Goal: Task Accomplishment & Management: Use online tool/utility

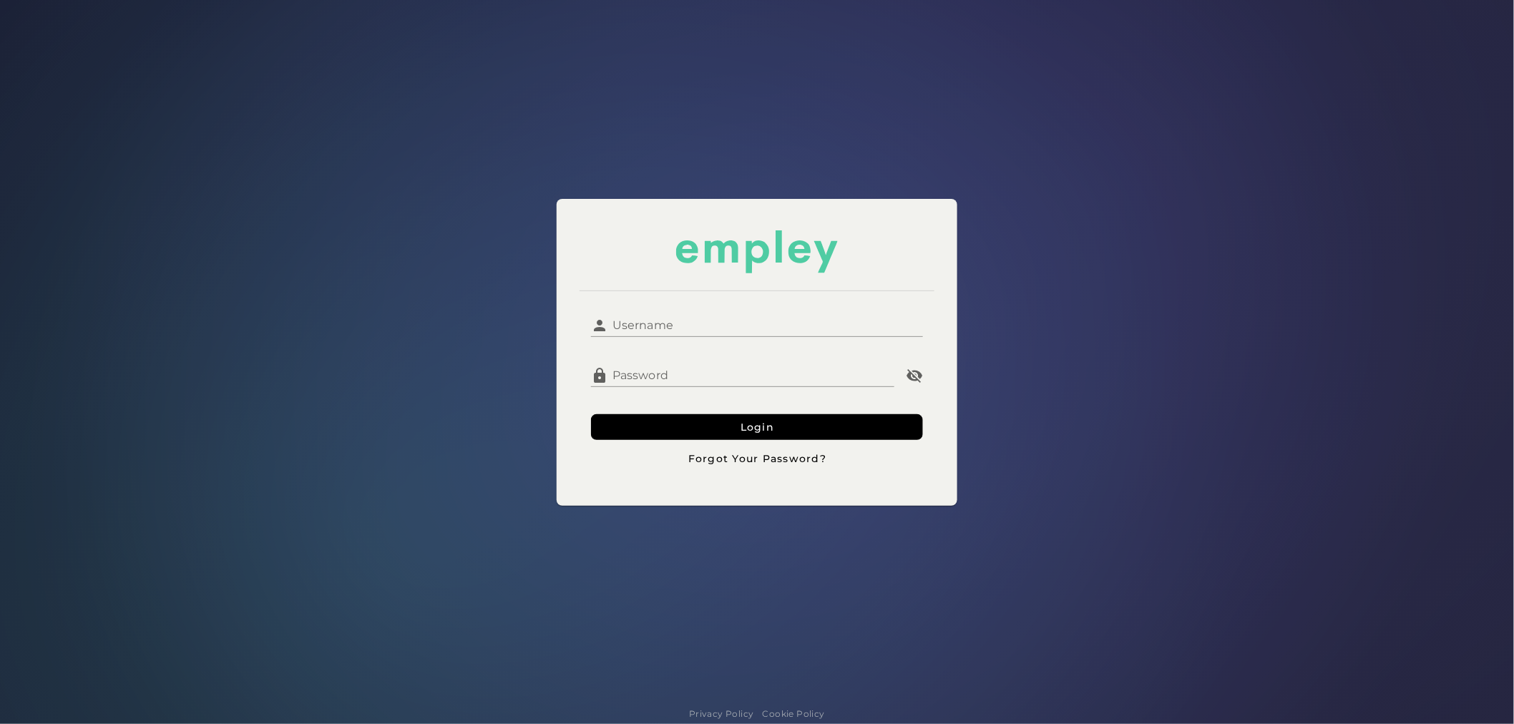
click at [674, 332] on input "Username" at bounding box center [765, 320] width 315 height 34
type input "**********"
click at [534, 299] on div "**********" at bounding box center [756, 351] width 1531 height 721
click at [646, 431] on button "Login" at bounding box center [757, 427] width 332 height 26
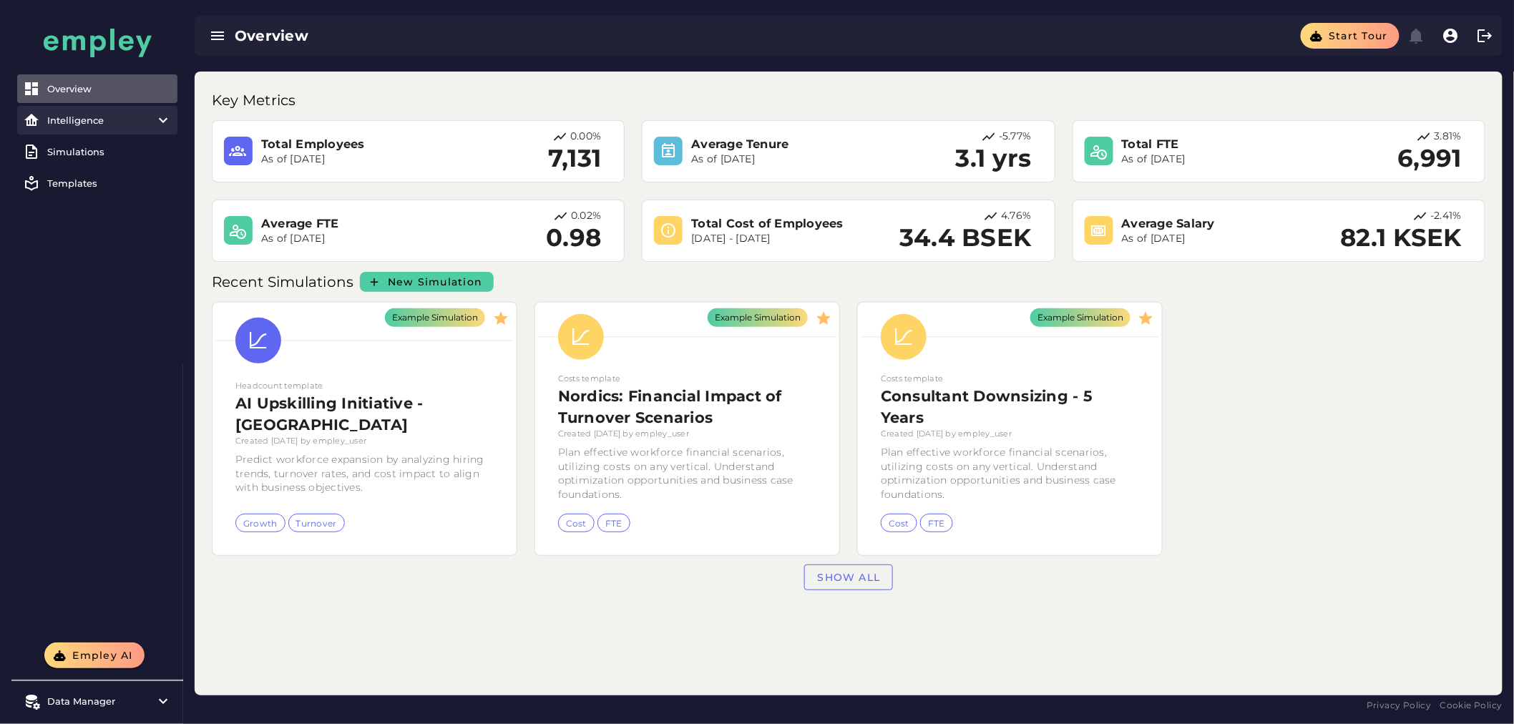
click at [112, 123] on div "Intelligence" at bounding box center [97, 119] width 100 height 11
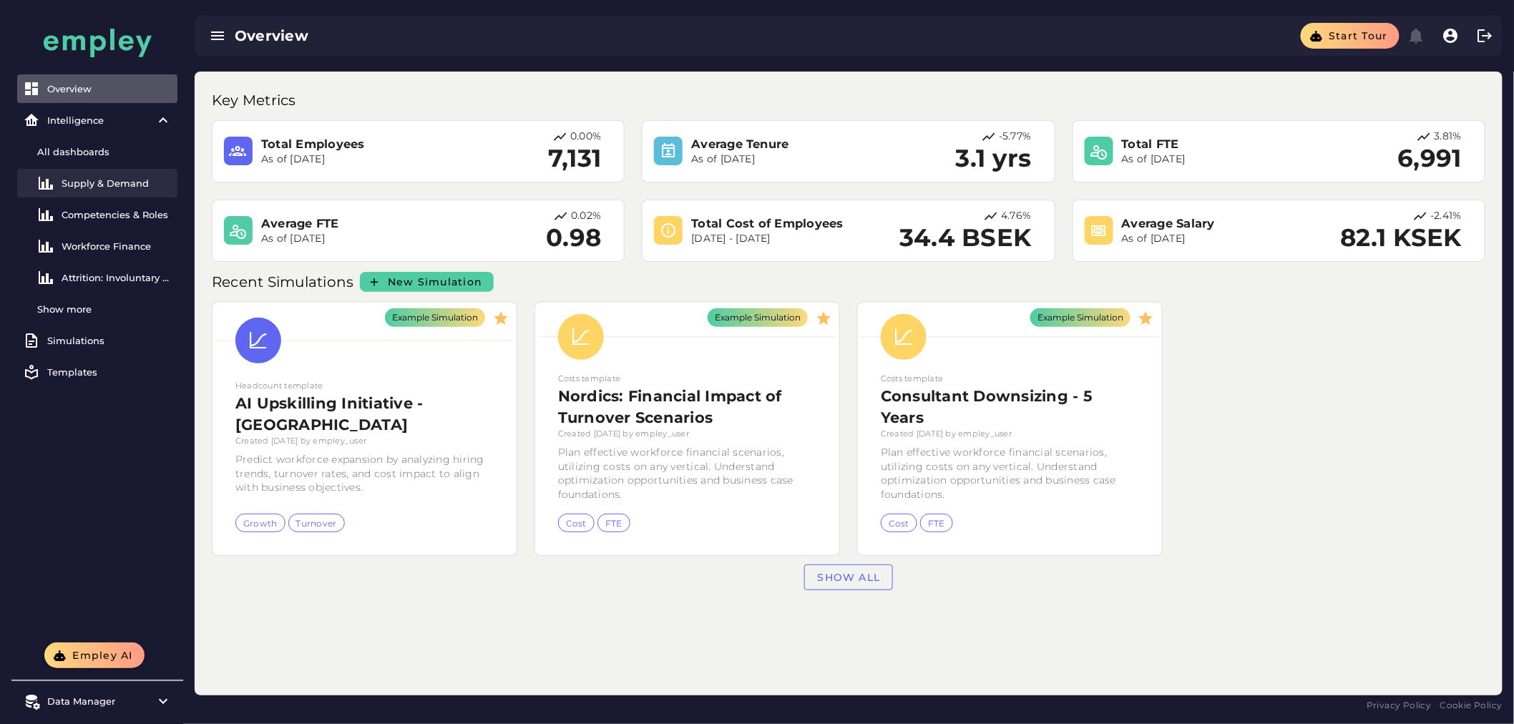
click at [102, 182] on div "Supply & Demand" at bounding box center [117, 182] width 110 height 11
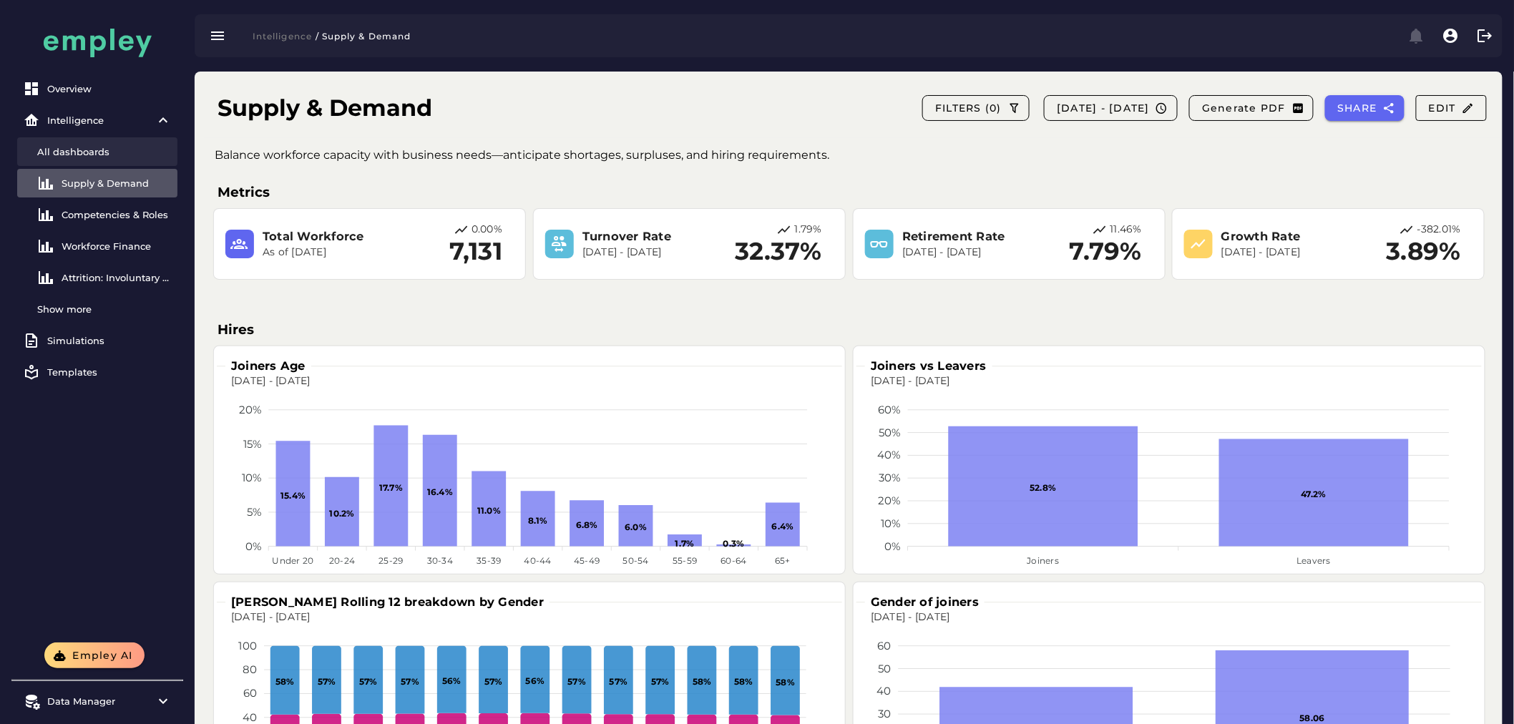
click at [74, 151] on div "All dashboards" at bounding box center [104, 151] width 135 height 11
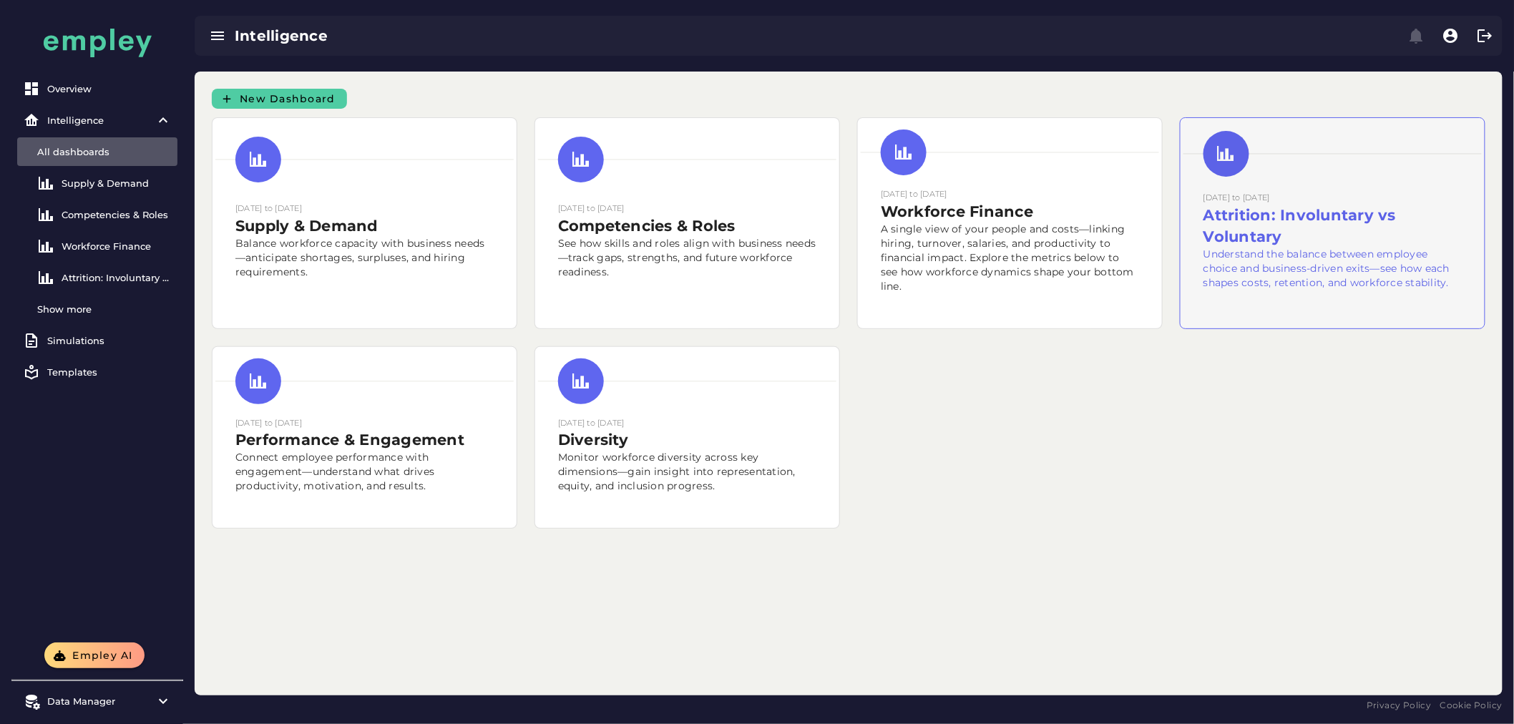
click at [1426, 225] on h2 "Attrition: Involuntary vs Voluntary" at bounding box center [1332, 226] width 258 height 43
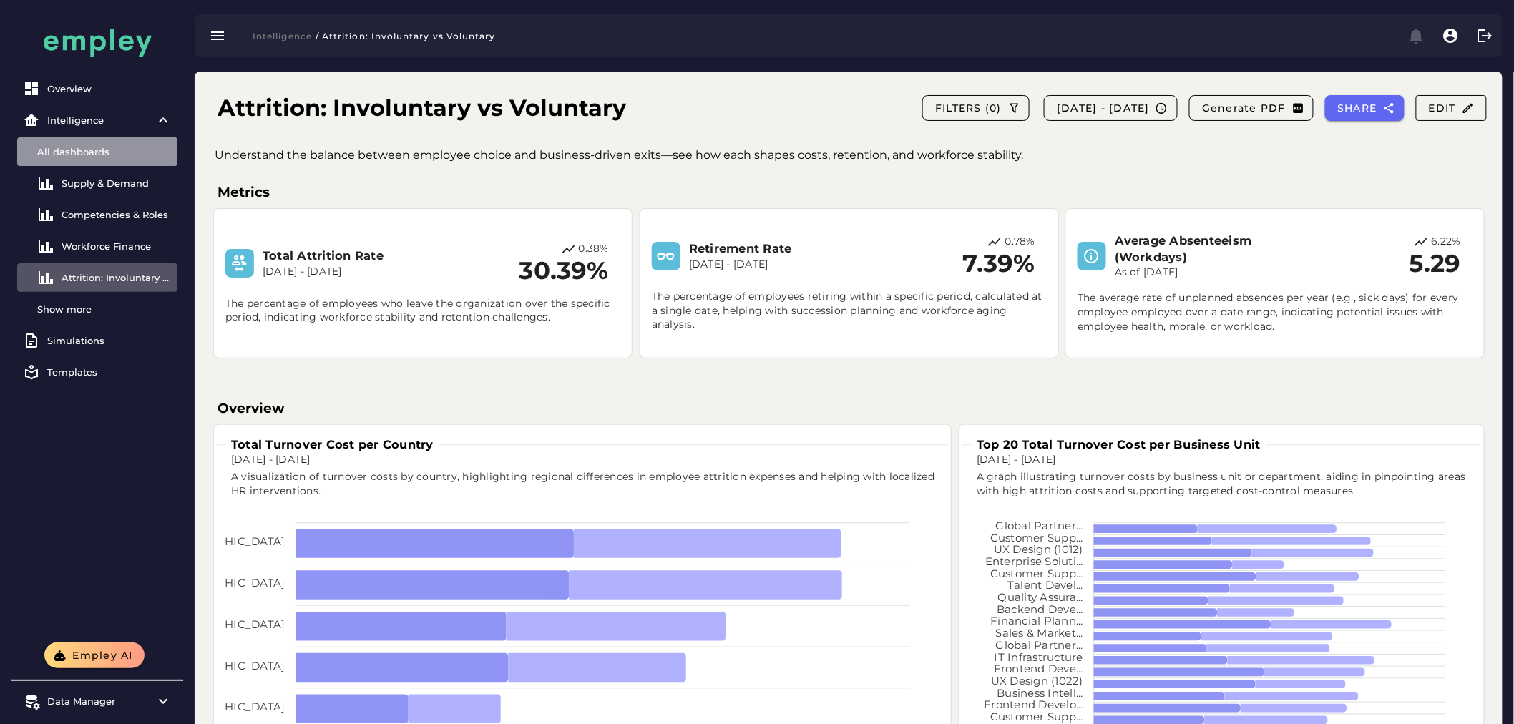
click at [101, 153] on div "All dashboards" at bounding box center [104, 151] width 135 height 11
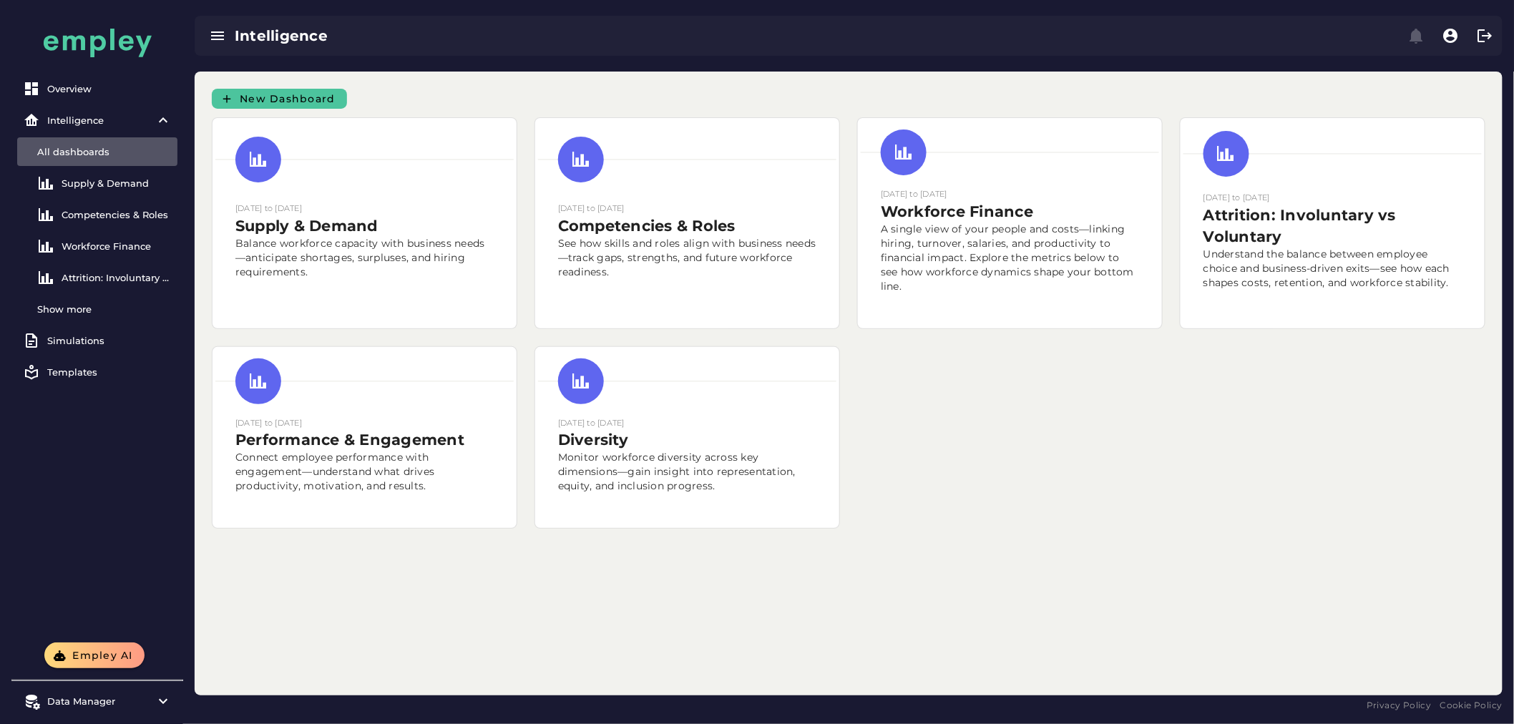
click at [330, 103] on span "New Dashboard" at bounding box center [287, 98] width 97 height 13
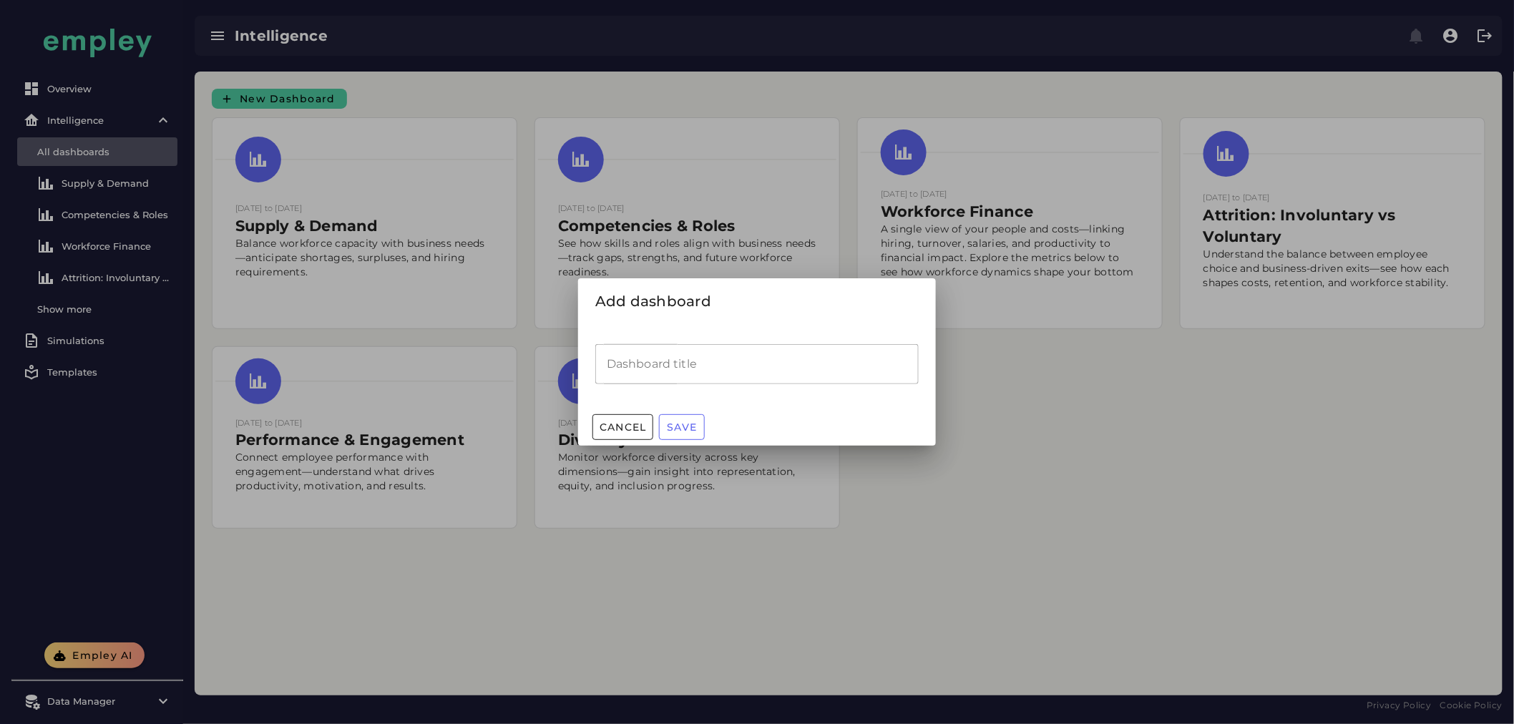
click at [720, 361] on input "Dashboard title" at bounding box center [756, 364] width 323 height 40
type input "**********"
click at [695, 424] on span "Save" at bounding box center [681, 427] width 31 height 13
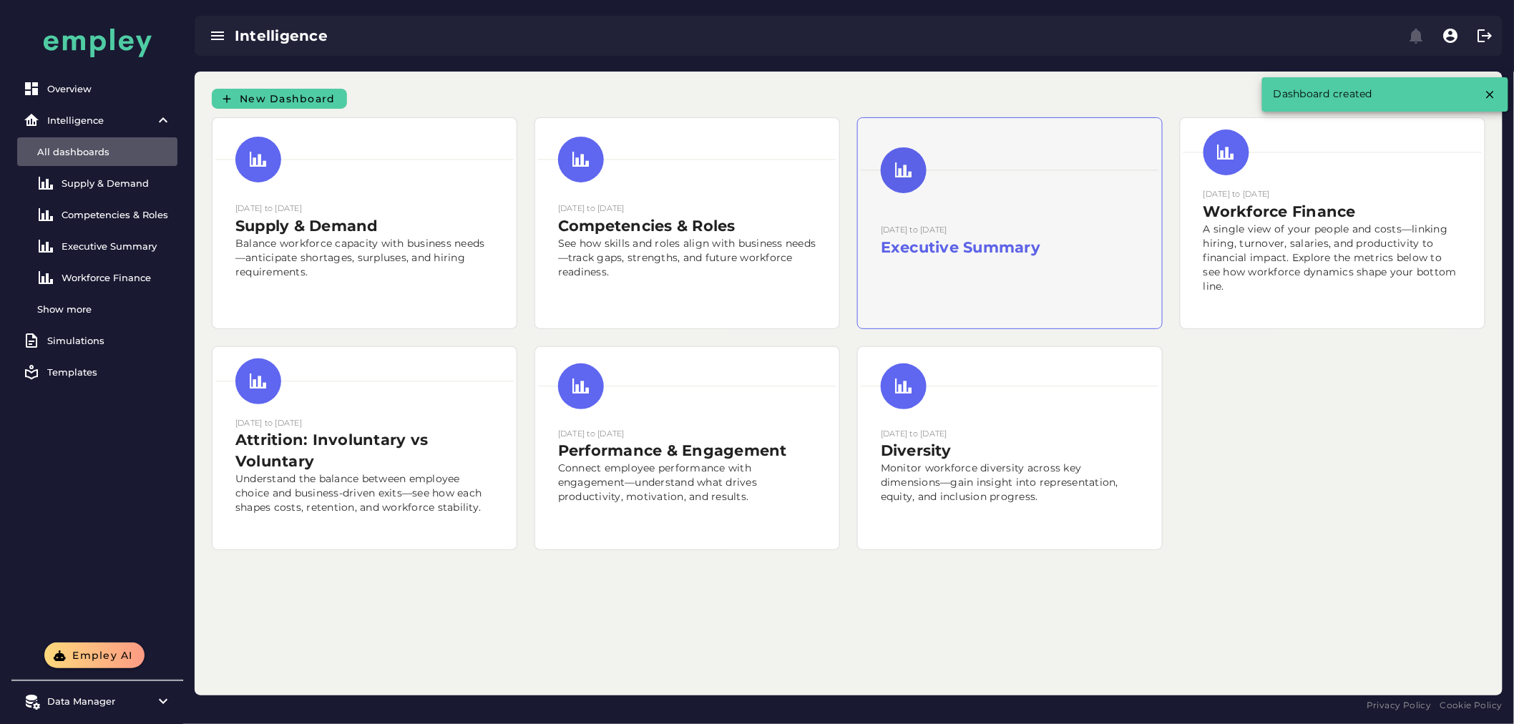
click at [1043, 241] on h2 "Executive Summary" at bounding box center [1010, 247] width 258 height 21
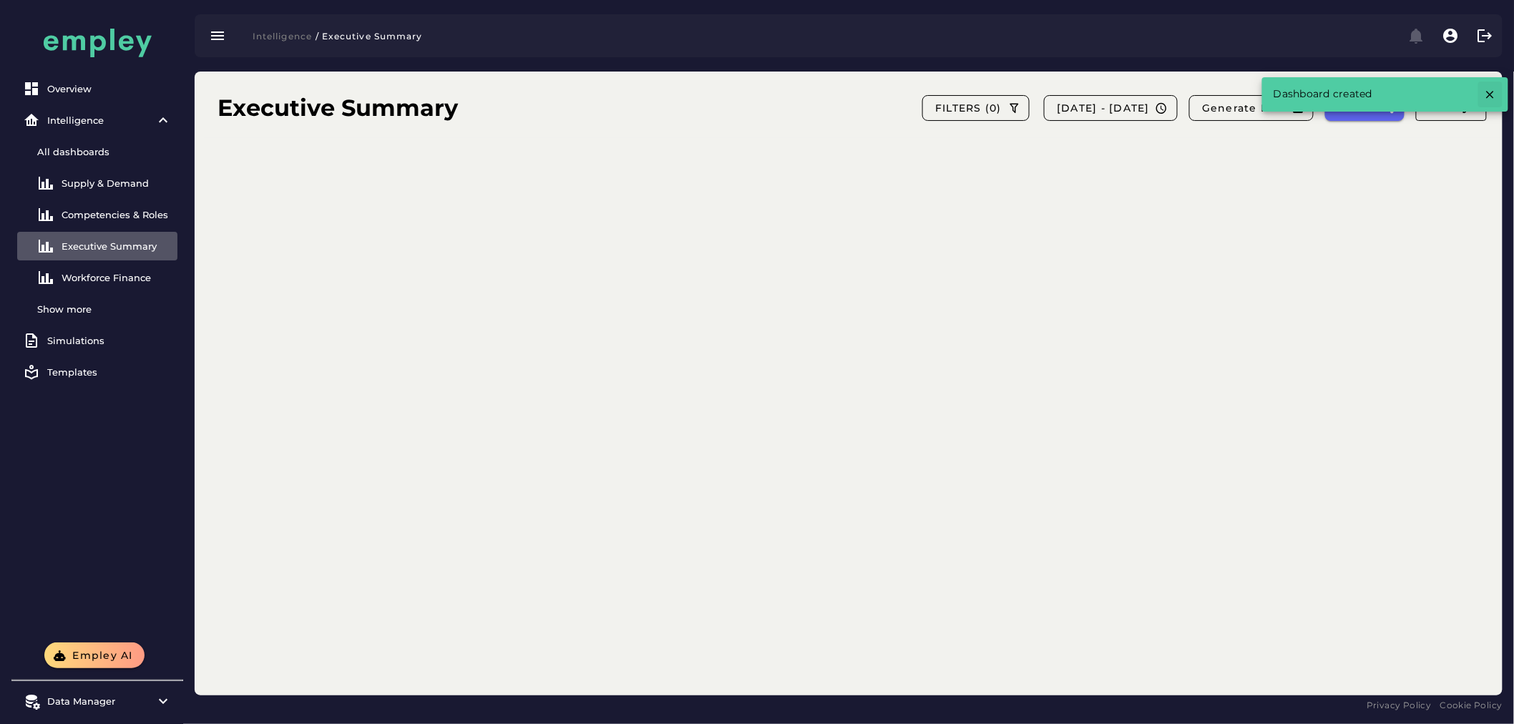
click at [1492, 94] on icon "button" at bounding box center [1490, 94] width 13 height 13
click at [1468, 112] on icon "button" at bounding box center [1468, 108] width 13 height 13
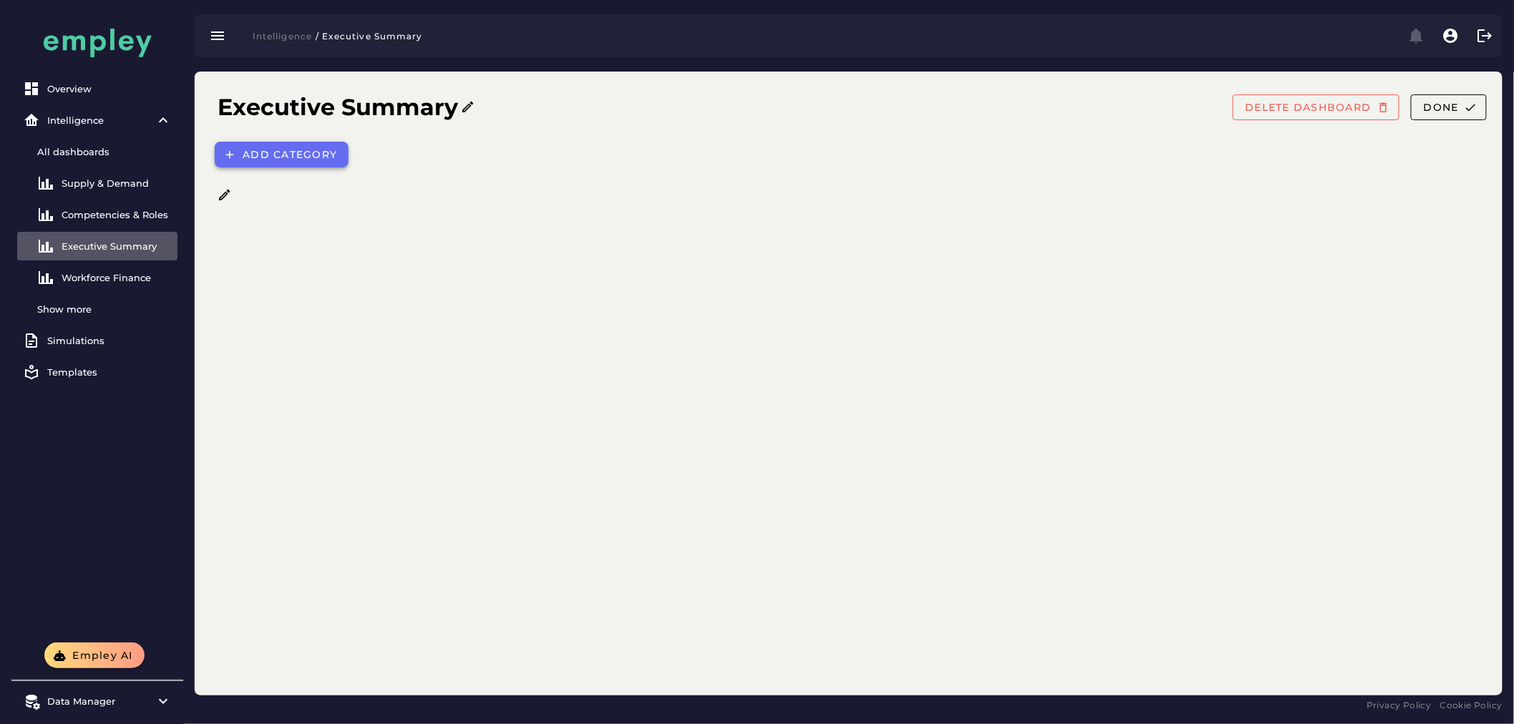
click at [326, 154] on span "Add category" at bounding box center [289, 154] width 95 height 13
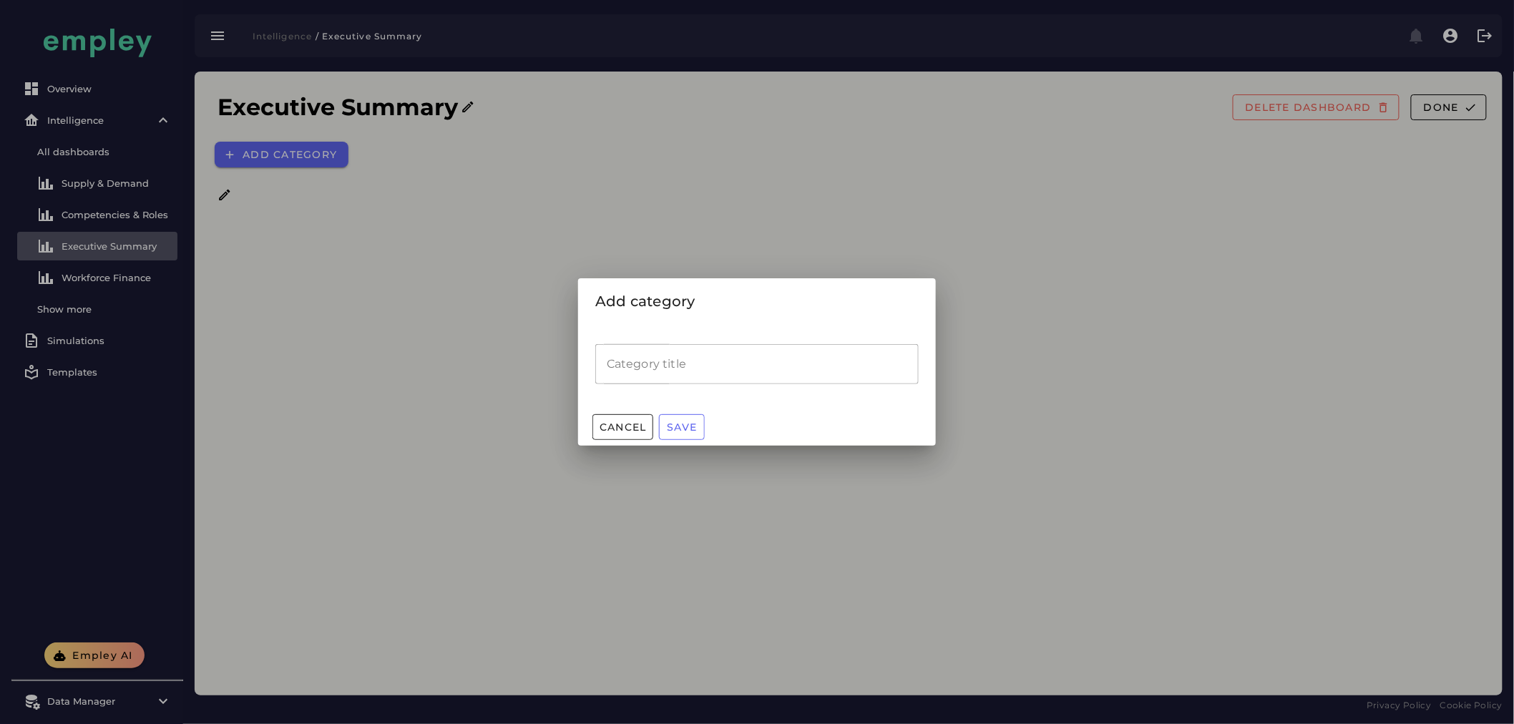
click at [718, 358] on input "Category title" at bounding box center [756, 364] width 323 height 40
type input "**********"
click at [680, 421] on span "Save" at bounding box center [681, 427] width 31 height 13
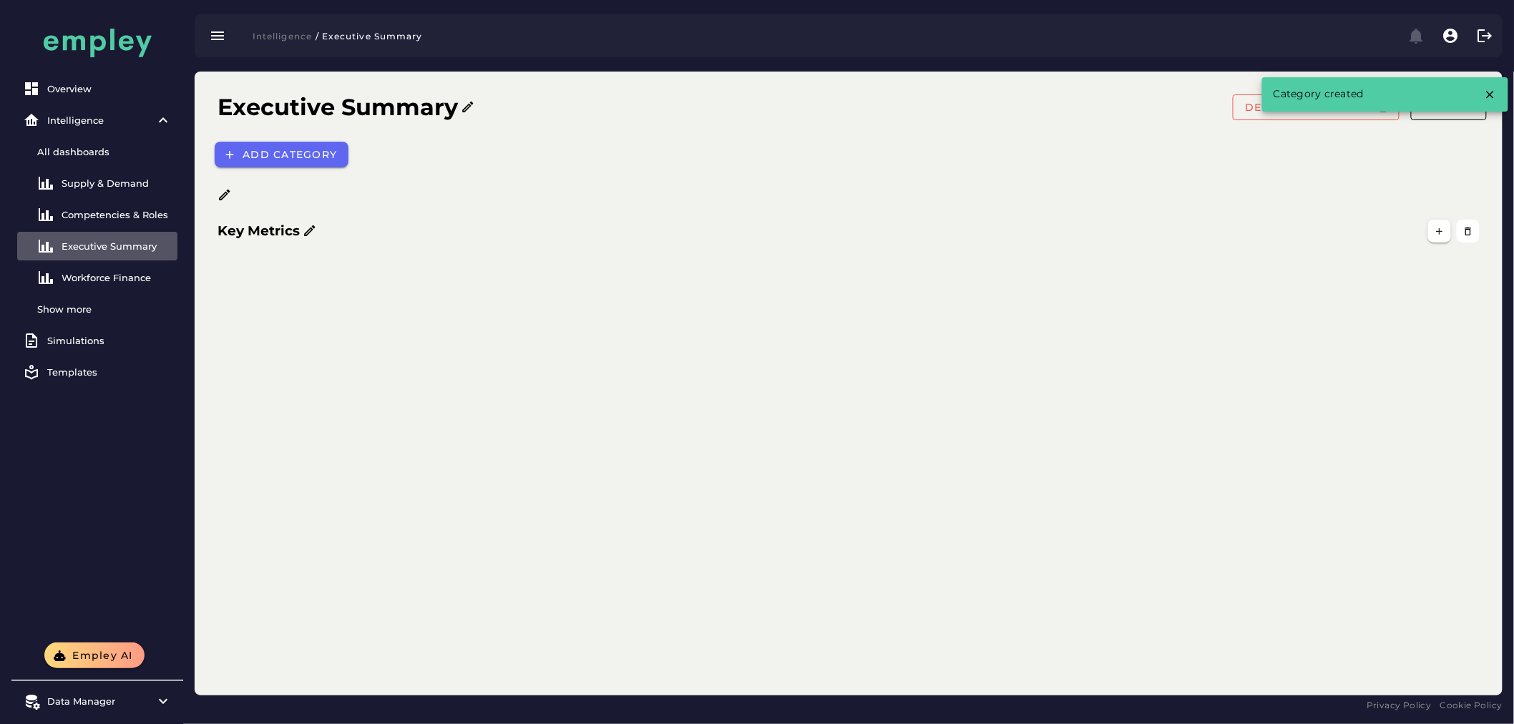
click at [311, 235] on icon at bounding box center [310, 231] width 14 height 14
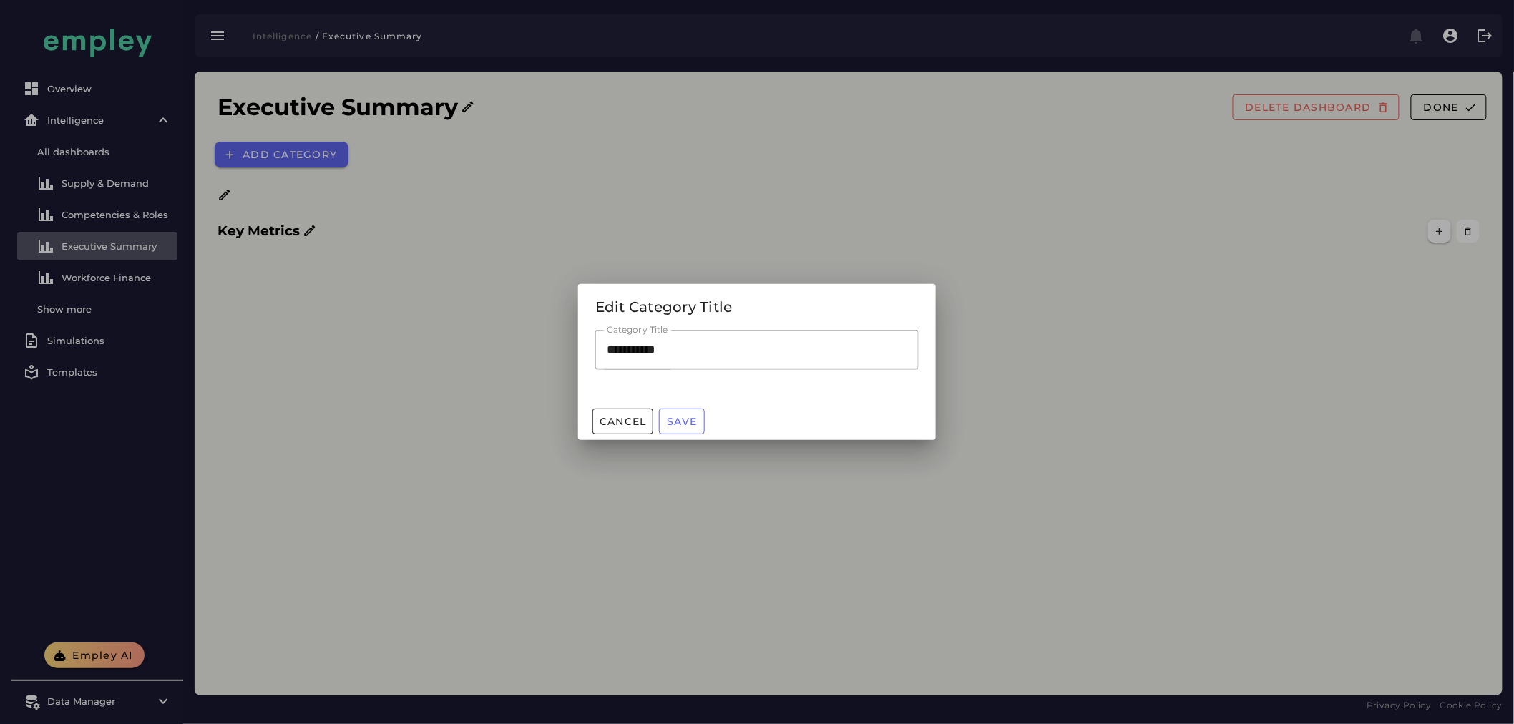
click at [502, 344] on div at bounding box center [757, 362] width 1514 height 724
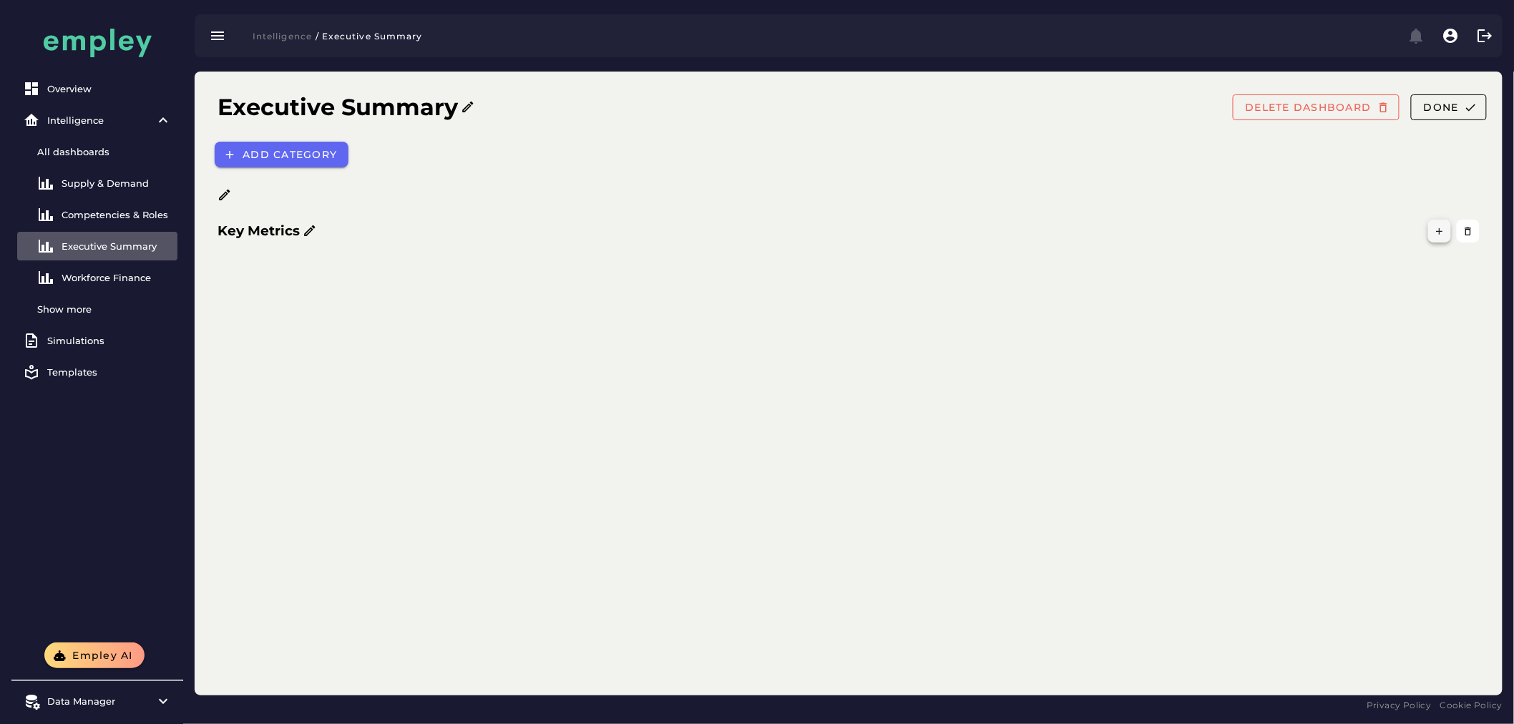
click at [1448, 232] on button "button" at bounding box center [1439, 231] width 23 height 23
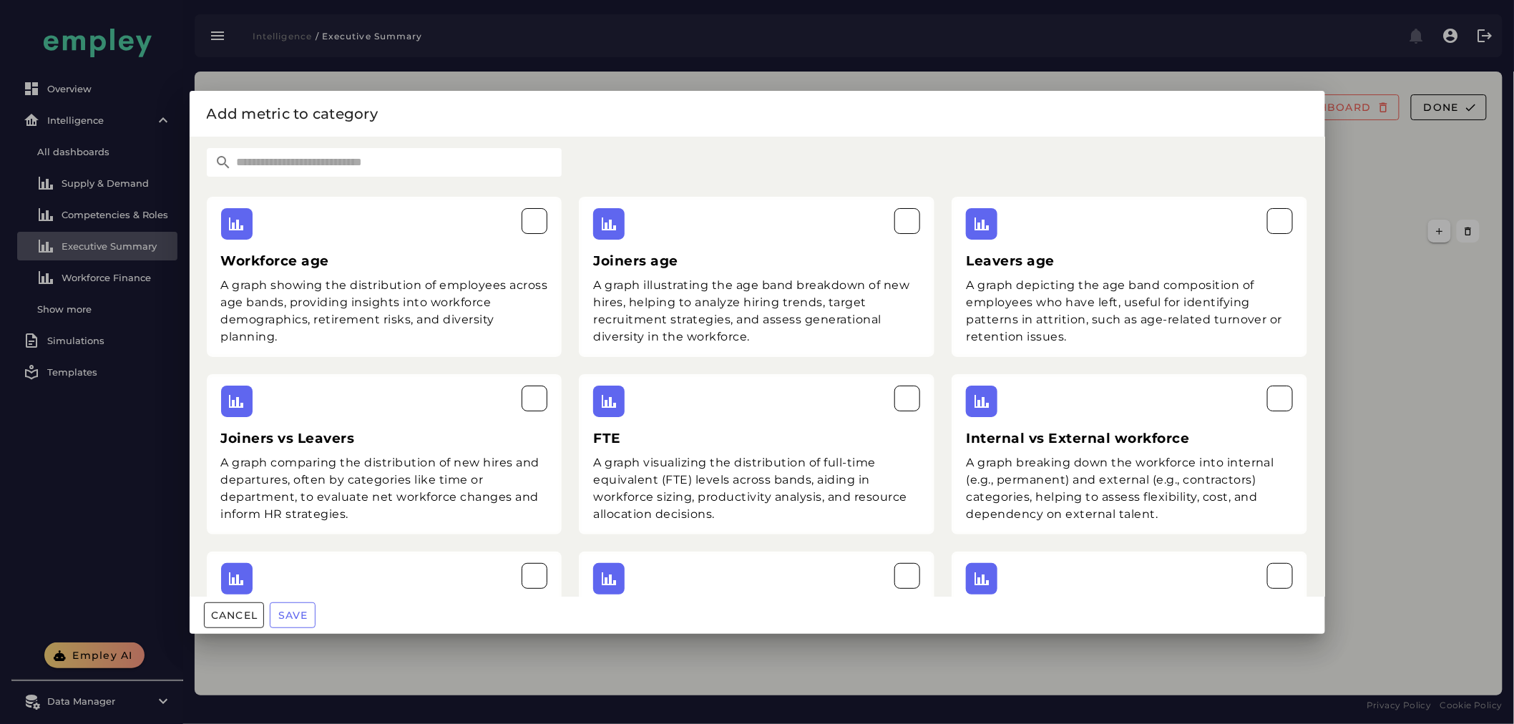
click at [456, 174] on input "text" at bounding box center [398, 162] width 330 height 29
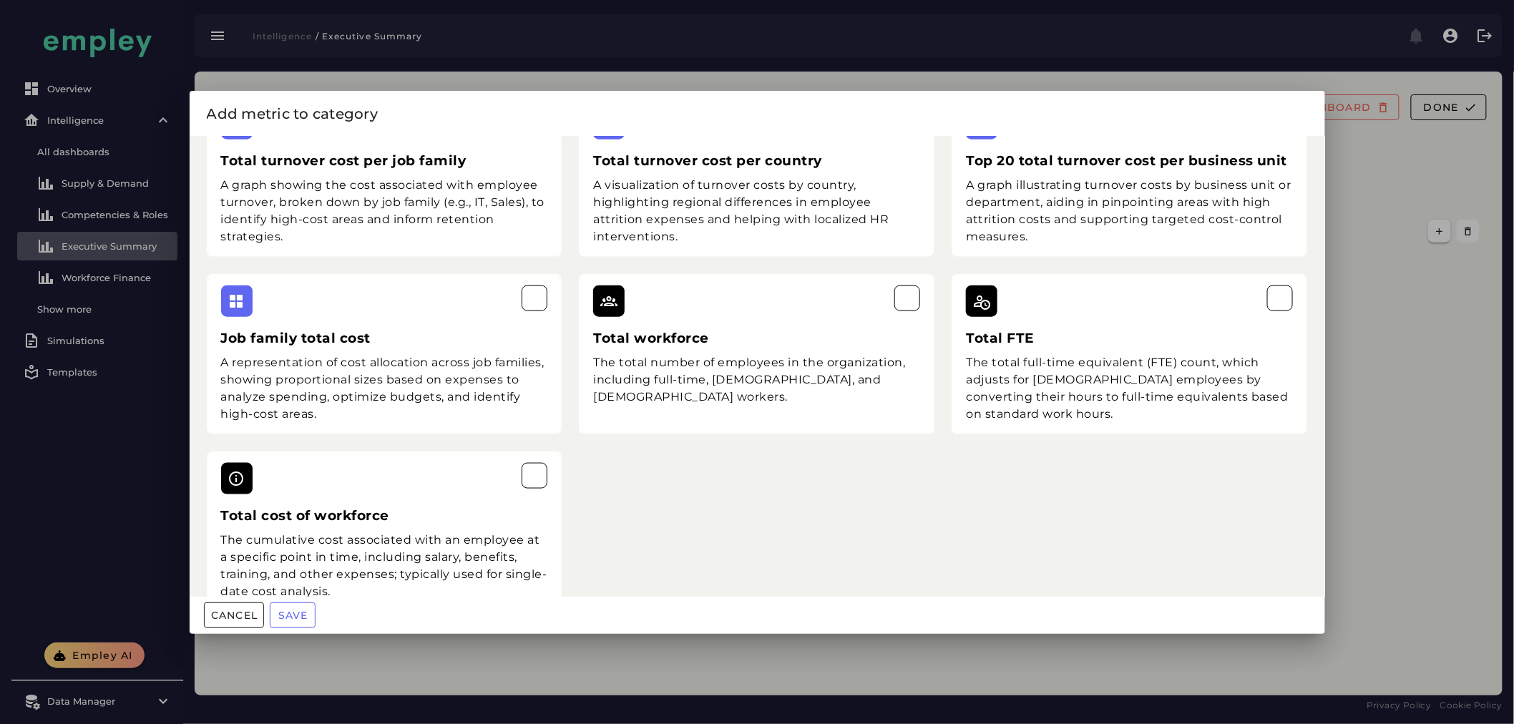
scroll to position [678, 0]
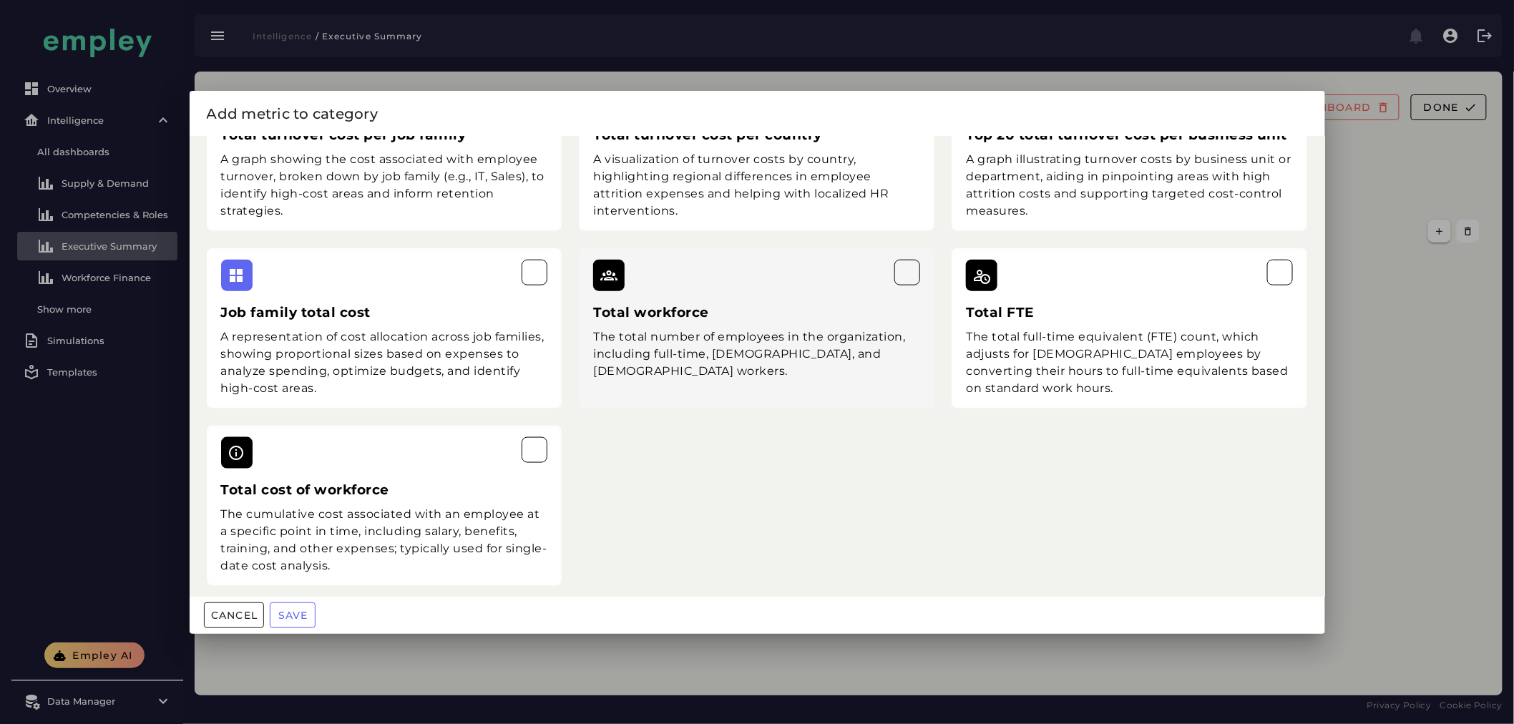
type input "*****"
drag, startPoint x: 718, startPoint y: 358, endPoint x: 985, endPoint y: 340, distance: 266.8
click at [718, 358] on div "Total workforce The total number of employees in the organization, including fu…" at bounding box center [757, 328] width 356 height 160
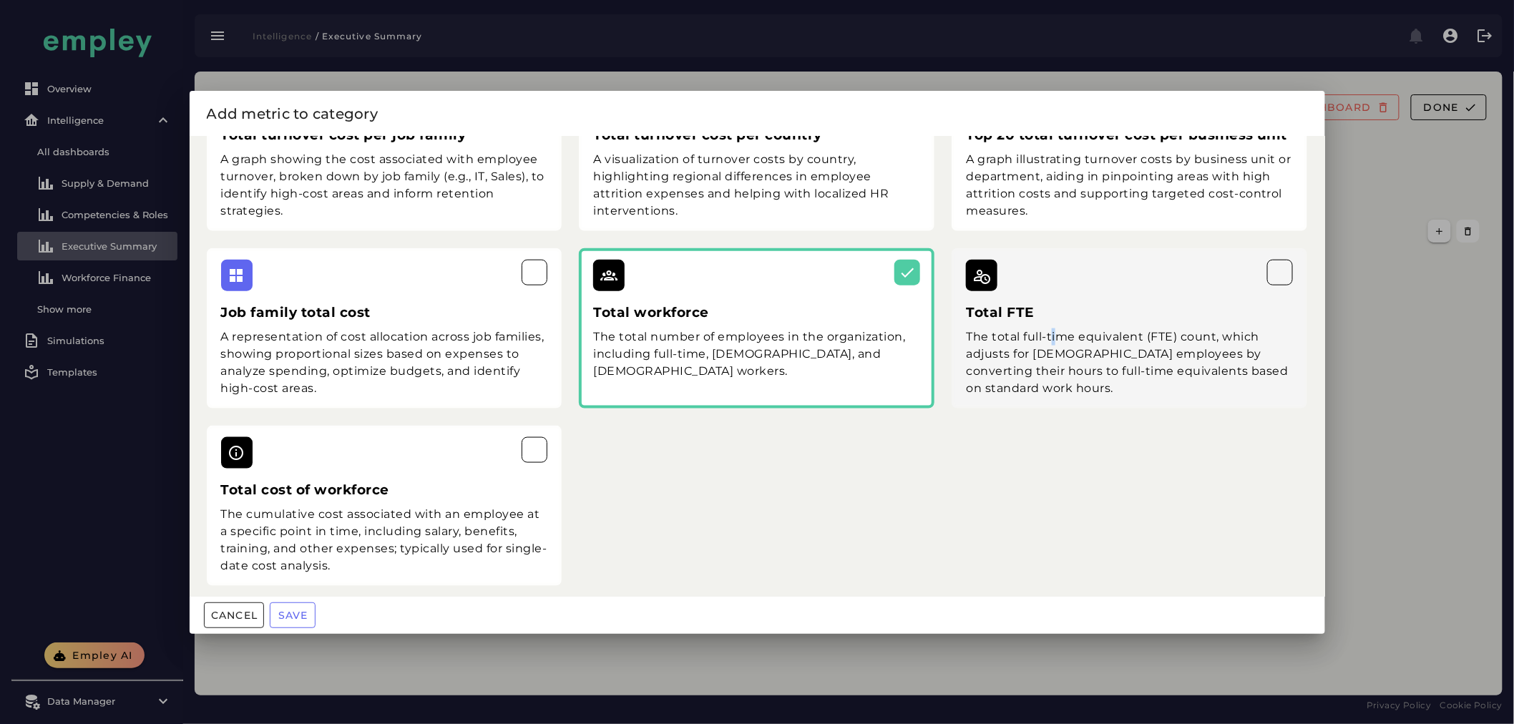
click at [1052, 338] on div "The total full-time equivalent (FTE) count, which adjusts for [DEMOGRAPHIC_DATA…" at bounding box center [1129, 362] width 327 height 69
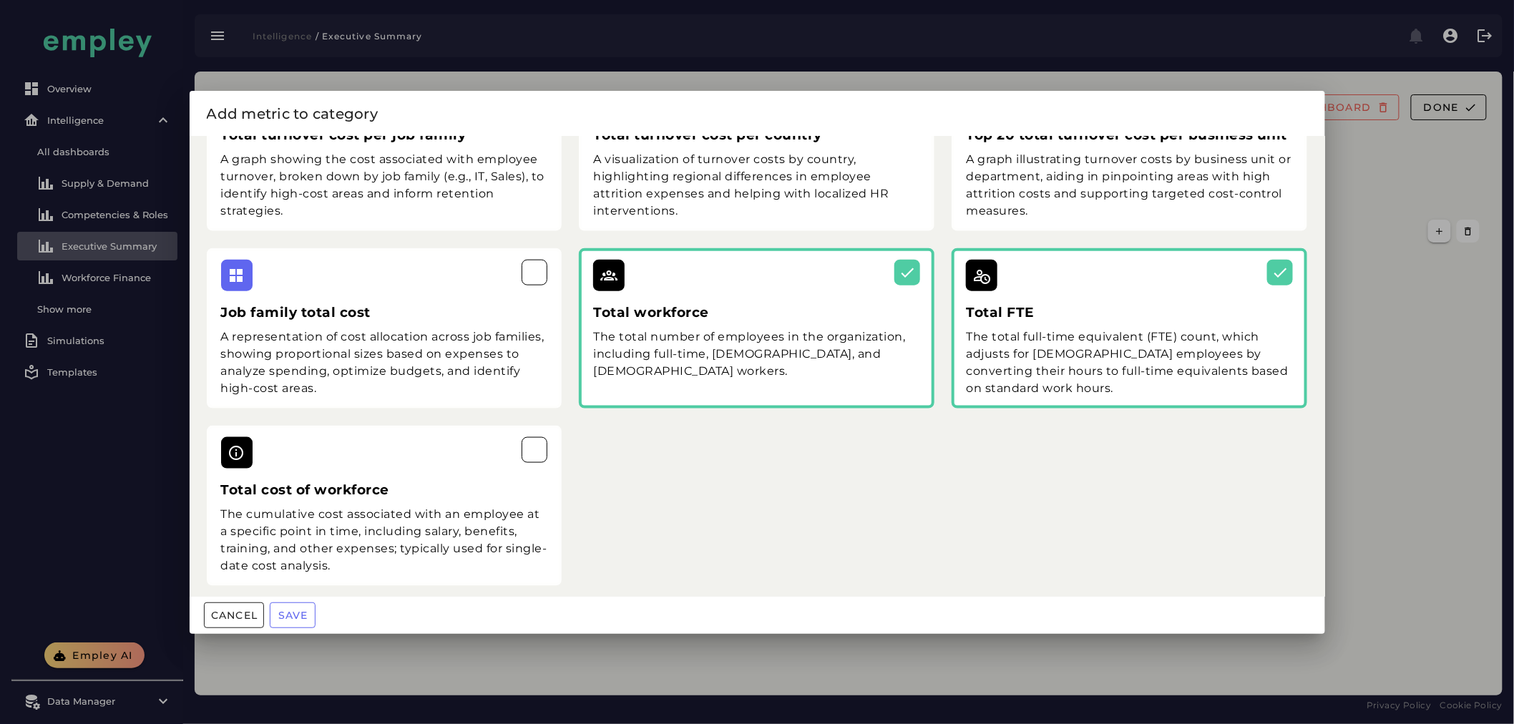
click at [252, 534] on div "The cumulative cost associated with an employee at a specific point in time, in…" at bounding box center [384, 540] width 327 height 69
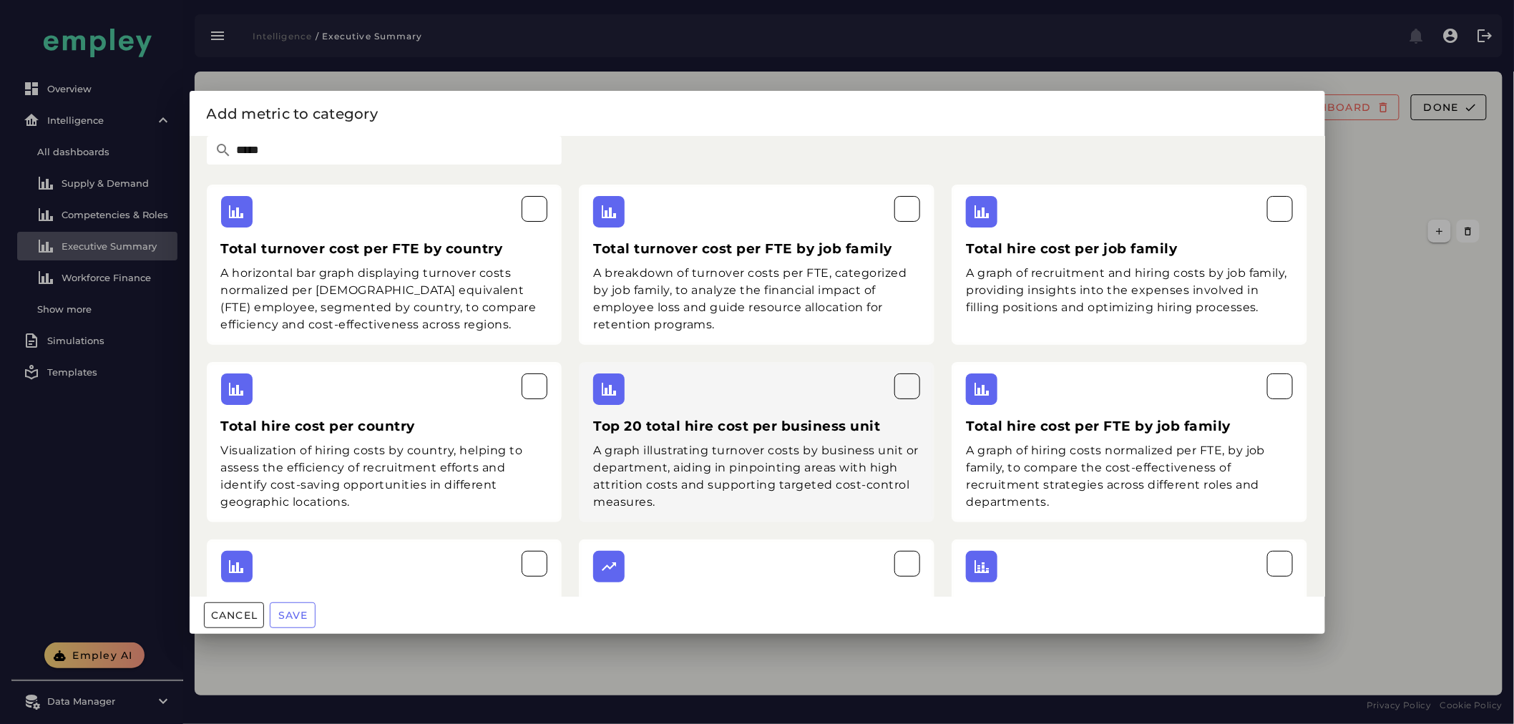
scroll to position [0, 0]
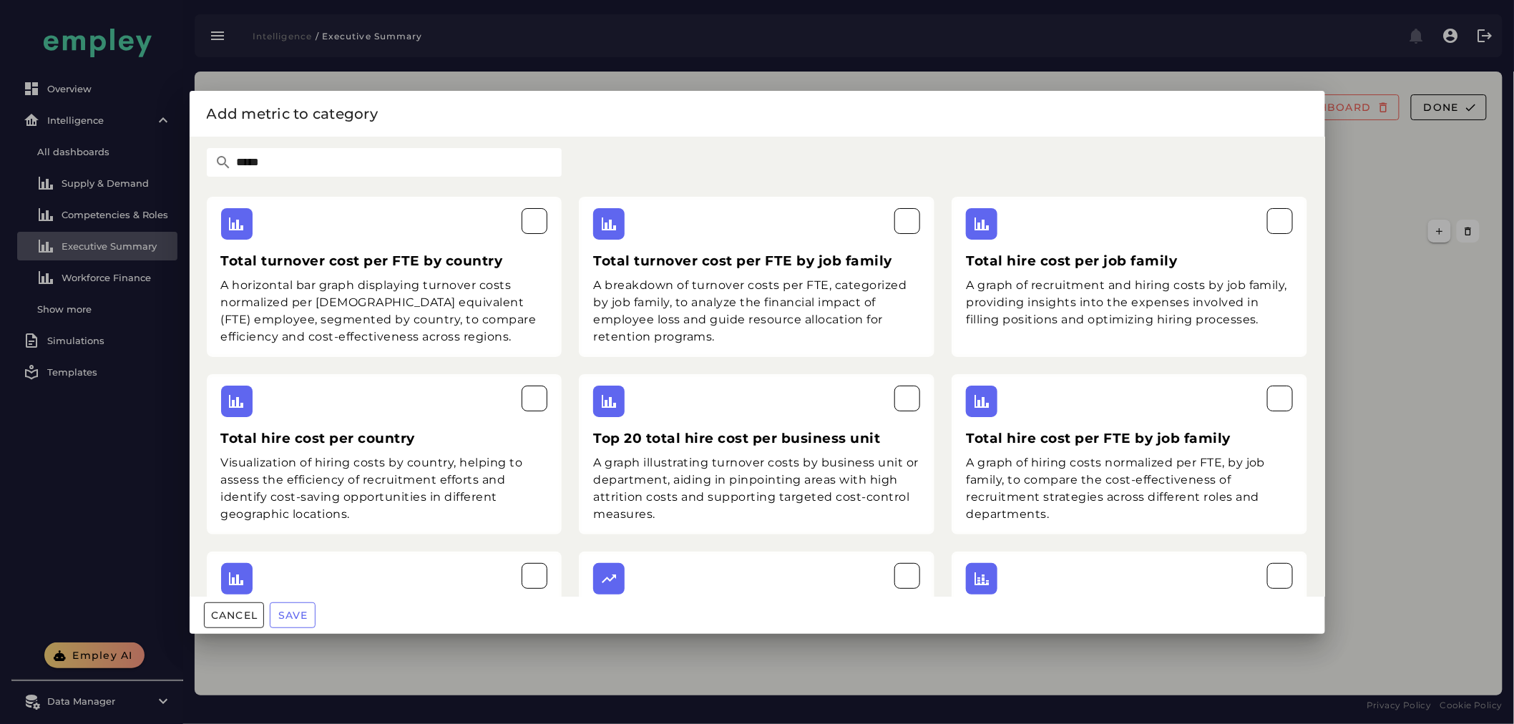
drag, startPoint x: 283, startPoint y: 160, endPoint x: 213, endPoint y: 153, distance: 70.5
click at [213, 153] on div "*****" at bounding box center [385, 162] width 356 height 29
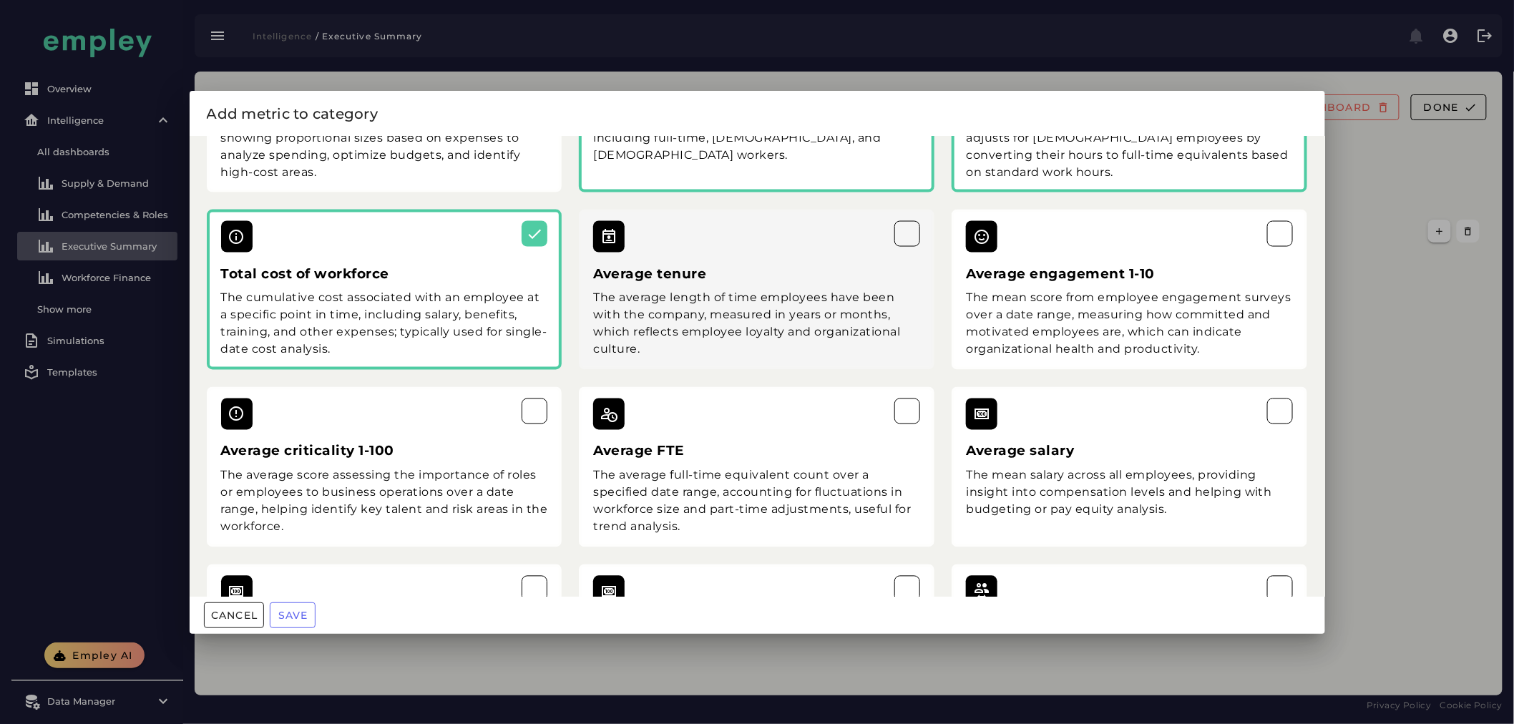
scroll to position [3338, 0]
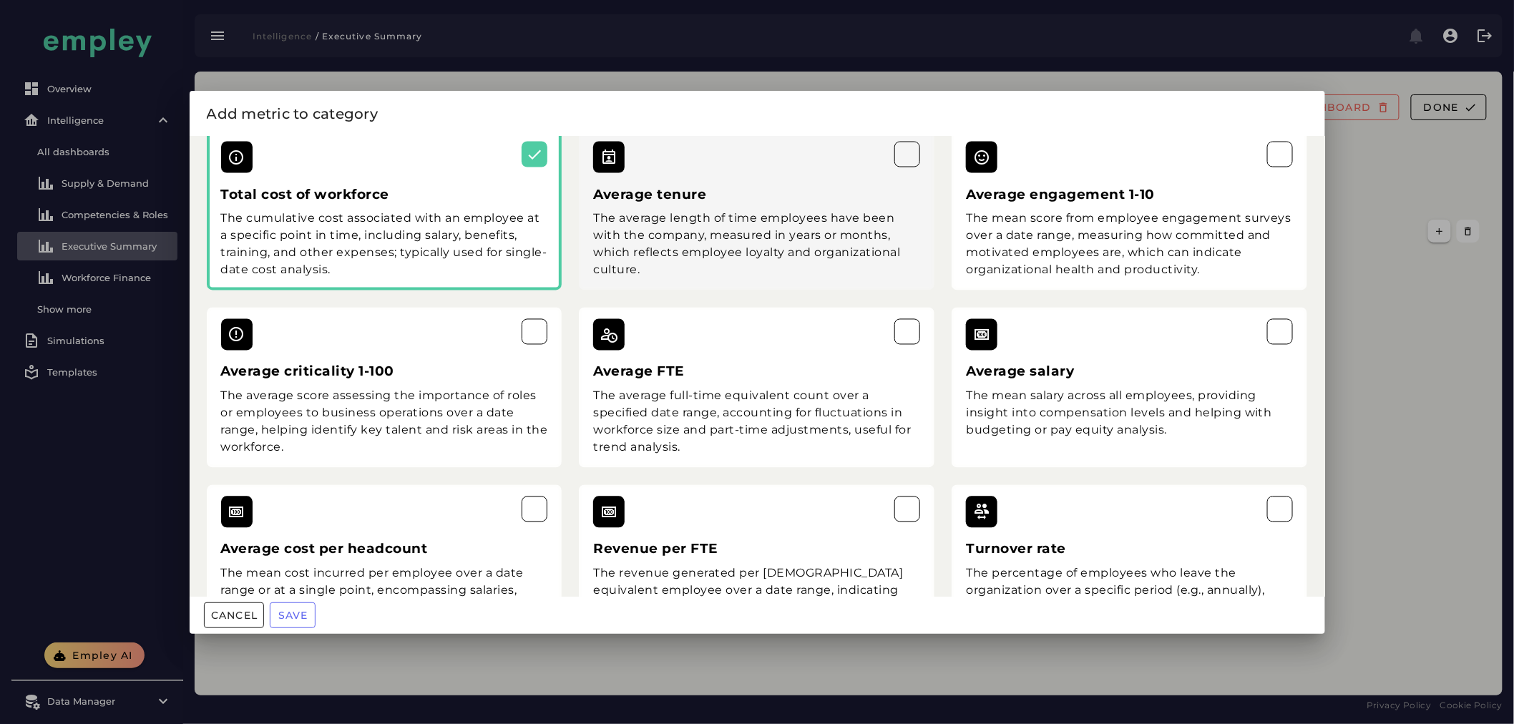
click at [732, 187] on div "Average tenure The average length of time employees have been with the company,…" at bounding box center [757, 210] width 356 height 160
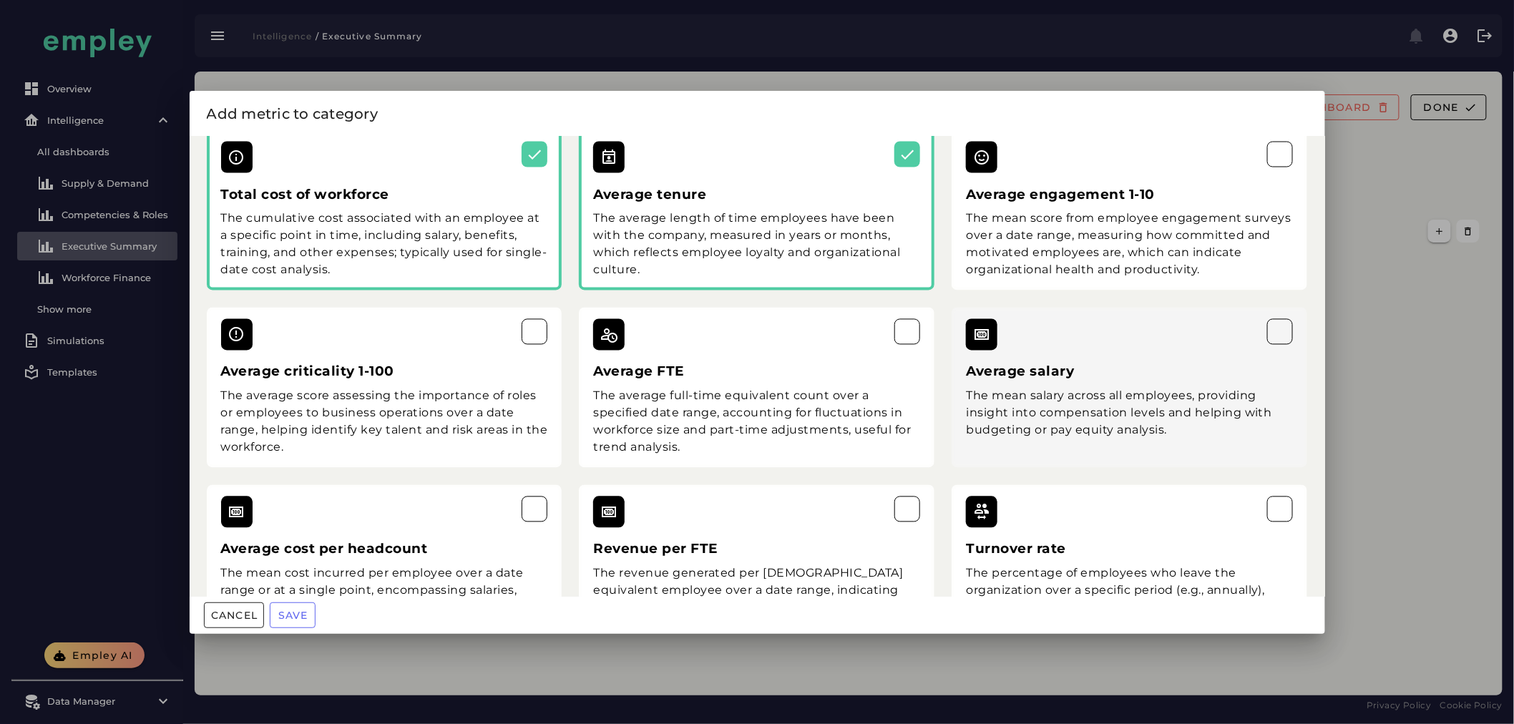
click at [1063, 360] on div "Average salary The mean salary across all employees, providing insight into com…" at bounding box center [1130, 388] width 356 height 160
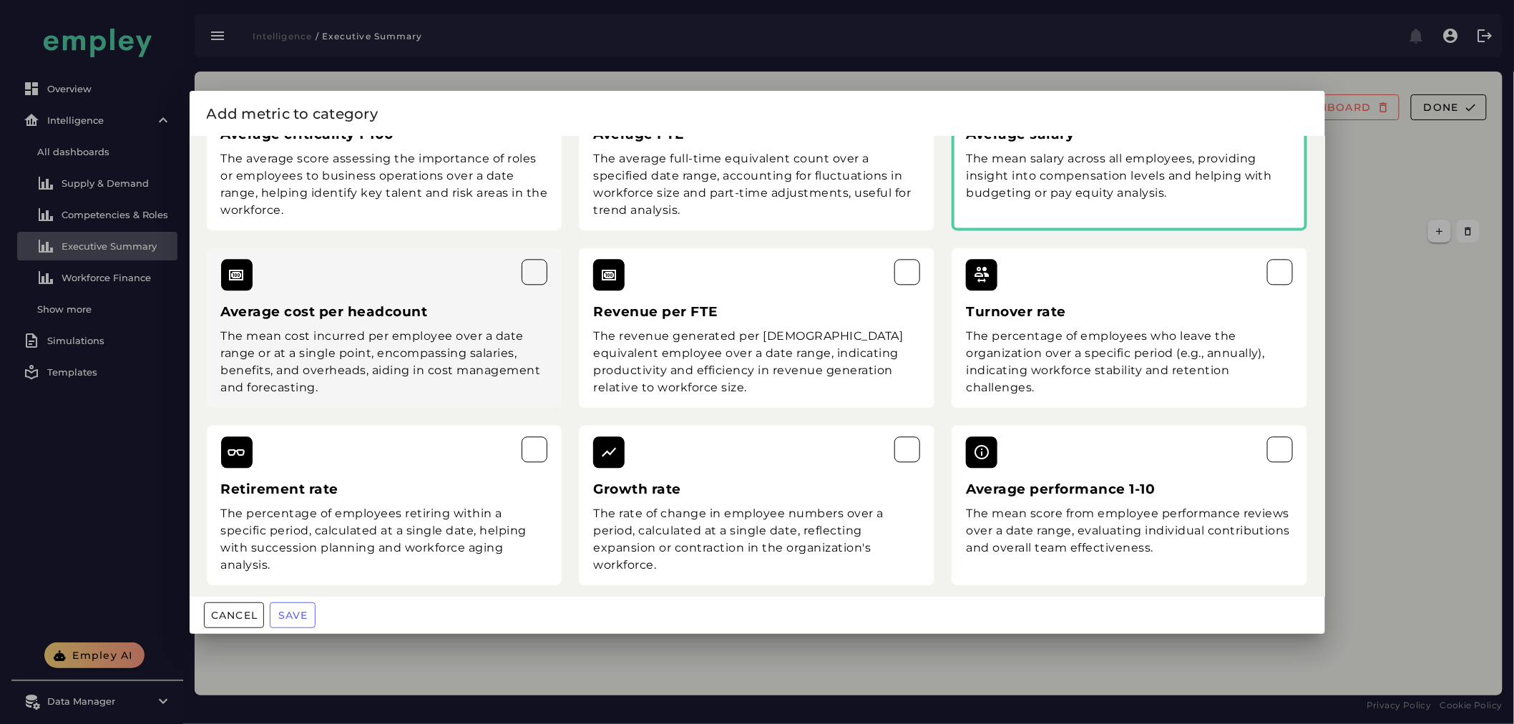
scroll to position [3575, 0]
click at [386, 303] on div "Average cost per headcount The mean cost incurred per employee over a date rang…" at bounding box center [385, 328] width 356 height 160
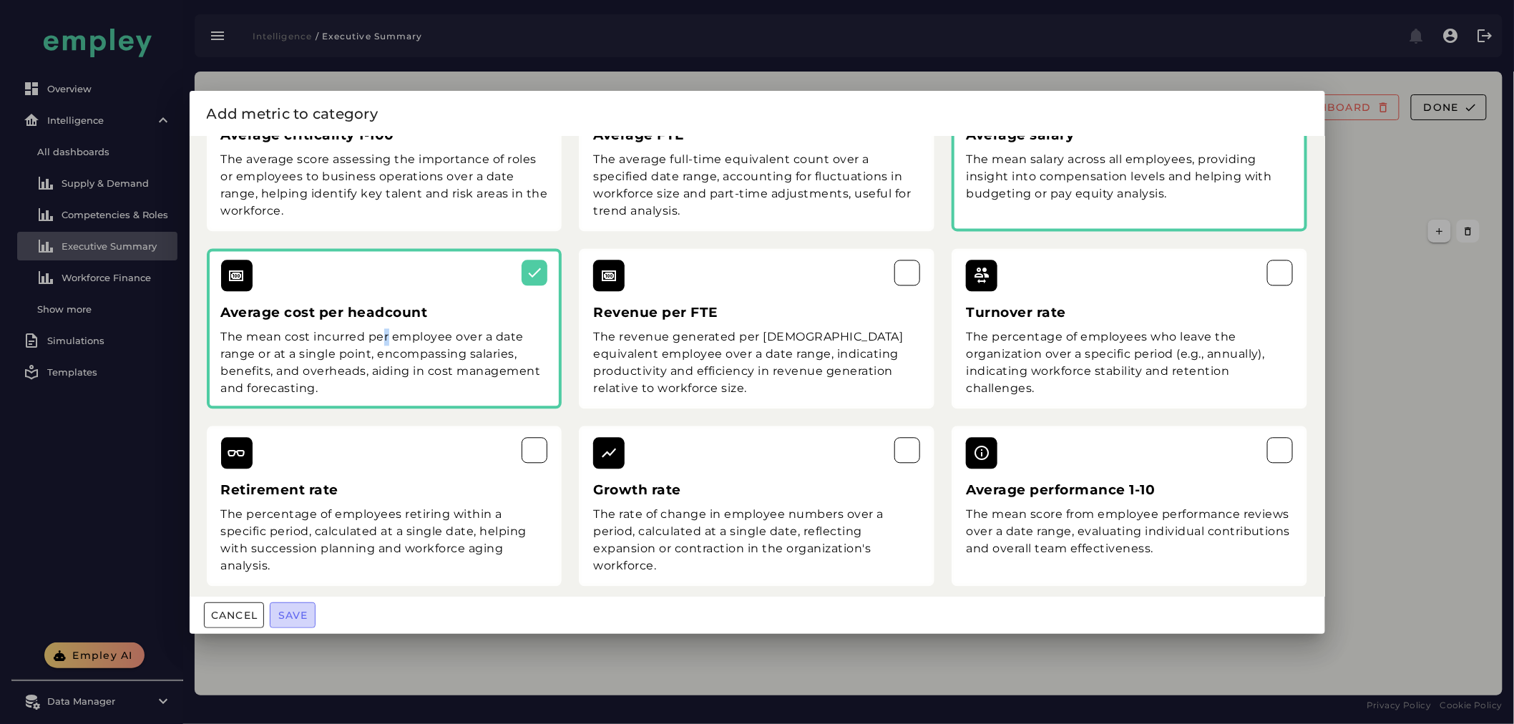
click at [306, 608] on button "Save" at bounding box center [293, 615] width 46 height 26
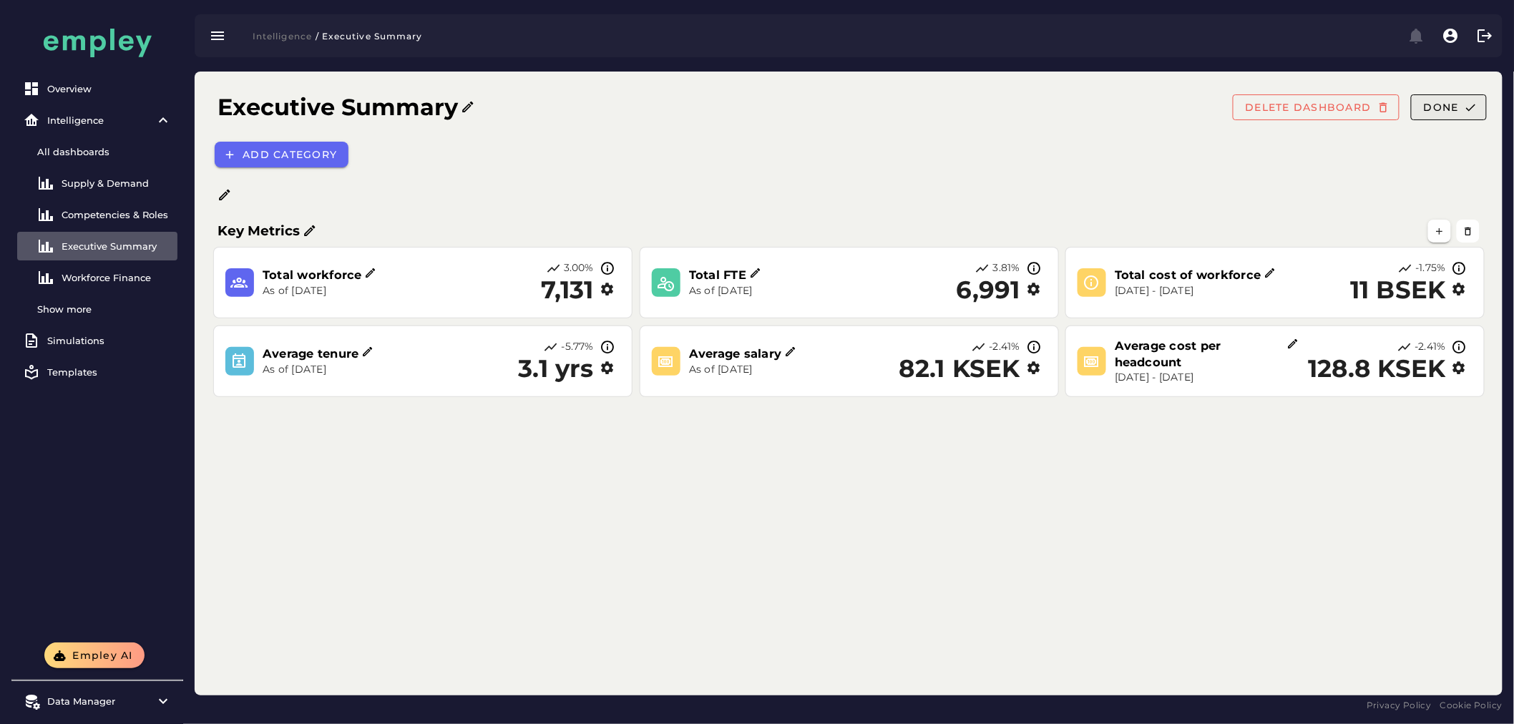
click at [1440, 112] on span "Done" at bounding box center [1441, 107] width 36 height 13
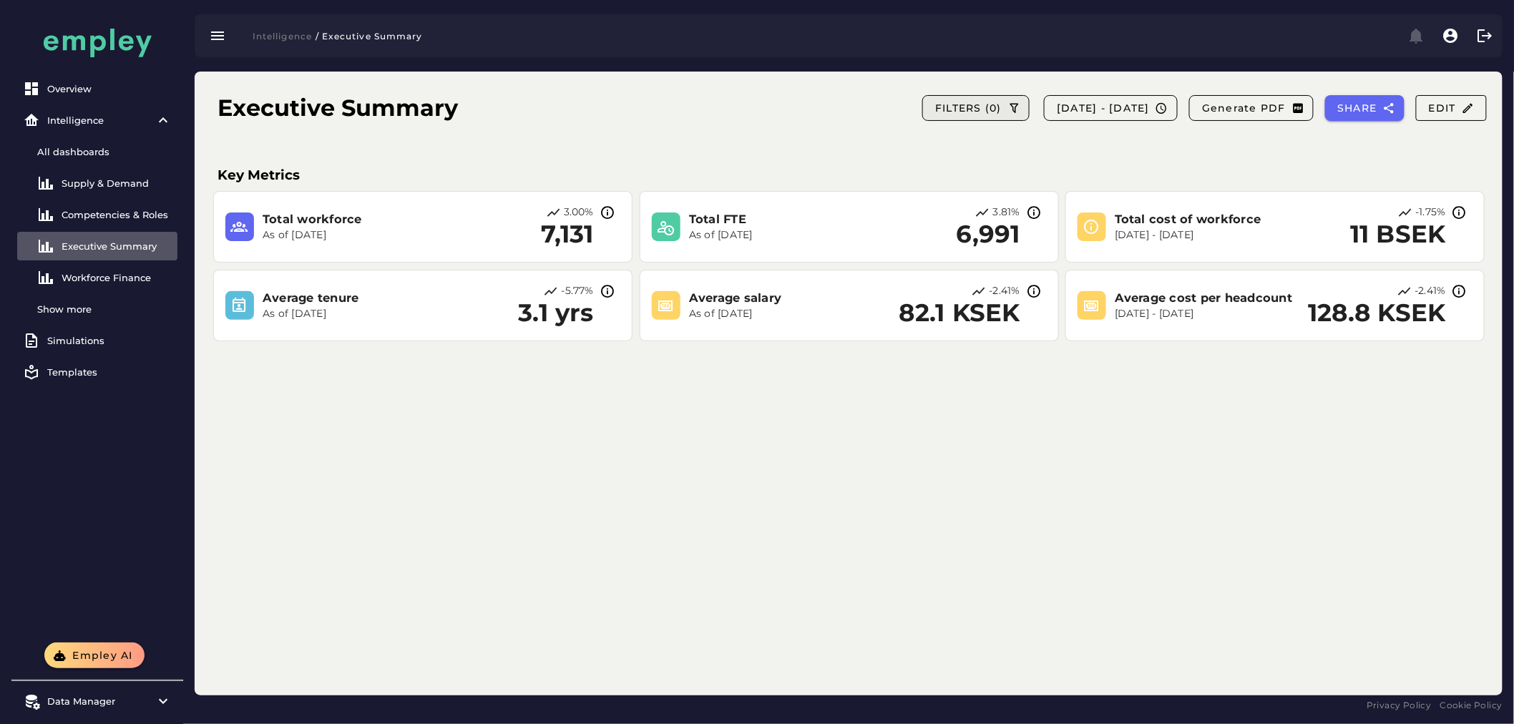
click at [934, 110] on span "FILTERS (0)" at bounding box center [967, 108] width 67 height 13
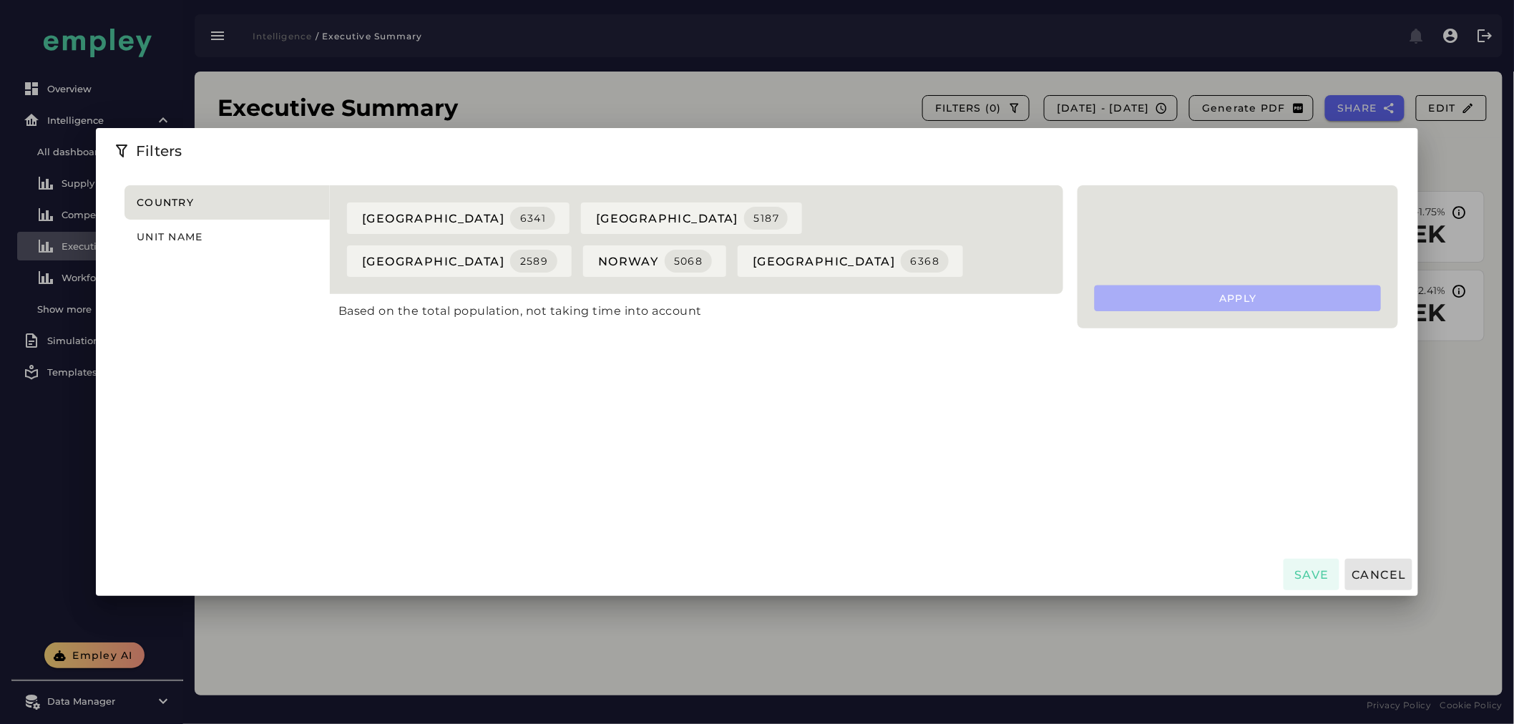
click at [1392, 398] on div at bounding box center [757, 362] width 1514 height 724
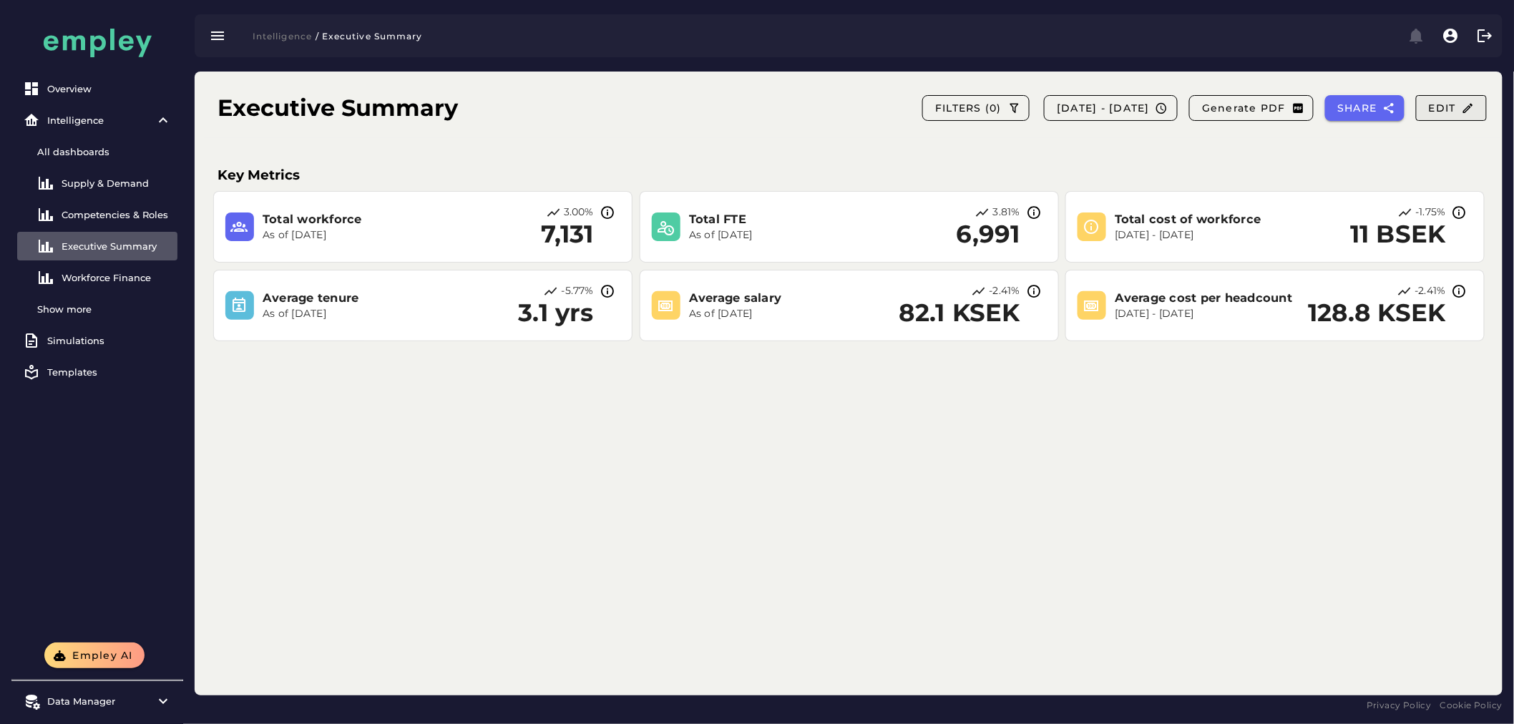
click at [1450, 112] on span "Edit" at bounding box center [1451, 108] width 47 height 13
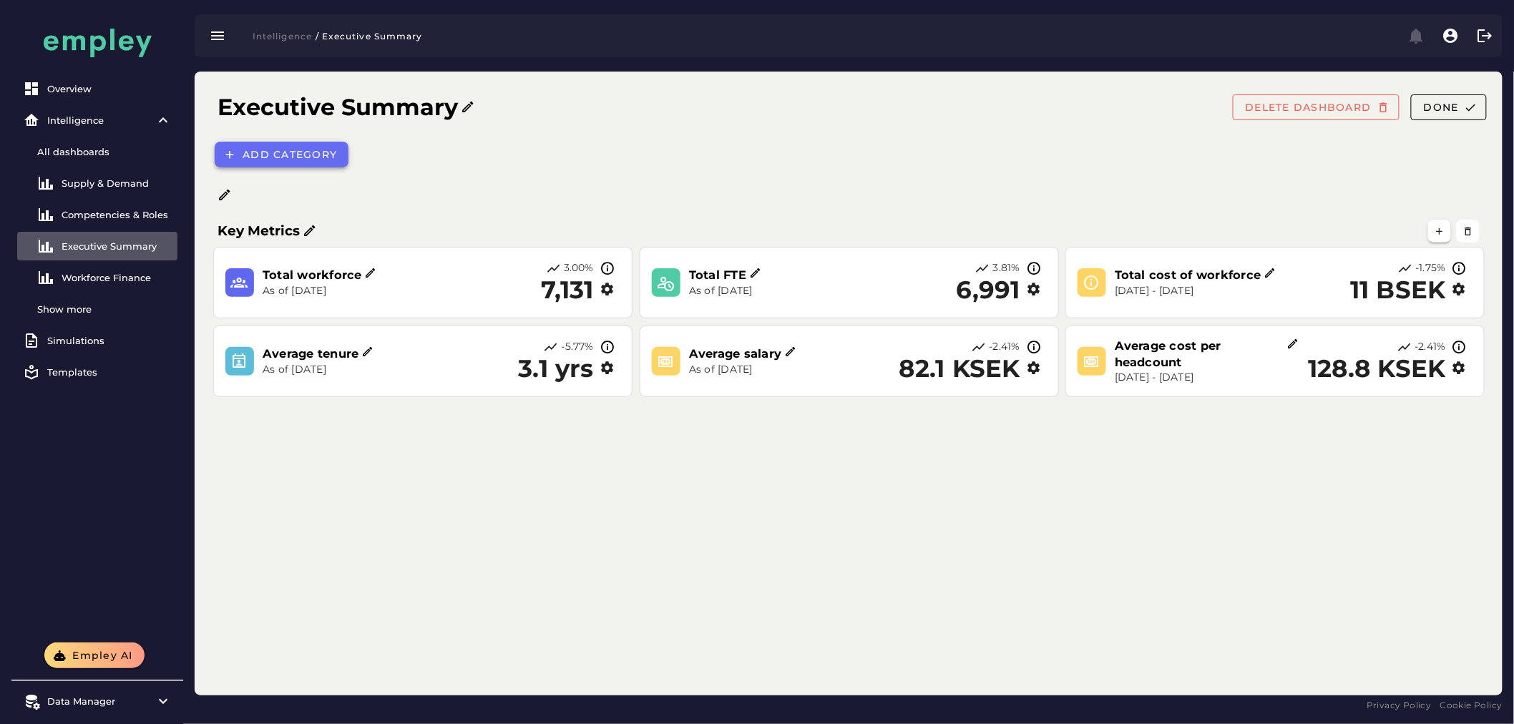
click at [313, 148] on span "Add category" at bounding box center [289, 154] width 95 height 13
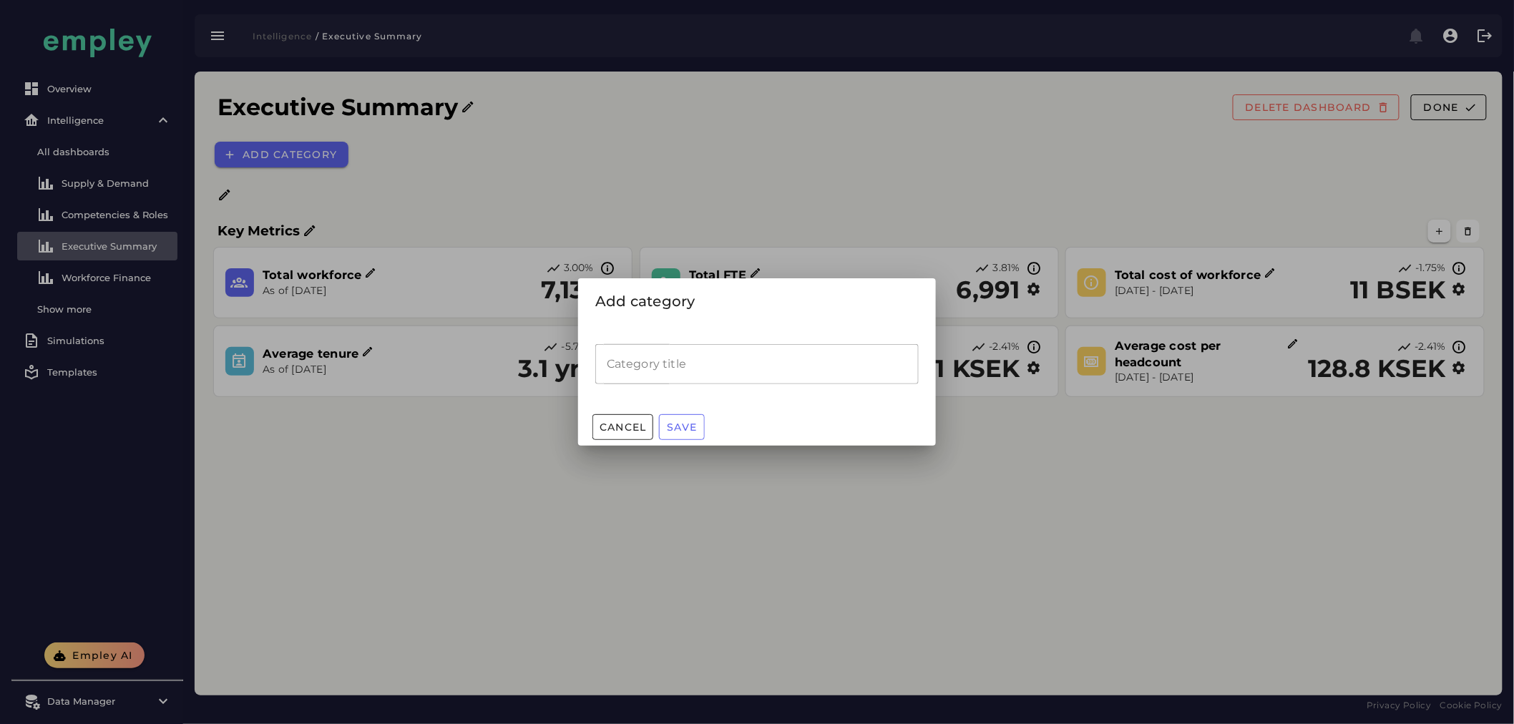
click at [718, 368] on input "Category title" at bounding box center [756, 364] width 323 height 40
type input "**********"
click at [698, 416] on button "Save" at bounding box center [682, 427] width 46 height 26
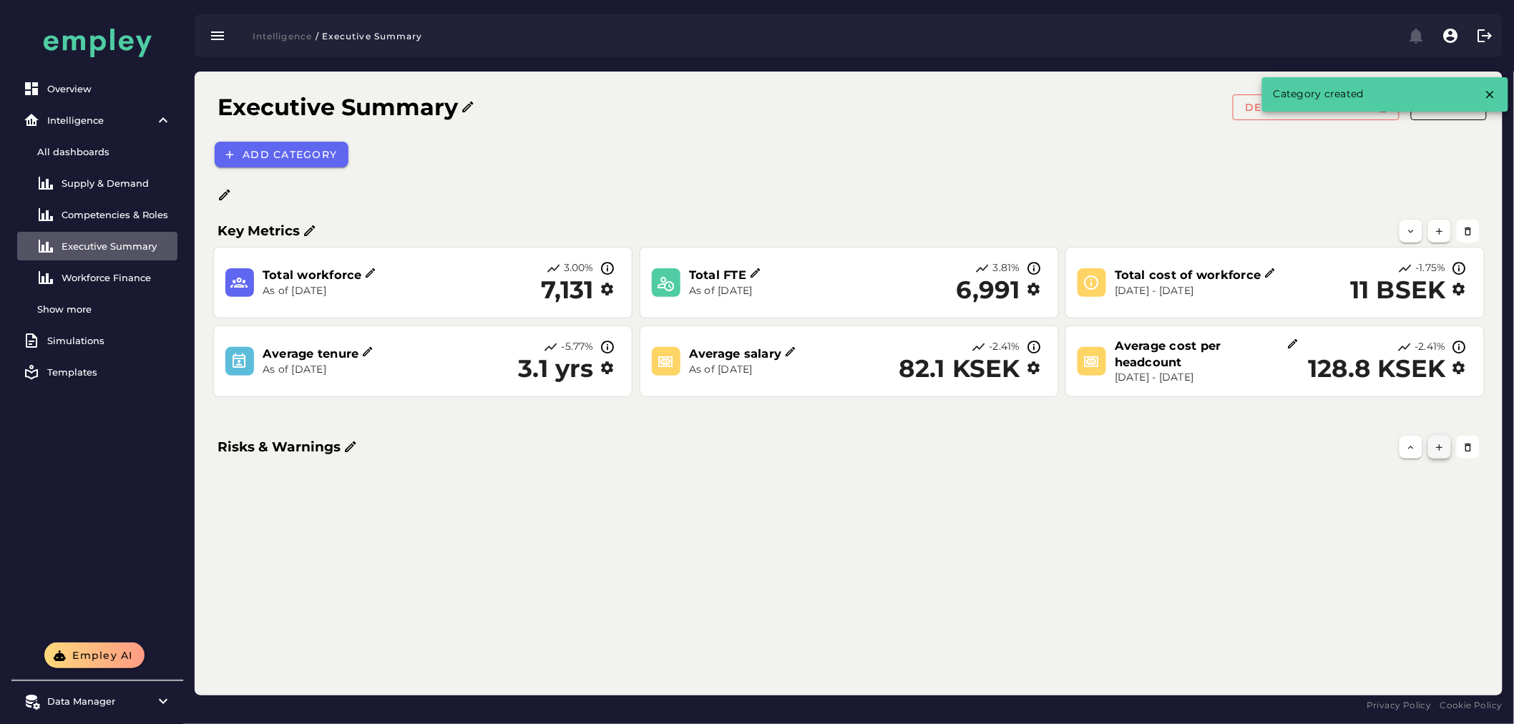
click at [1433, 444] on button "button" at bounding box center [1439, 447] width 23 height 23
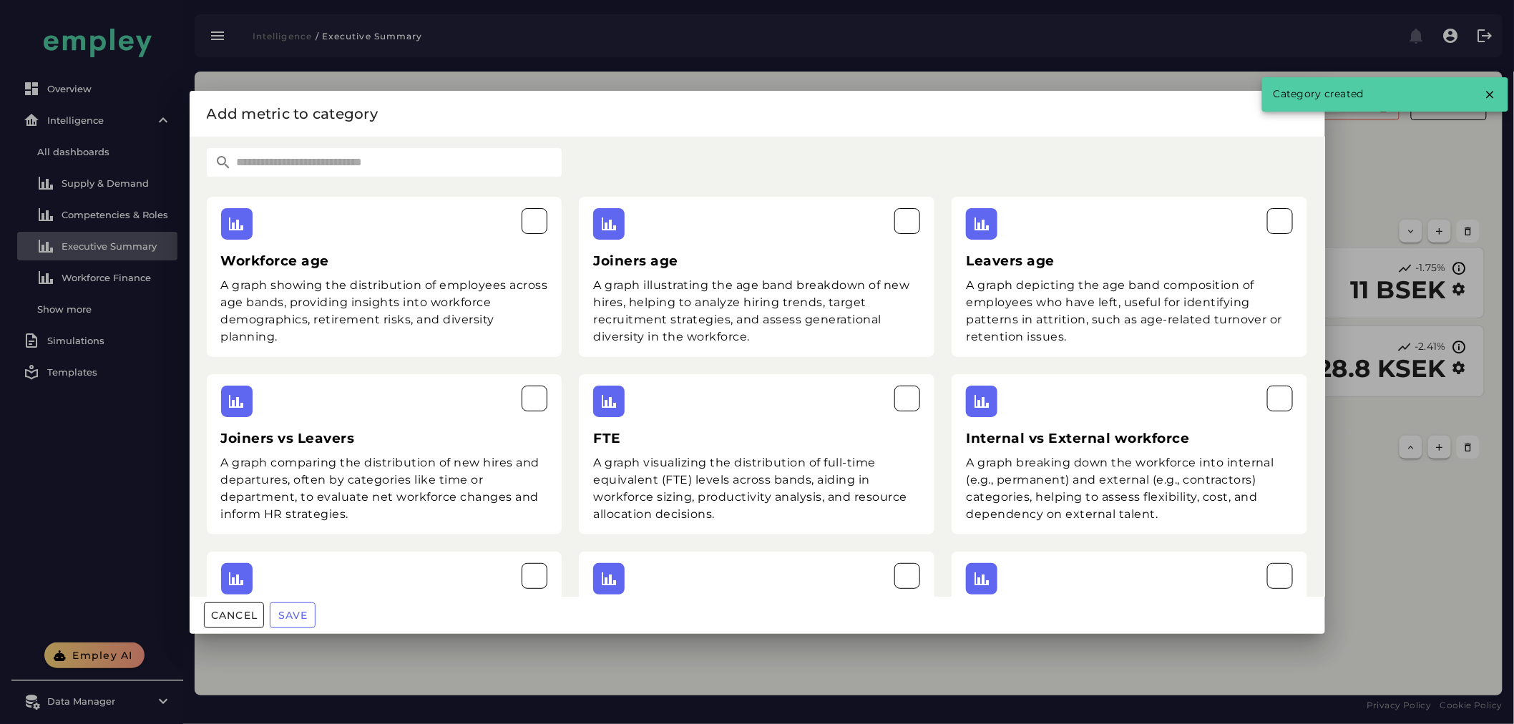
drag, startPoint x: 426, startPoint y: 157, endPoint x: 437, endPoint y: 162, distance: 11.8
click at [426, 157] on input "text" at bounding box center [398, 162] width 330 height 29
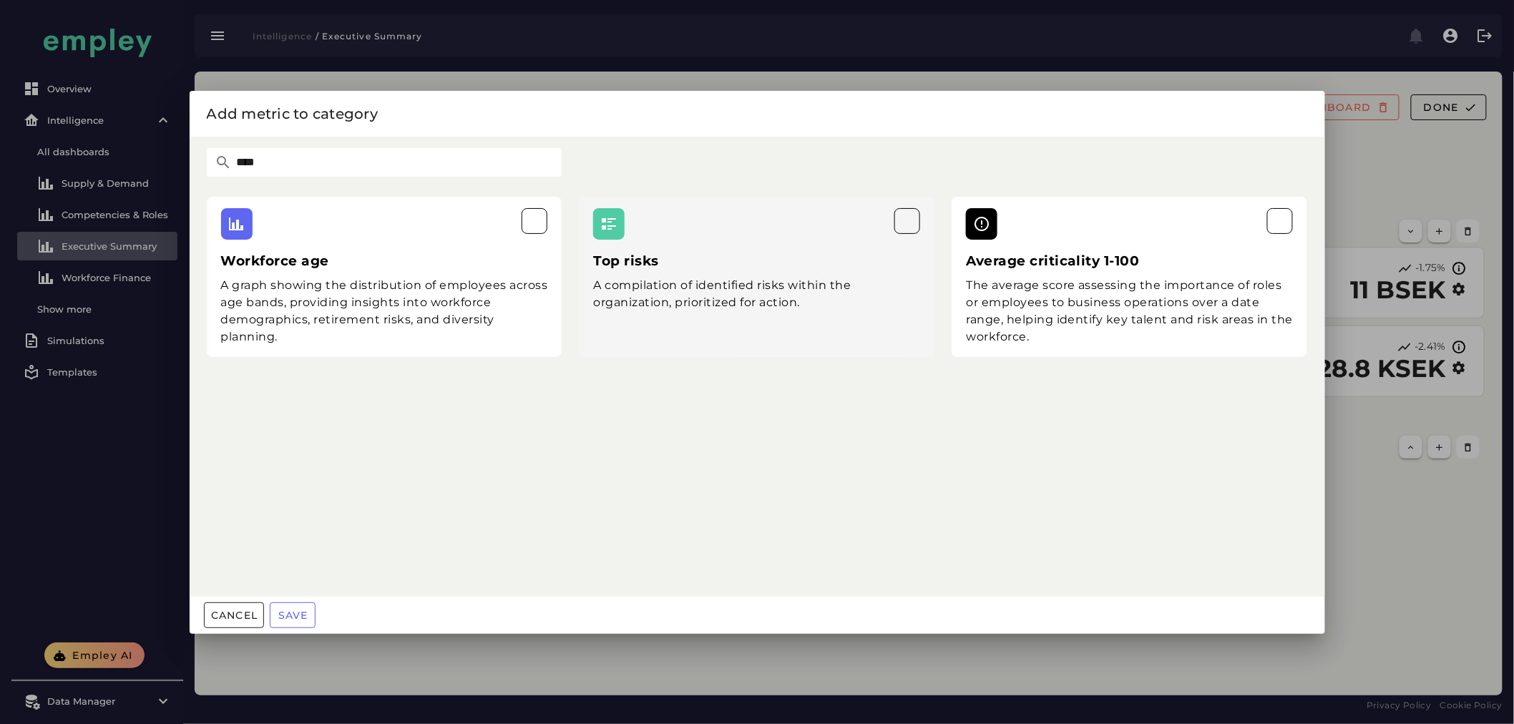
click at [734, 284] on div "A compilation of identified risks within the organization, prioritized for acti…" at bounding box center [756, 294] width 327 height 34
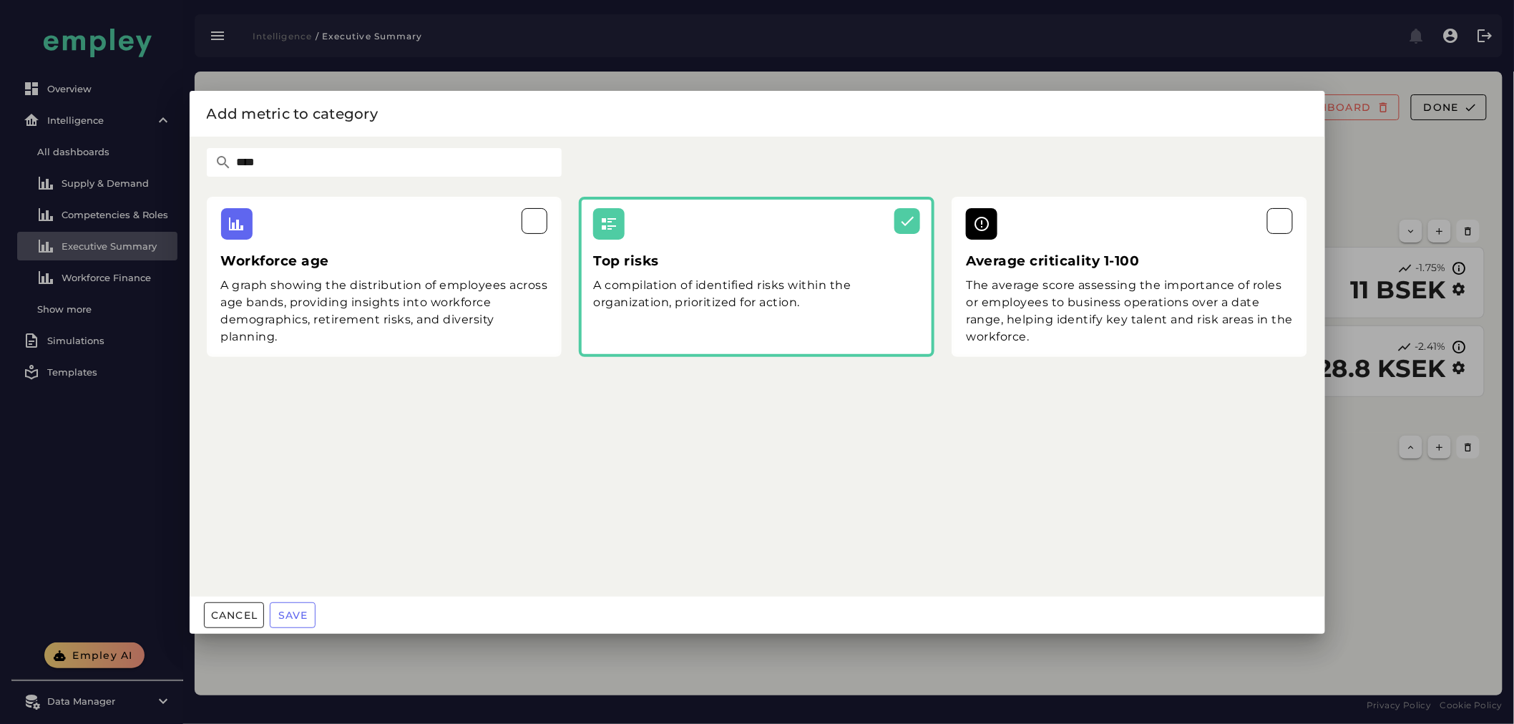
drag, startPoint x: 303, startPoint y: 162, endPoint x: 106, endPoint y: 147, distance: 198.0
click at [111, 148] on div "Add metric to category **** Workforce age A graph showing the distribution of e…" at bounding box center [757, 362] width 1514 height 724
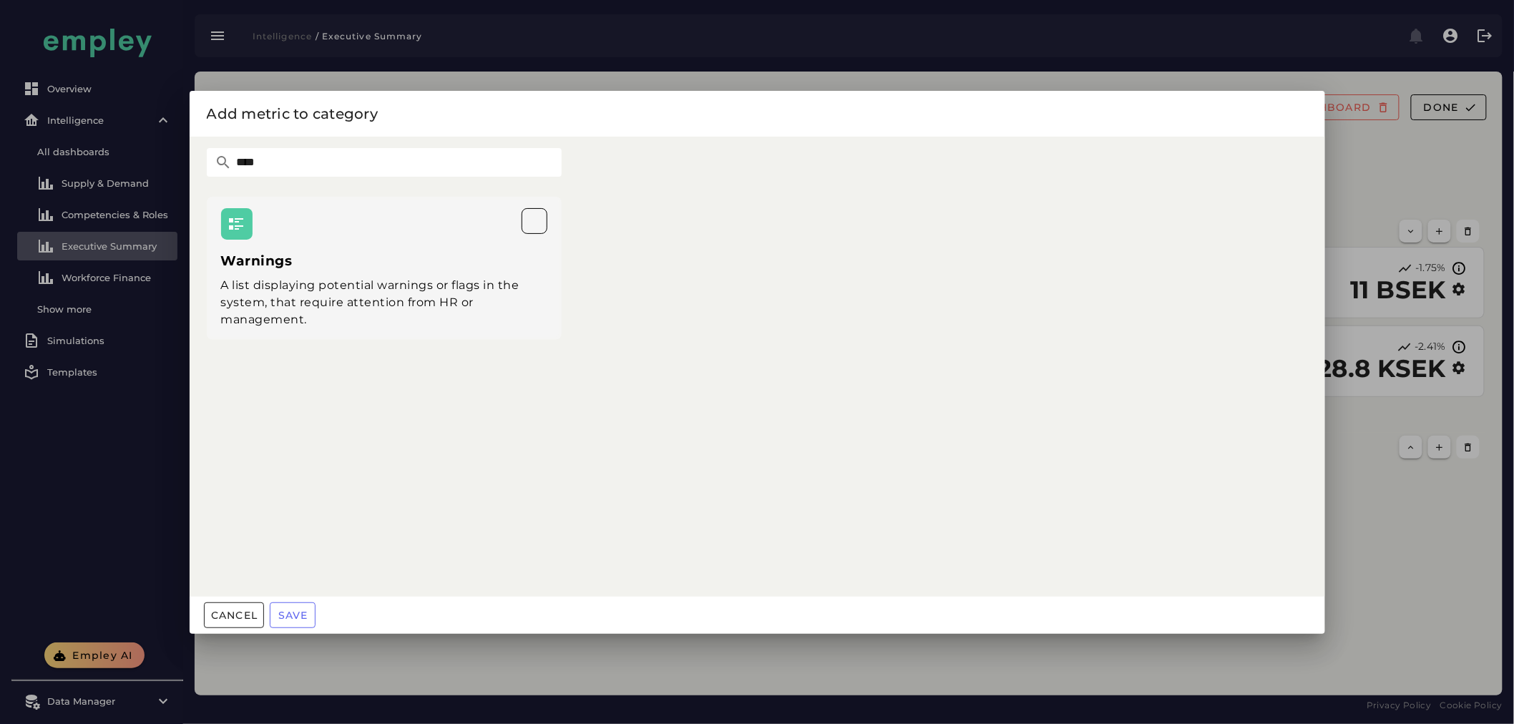
type input "****"
click at [295, 322] on div "A list displaying potential warnings or flags in the system, that require atten…" at bounding box center [384, 303] width 327 height 52
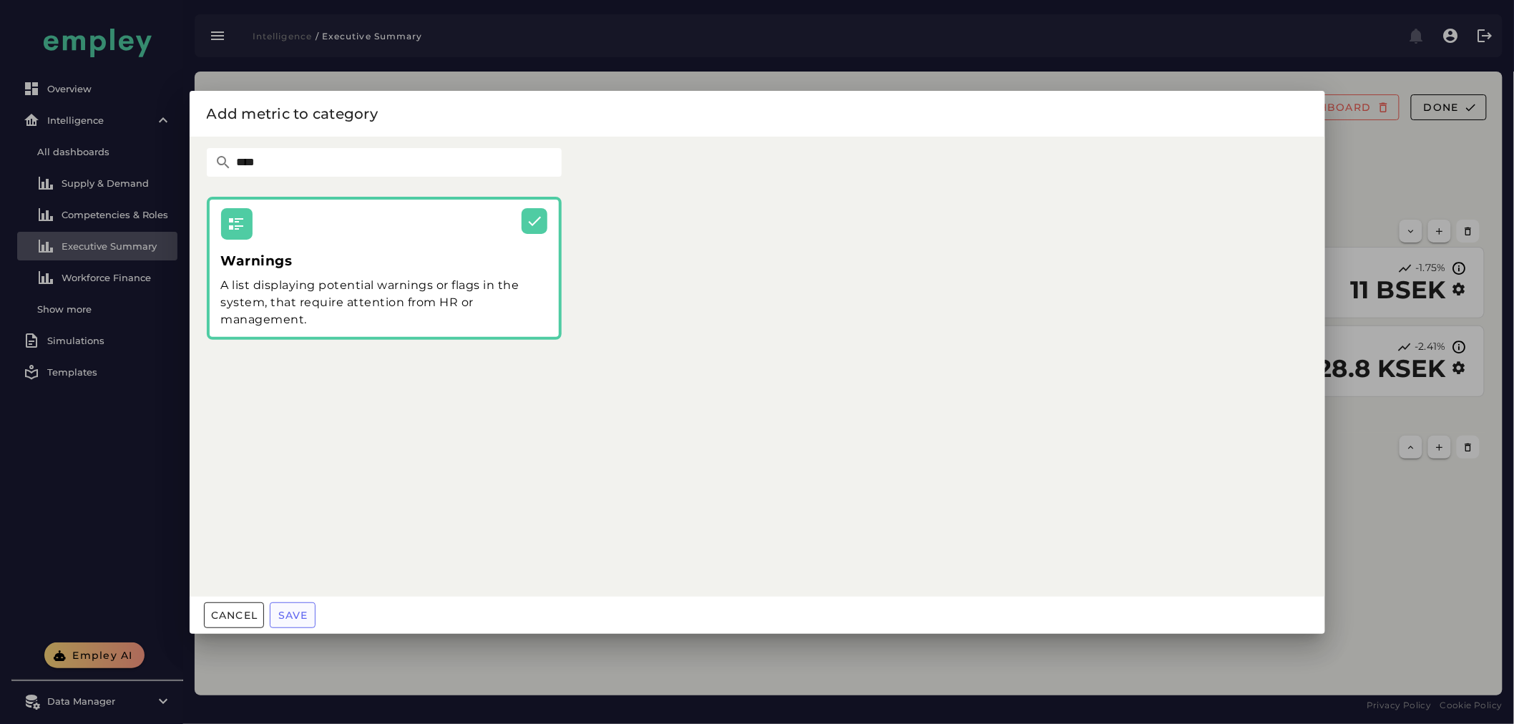
click at [295, 623] on button "Save" at bounding box center [293, 615] width 46 height 26
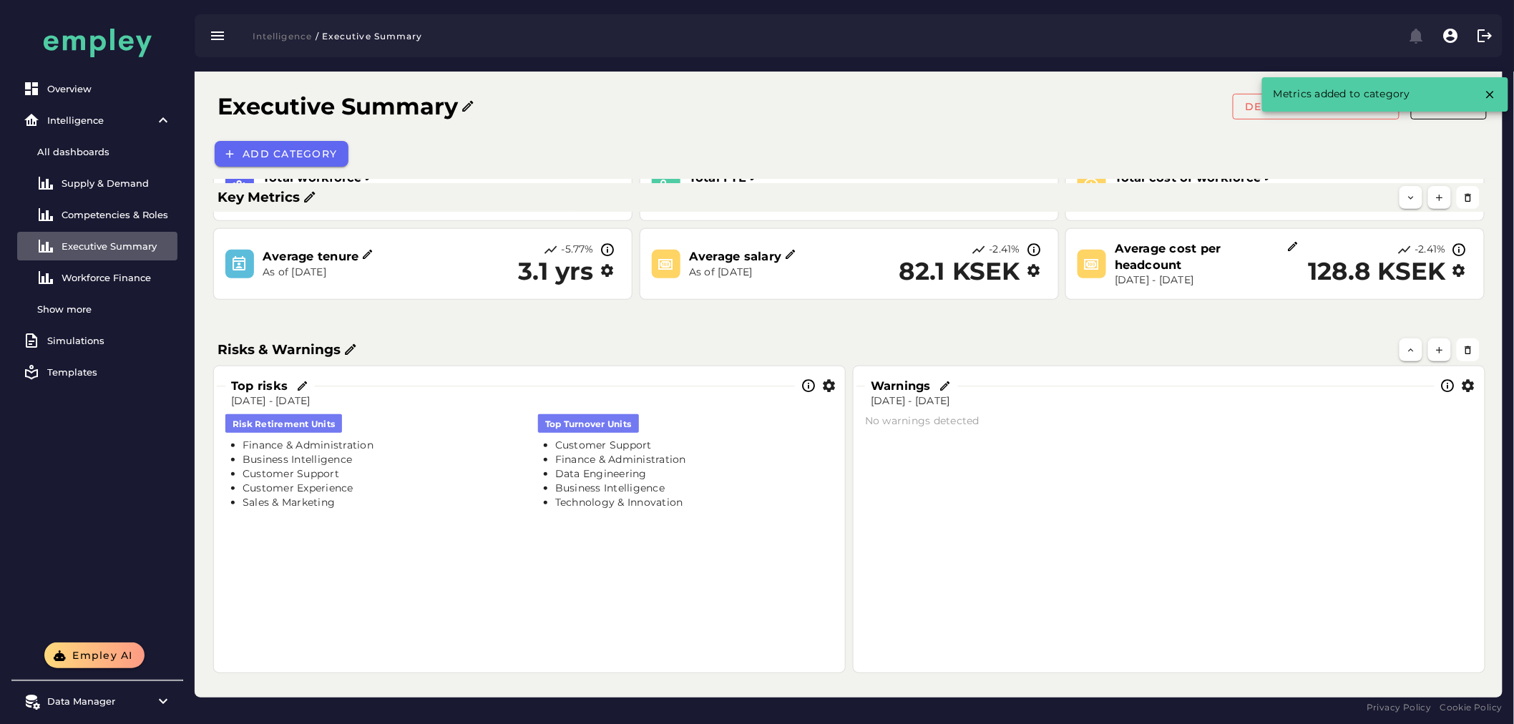
scroll to position [99, 0]
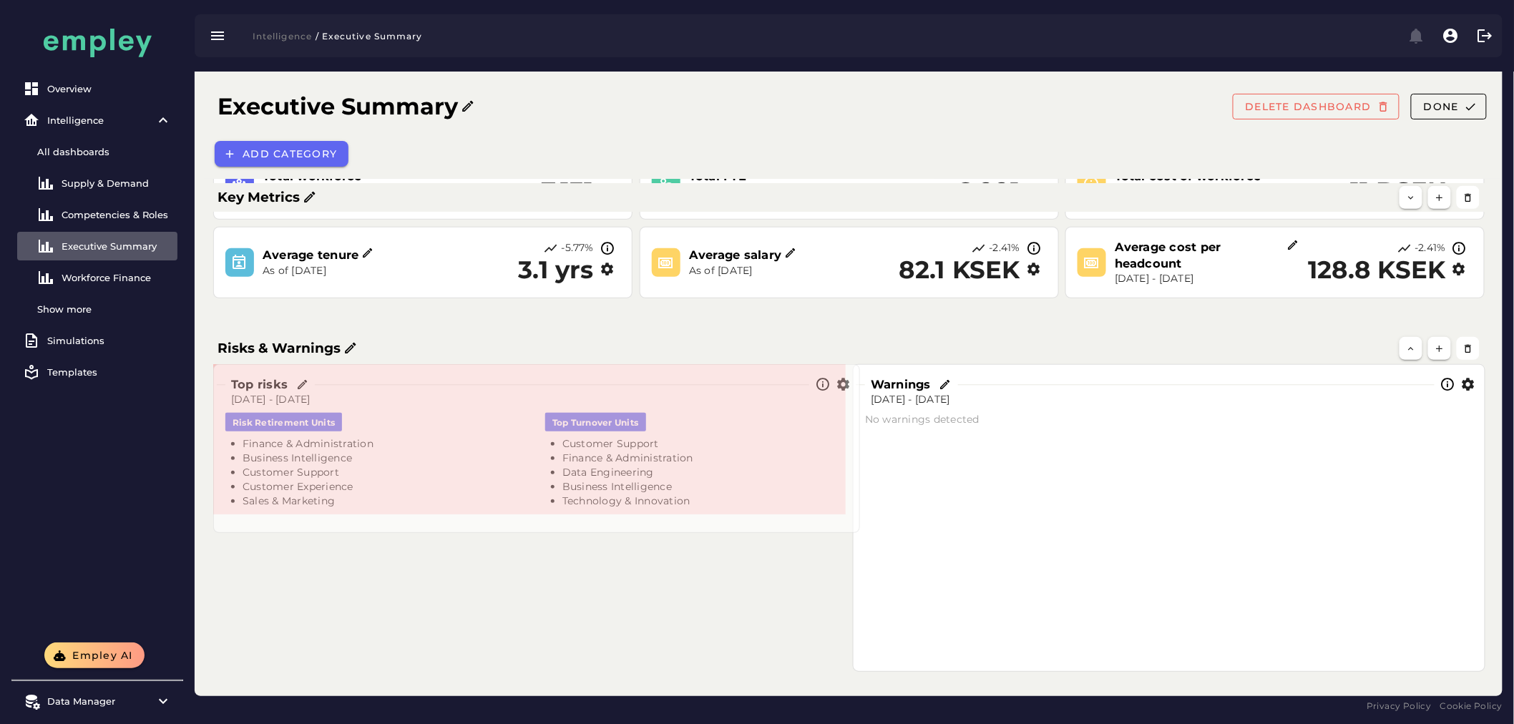
drag, startPoint x: 843, startPoint y: 670, endPoint x: 857, endPoint y: 530, distance: 141.0
click at [857, 530] on span at bounding box center [856, 529] width 7 height 7
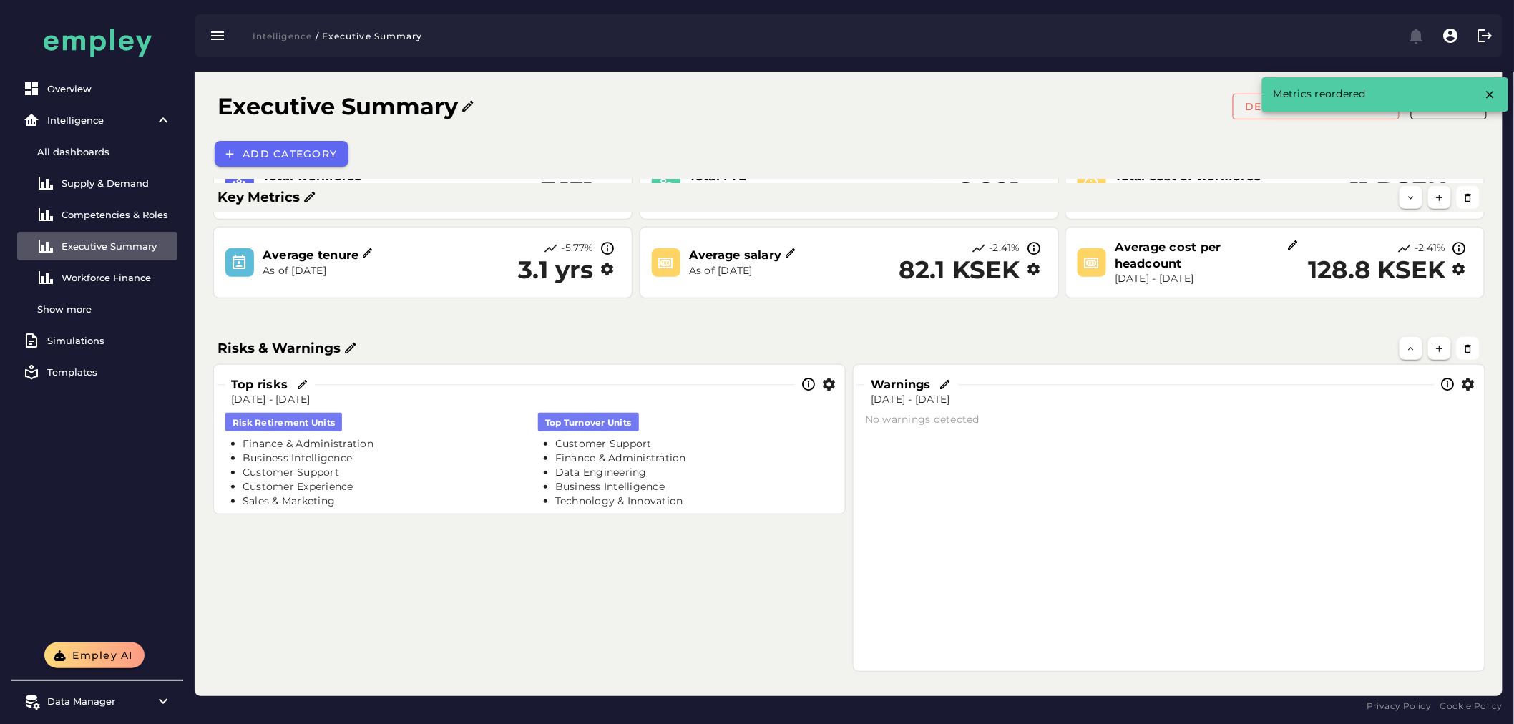
scroll to position [0, 0]
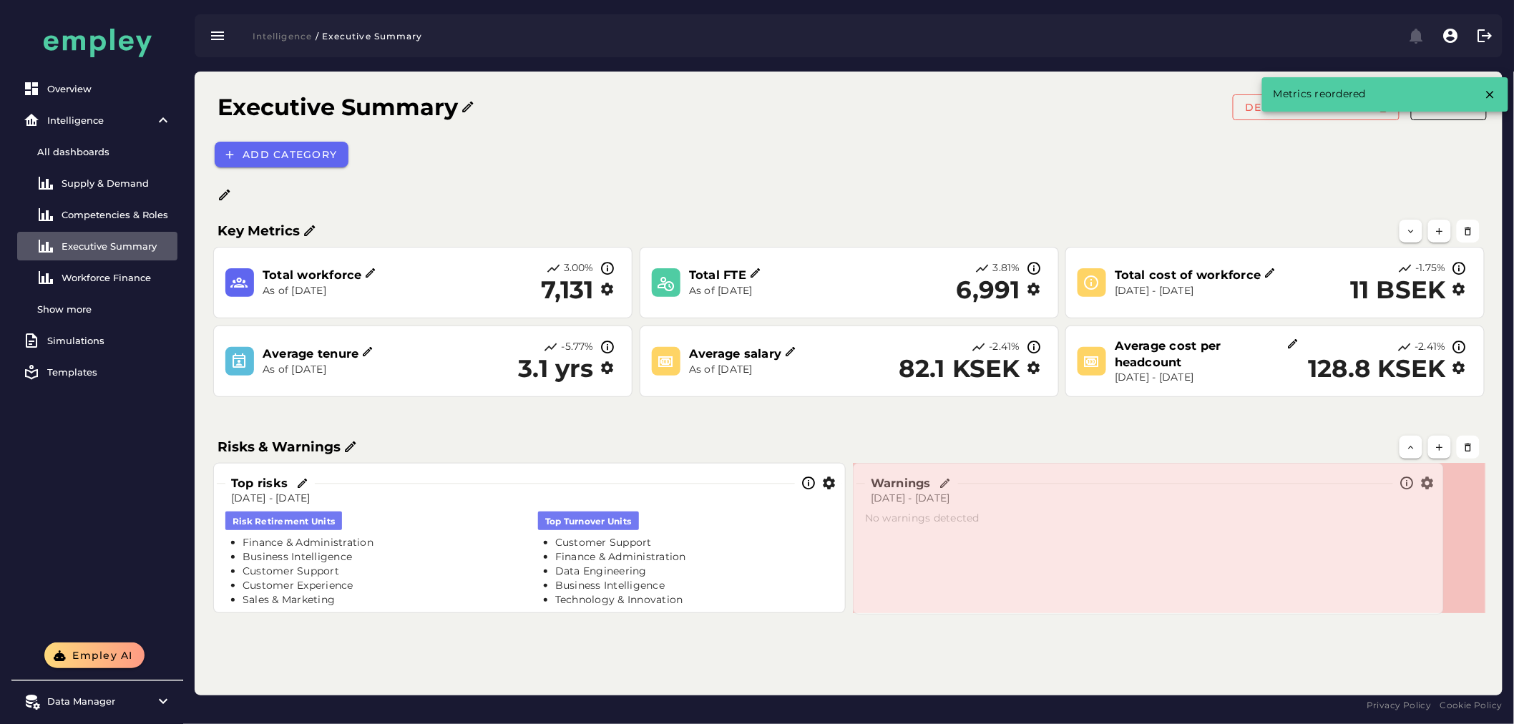
drag, startPoint x: 1481, startPoint y: 666, endPoint x: 1440, endPoint y: 610, distance: 70.1
click at [1440, 610] on span at bounding box center [1440, 610] width 7 height 7
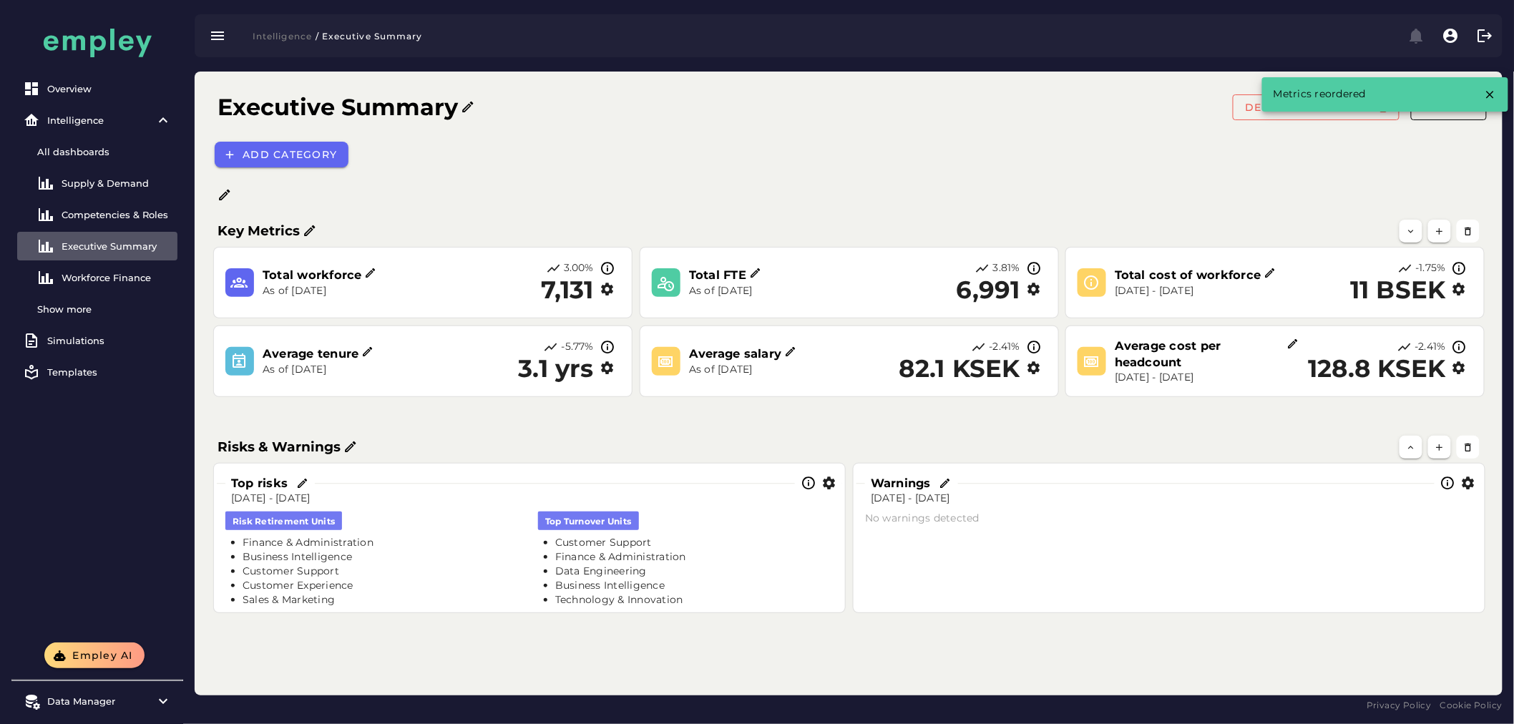
click at [1096, 644] on div "Executive Summary DELETE DASHBOARD Done Add category Key Metrics Total workforc…" at bounding box center [849, 384] width 1308 height 624
click at [223, 194] on icon at bounding box center [225, 195] width 14 height 14
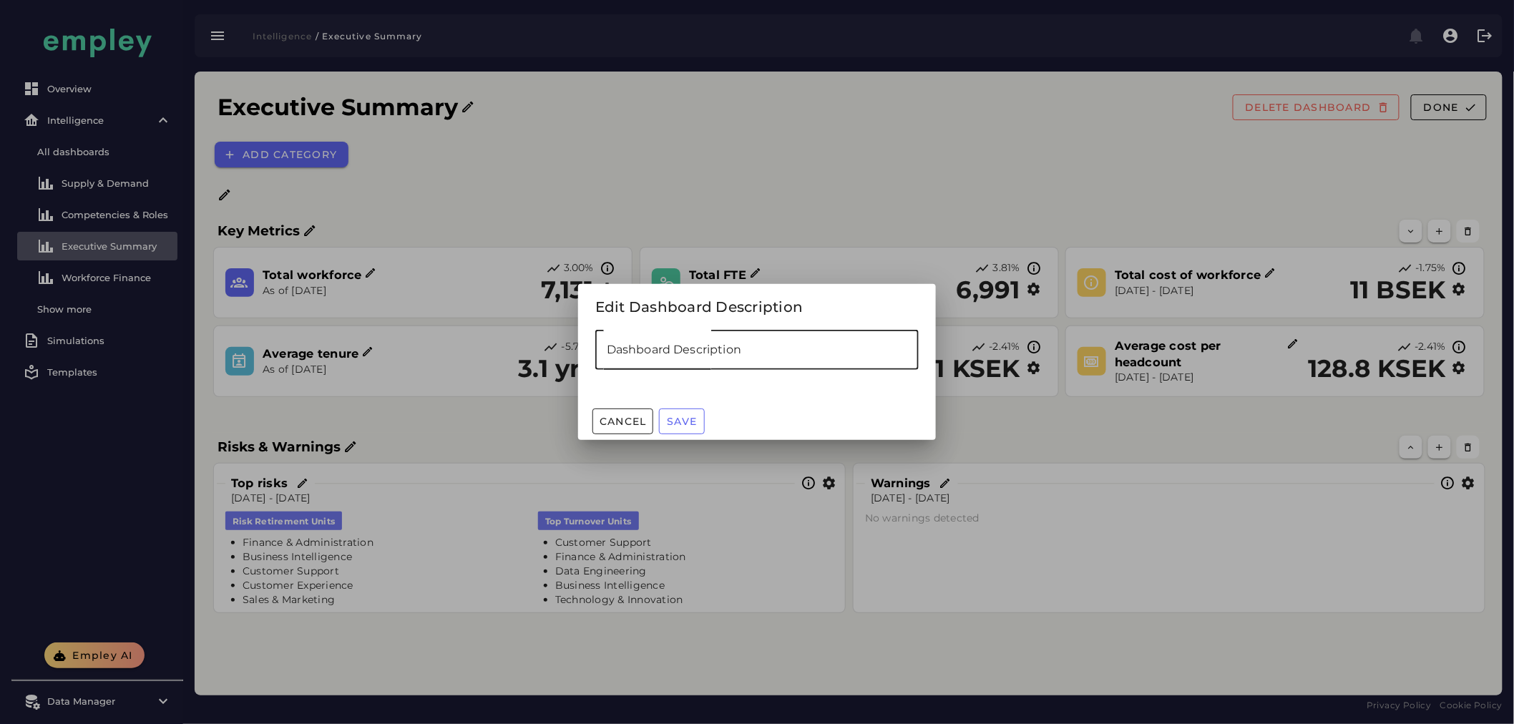
click at [668, 351] on input "Dashboard Description" at bounding box center [756, 350] width 323 height 40
click at [610, 353] on input "**********" at bounding box center [756, 350] width 323 height 40
type input "**********"
click at [693, 422] on span "Save" at bounding box center [681, 421] width 31 height 13
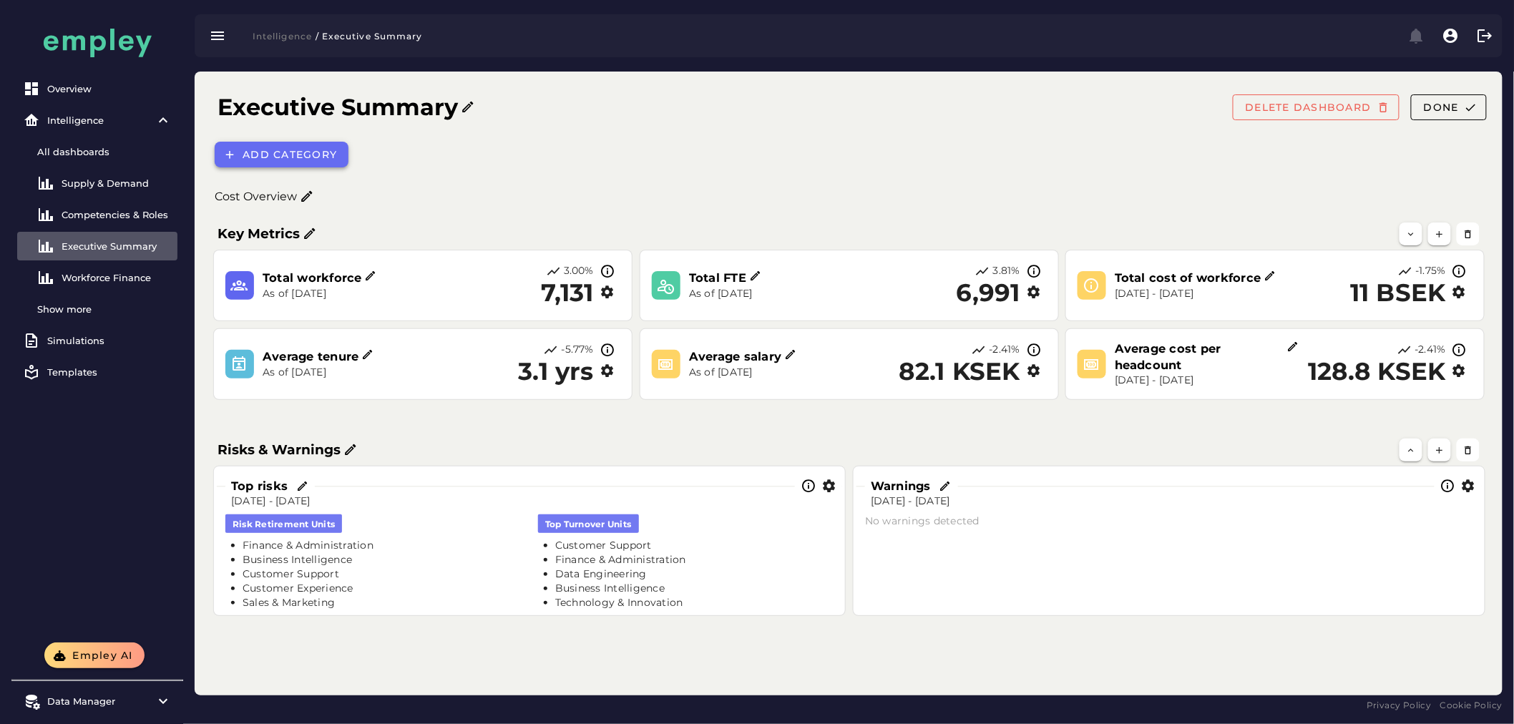
click at [318, 149] on span "Add category" at bounding box center [289, 154] width 95 height 13
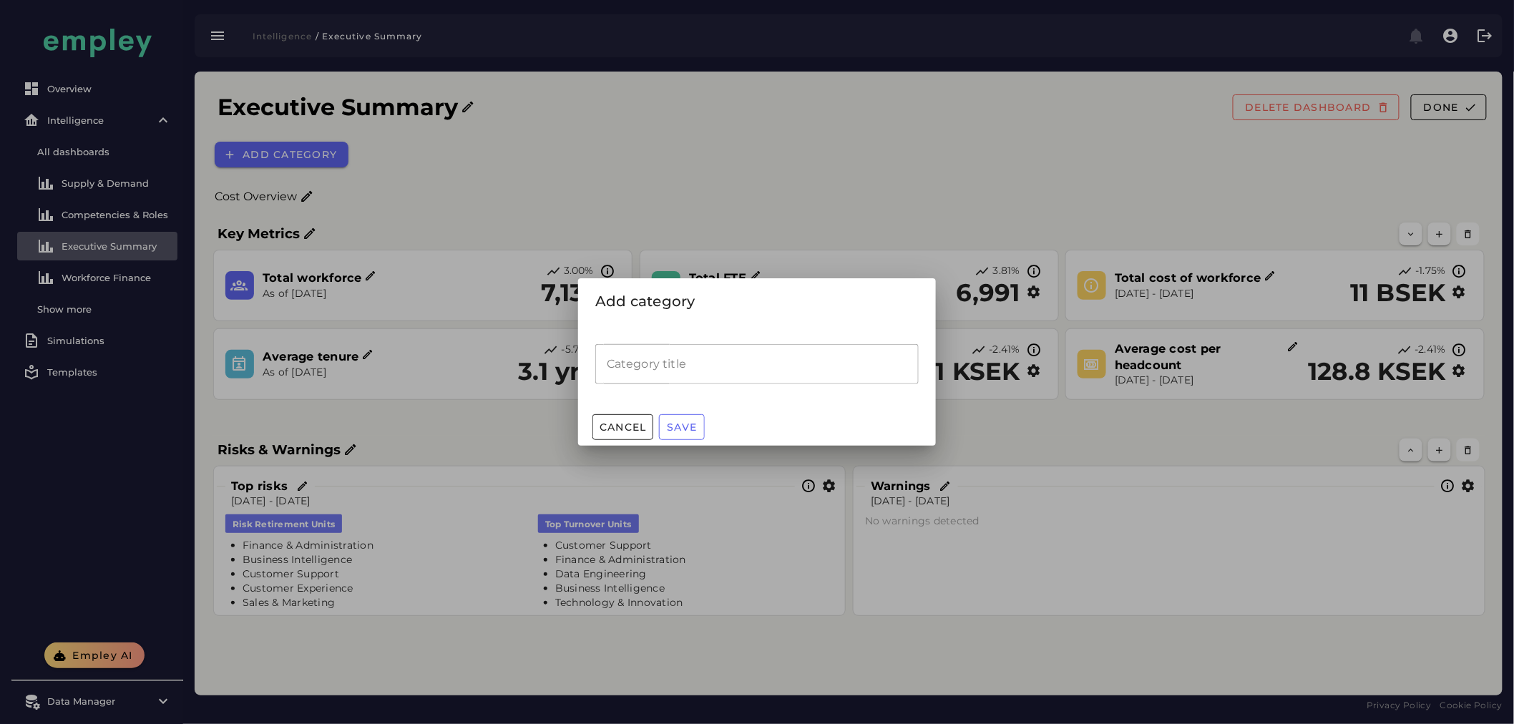
click at [702, 348] on input "Category title" at bounding box center [756, 364] width 323 height 40
type input "**********"
click at [698, 418] on button "Save" at bounding box center [682, 427] width 46 height 26
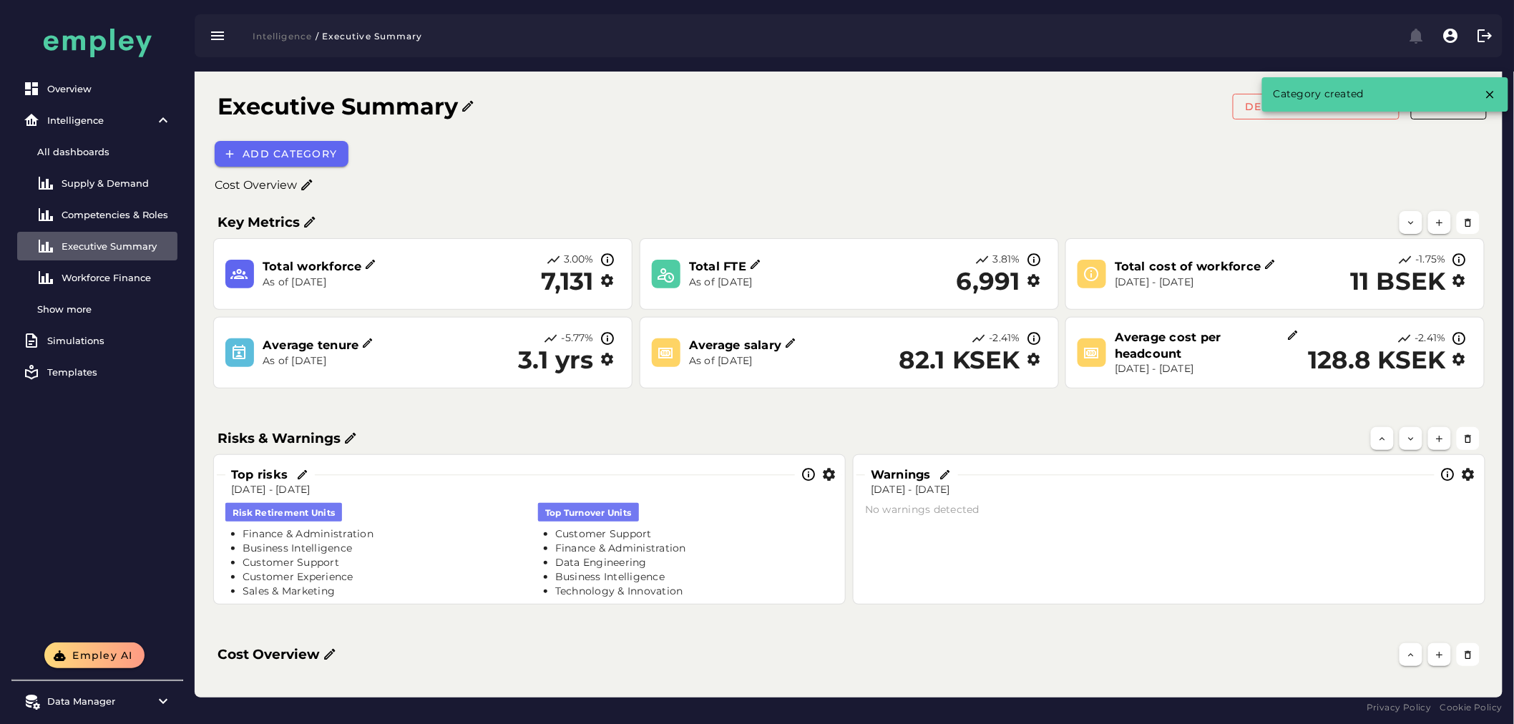
scroll to position [13, 0]
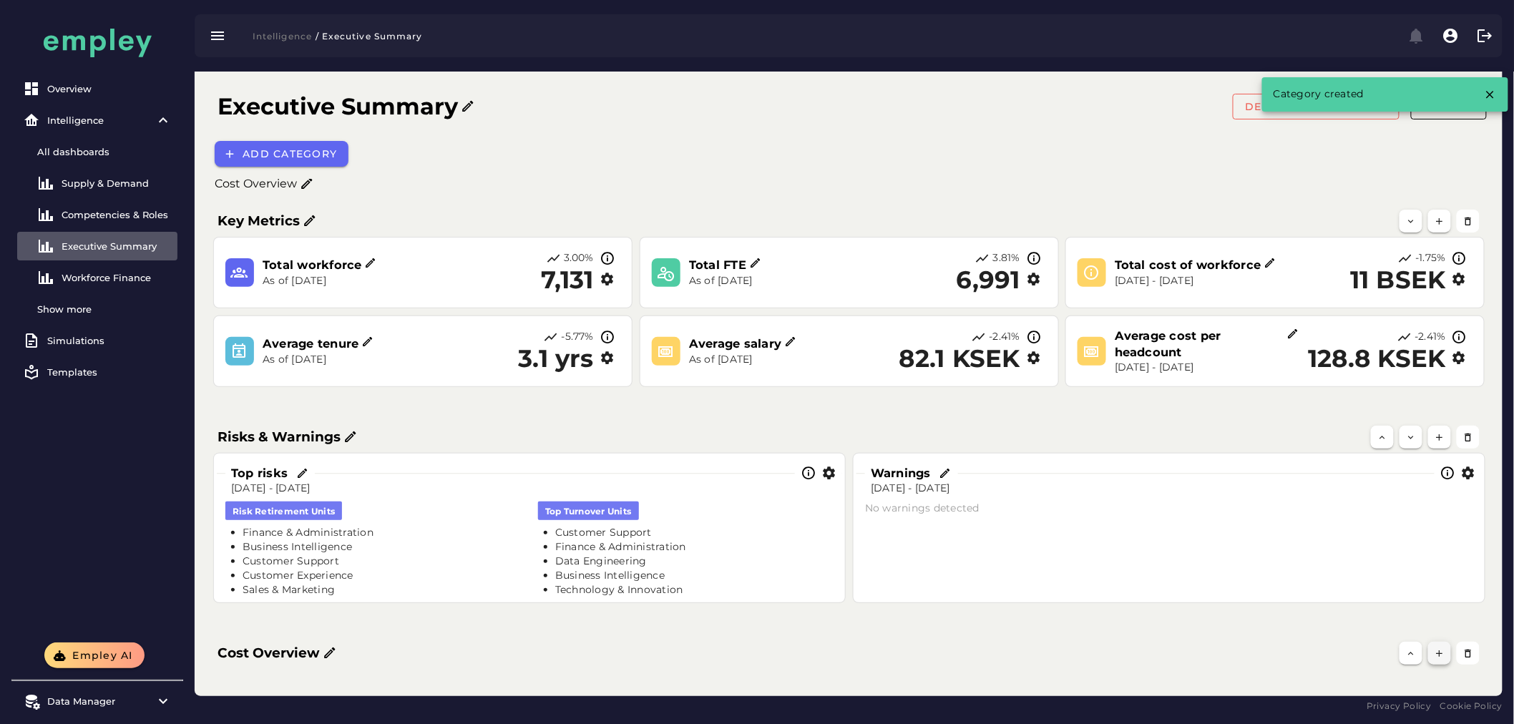
click at [1435, 653] on icon "button" at bounding box center [1440, 653] width 11 height 11
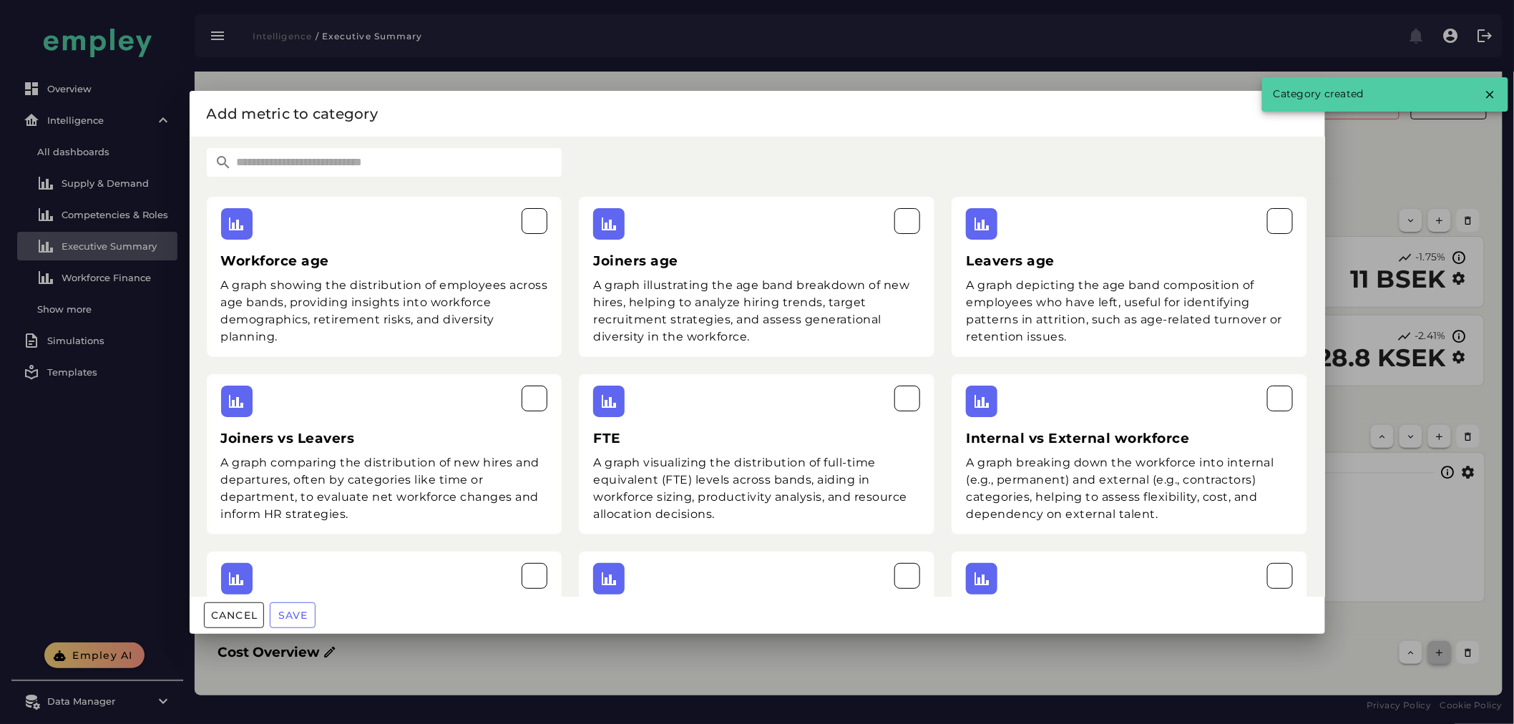
scroll to position [0, 0]
click at [381, 159] on input "text" at bounding box center [398, 162] width 330 height 29
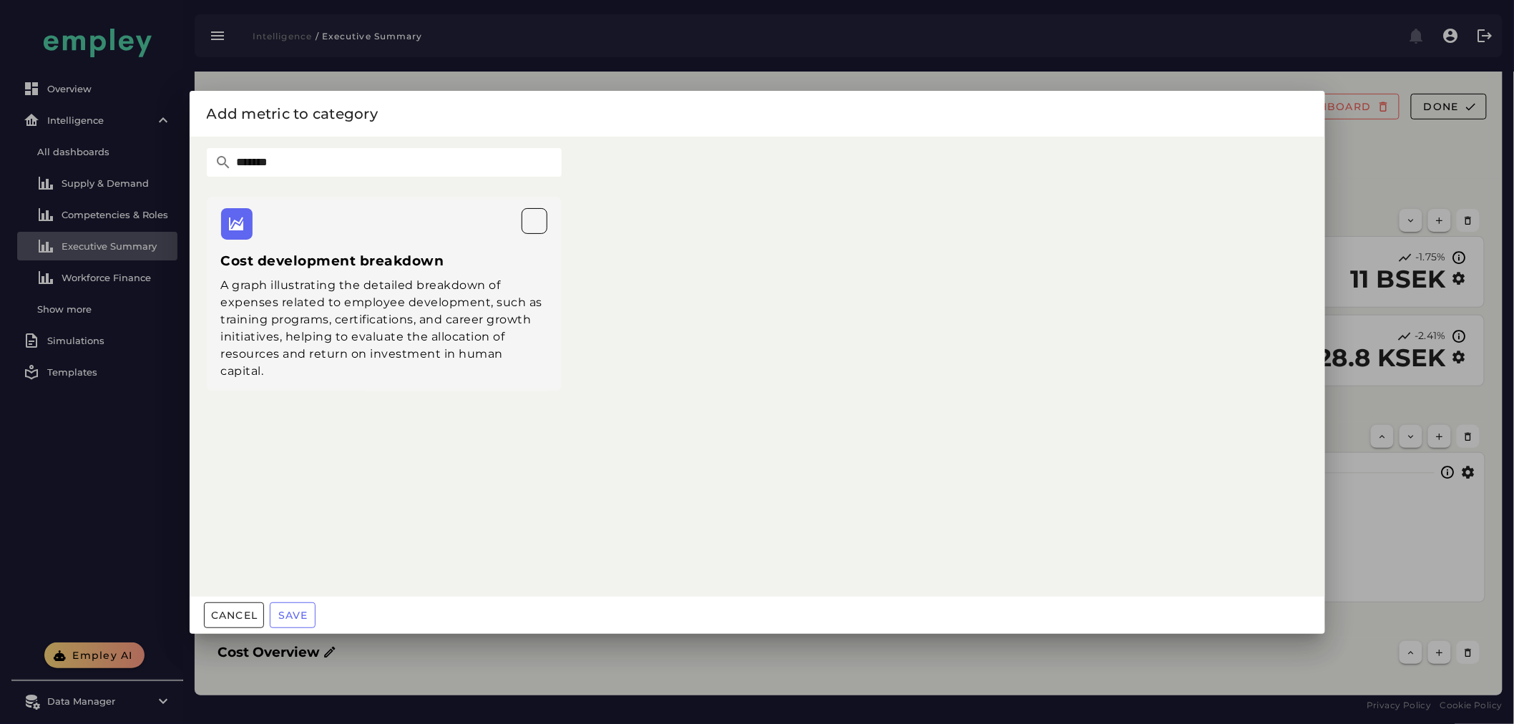
click at [388, 263] on h3 "Cost development breakdown" at bounding box center [384, 261] width 327 height 20
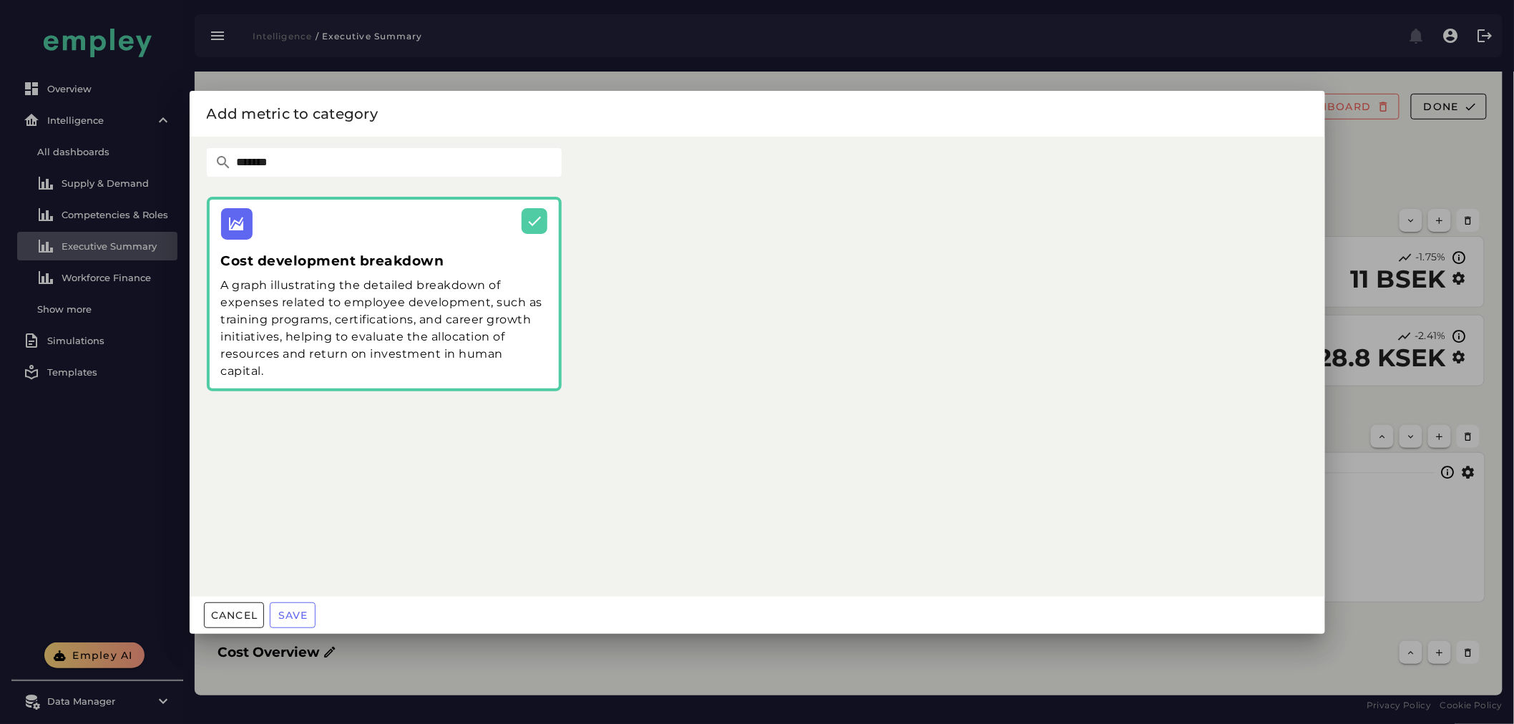
click at [272, 163] on input "*******" at bounding box center [398, 162] width 330 height 29
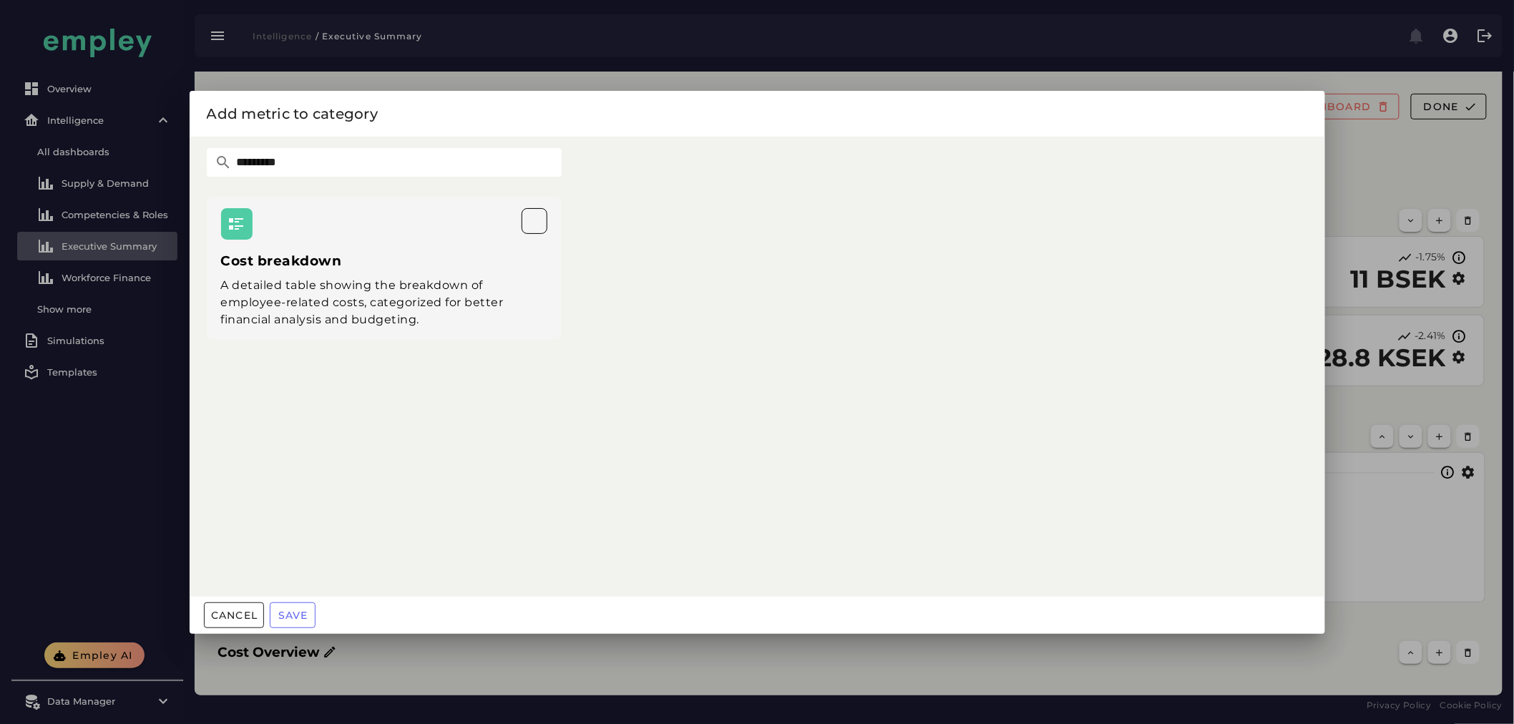
type input "*********"
click at [345, 245] on div "Cost breakdown A detailed table showing the breakdown of employee-related costs…" at bounding box center [385, 268] width 356 height 143
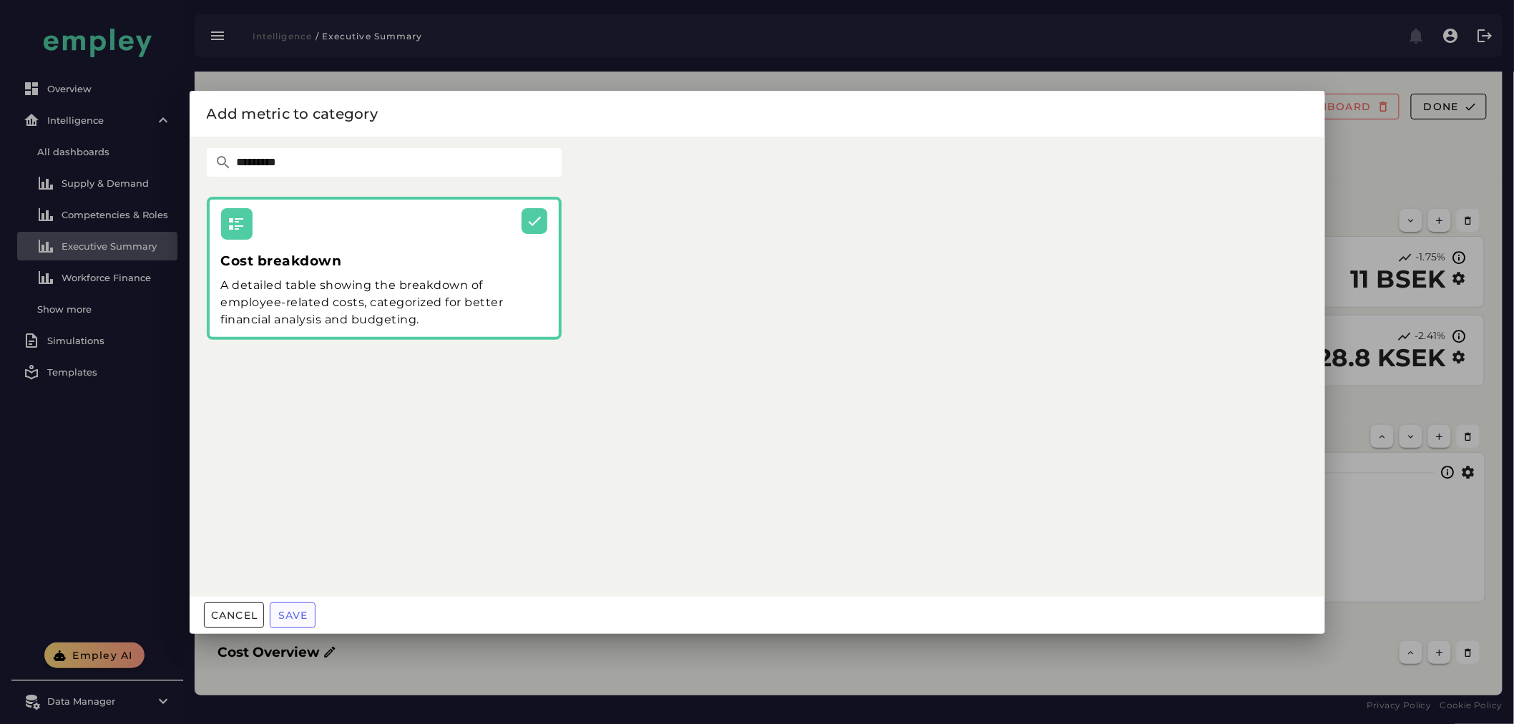
click at [301, 605] on button "Save" at bounding box center [293, 615] width 46 height 26
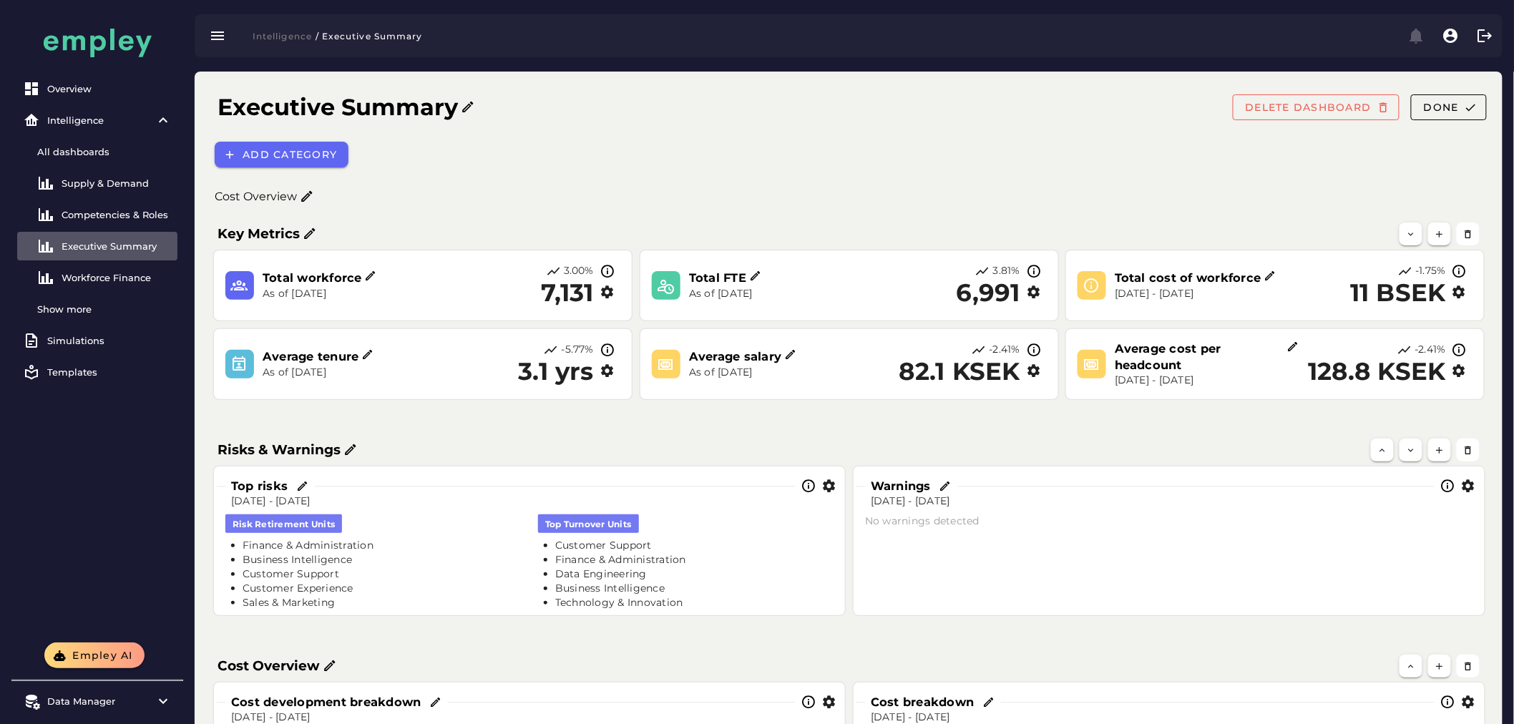
click at [348, 443] on icon at bounding box center [350, 450] width 14 height 14
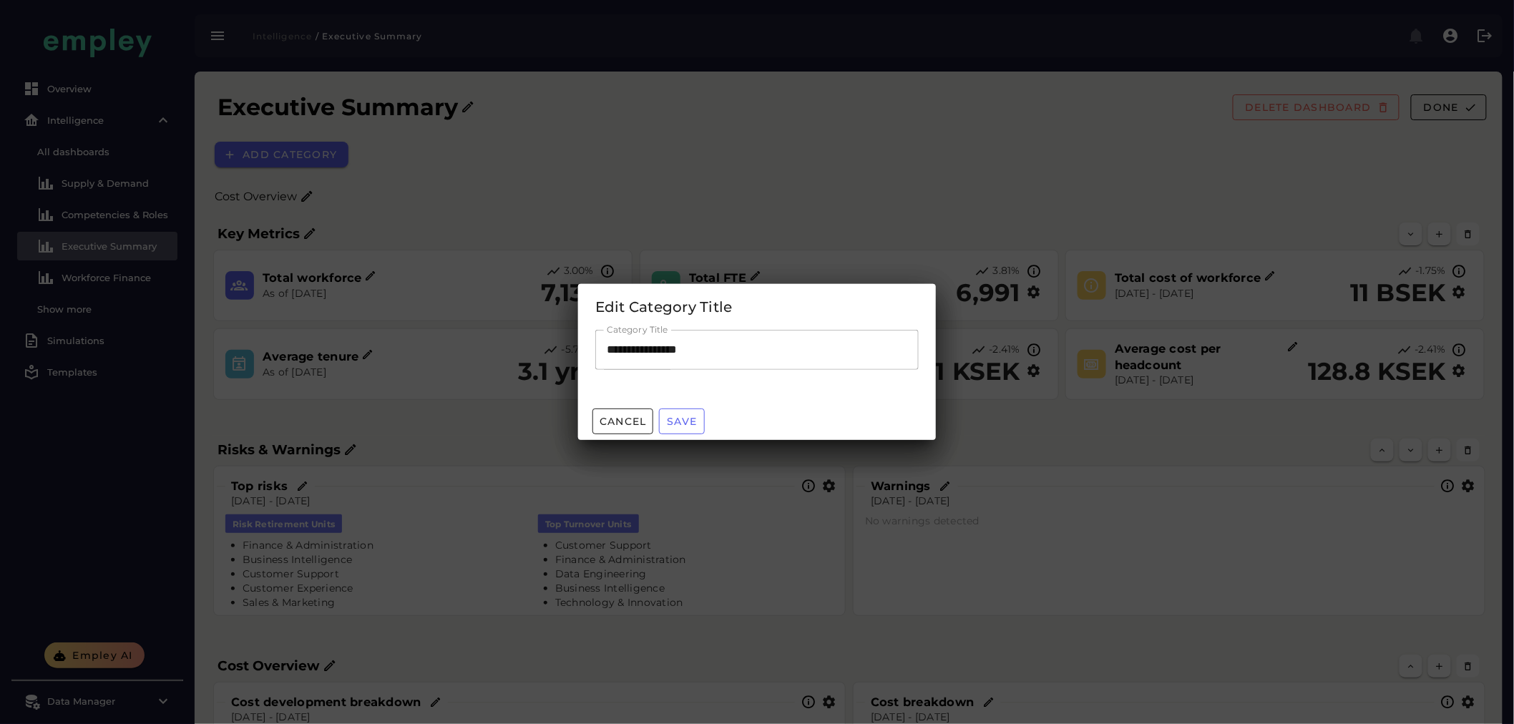
click at [609, 347] on input "**********" at bounding box center [756, 350] width 323 height 40
type input "**********"
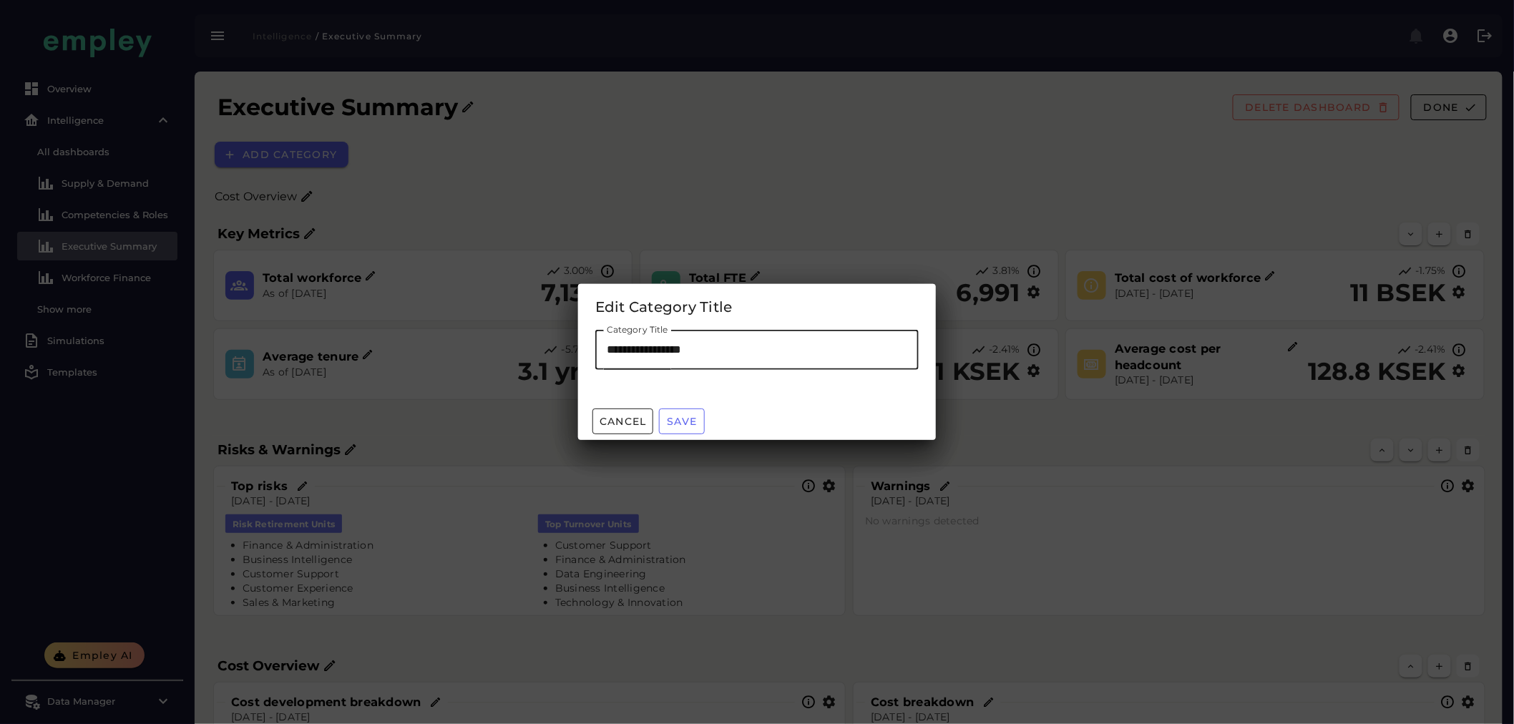
type input "**********"
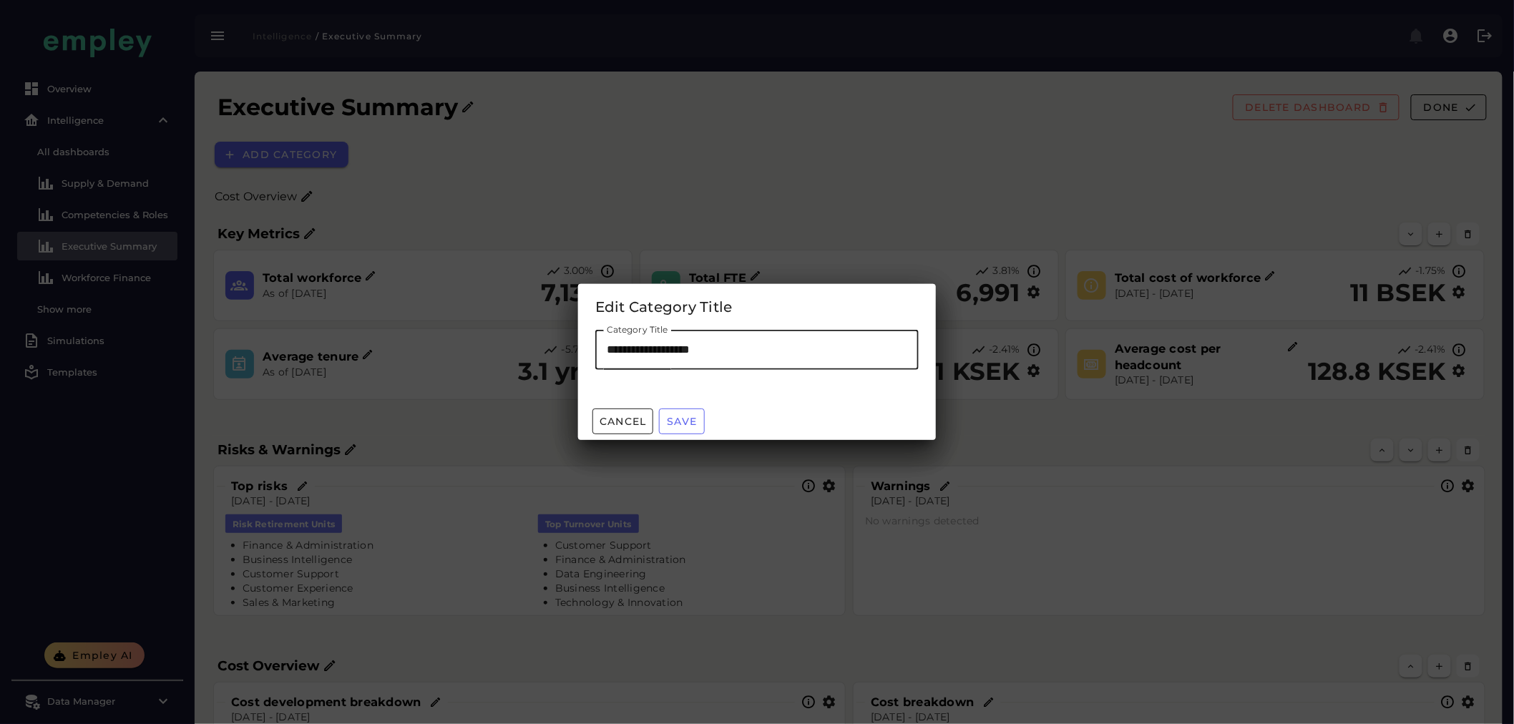
type input "**********"
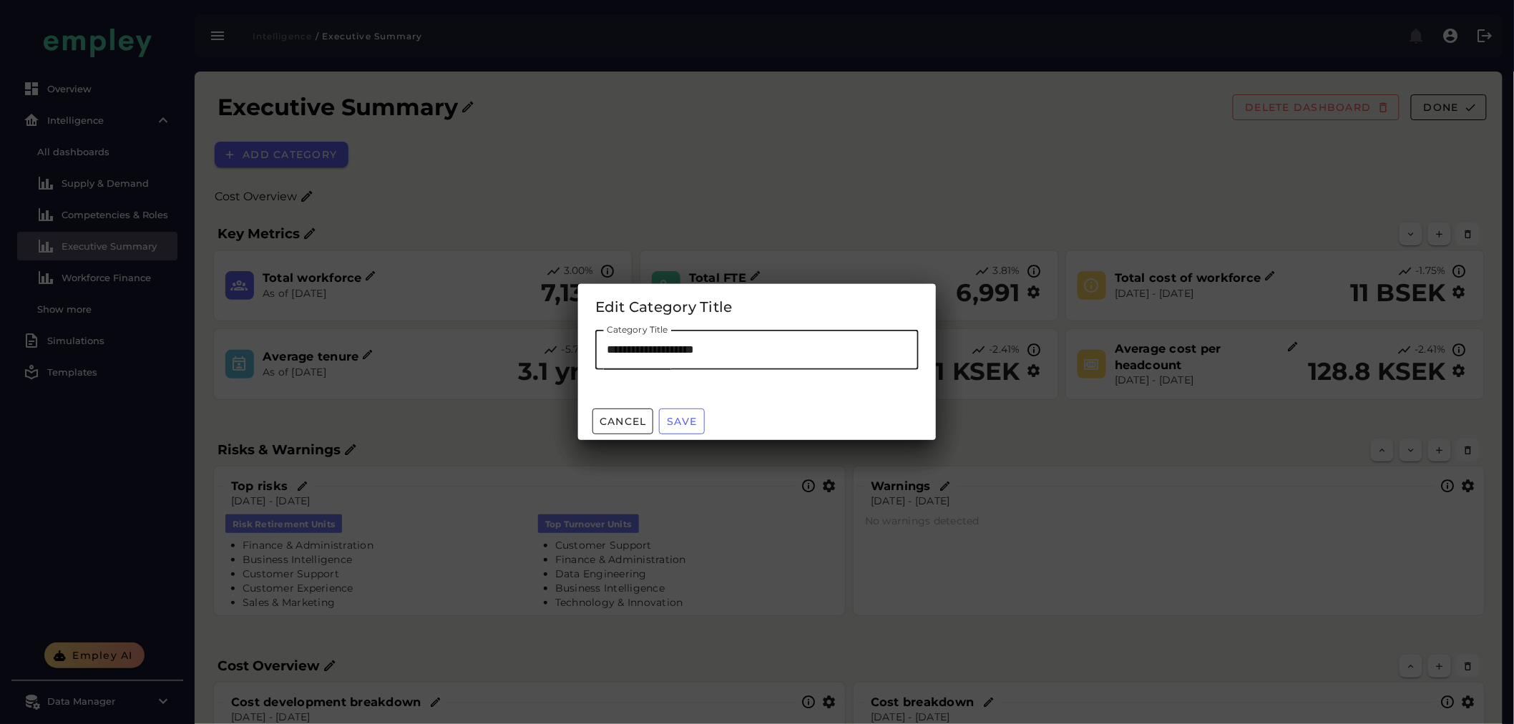
type input "**********"
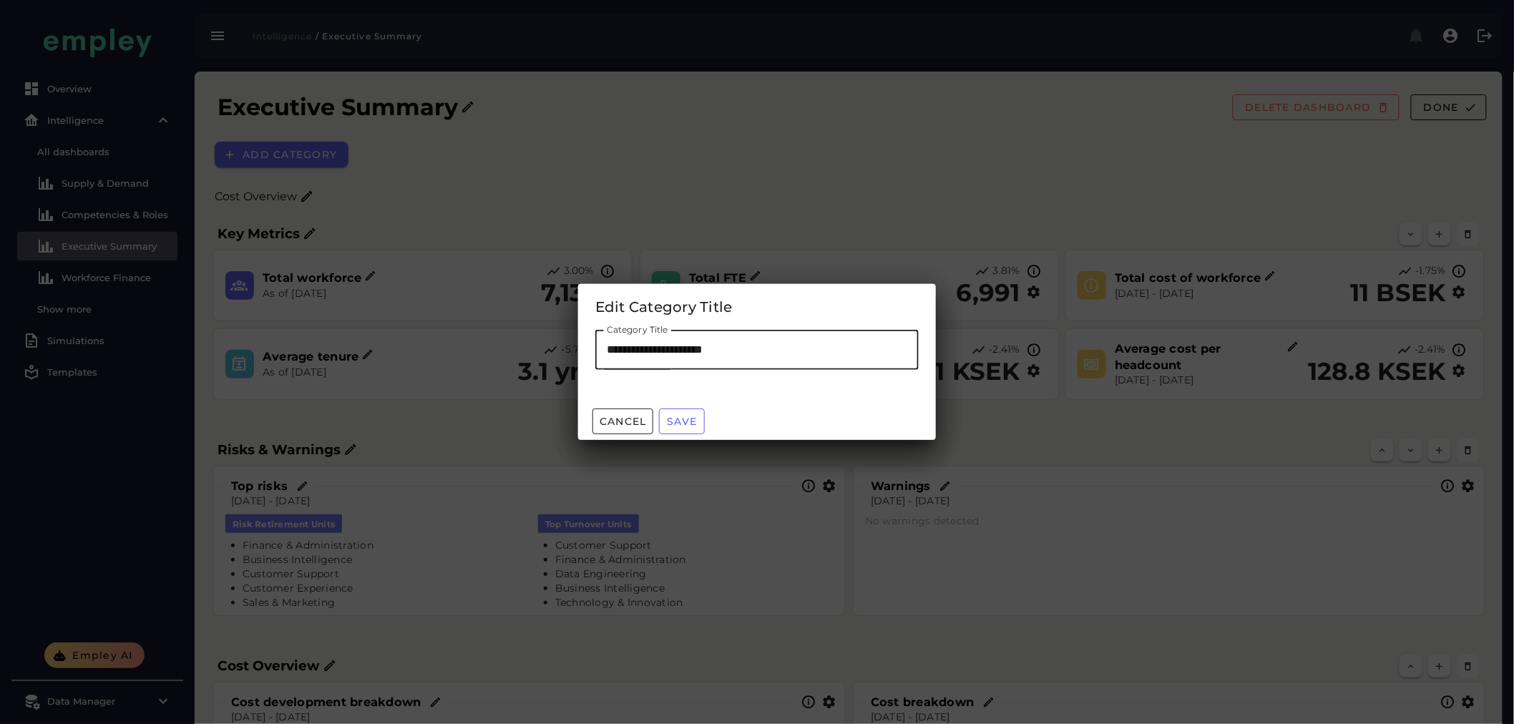
type input "**********"
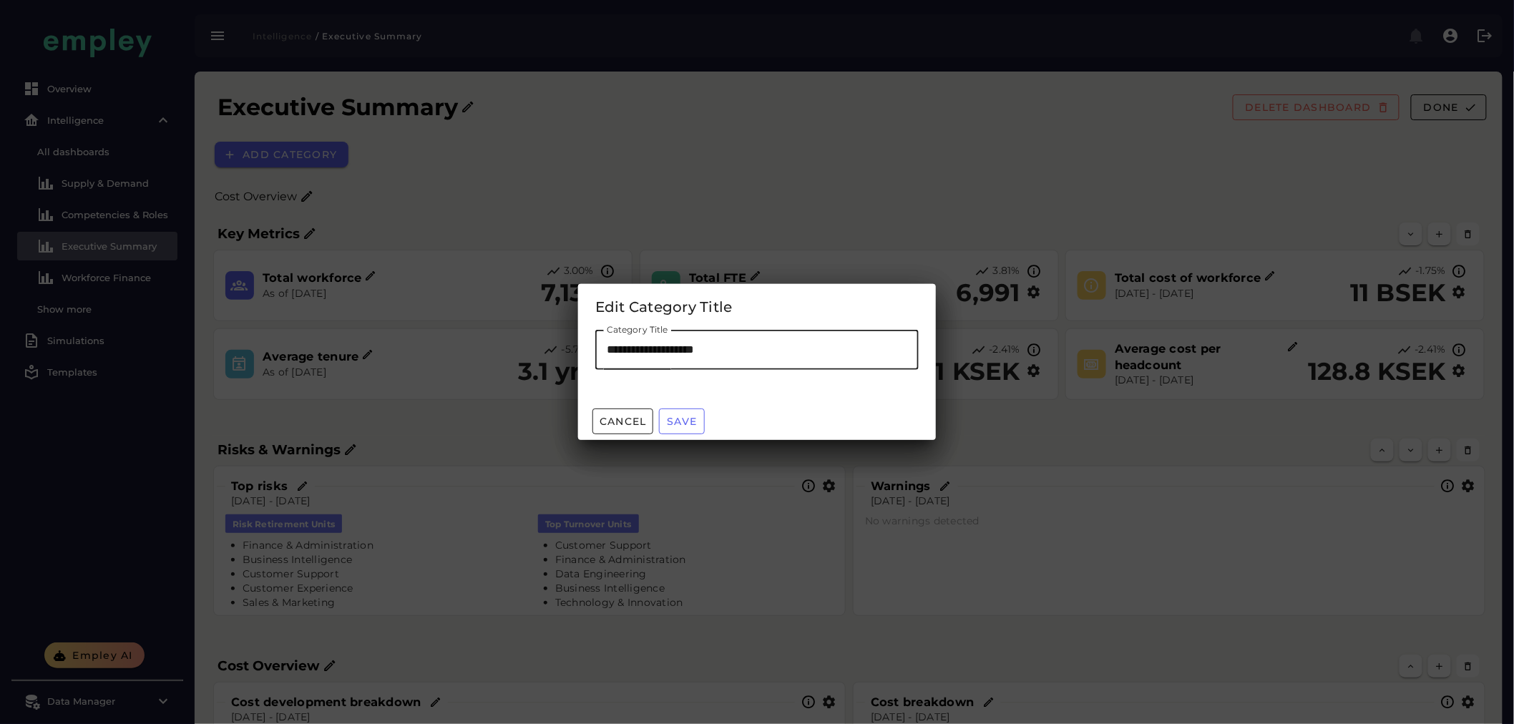
type input "**********"
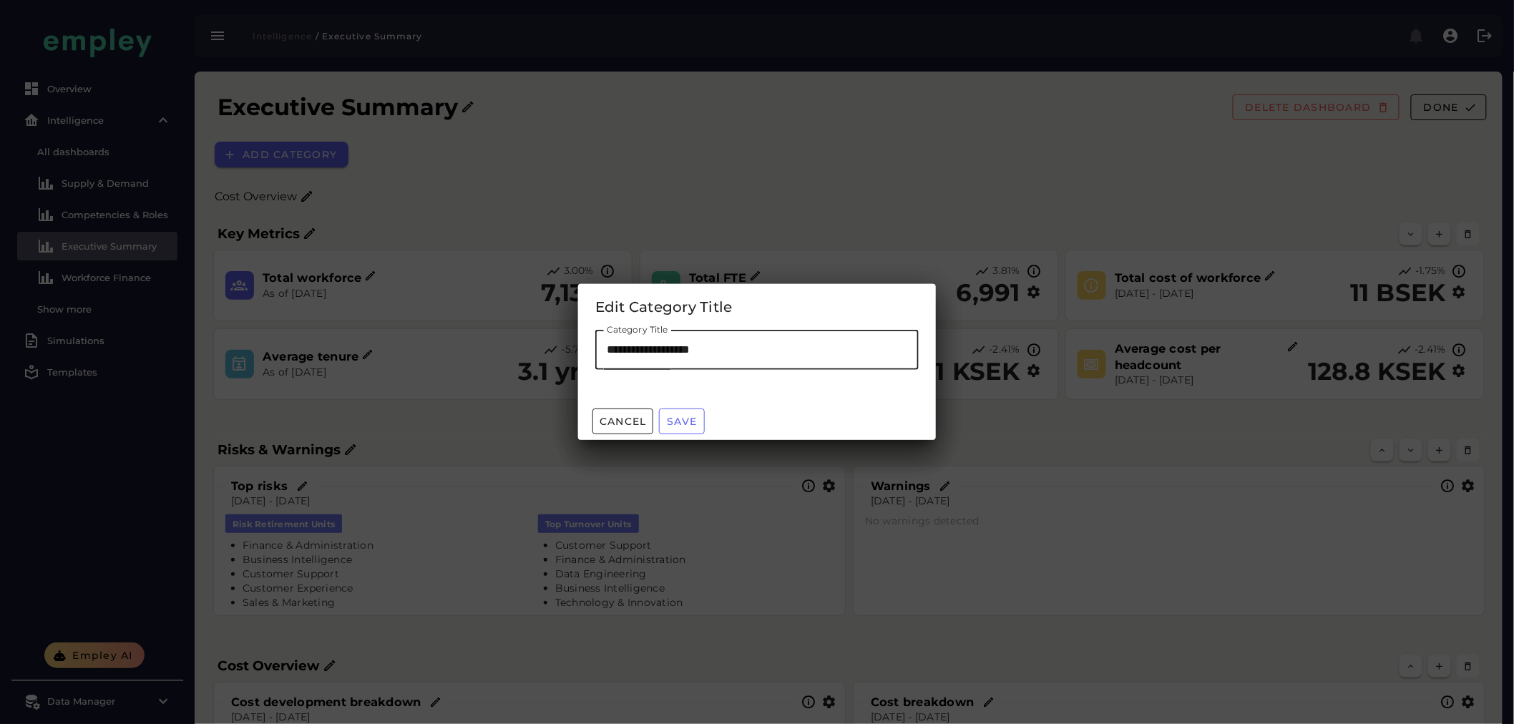
type input "**********"
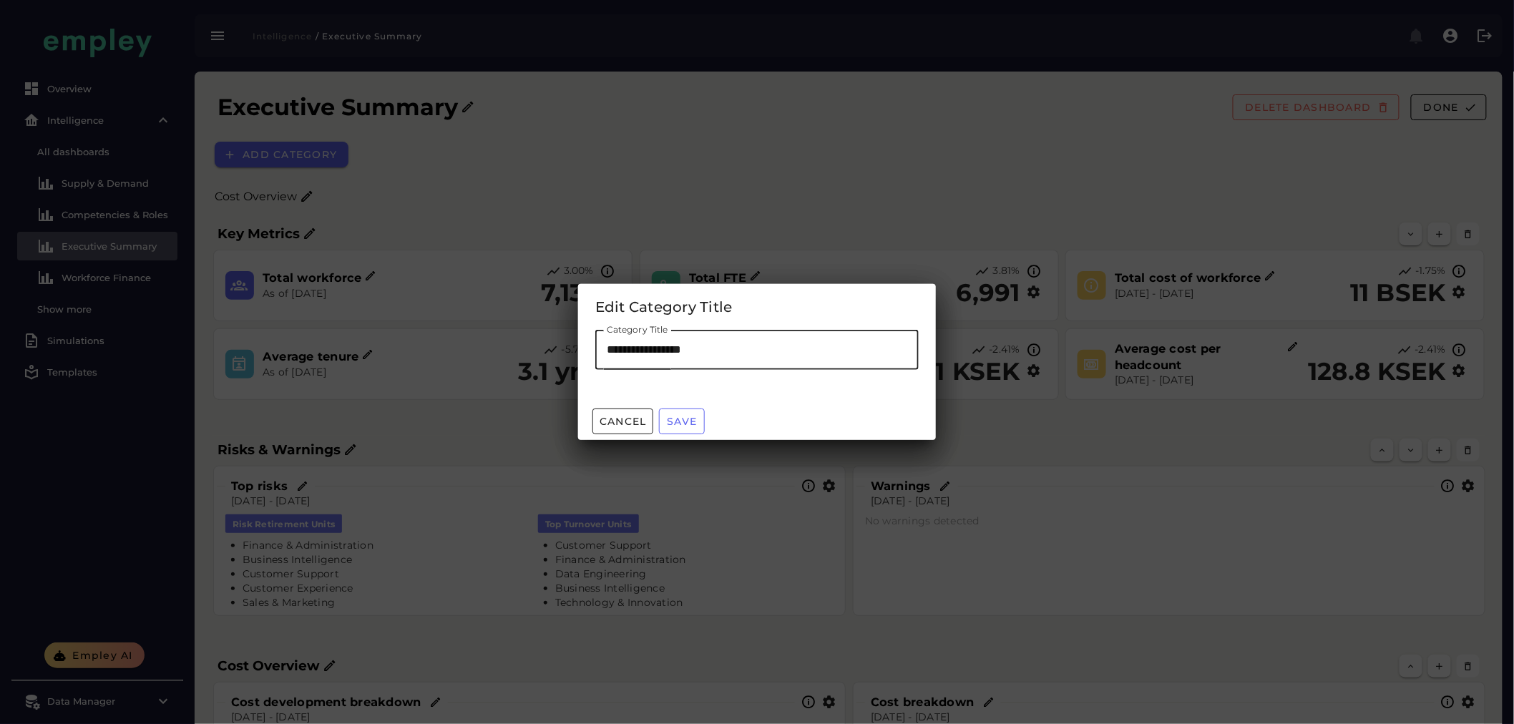
type input "**********"
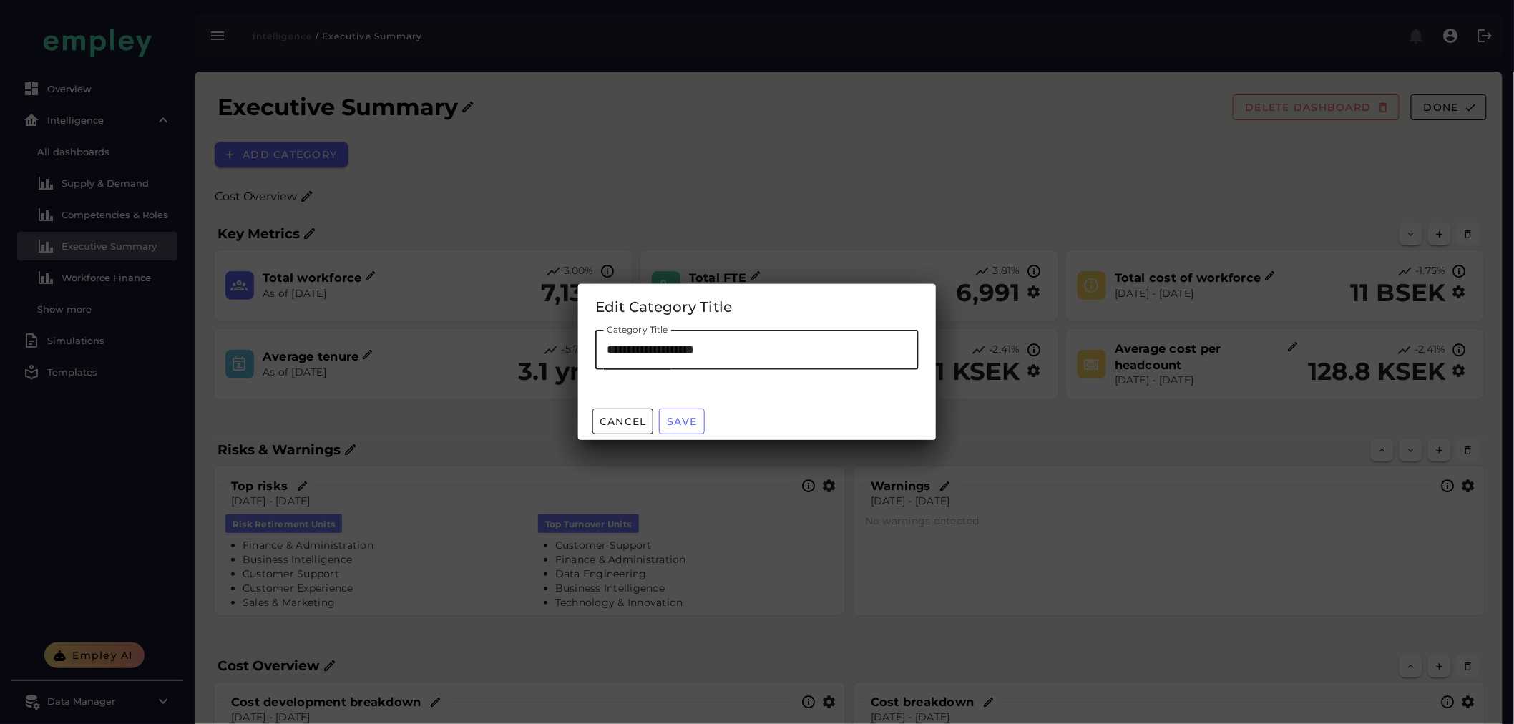
type input "**********"
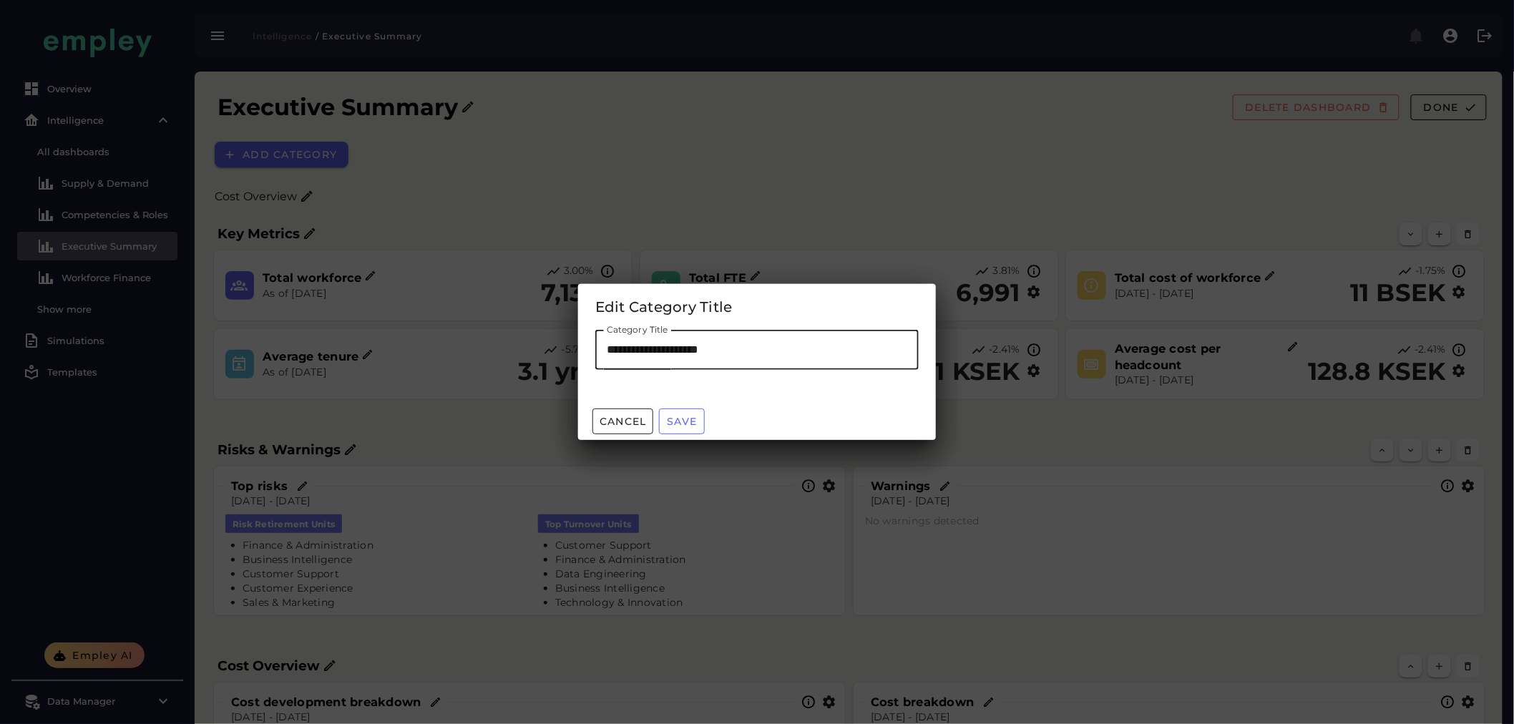
type input "**********"
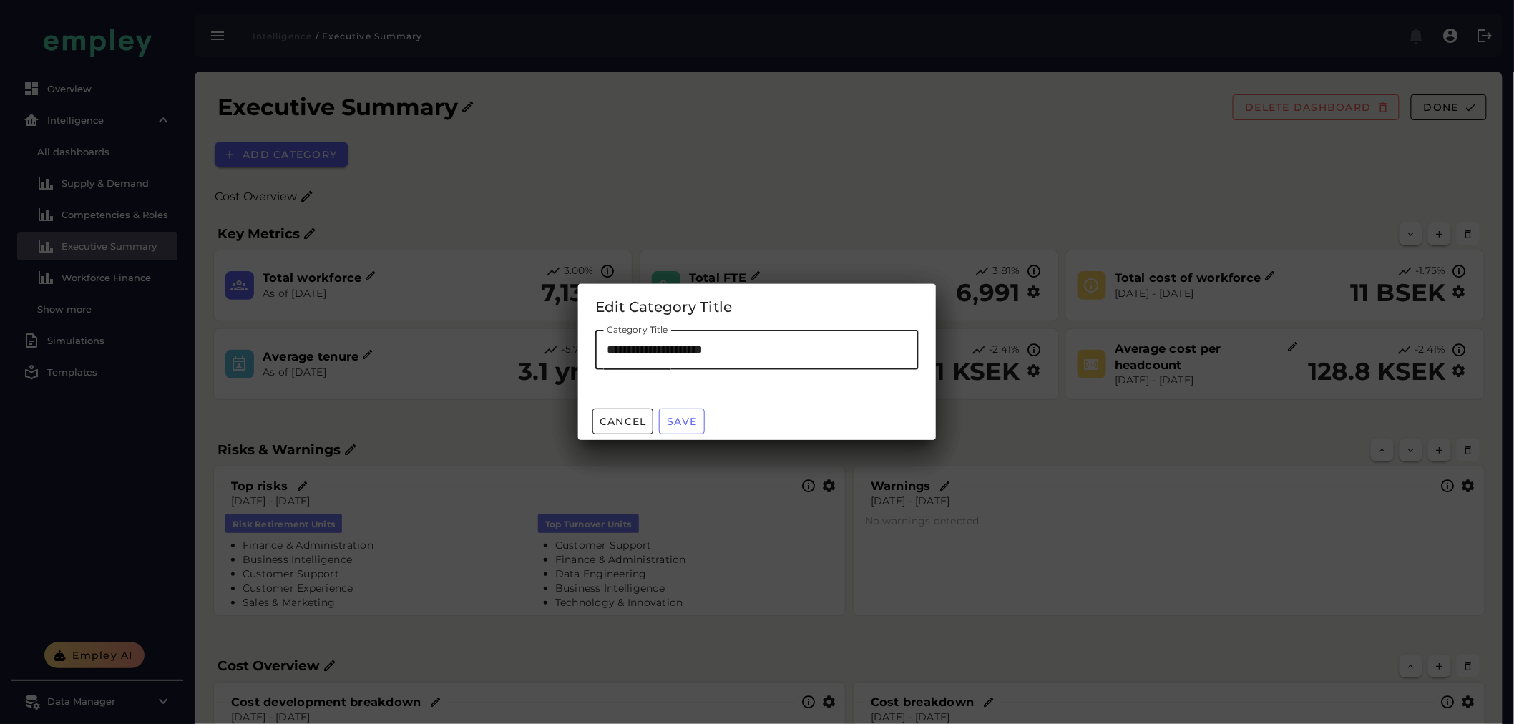
type input "**********"
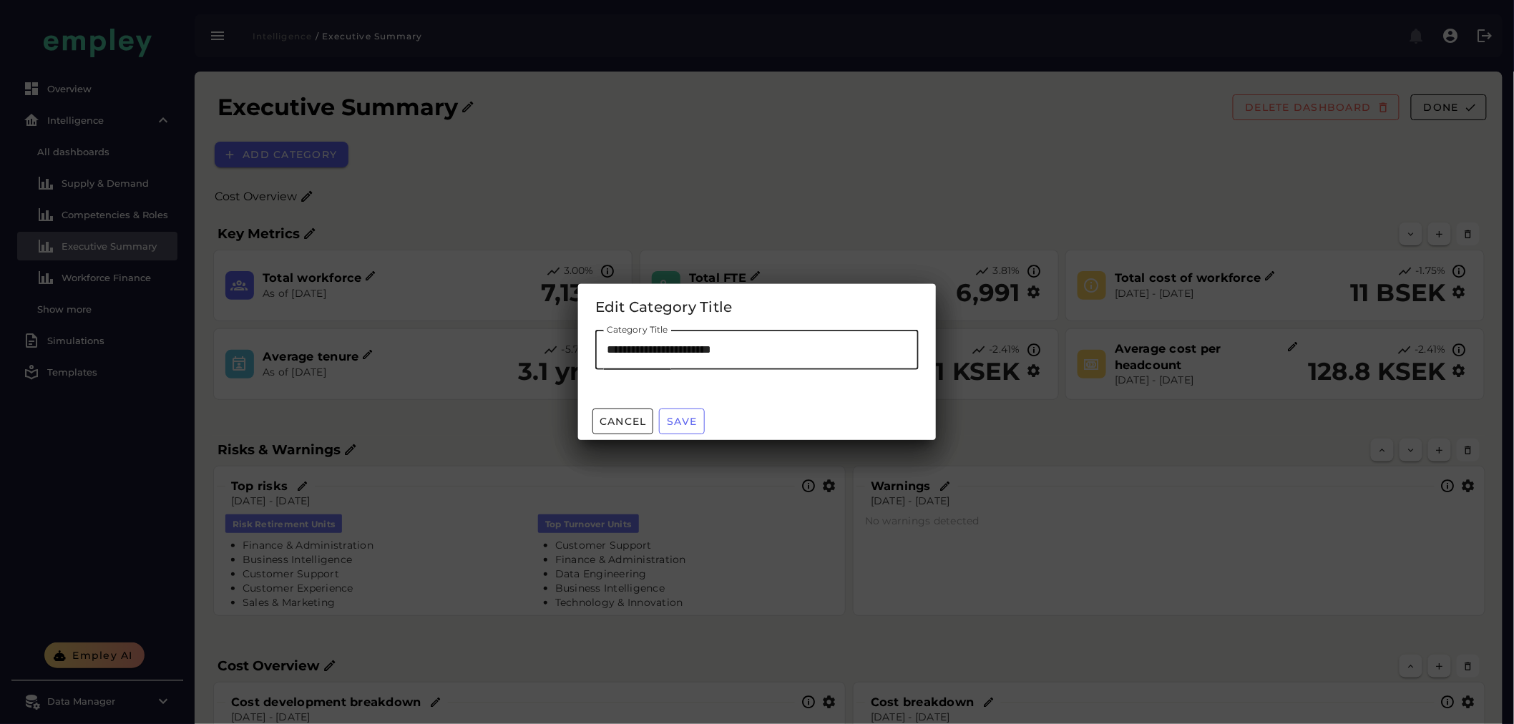
type input "**********"
click at [685, 413] on button "Save" at bounding box center [682, 422] width 46 height 26
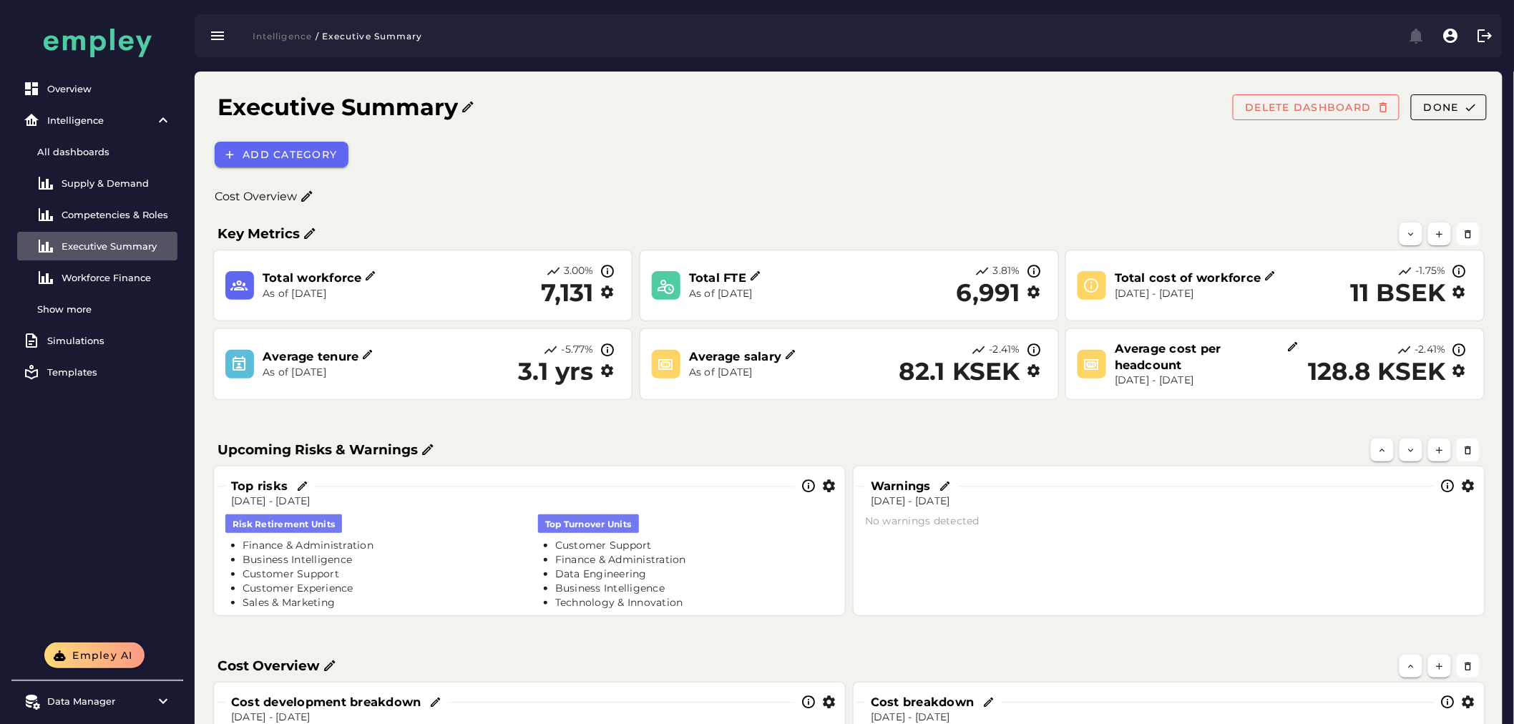
click at [304, 195] on icon at bounding box center [307, 197] width 14 height 14
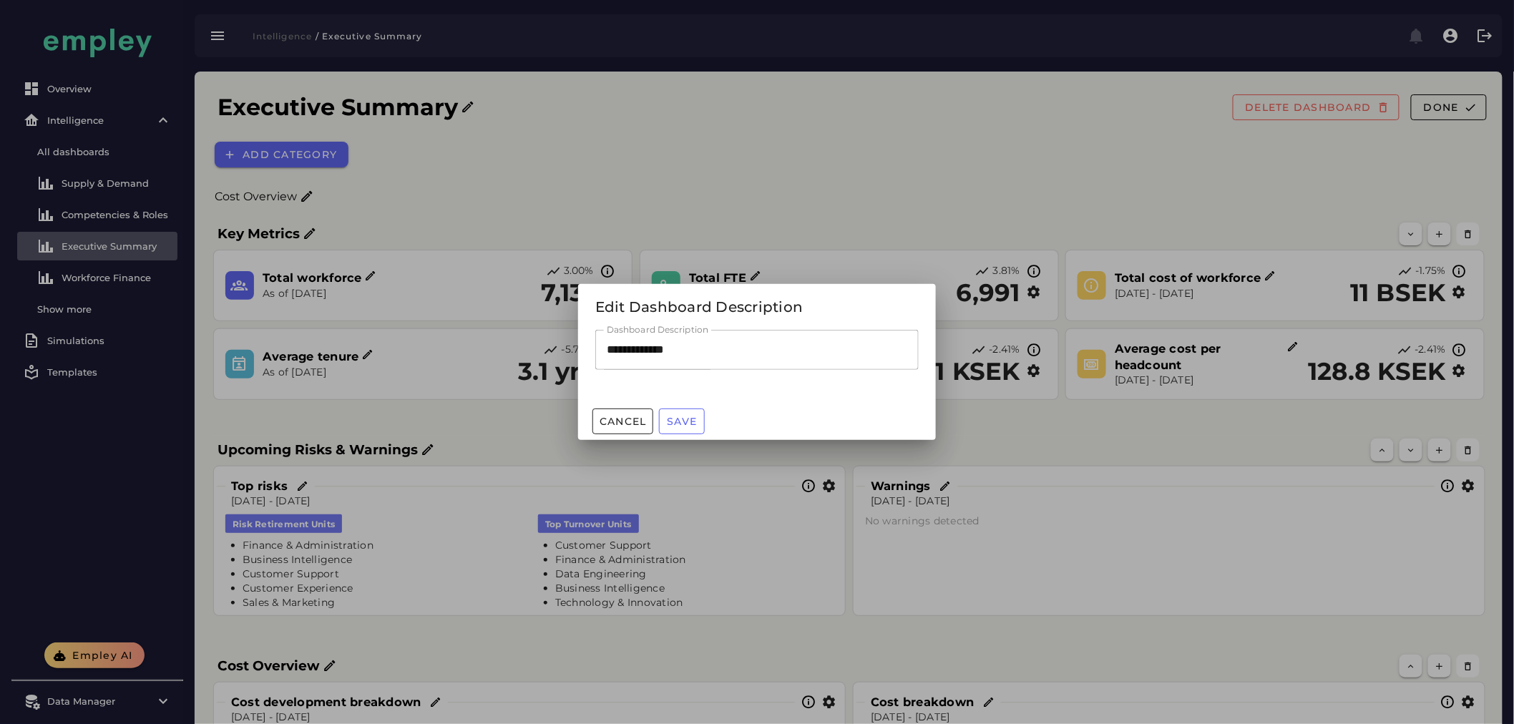
click at [657, 345] on input "**********" at bounding box center [756, 350] width 323 height 40
paste input "**********"
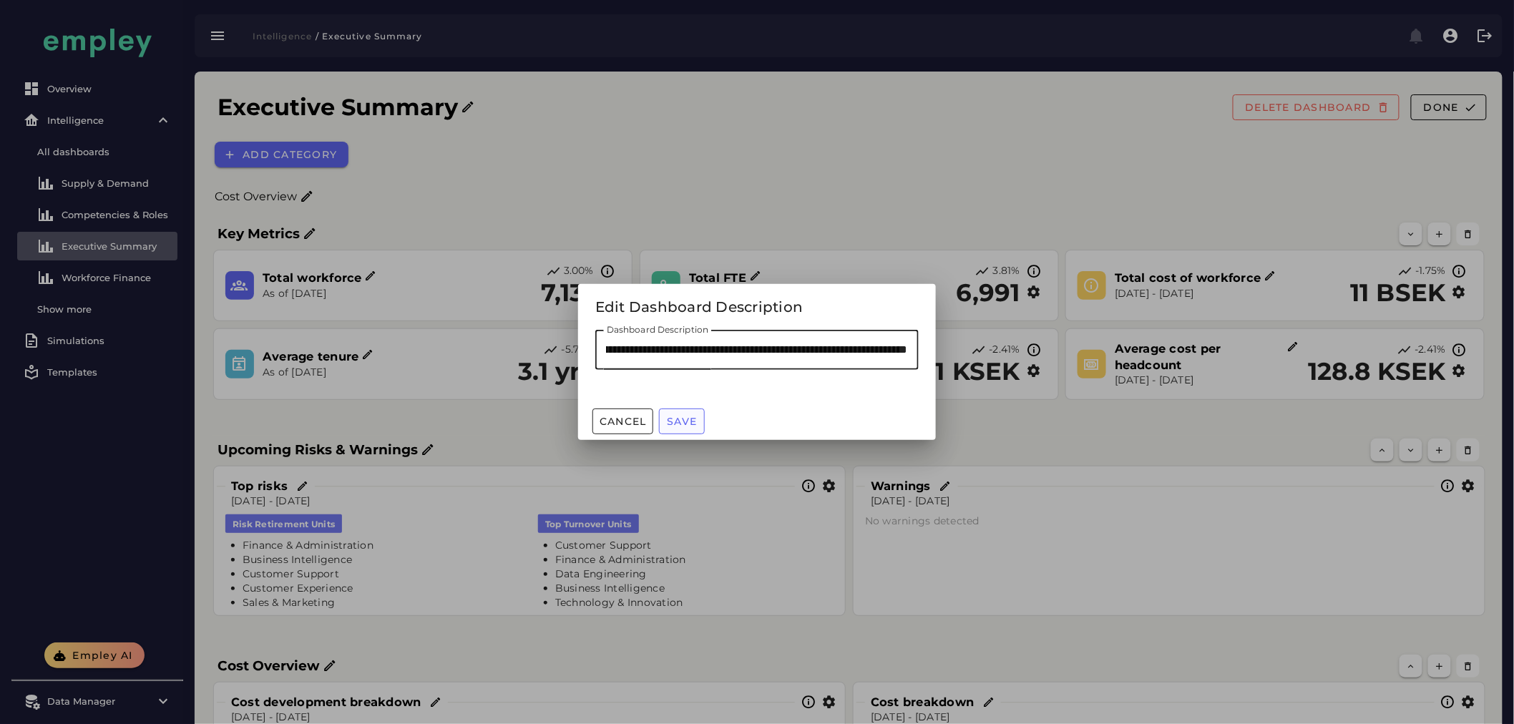
type input "**********"
click at [684, 424] on span "Save" at bounding box center [681, 421] width 31 height 13
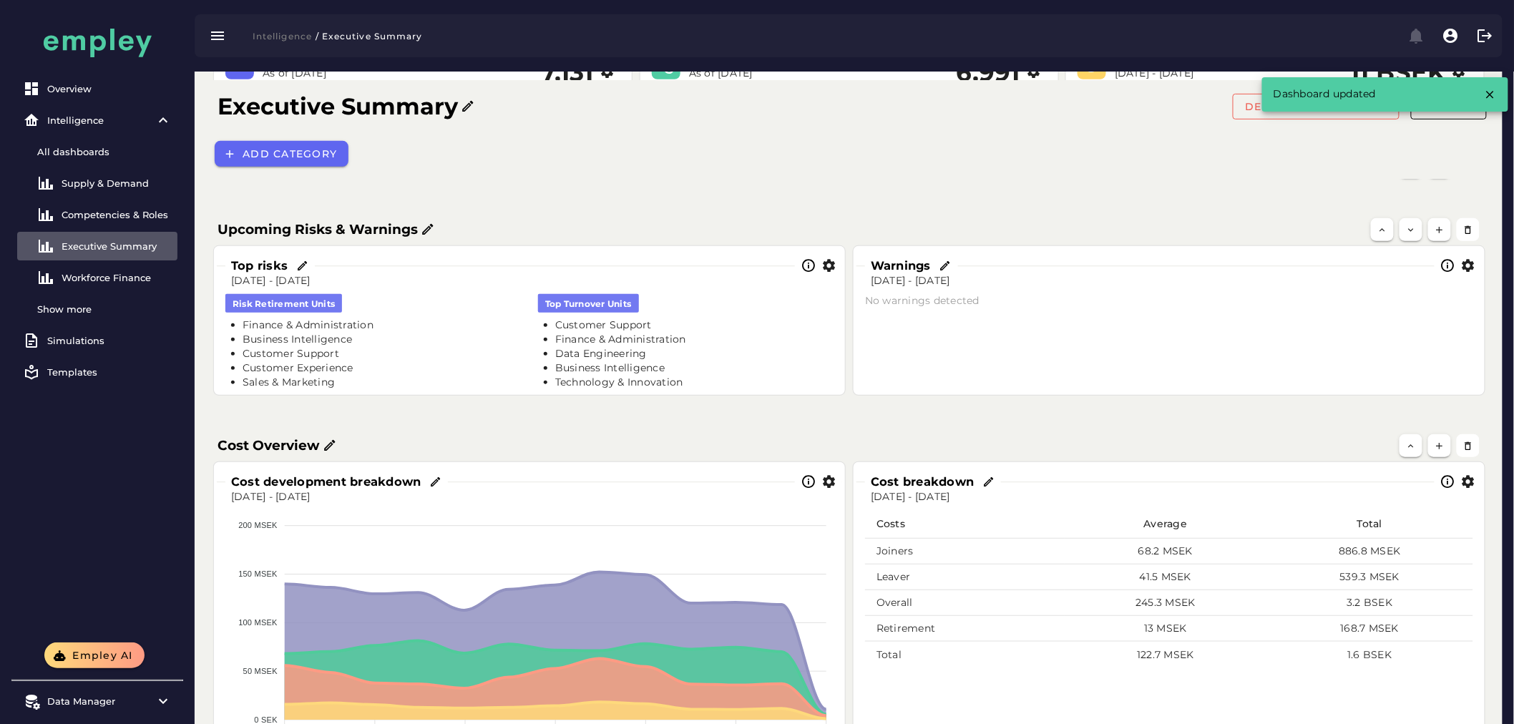
scroll to position [318, 0]
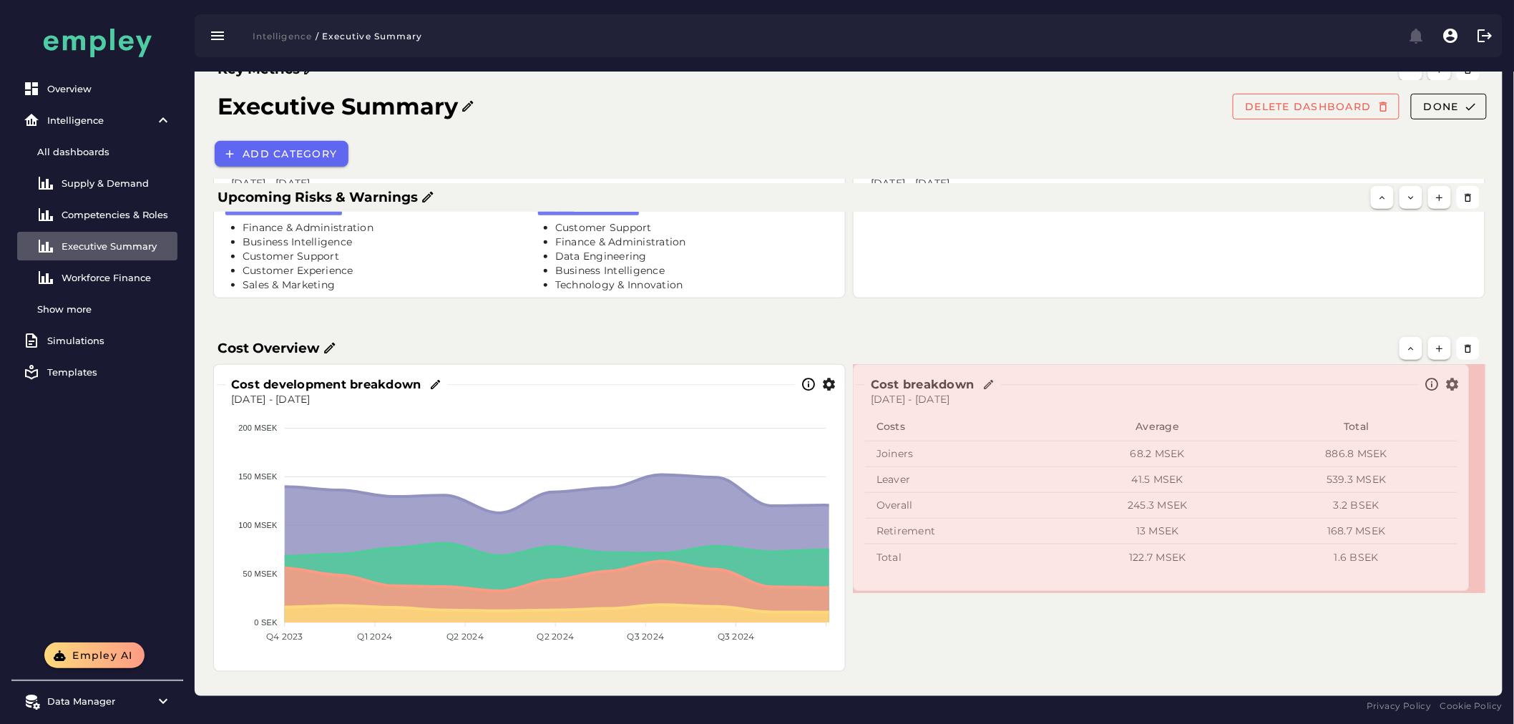
drag, startPoint x: 1480, startPoint y: 665, endPoint x: 1464, endPoint y: 585, distance: 82.4
click at [1464, 585] on span at bounding box center [1465, 588] width 7 height 7
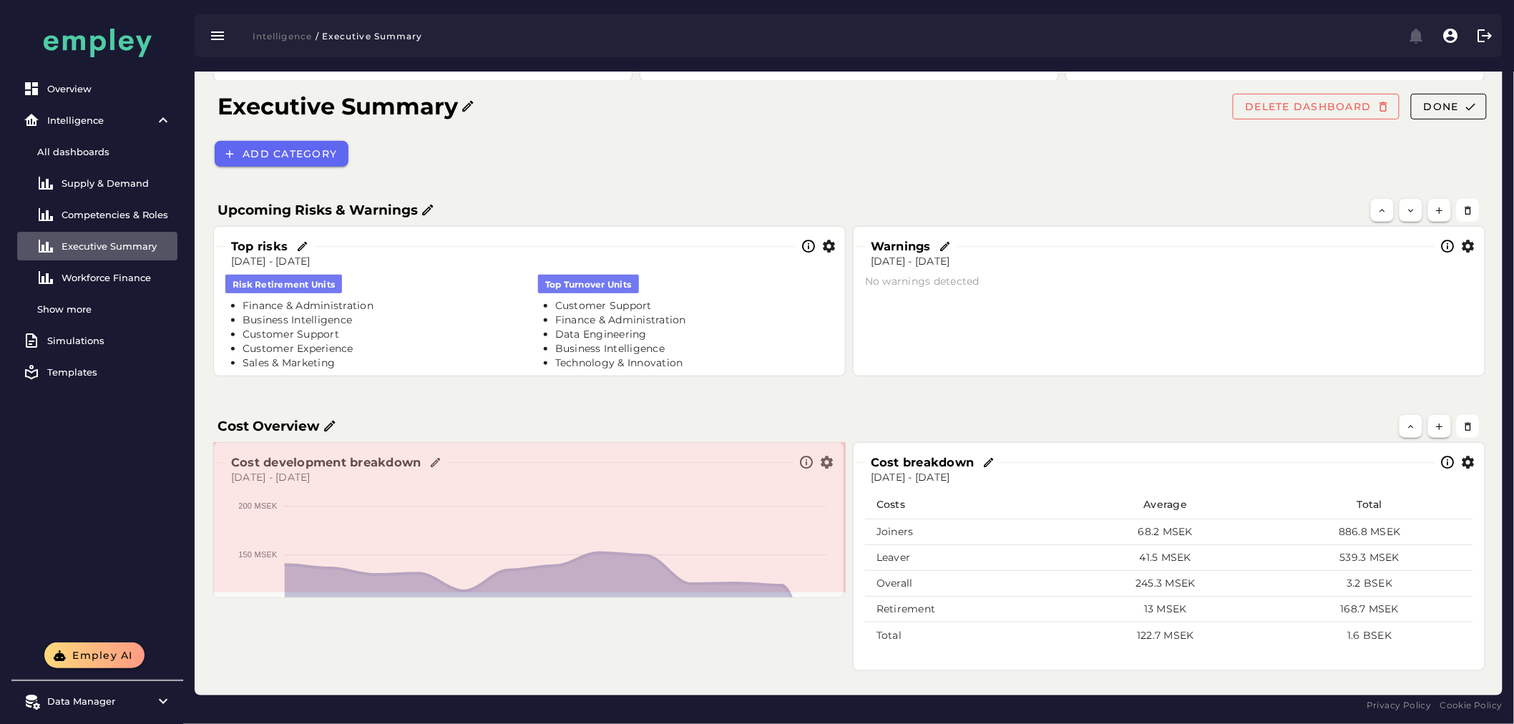
scroll to position [239, 0]
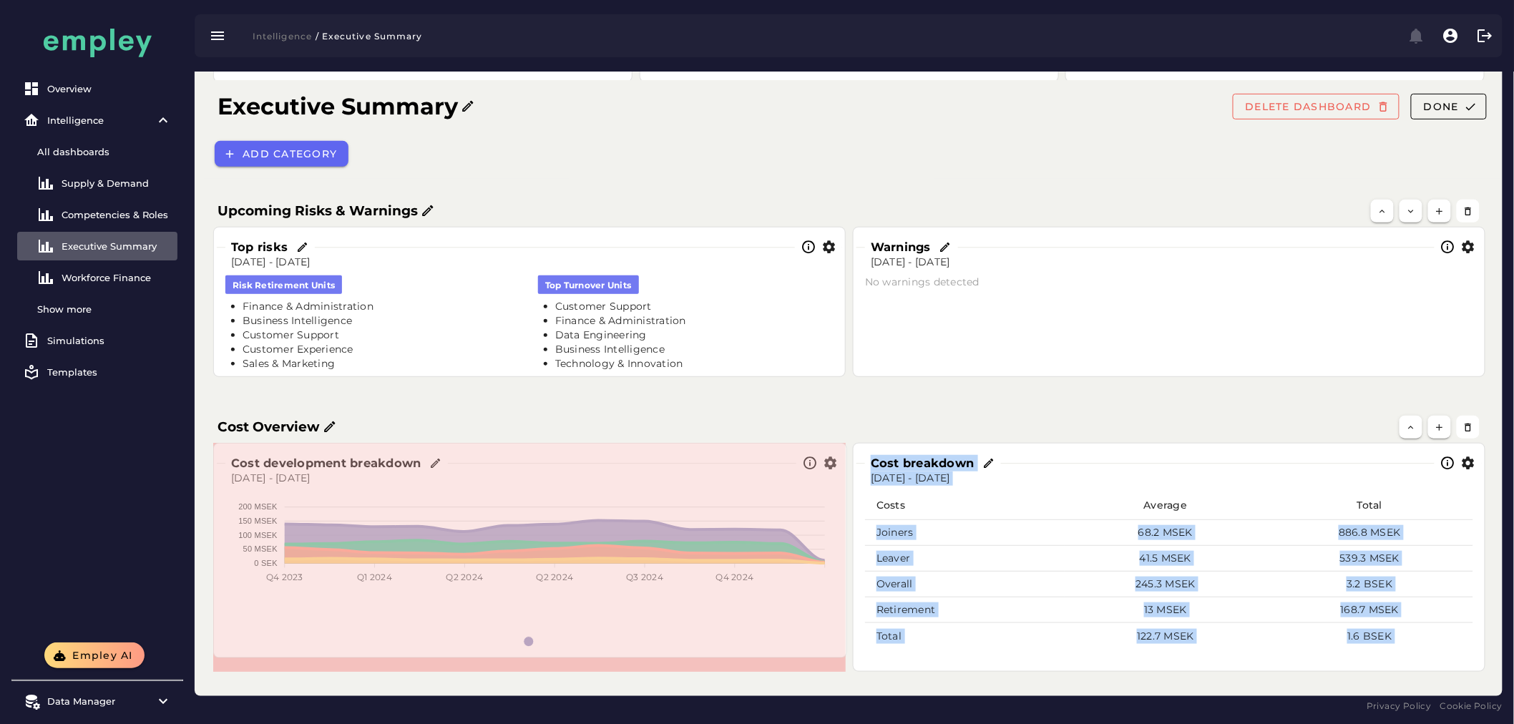
drag, startPoint x: 840, startPoint y: 669, endPoint x: 841, endPoint y: 655, distance: 13.7
click at [841, 655] on span at bounding box center [843, 654] width 7 height 7
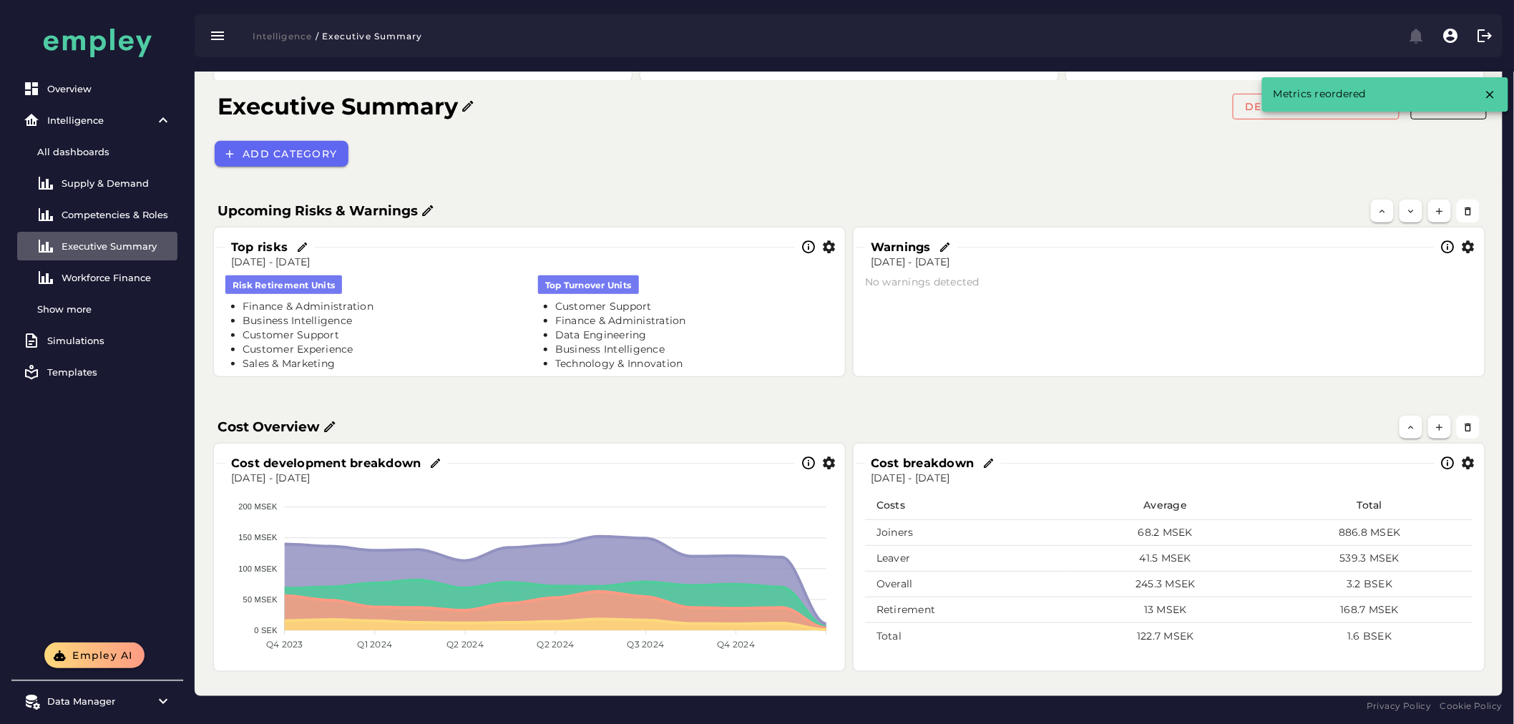
click at [1072, 409] on div "Cost Overview Cost development breakdown [DATE] - [DATE] 200 MSEK 200 MSEK 150 …" at bounding box center [848, 542] width 1296 height 283
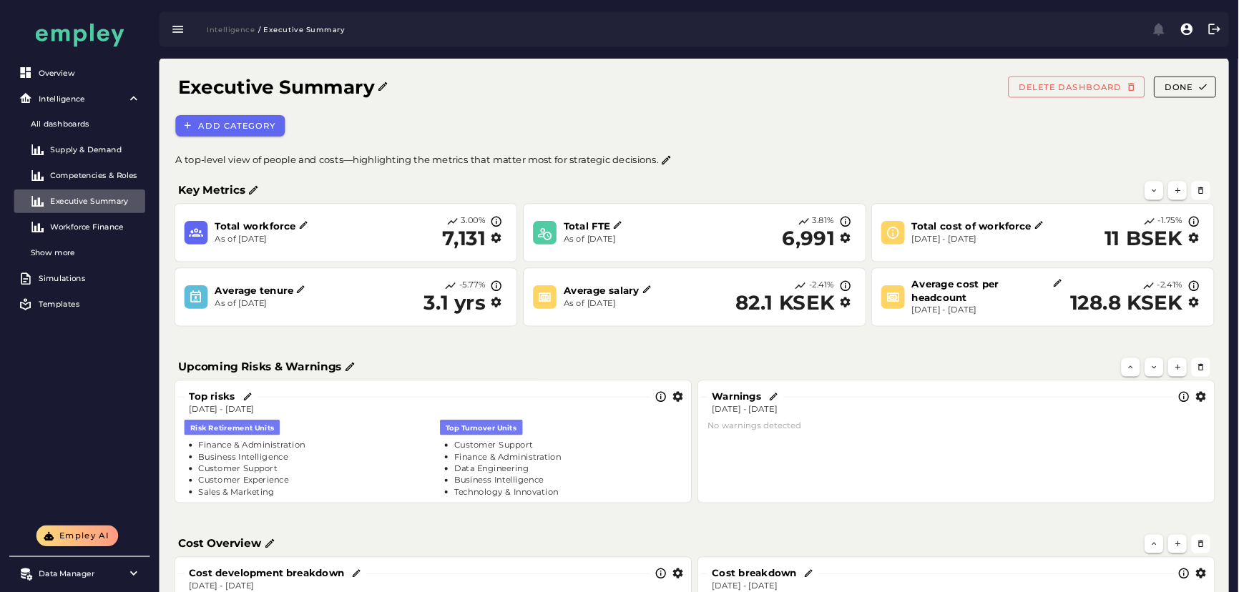
scroll to position [0, 0]
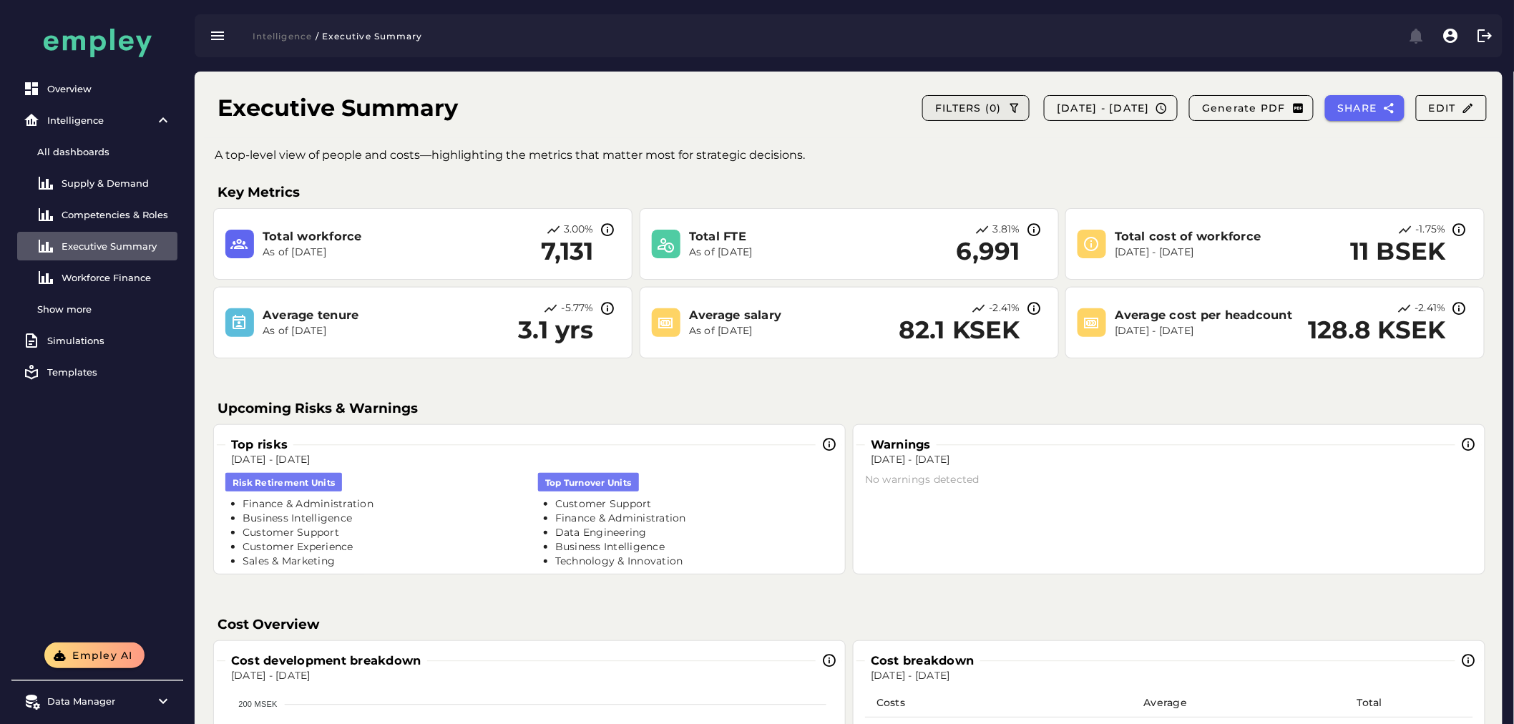
click at [922, 101] on button "FILTERS (0)" at bounding box center [975, 108] width 107 height 26
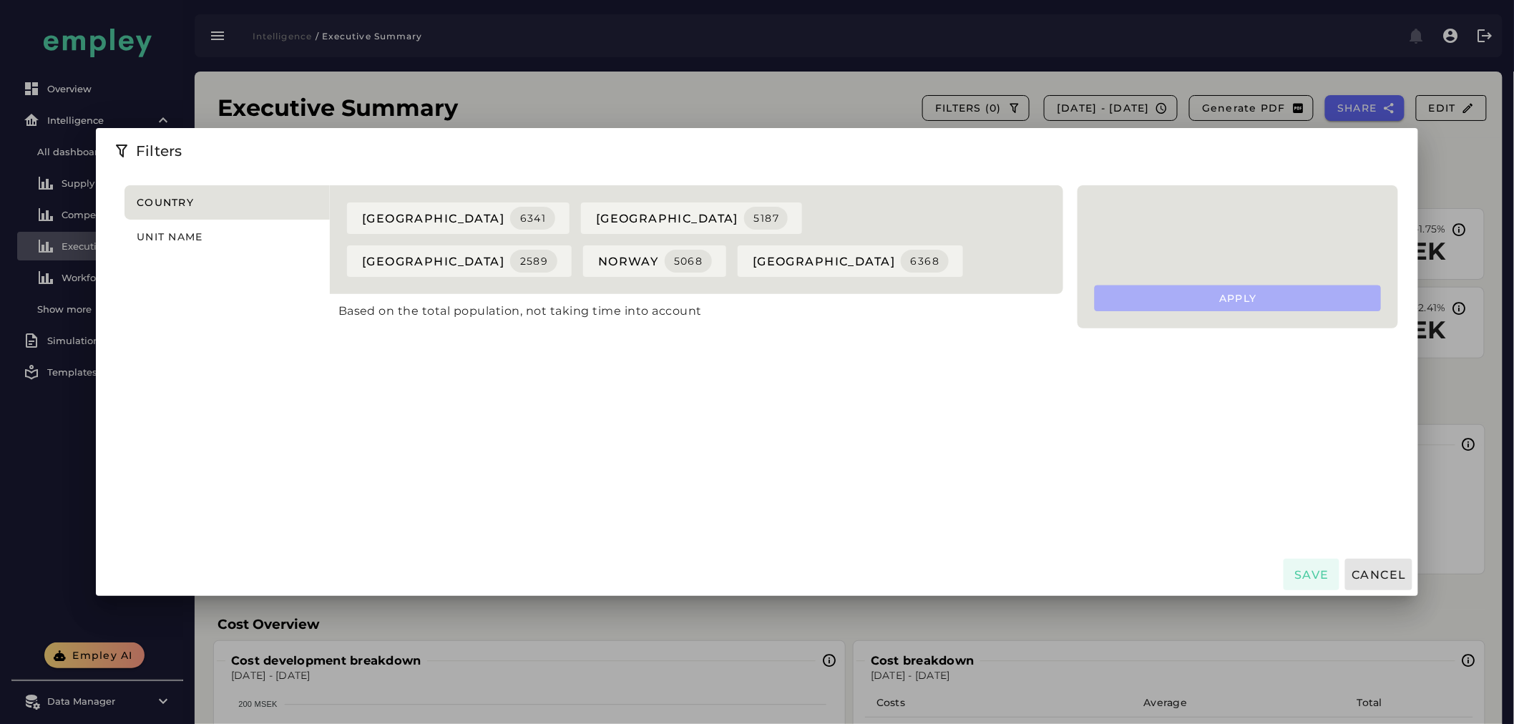
click at [831, 74] on div at bounding box center [757, 362] width 1514 height 724
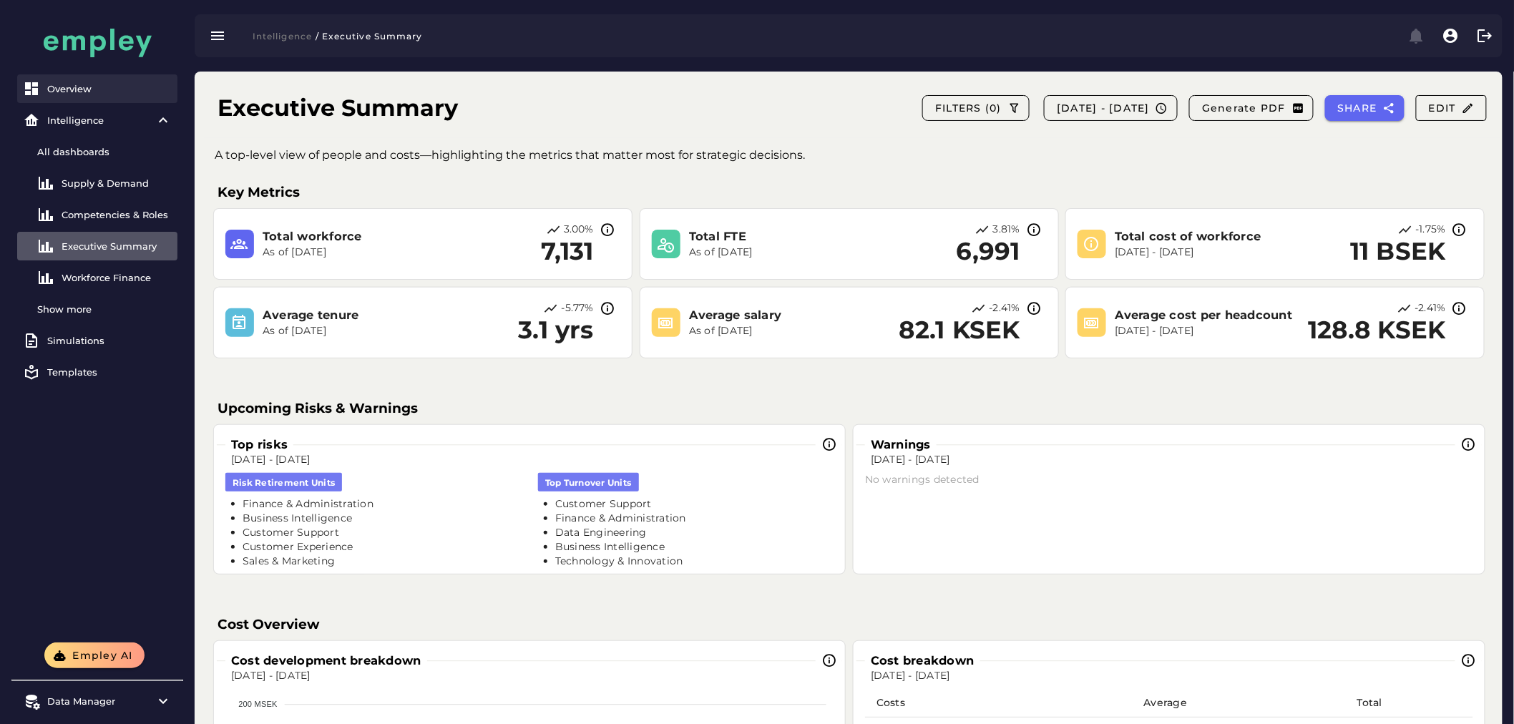
click at [116, 90] on div "Overview" at bounding box center [109, 88] width 124 height 11
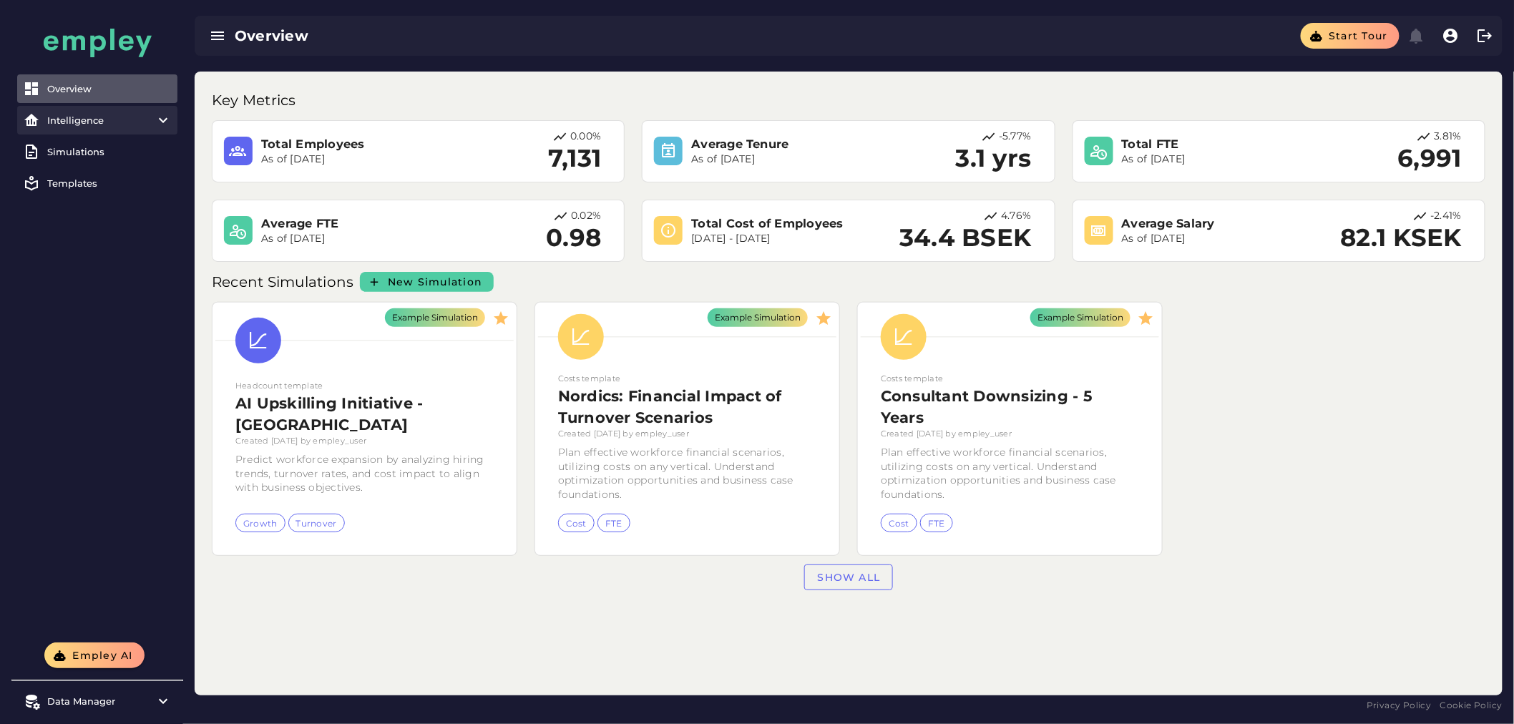
click at [91, 116] on div "Intelligence" at bounding box center [97, 119] width 100 height 11
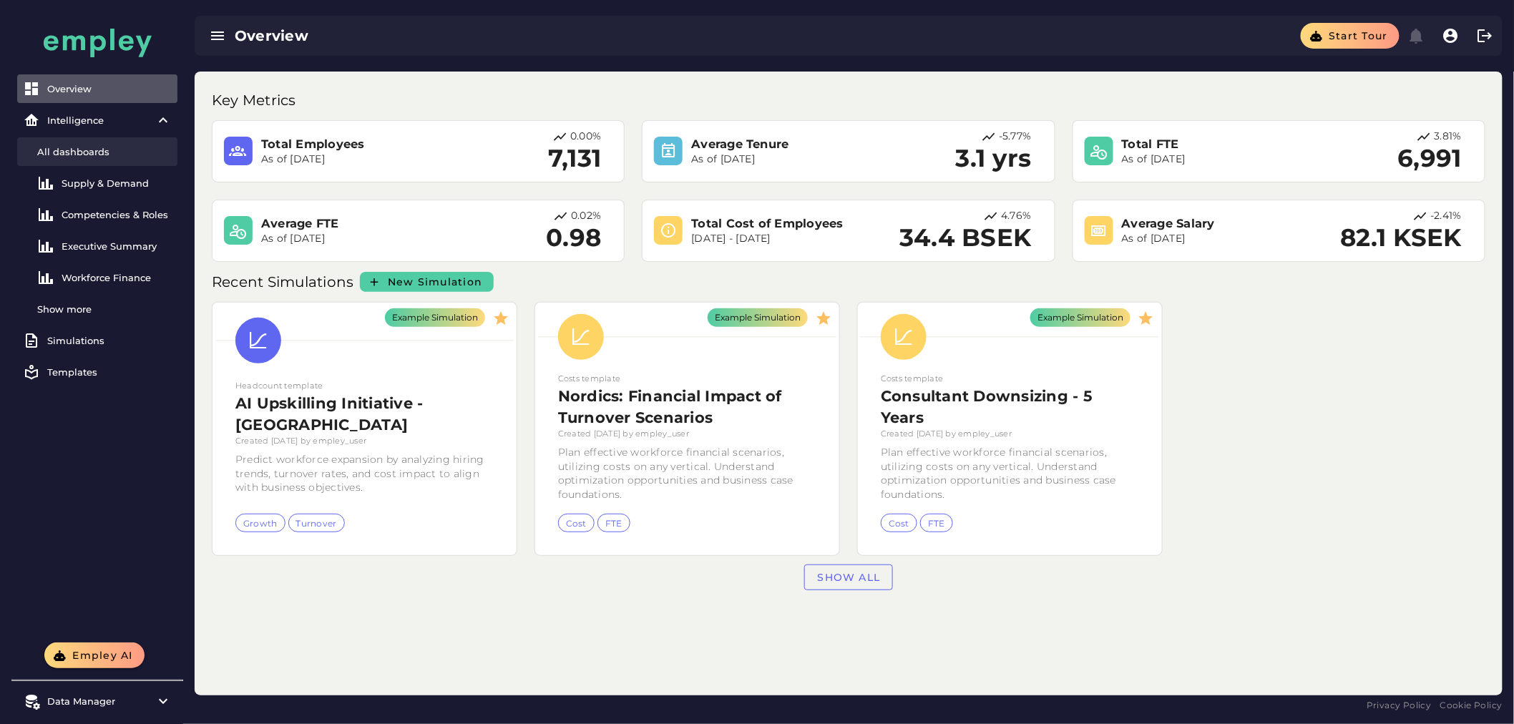
click at [89, 152] on div "All dashboards" at bounding box center [104, 151] width 135 height 11
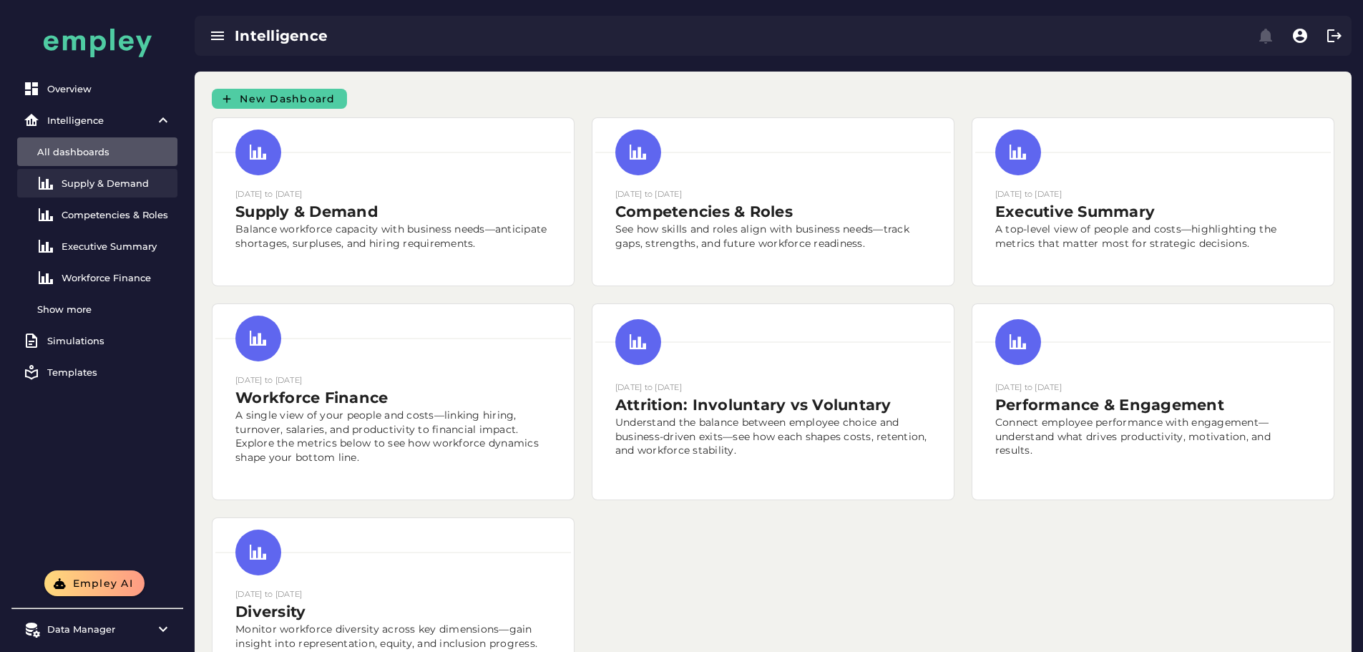
click at [99, 187] on div "Supply & Demand" at bounding box center [117, 182] width 110 height 11
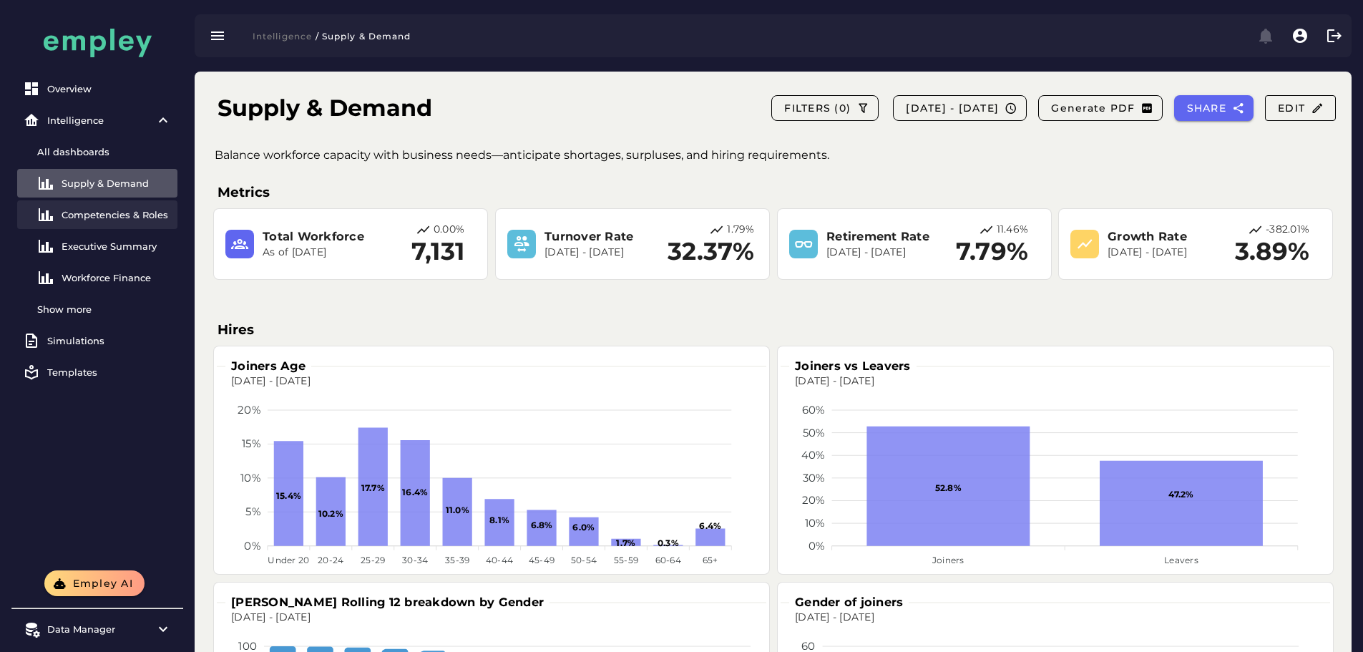
click at [100, 216] on div "Competencies & Roles" at bounding box center [117, 214] width 110 height 11
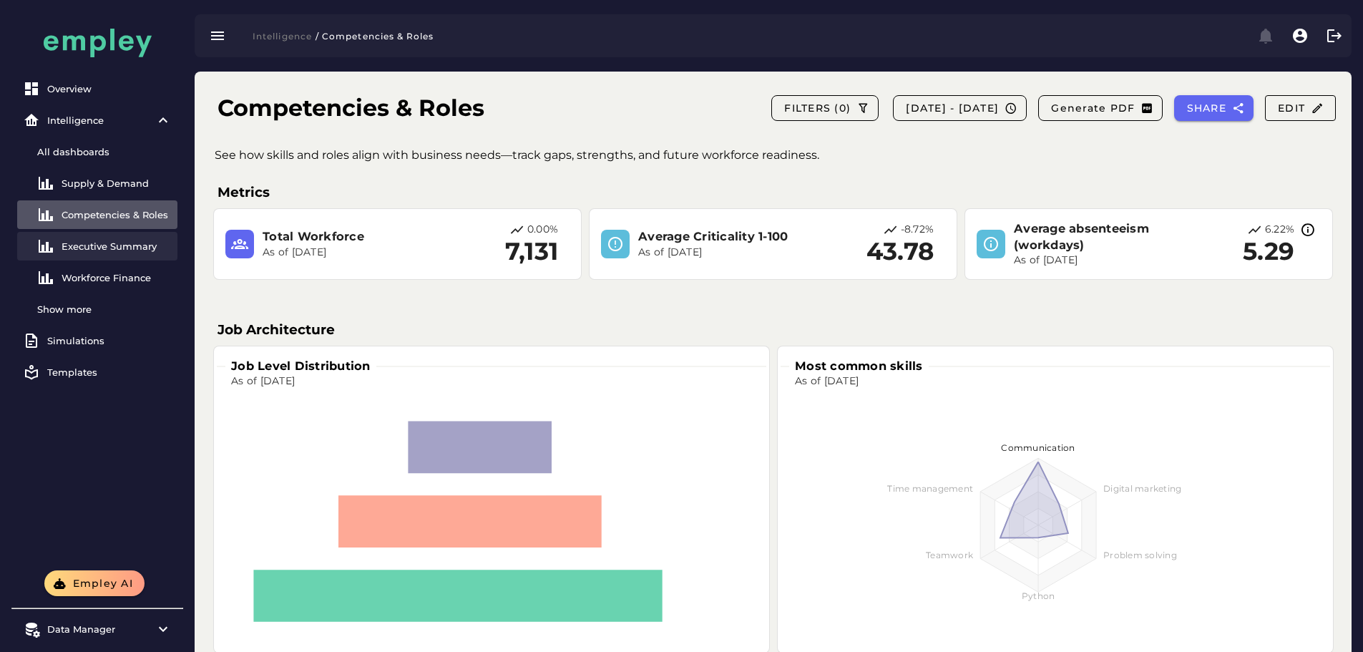
click at [103, 248] on div "Executive Summary" at bounding box center [117, 245] width 110 height 11
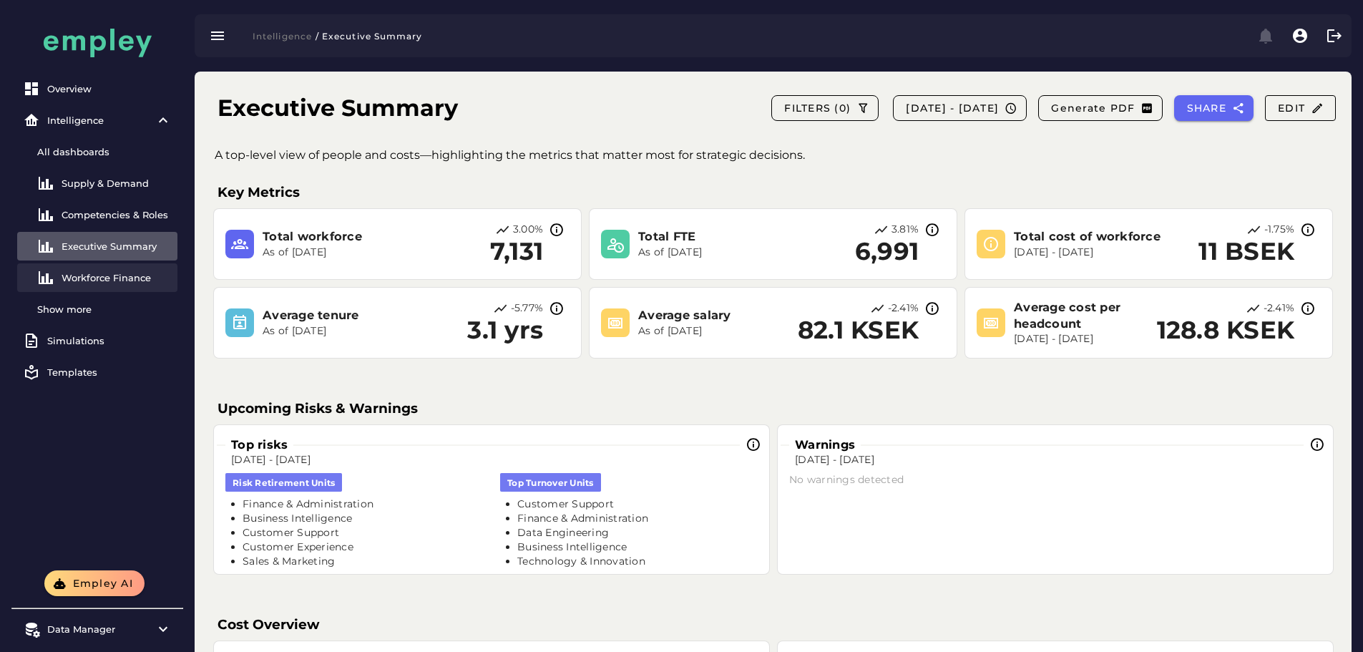
click at [113, 278] on div "Workforce Finance" at bounding box center [117, 277] width 110 height 11
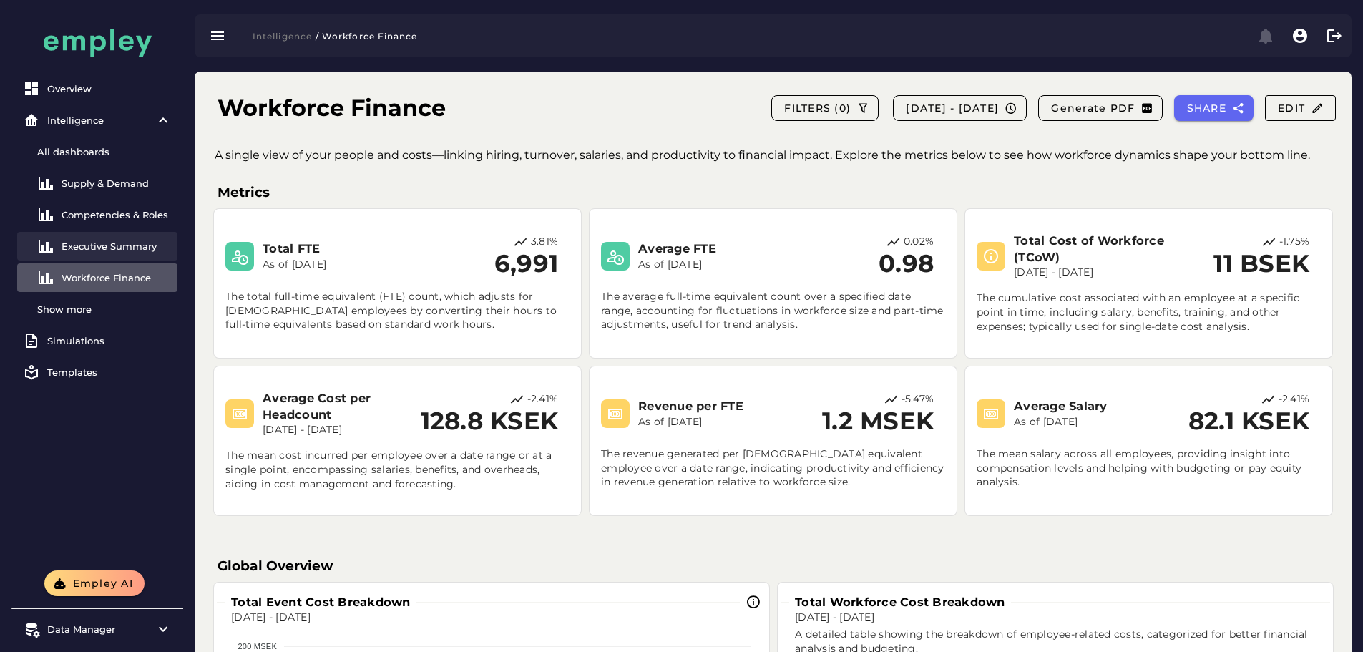
click at [119, 244] on div "Executive Summary" at bounding box center [117, 245] width 110 height 11
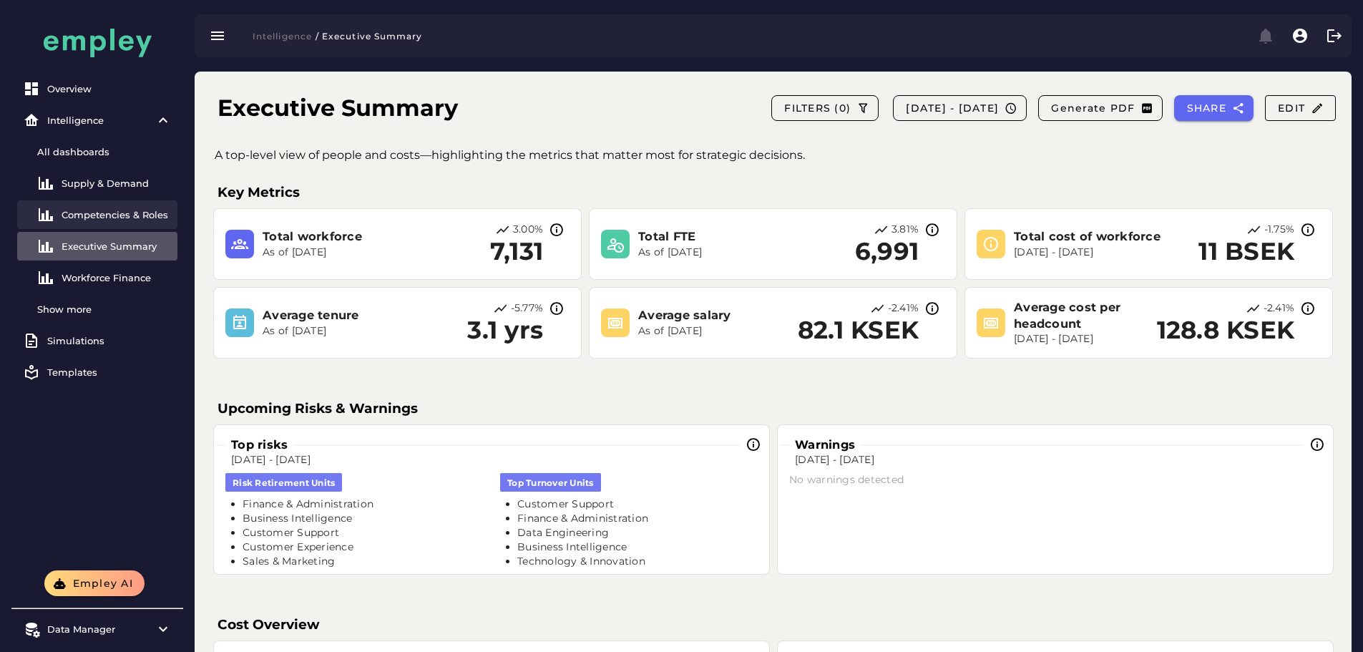
click at [135, 212] on div "Competencies & Roles" at bounding box center [117, 214] width 110 height 11
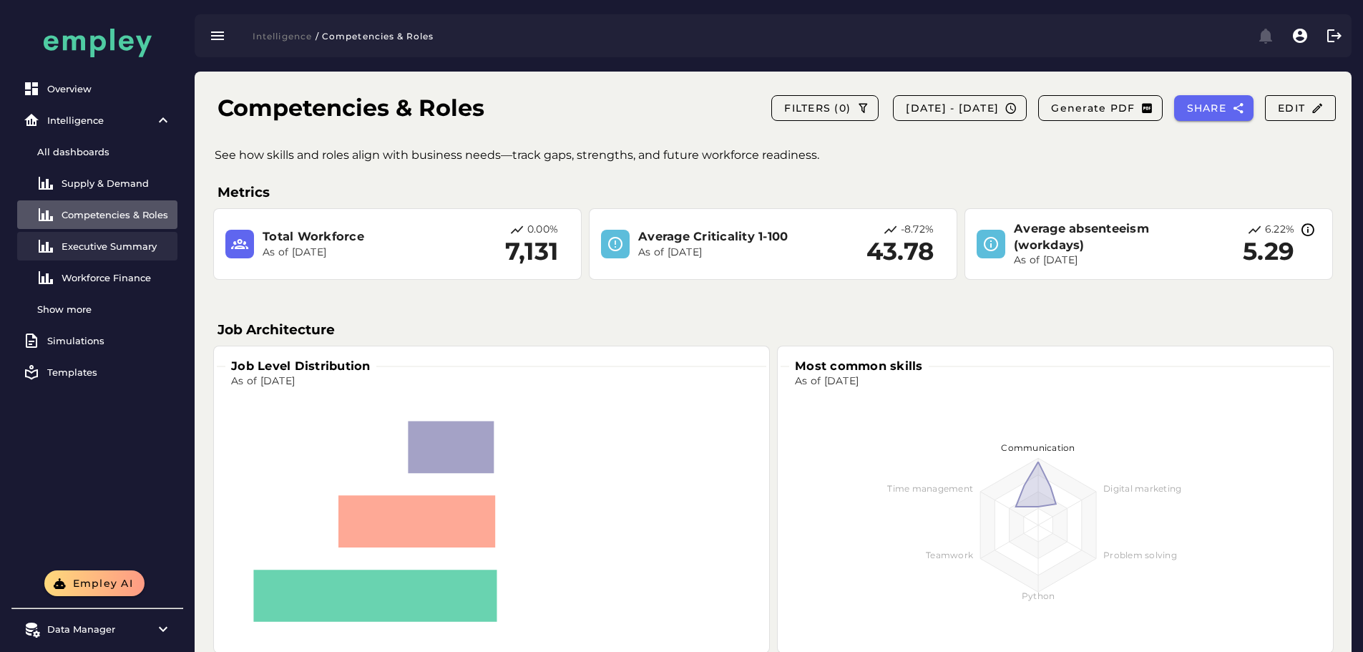
click at [140, 243] on div "Executive Summary" at bounding box center [117, 245] width 110 height 11
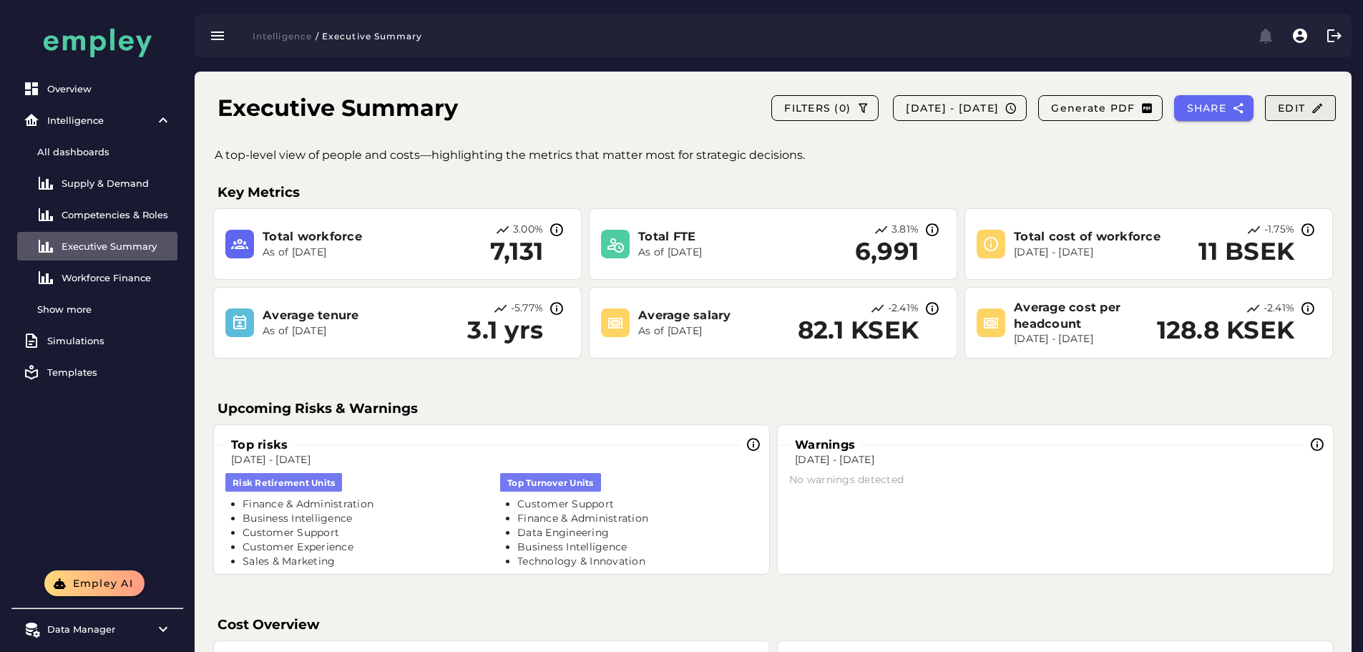
click at [1286, 112] on span "Edit" at bounding box center [1300, 108] width 47 height 13
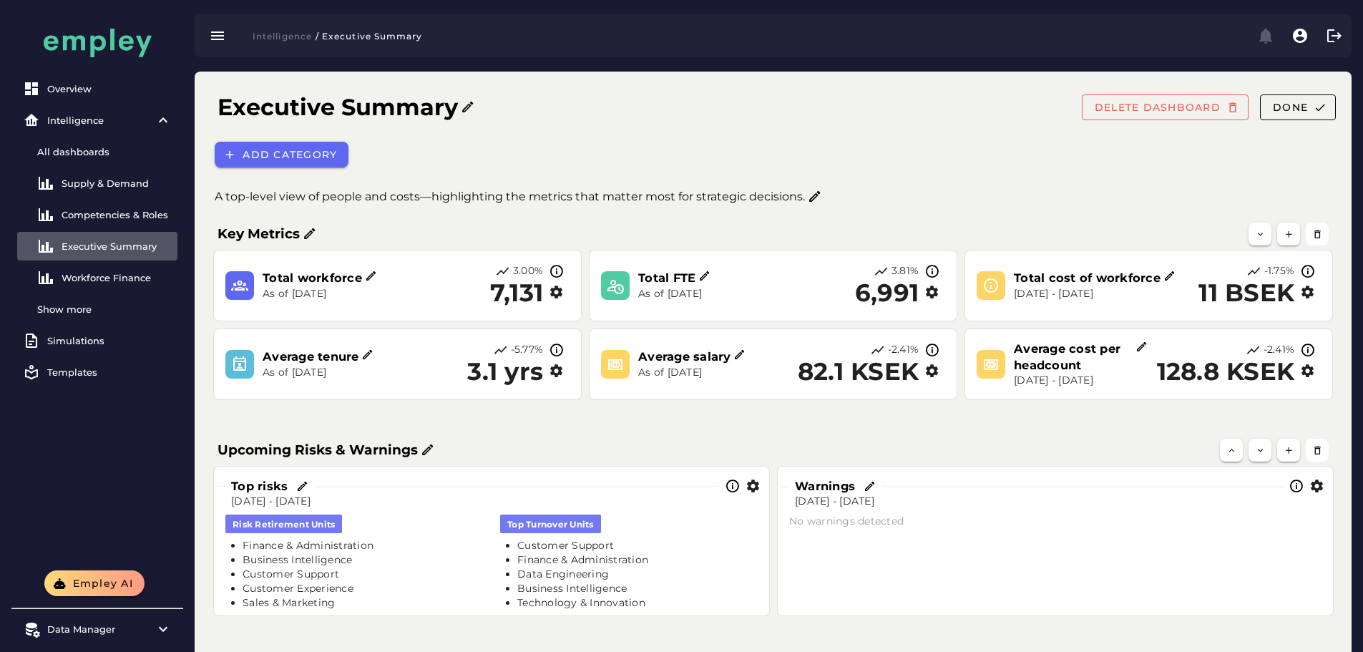
click at [562, 293] on icon "button" at bounding box center [556, 292] width 15 height 15
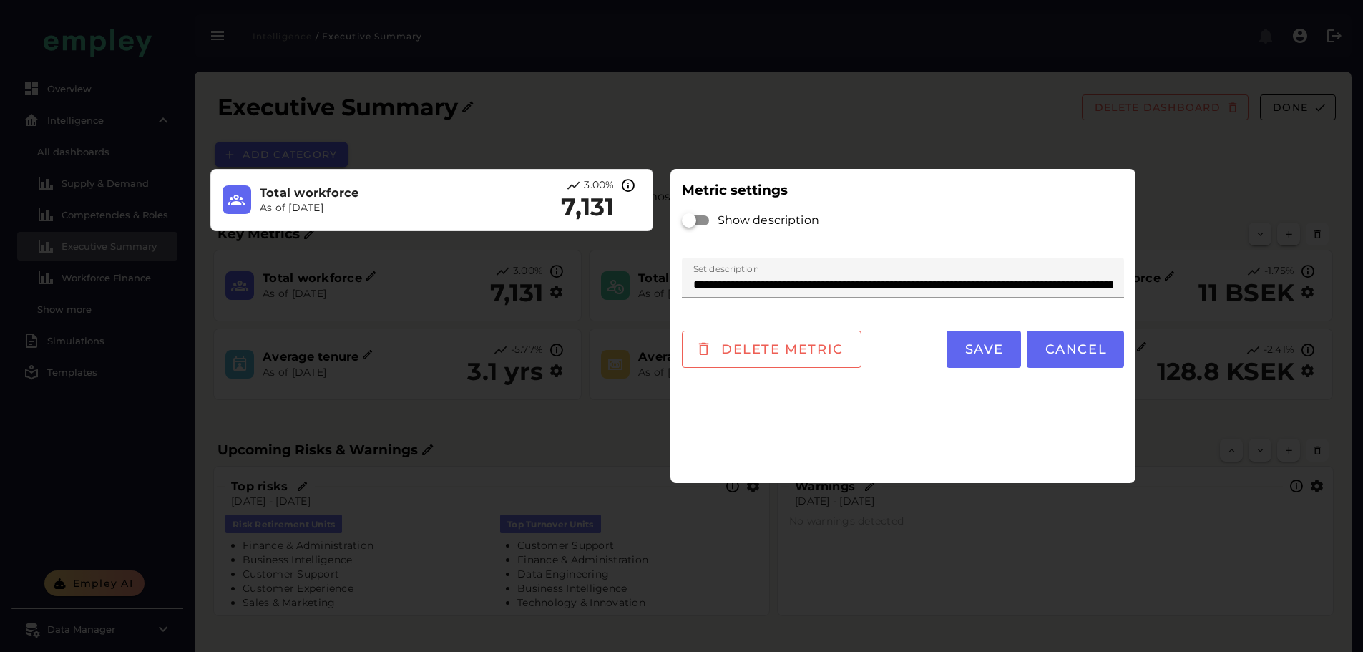
click at [706, 218] on div at bounding box center [696, 220] width 26 height 10
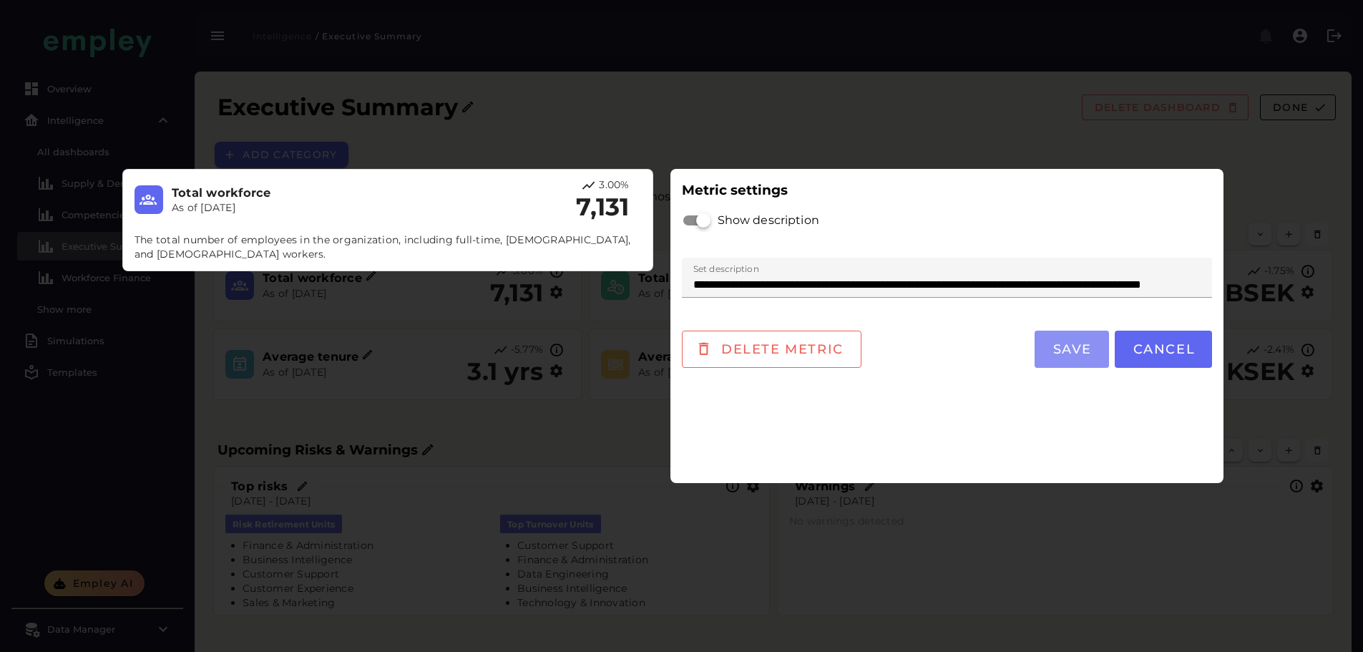
click at [1035, 358] on button "Save" at bounding box center [1072, 349] width 74 height 37
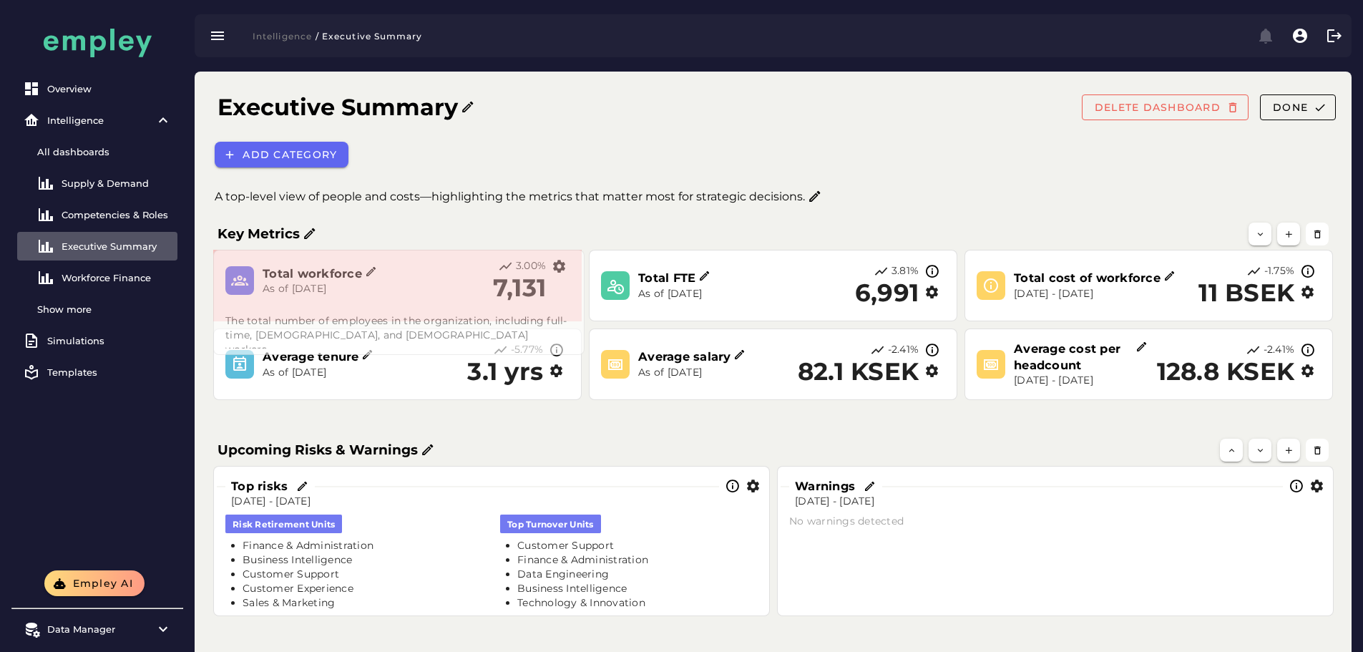
drag, startPoint x: 578, startPoint y: 320, endPoint x: 581, endPoint y: 353, distance: 33.7
click at [581, 353] on span at bounding box center [580, 351] width 7 height 7
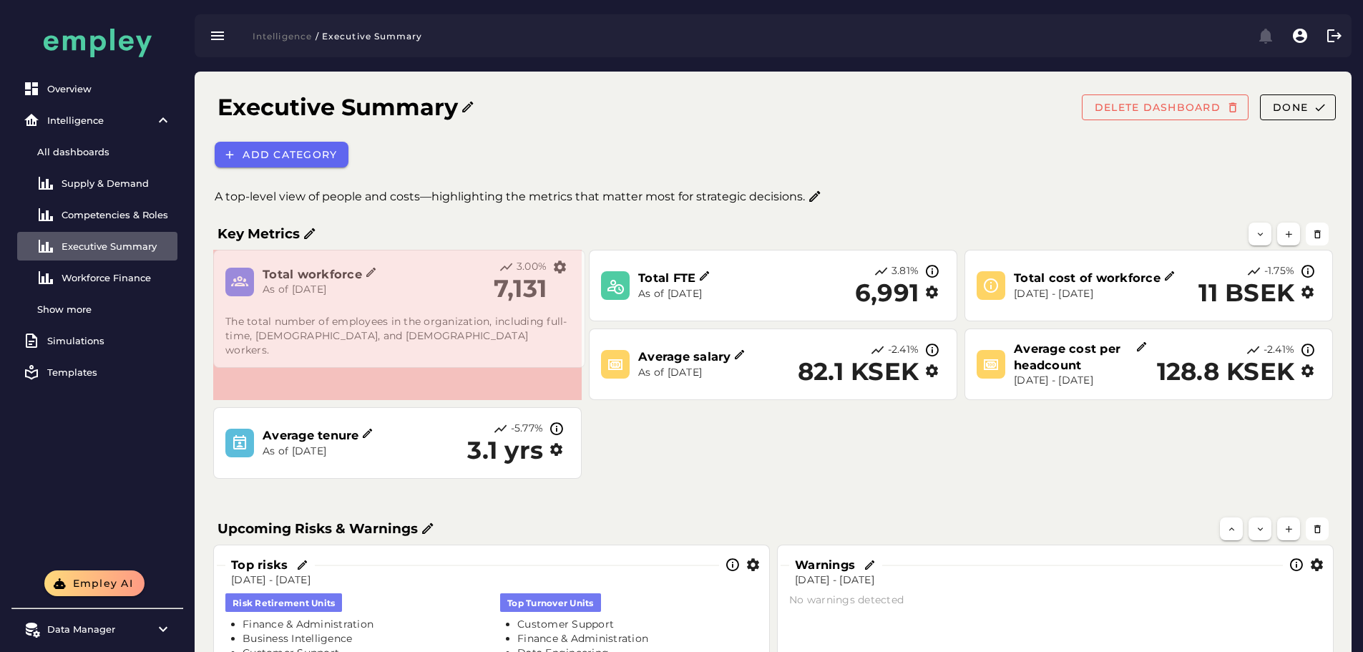
drag, startPoint x: 577, startPoint y: 319, endPoint x: 580, endPoint y: 366, distance: 46.6
click at [580, 366] on span at bounding box center [581, 364] width 7 height 7
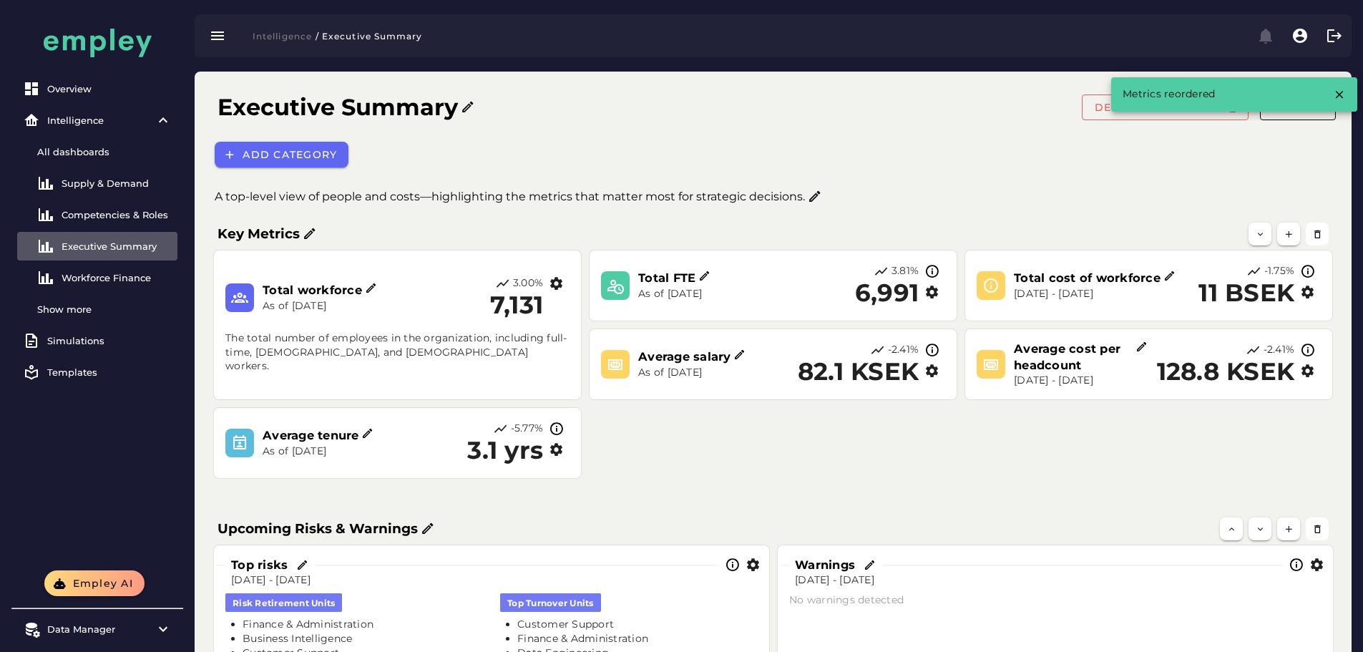
click at [933, 296] on icon "button" at bounding box center [931, 292] width 15 height 15
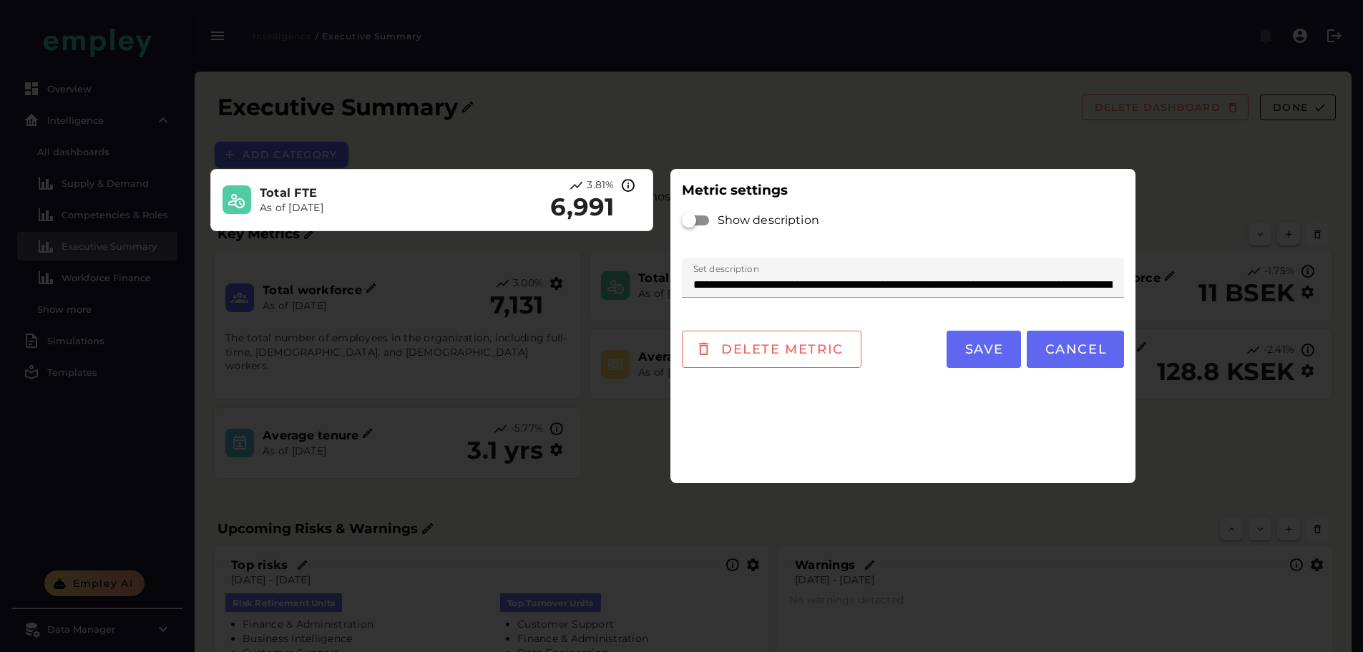
click at [709, 217] on div at bounding box center [696, 220] width 29 height 29
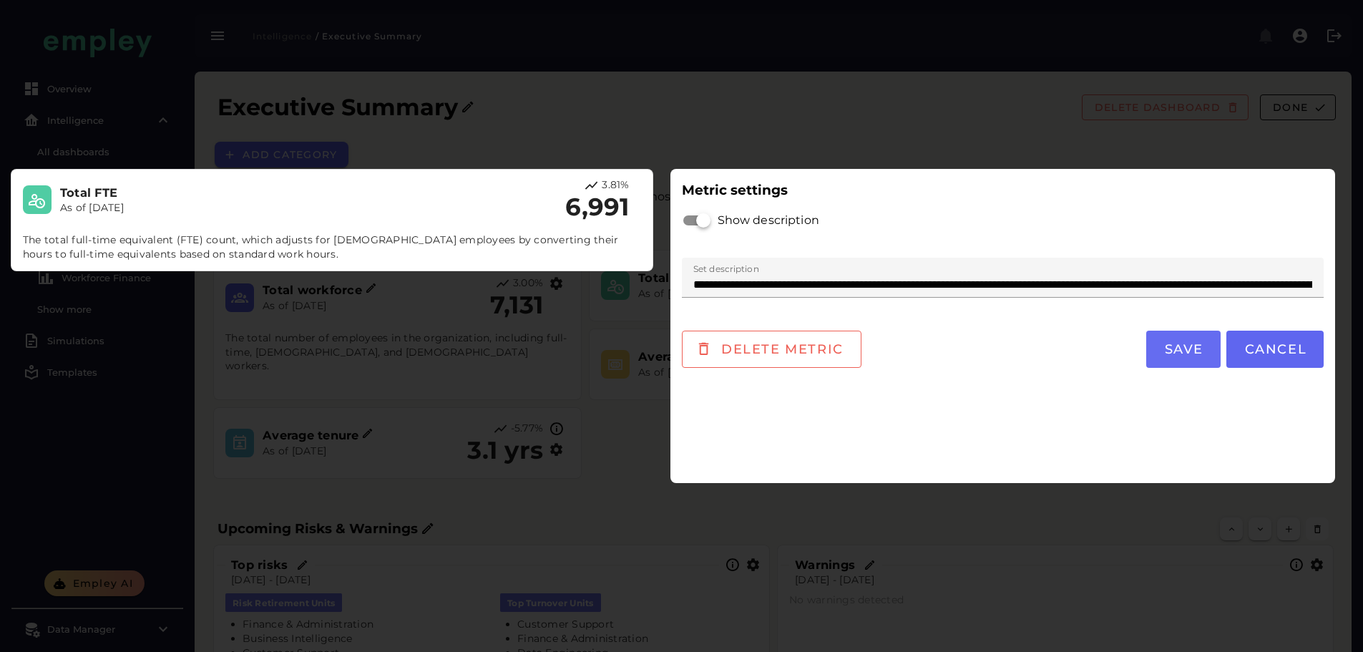
click at [1146, 350] on button "Save" at bounding box center [1183, 349] width 74 height 37
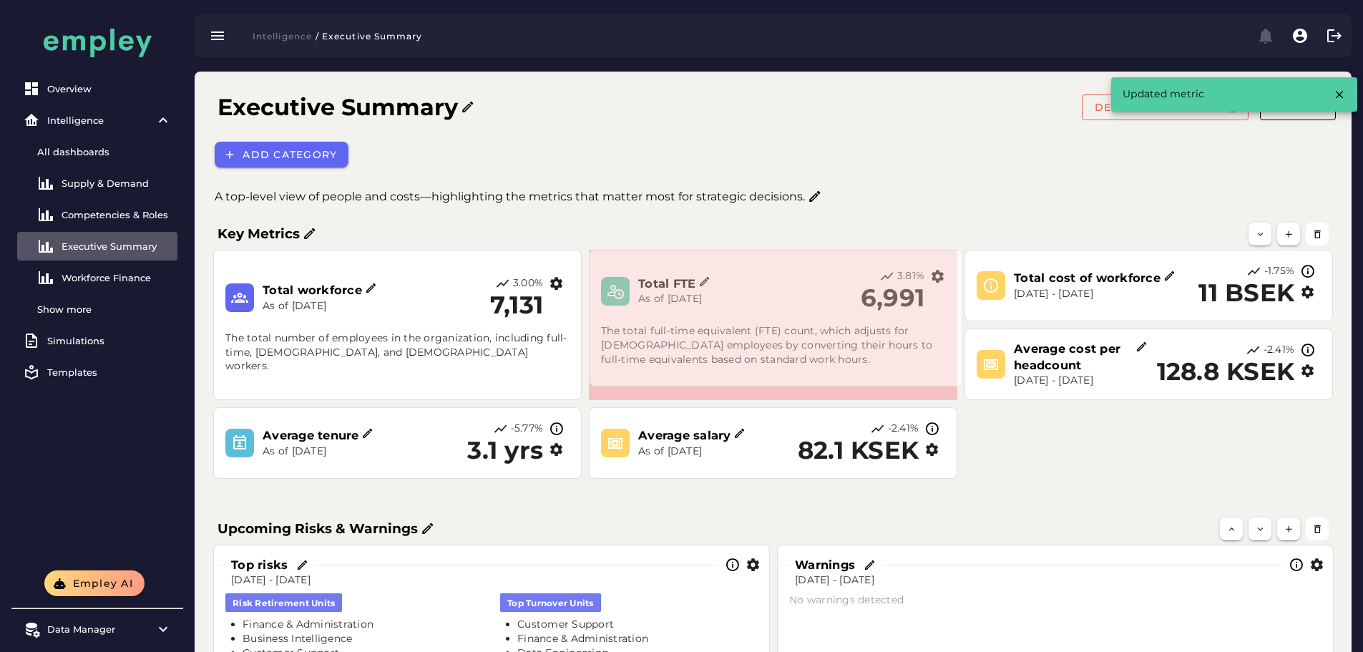
drag, startPoint x: 954, startPoint y: 316, endPoint x: 959, endPoint y: 381, distance: 65.4
click at [959, 381] on span at bounding box center [959, 382] width 7 height 7
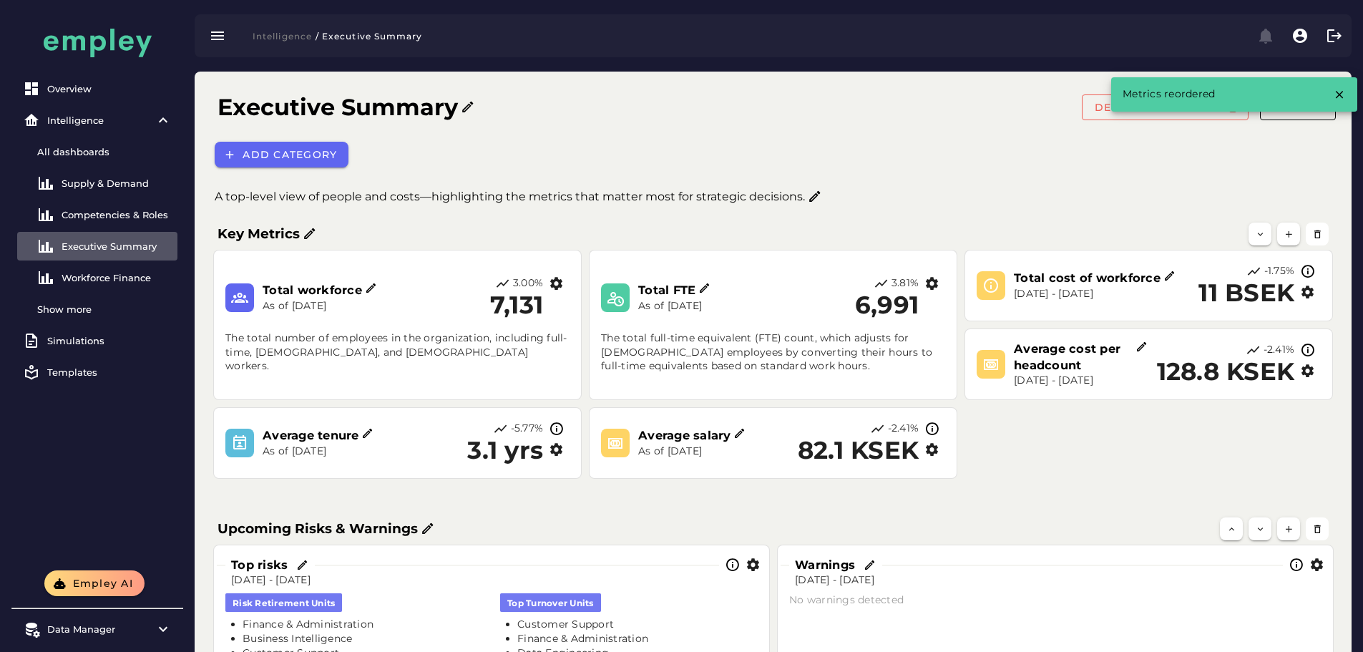
click at [1307, 301] on div at bounding box center [1307, 286] width 26 height 44
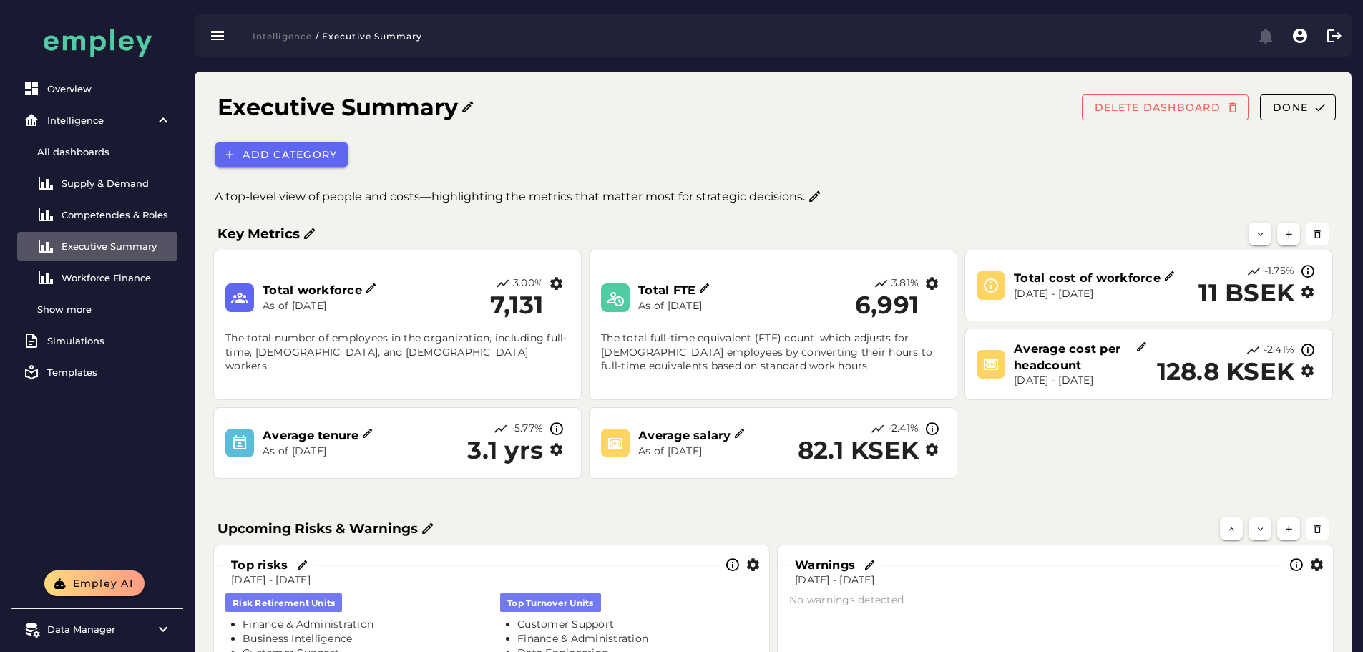
click at [1307, 294] on icon "button" at bounding box center [1307, 292] width 15 height 15
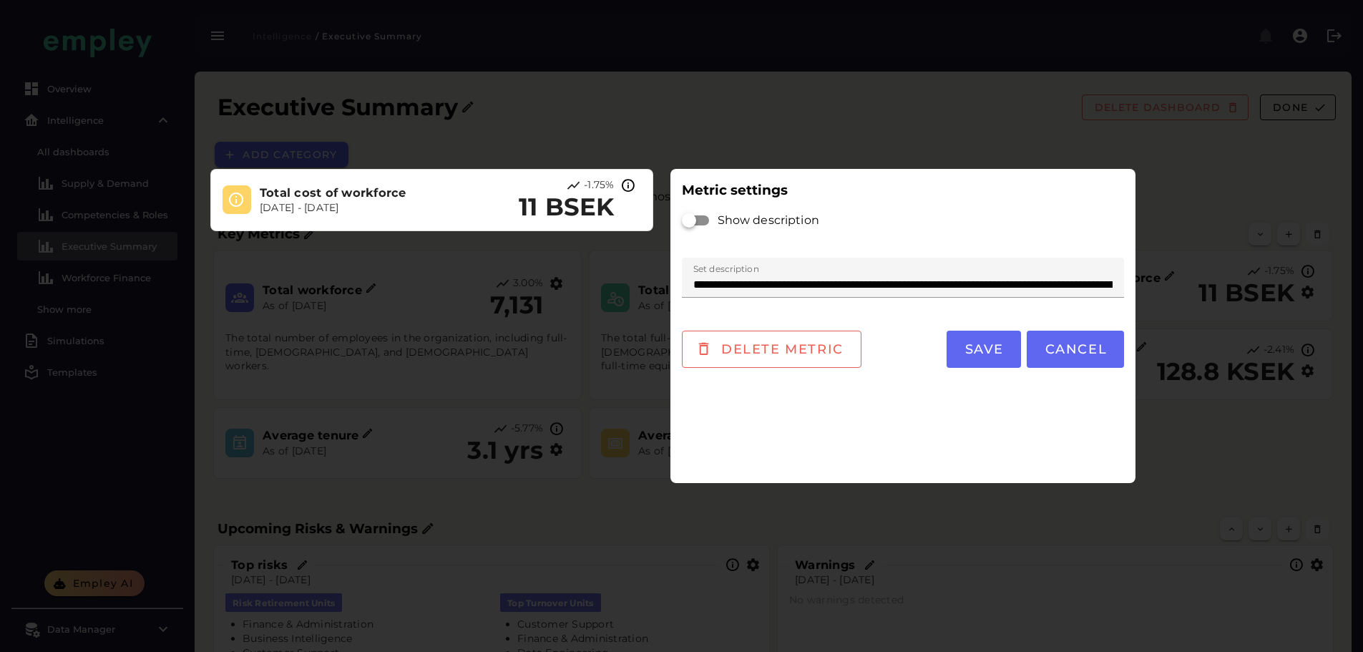
click at [704, 220] on div at bounding box center [696, 220] width 26 height 10
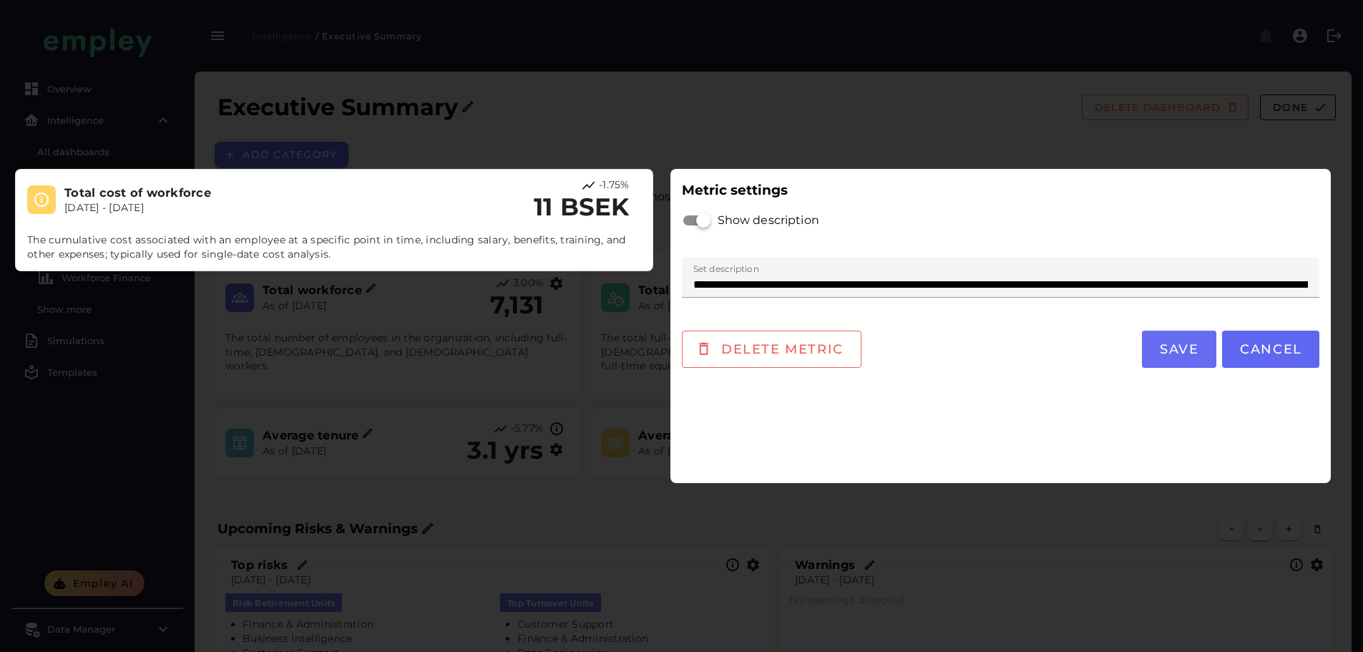
click at [1188, 354] on span "Save" at bounding box center [1179, 349] width 40 height 16
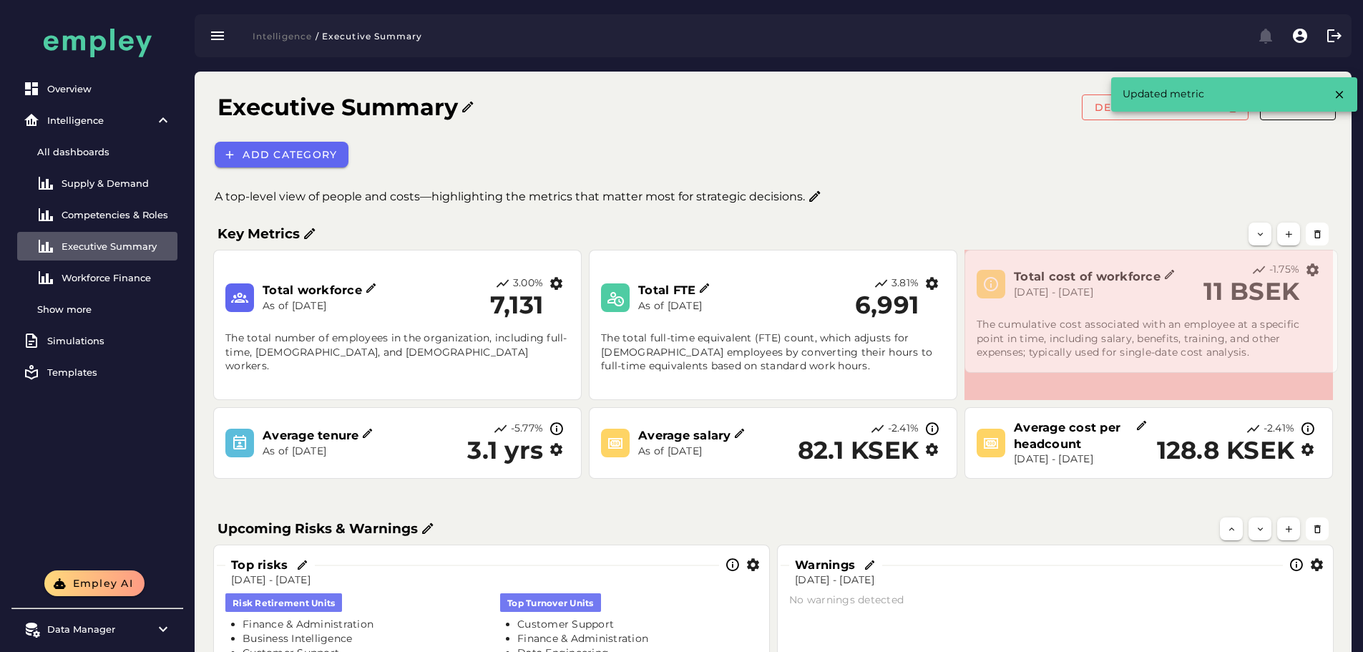
drag, startPoint x: 1328, startPoint y: 319, endPoint x: 1333, endPoint y: 374, distance: 55.3
click at [1333, 373] on span at bounding box center [1334, 369] width 7 height 7
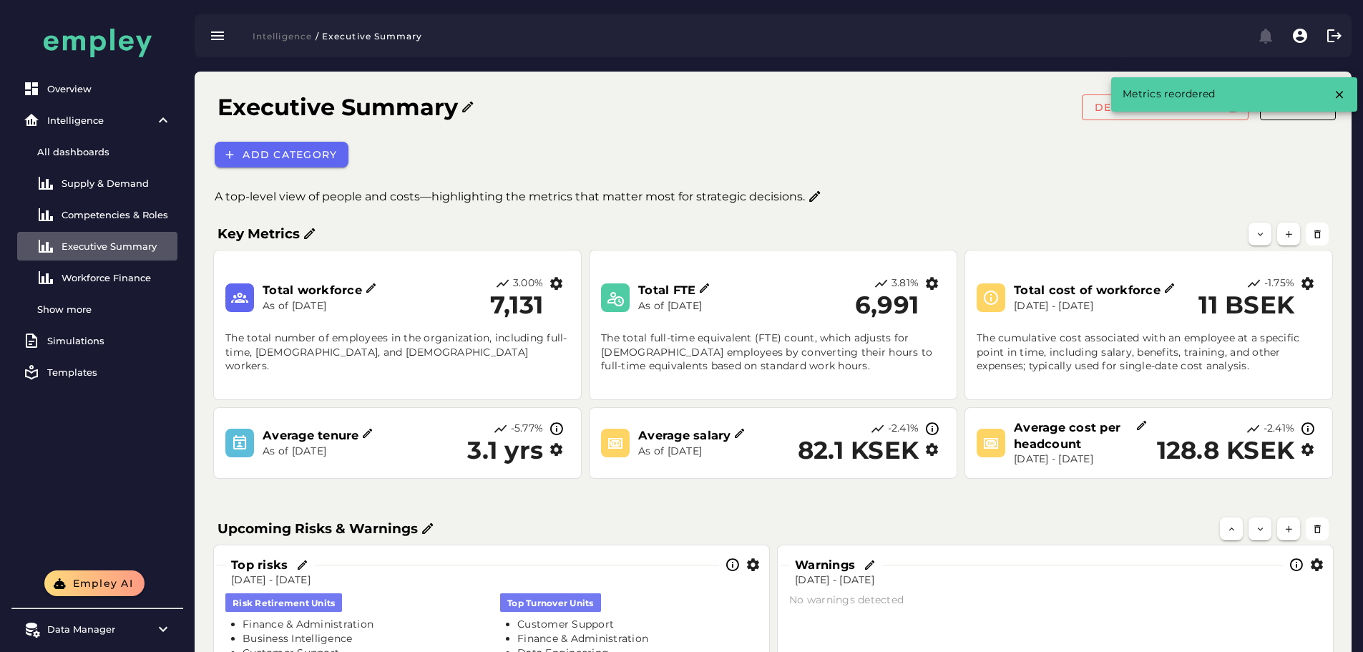
click at [560, 449] on icon "button" at bounding box center [556, 449] width 15 height 15
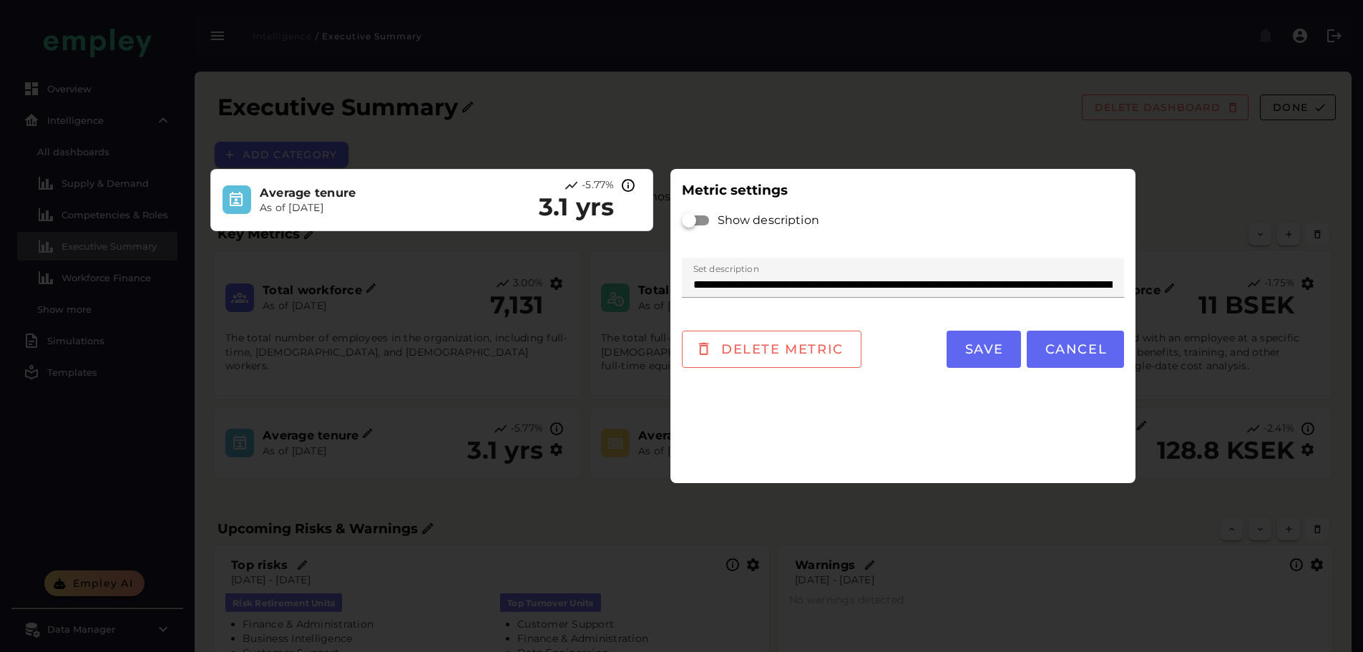
click at [704, 223] on div at bounding box center [696, 220] width 26 height 10
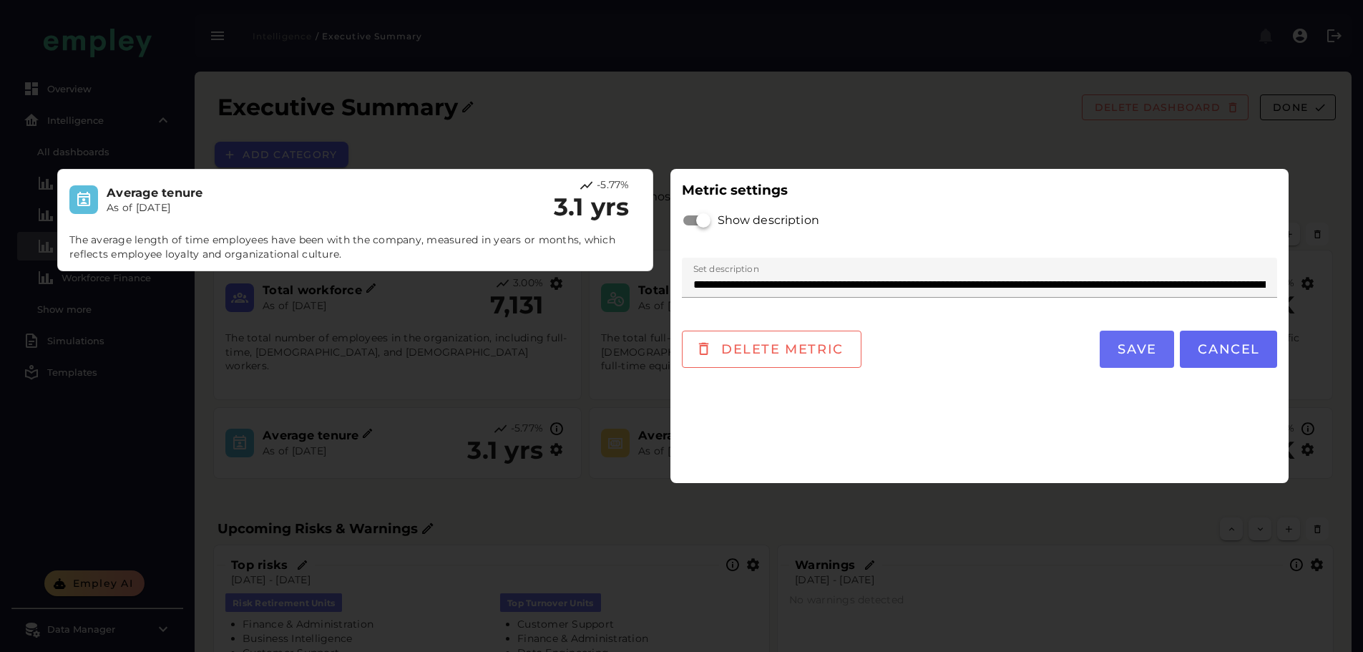
click at [1117, 349] on span "Save" at bounding box center [1137, 349] width 40 height 16
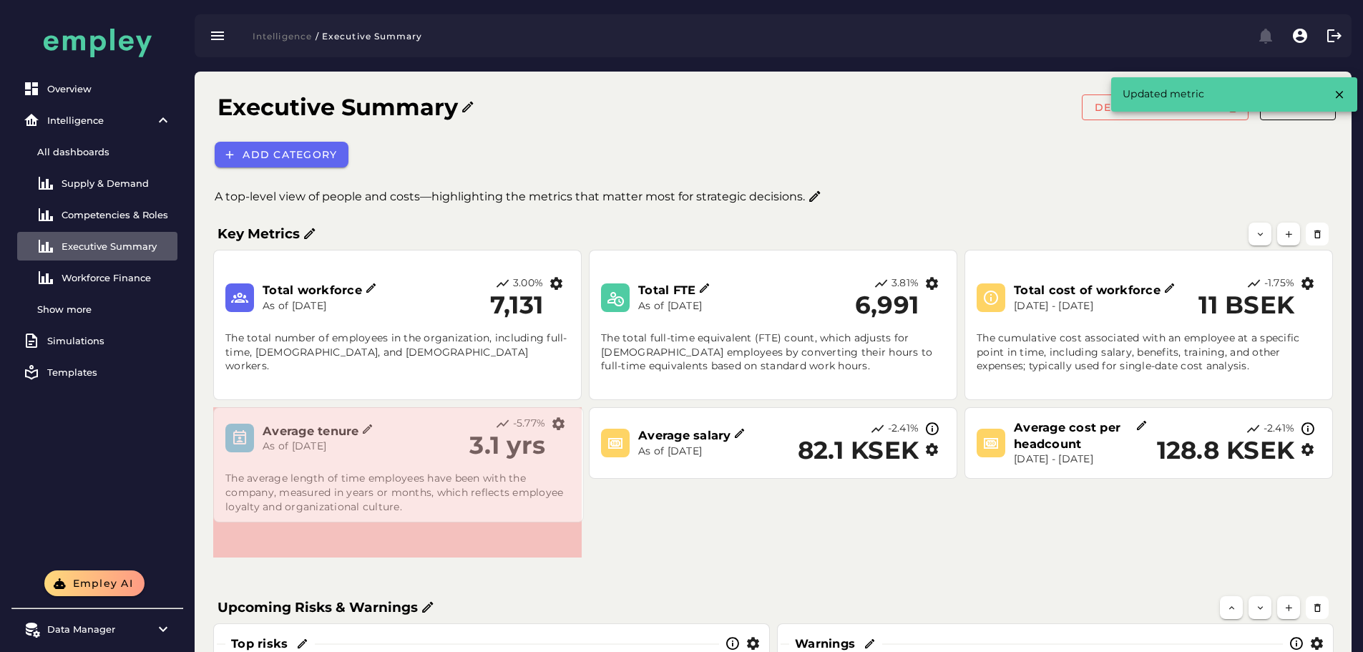
drag, startPoint x: 576, startPoint y: 475, endPoint x: 577, endPoint y: 519, distance: 43.7
click at [577, 519] on span at bounding box center [580, 518] width 7 height 7
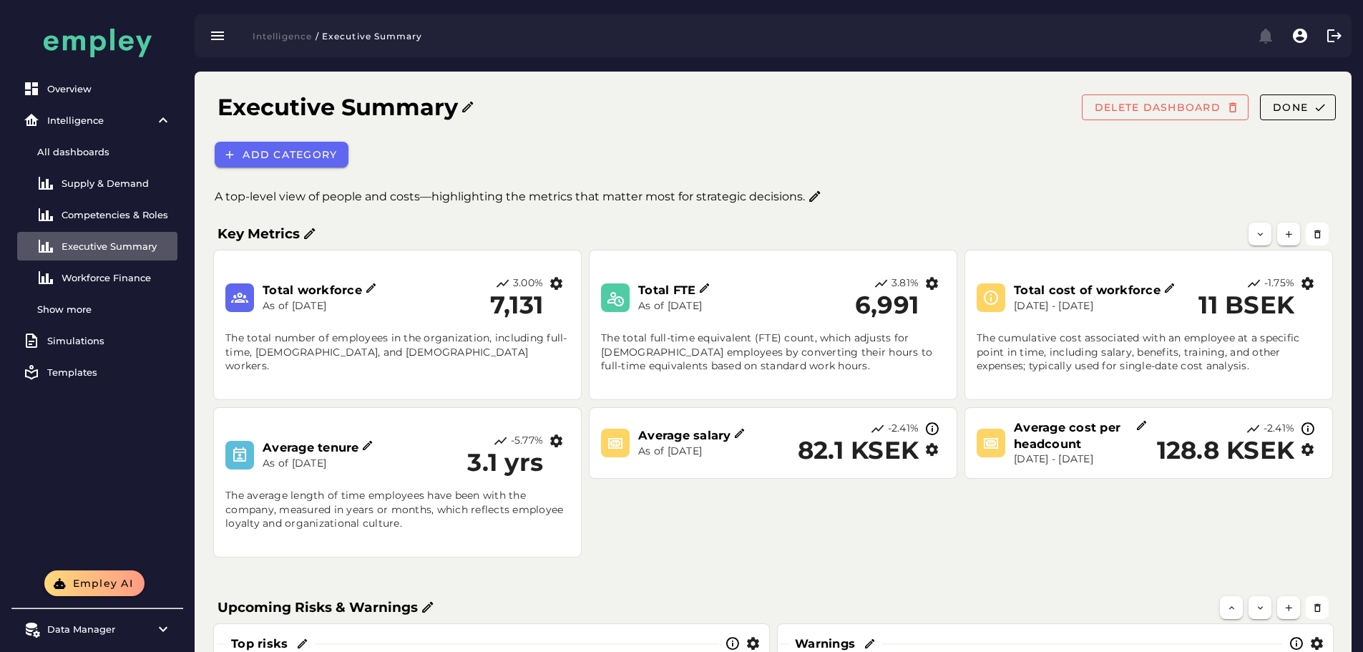
click at [933, 444] on icon "button" at bounding box center [931, 449] width 15 height 15
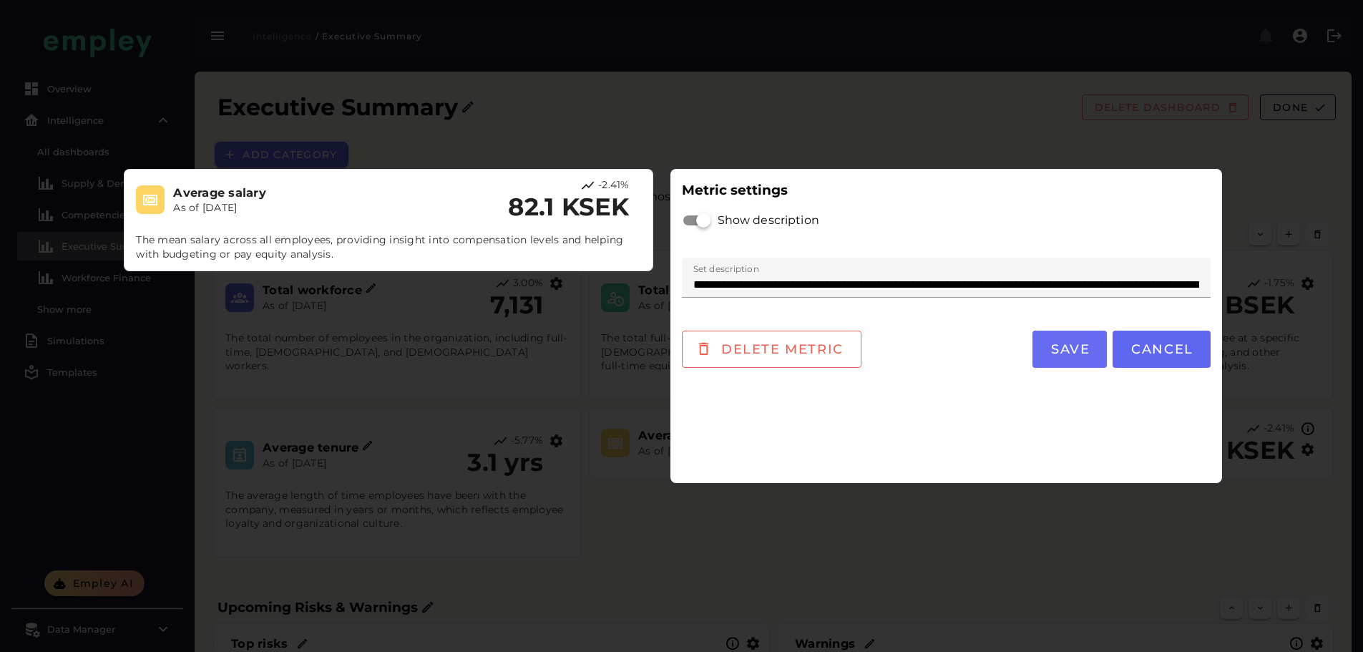
click at [1055, 361] on button "Save" at bounding box center [1069, 349] width 74 height 37
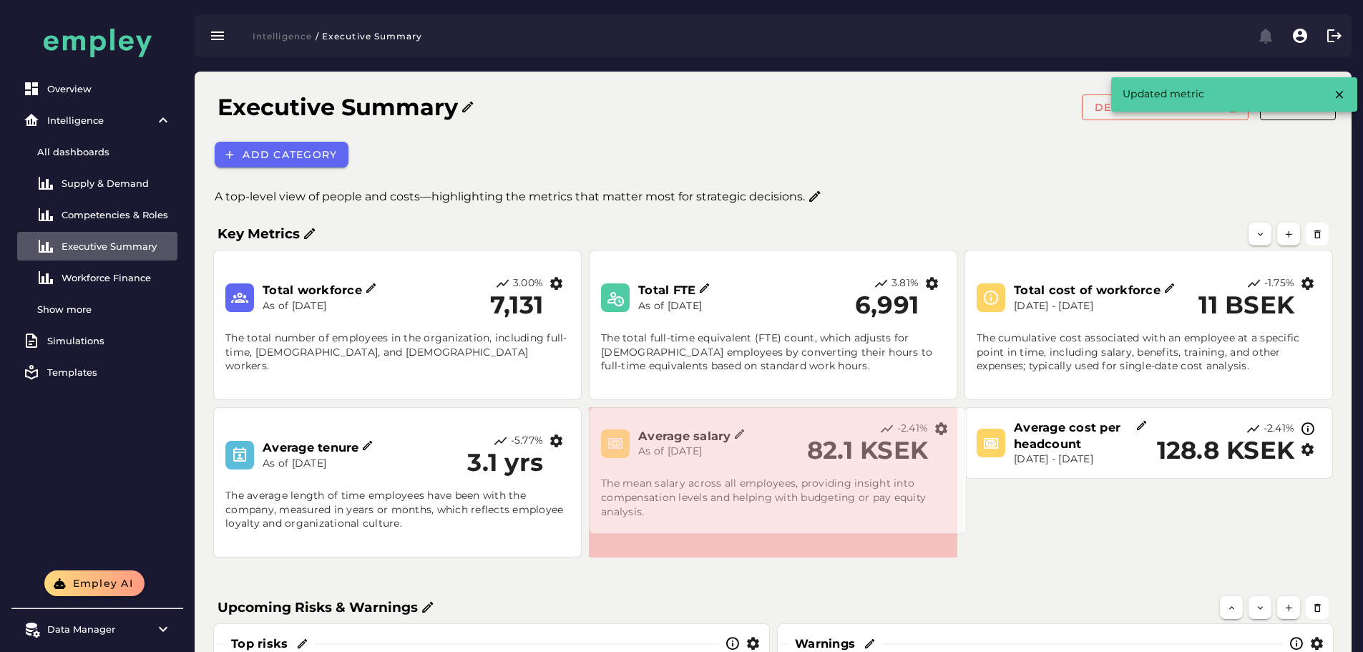
drag, startPoint x: 952, startPoint y: 477, endPoint x: 962, endPoint y: 532, distance: 56.6
click at [962, 532] on span at bounding box center [962, 530] width 7 height 7
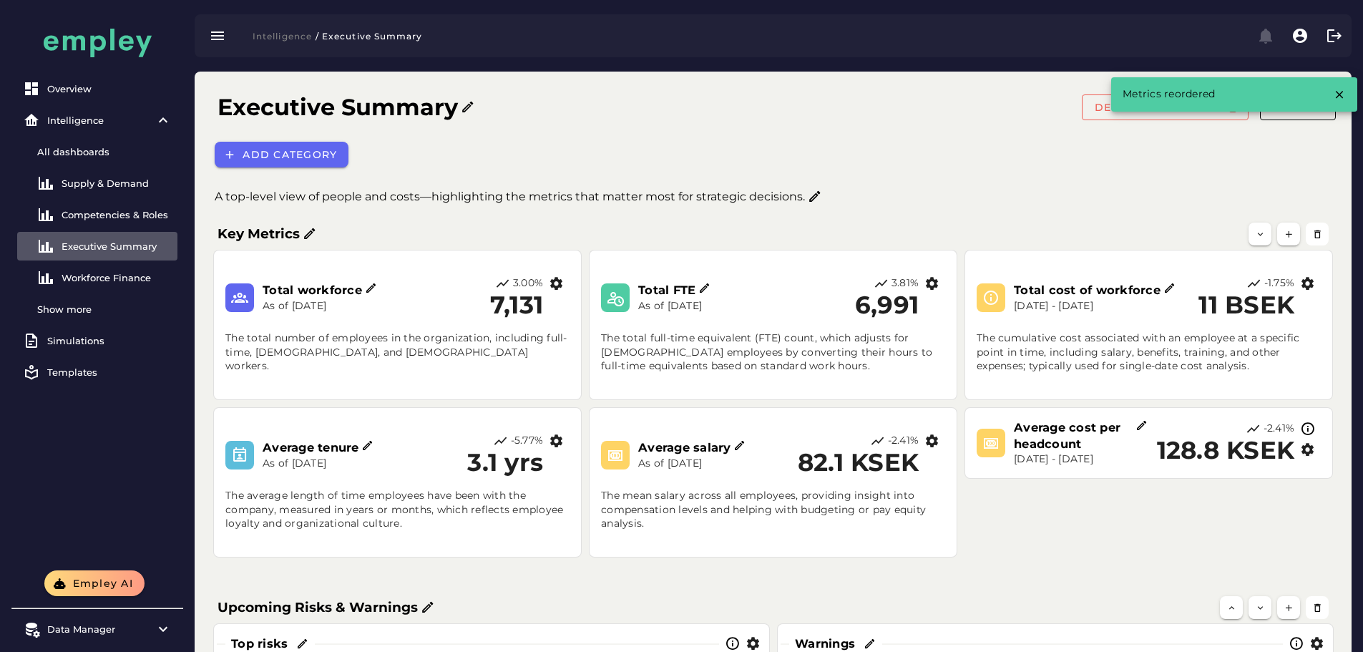
click at [1306, 449] on icon "button" at bounding box center [1307, 449] width 15 height 15
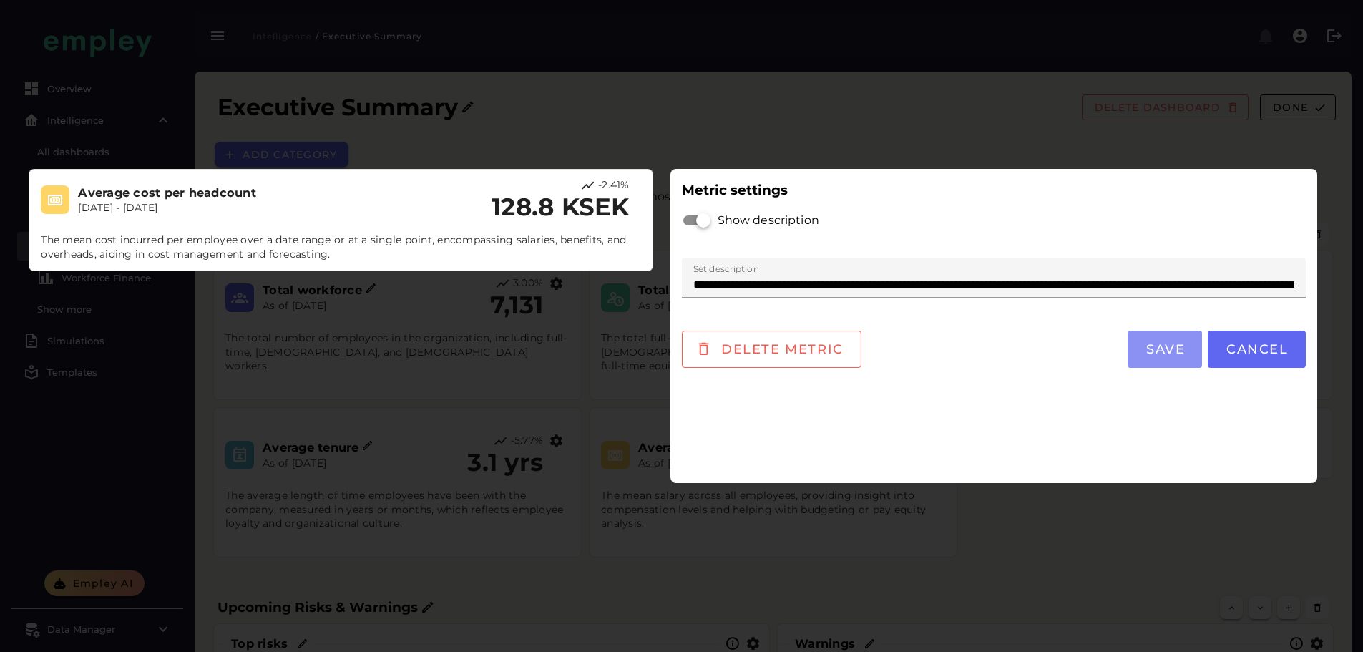
click at [1170, 346] on span "Save" at bounding box center [1165, 349] width 40 height 16
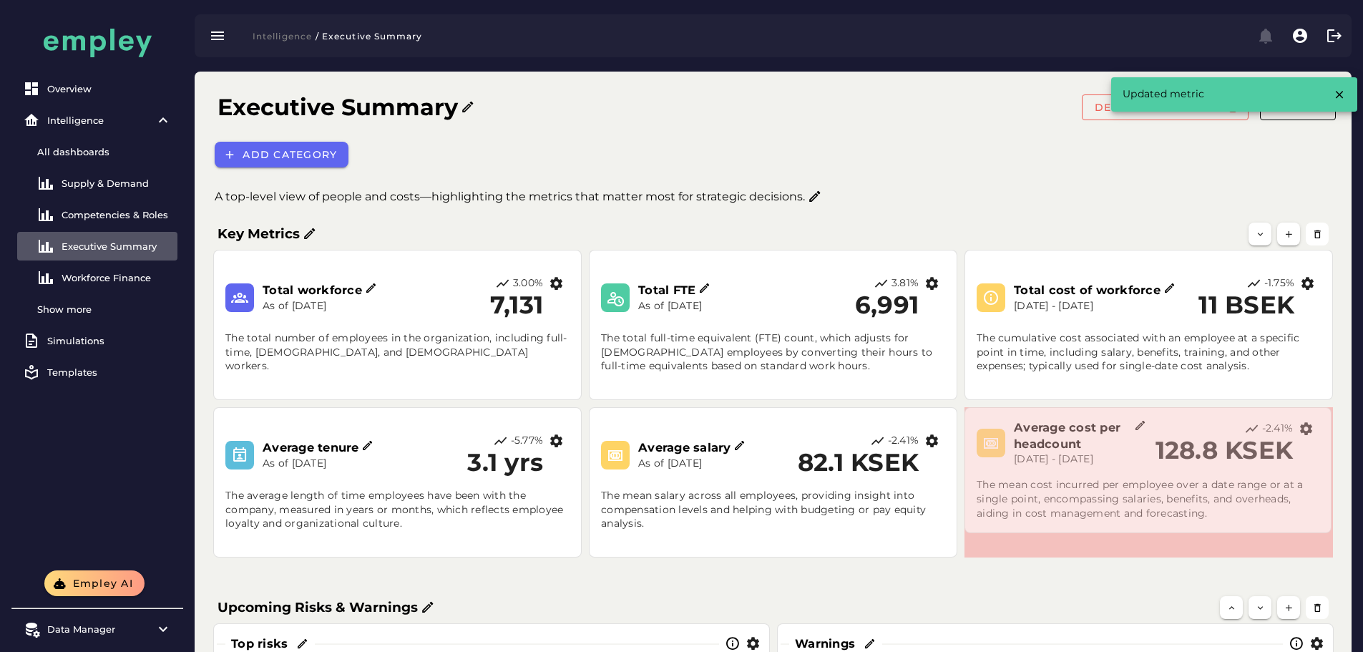
drag, startPoint x: 1329, startPoint y: 476, endPoint x: 1328, endPoint y: 532, distance: 56.5
click at [1328, 532] on span at bounding box center [1327, 529] width 7 height 7
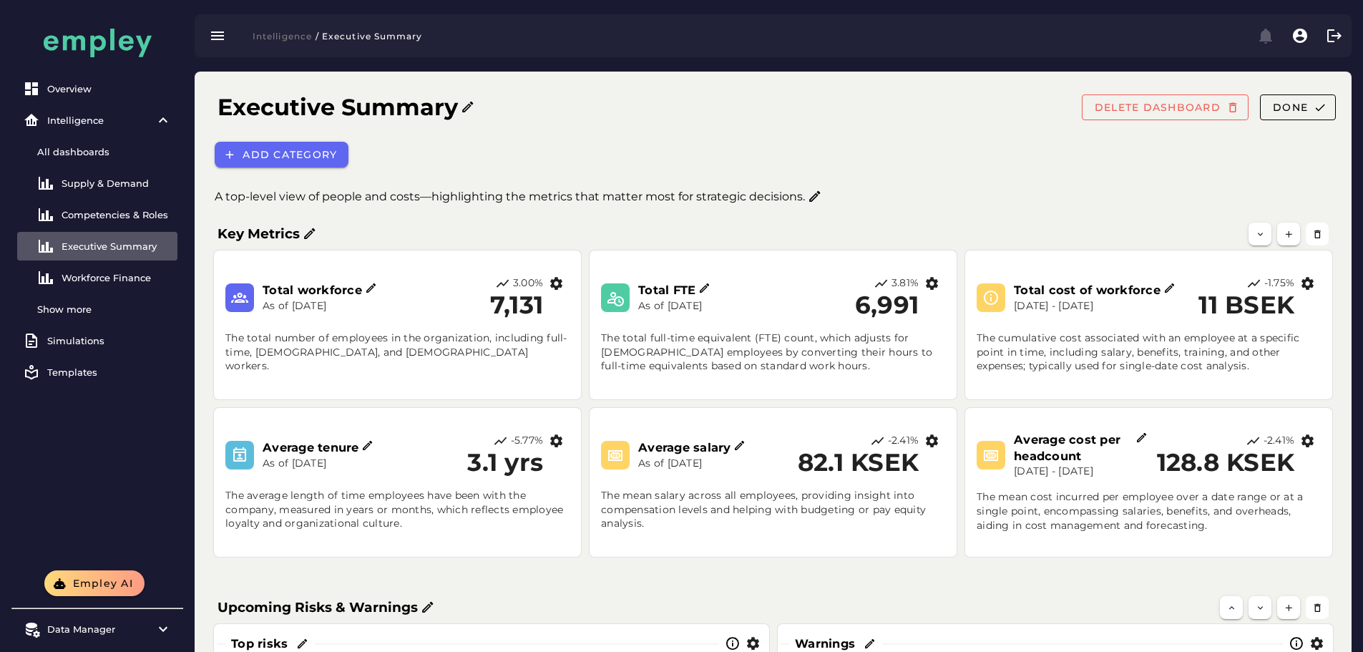
click at [633, 580] on div "Key Metrics Total workforce As of [DATE] 3.00% 7,131 The total number of employ…" at bounding box center [772, 644] width 1145 height 873
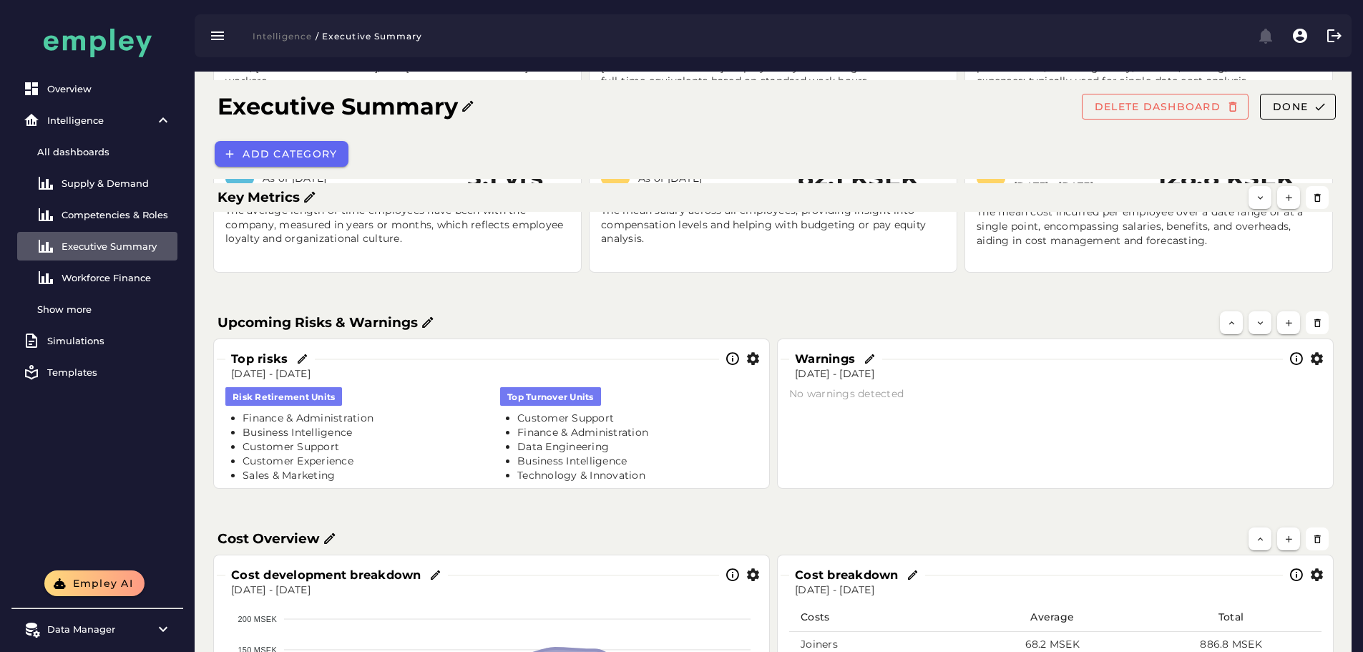
scroll to position [286, 0]
click at [756, 356] on icon "button" at bounding box center [753, 357] width 15 height 15
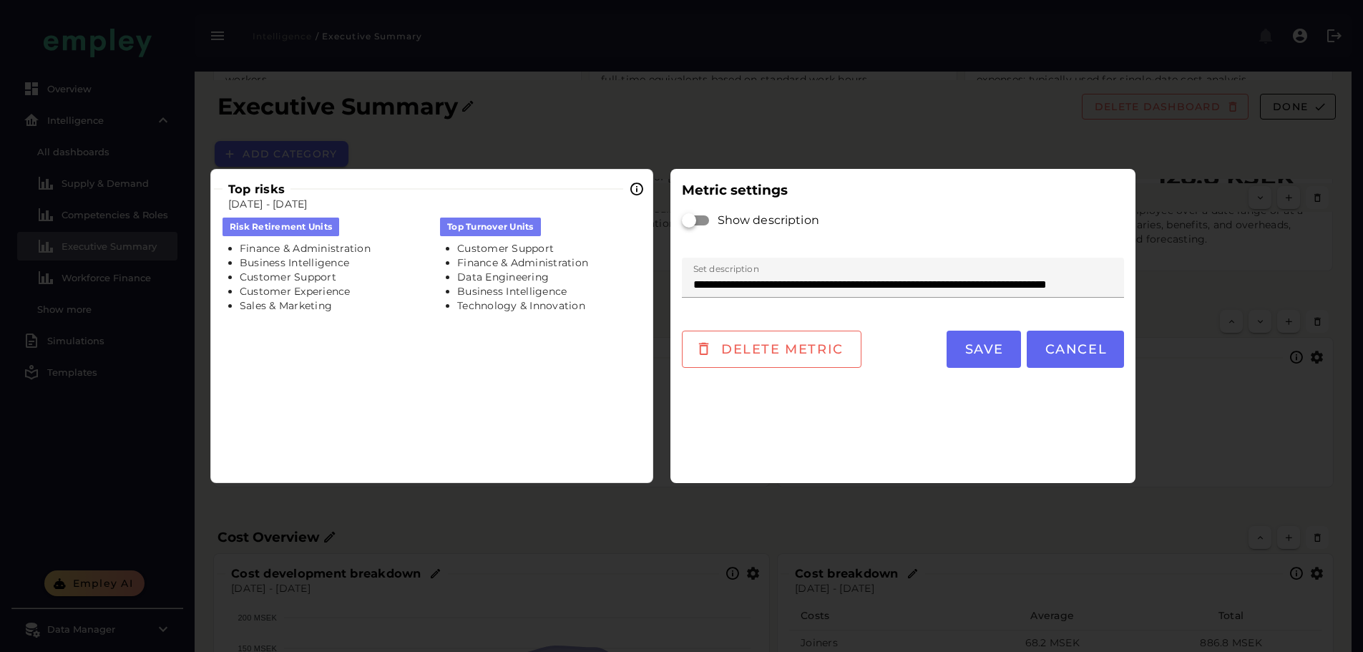
scroll to position [0, 0]
click at [709, 218] on div at bounding box center [696, 220] width 29 height 29
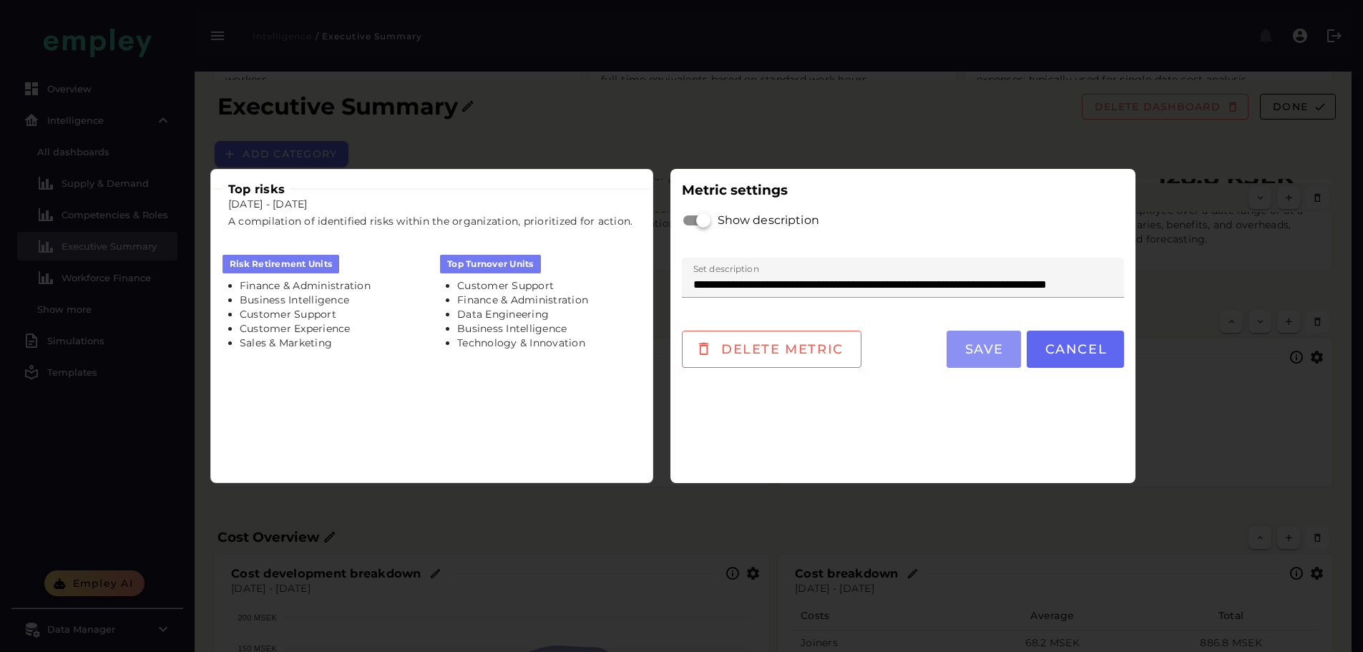
click at [989, 355] on span "Save" at bounding box center [984, 349] width 40 height 16
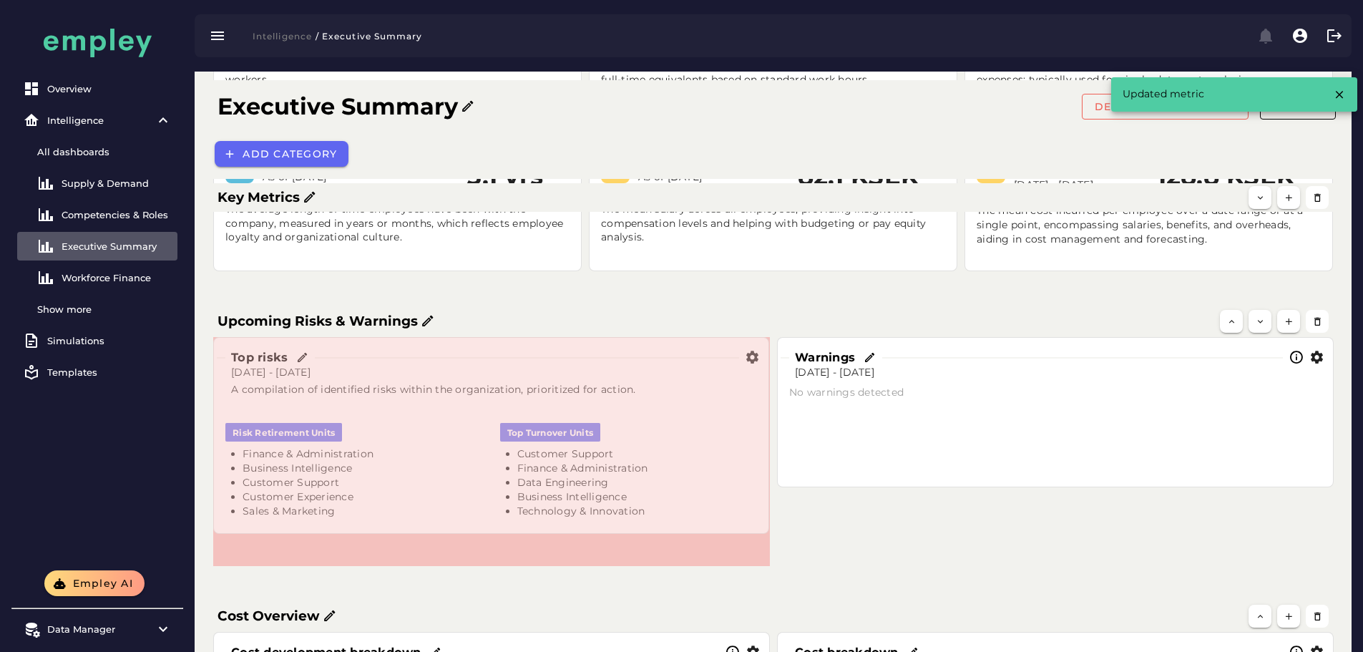
drag, startPoint x: 768, startPoint y: 486, endPoint x: 768, endPoint y: 532, distance: 46.5
click at [768, 532] on span at bounding box center [765, 530] width 7 height 7
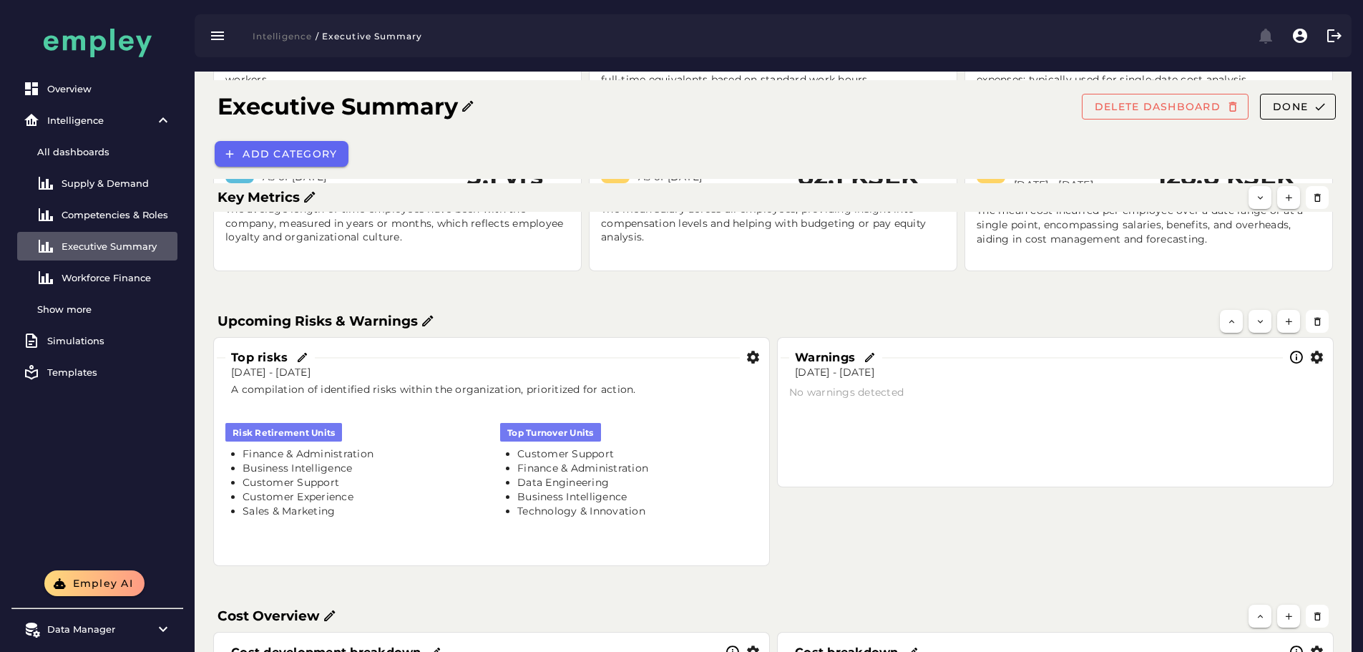
click at [1316, 356] on icon "button" at bounding box center [1316, 357] width 15 height 15
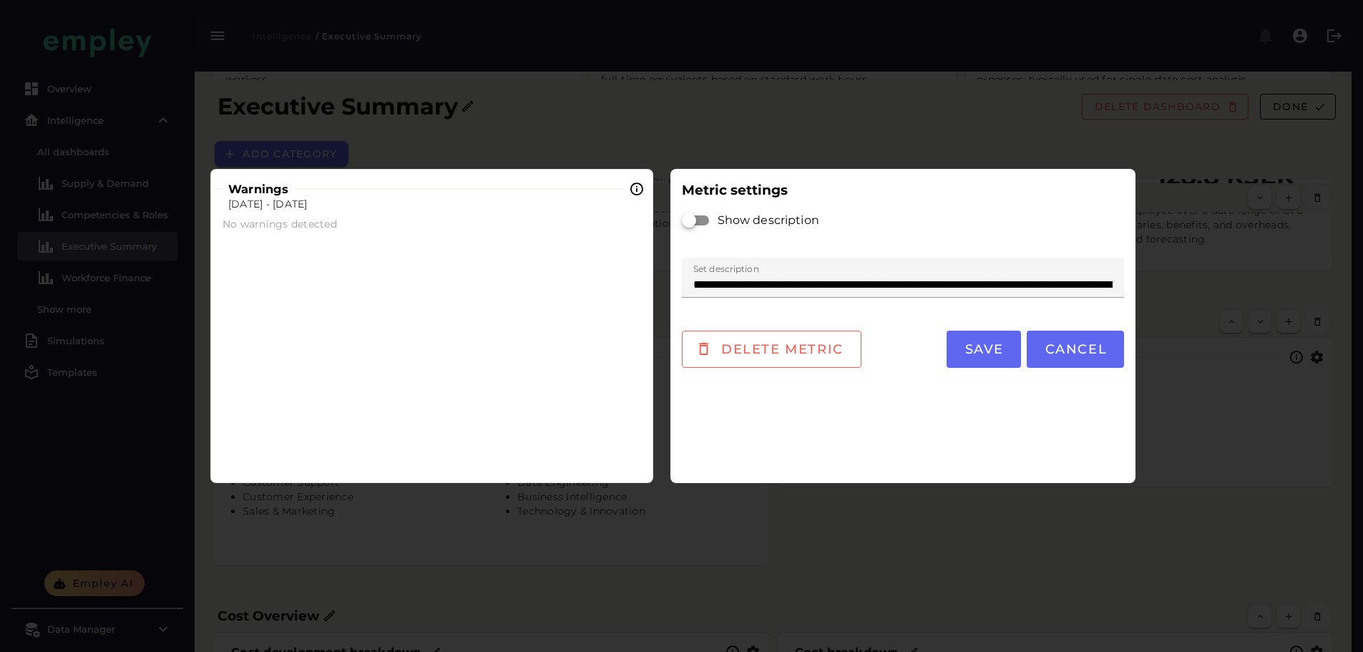
click at [703, 220] on div at bounding box center [696, 220] width 26 height 10
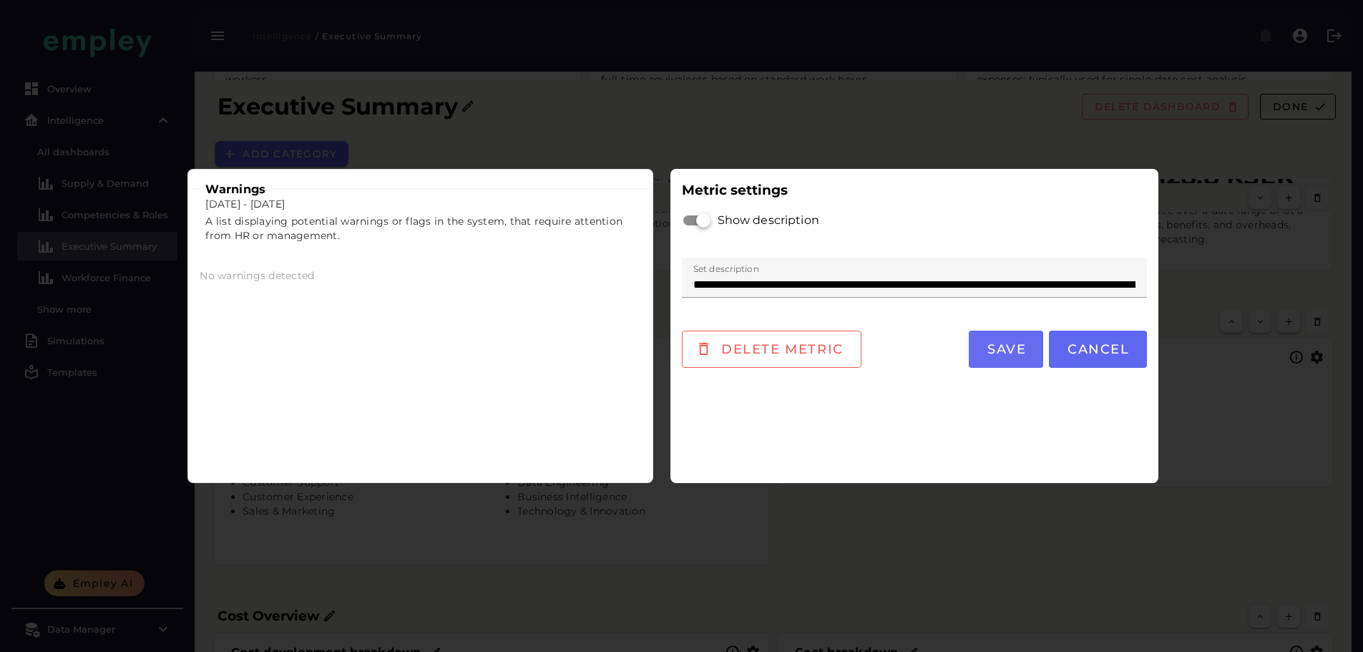
click at [1007, 351] on span "Save" at bounding box center [1006, 349] width 40 height 16
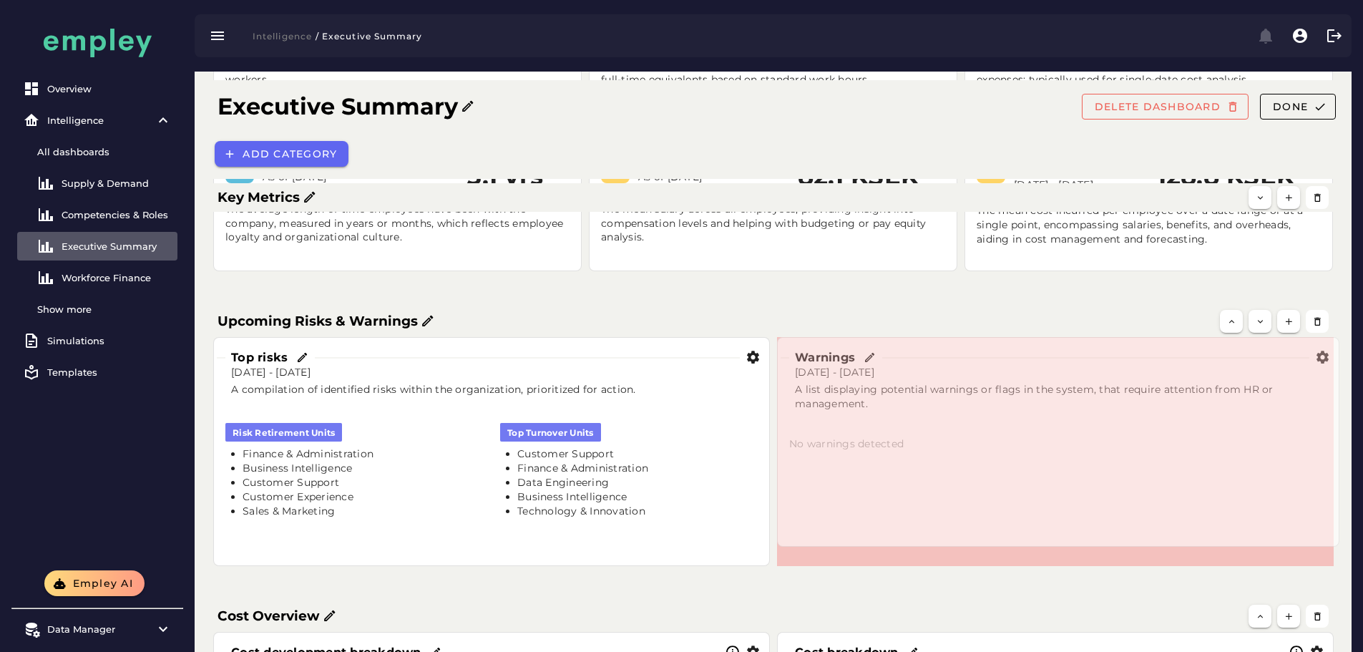
drag, startPoint x: 1328, startPoint y: 483, endPoint x: 1334, endPoint y: 542, distance: 59.7
click at [1334, 542] on span at bounding box center [1335, 542] width 7 height 7
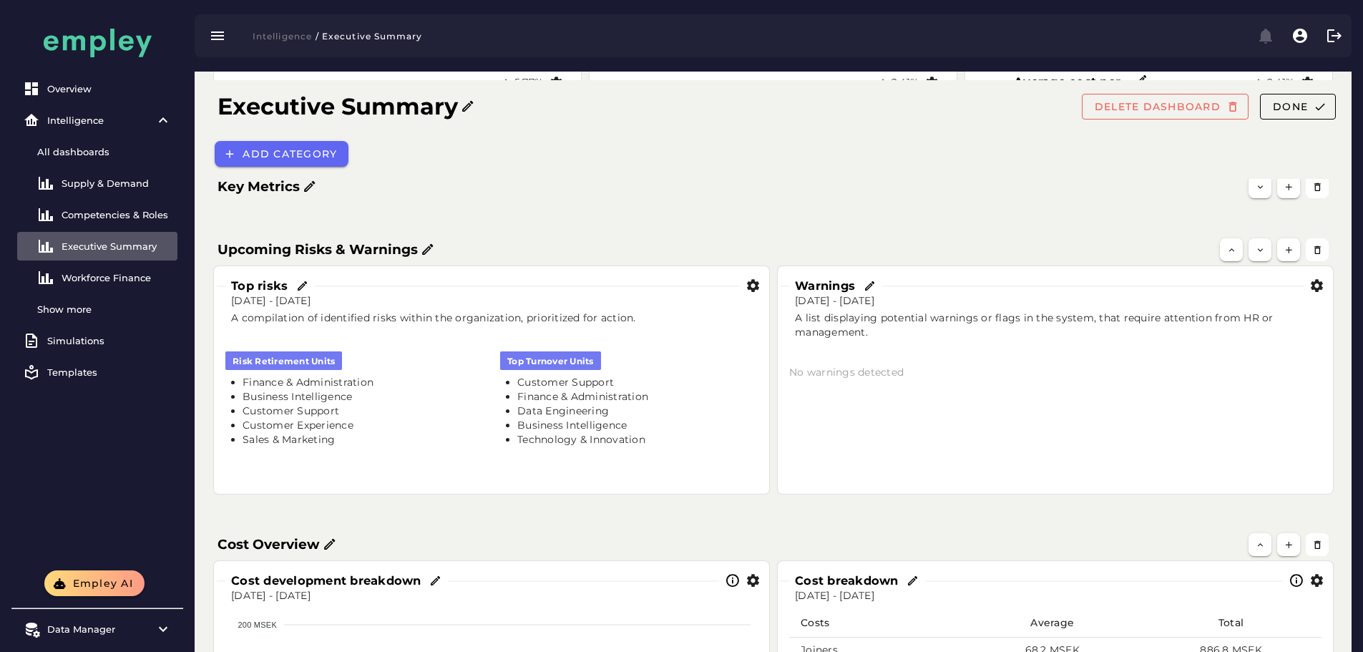
scroll to position [548, 0]
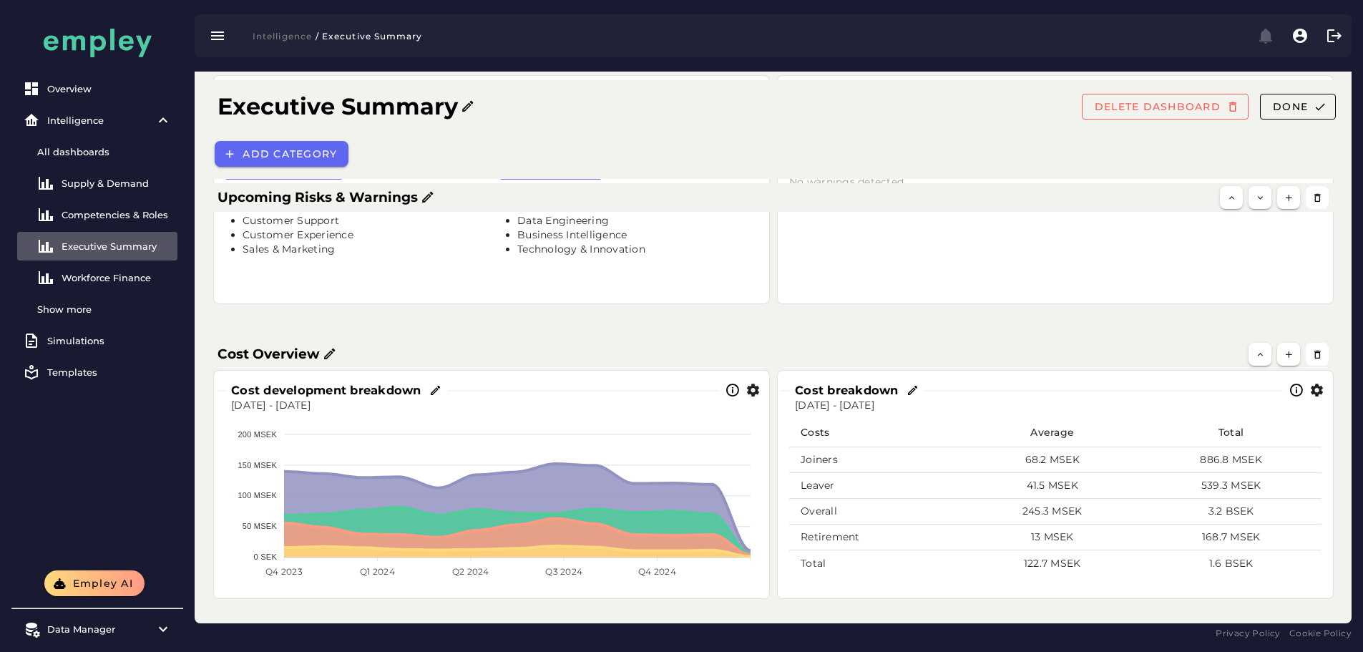
click at [757, 388] on icon "button" at bounding box center [753, 390] width 15 height 15
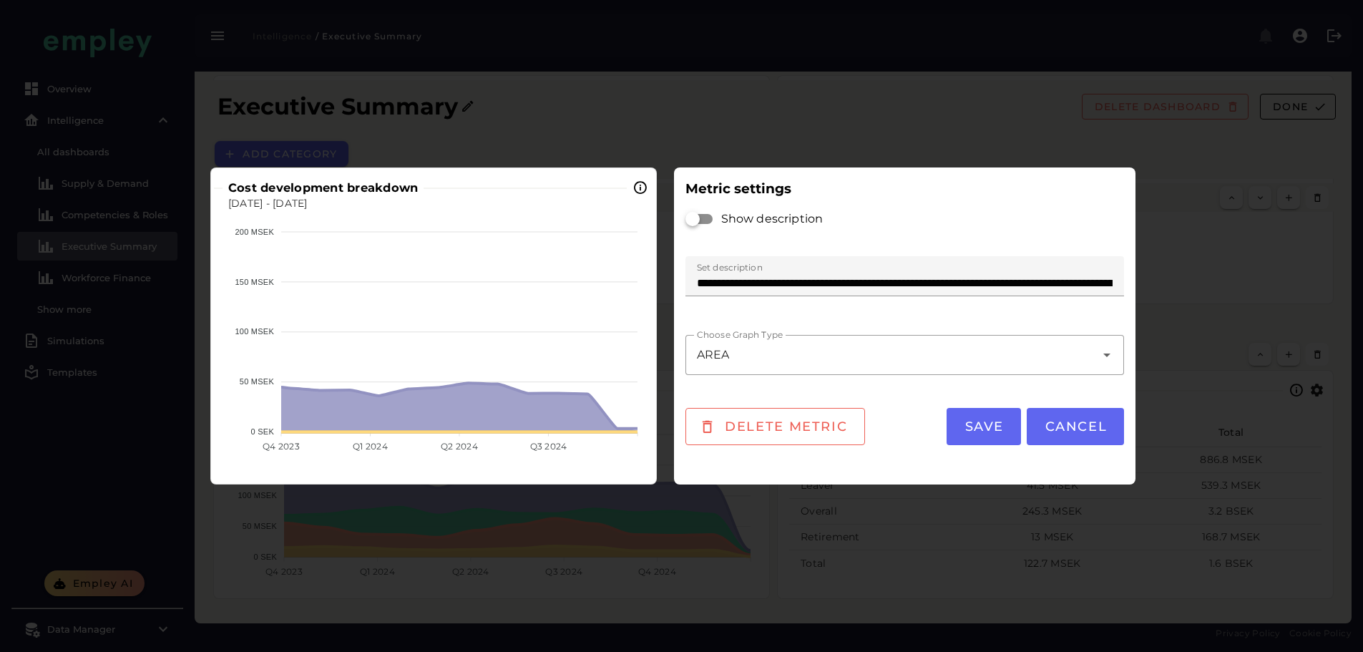
scroll to position [0, 0]
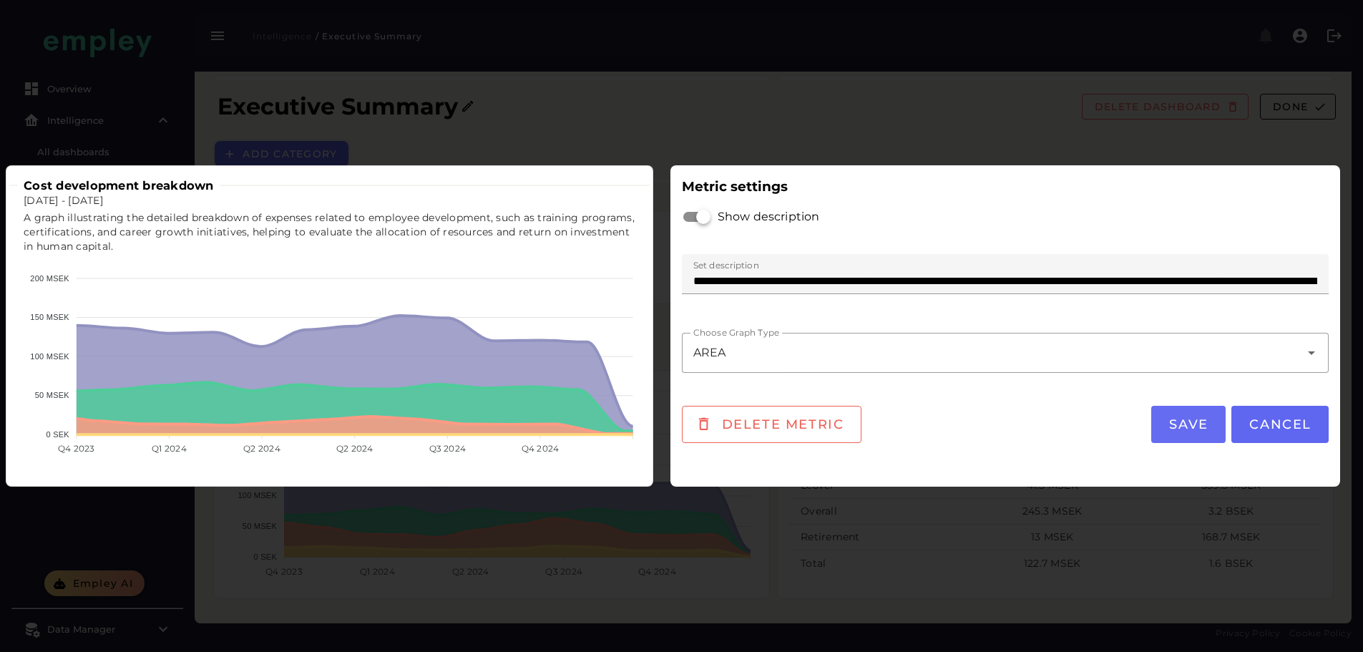
click at [1184, 427] on span "Save" at bounding box center [1188, 424] width 40 height 16
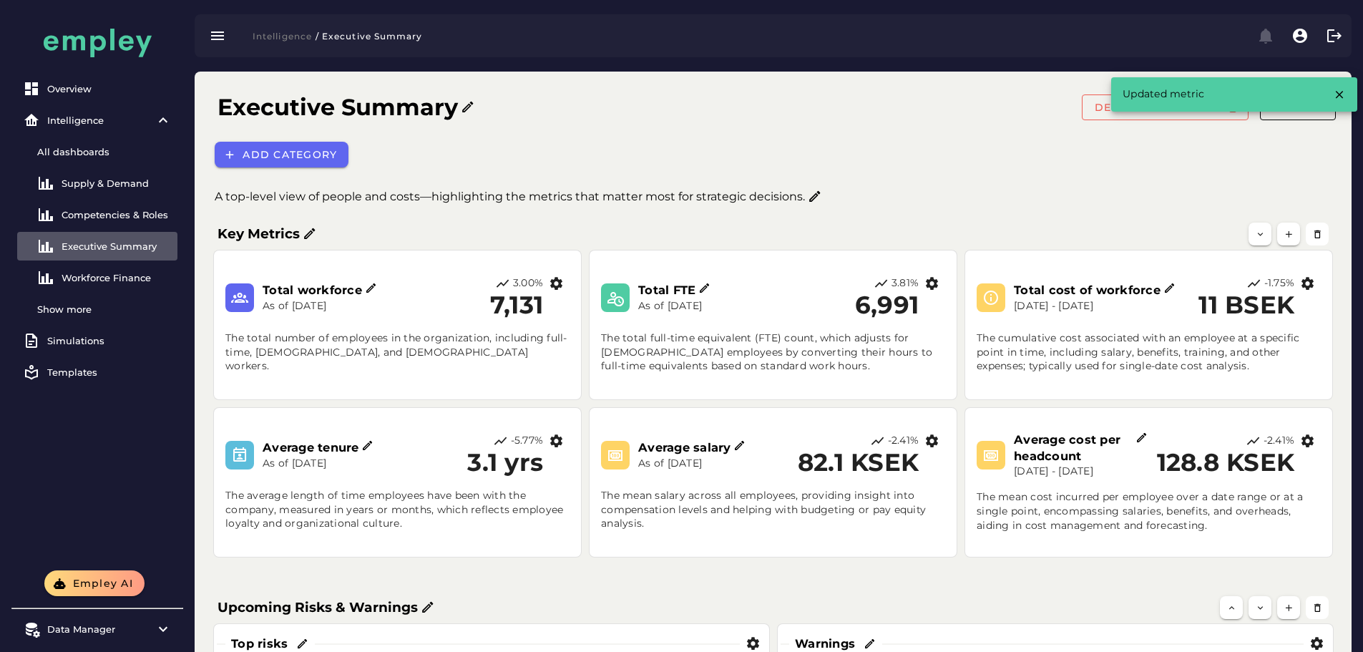
scroll to position [548, 0]
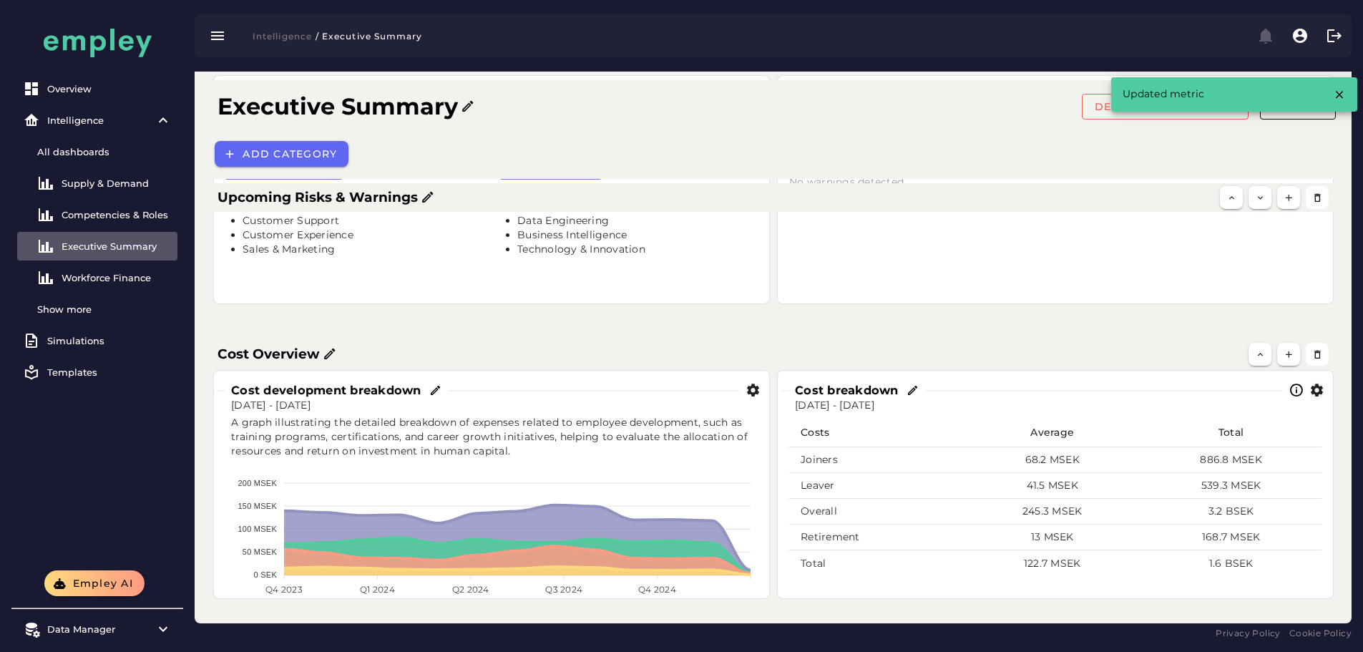
click at [1316, 396] on icon "button" at bounding box center [1316, 390] width 15 height 15
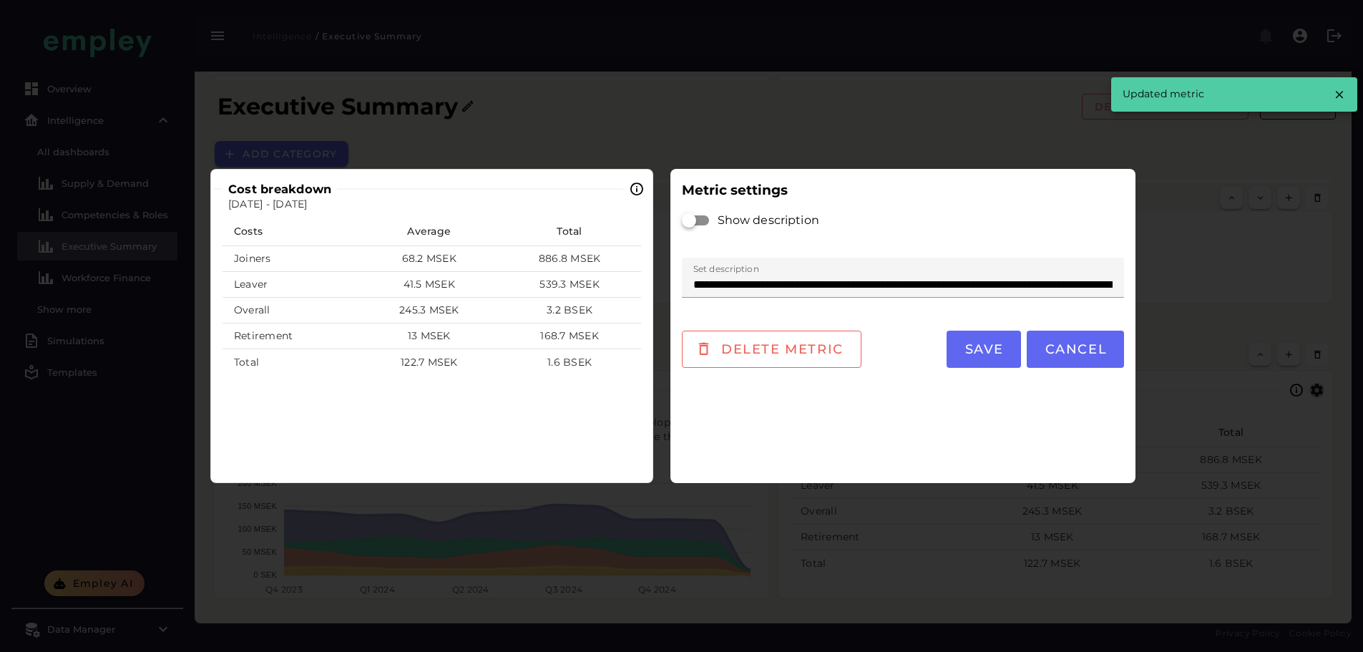
scroll to position [0, 0]
click at [708, 214] on div at bounding box center [696, 220] width 29 height 29
click at [706, 218] on div at bounding box center [696, 220] width 26 height 10
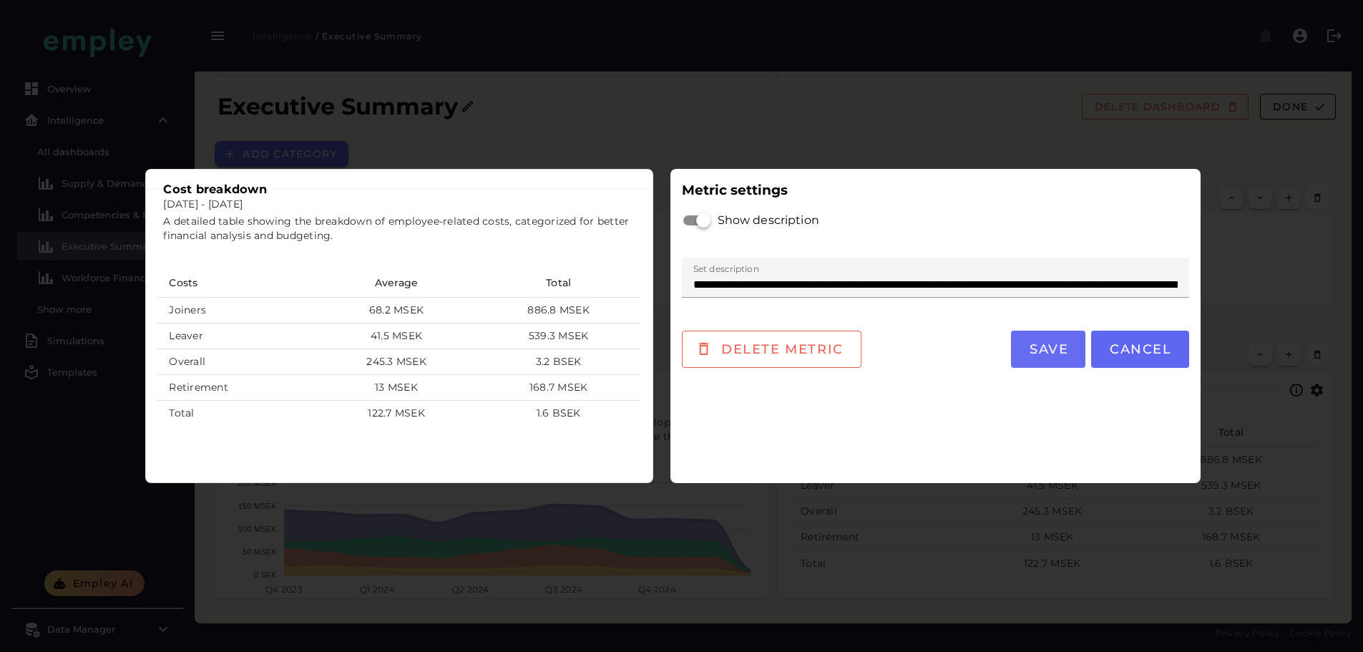
click at [1052, 341] on span "Save" at bounding box center [1048, 349] width 40 height 16
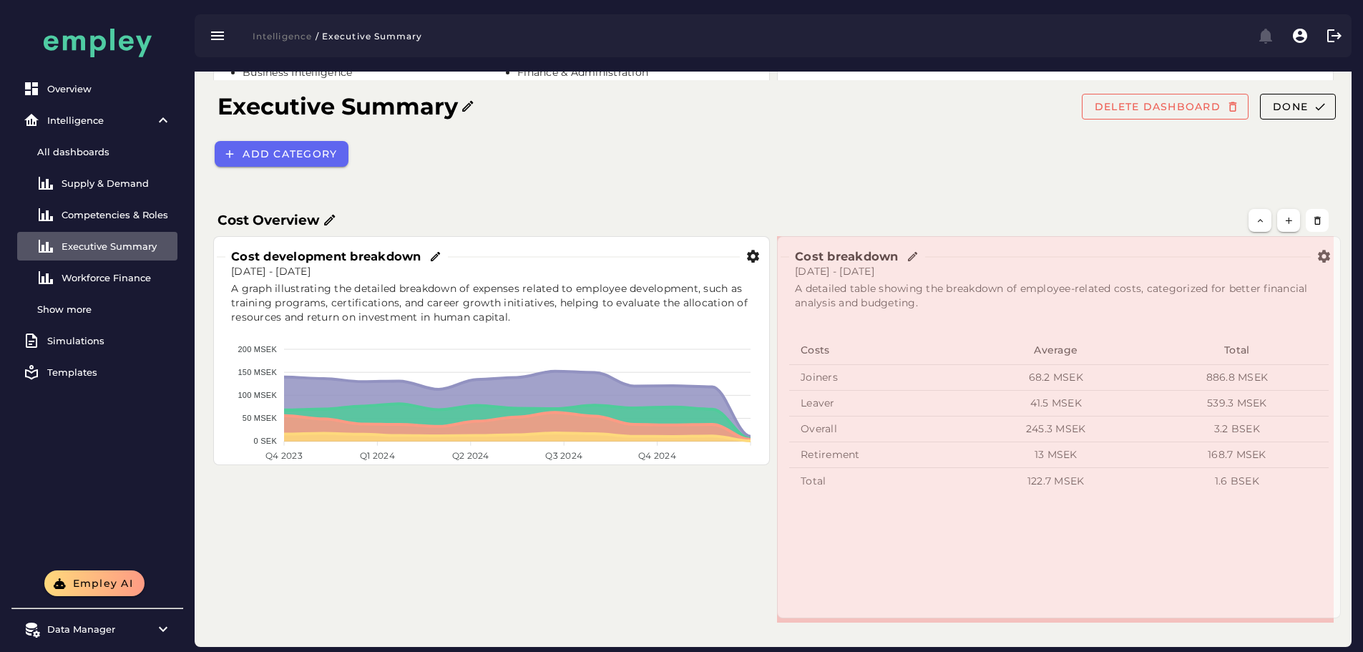
scroll to position [700, 0]
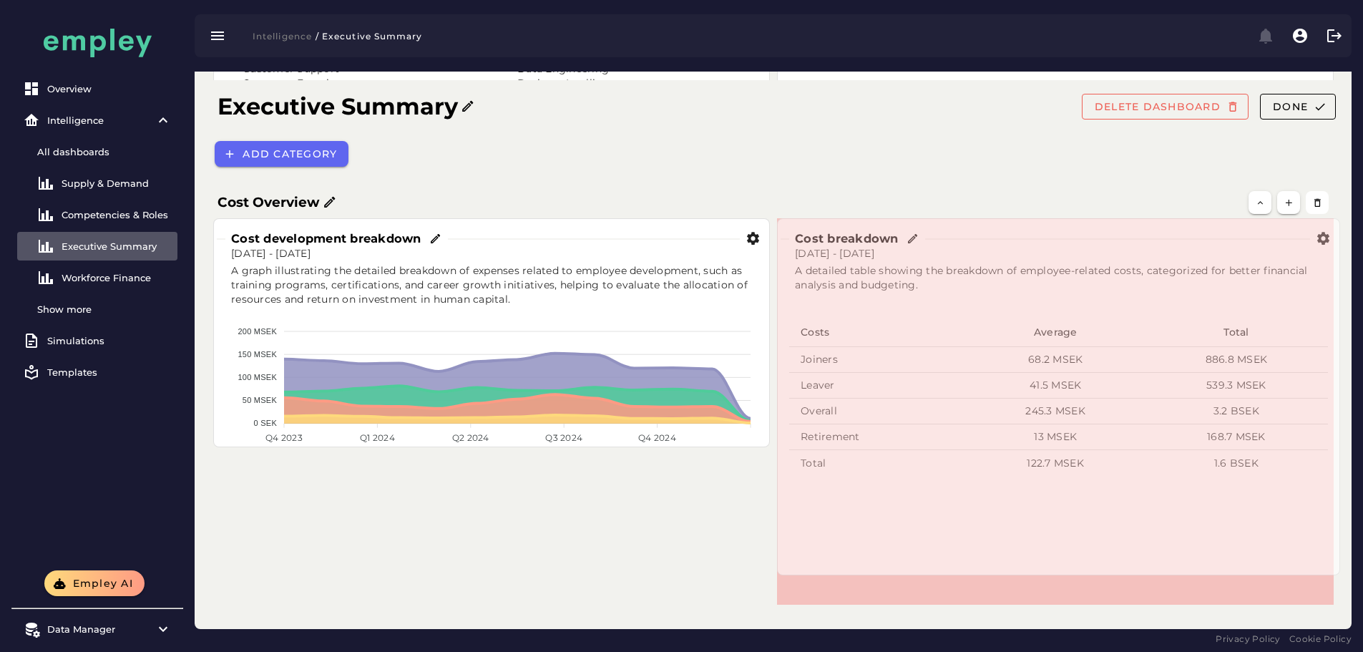
drag, startPoint x: 1330, startPoint y: 595, endPoint x: 1337, endPoint y: 565, distance: 31.6
click at [1337, 568] on span at bounding box center [1336, 571] width 7 height 7
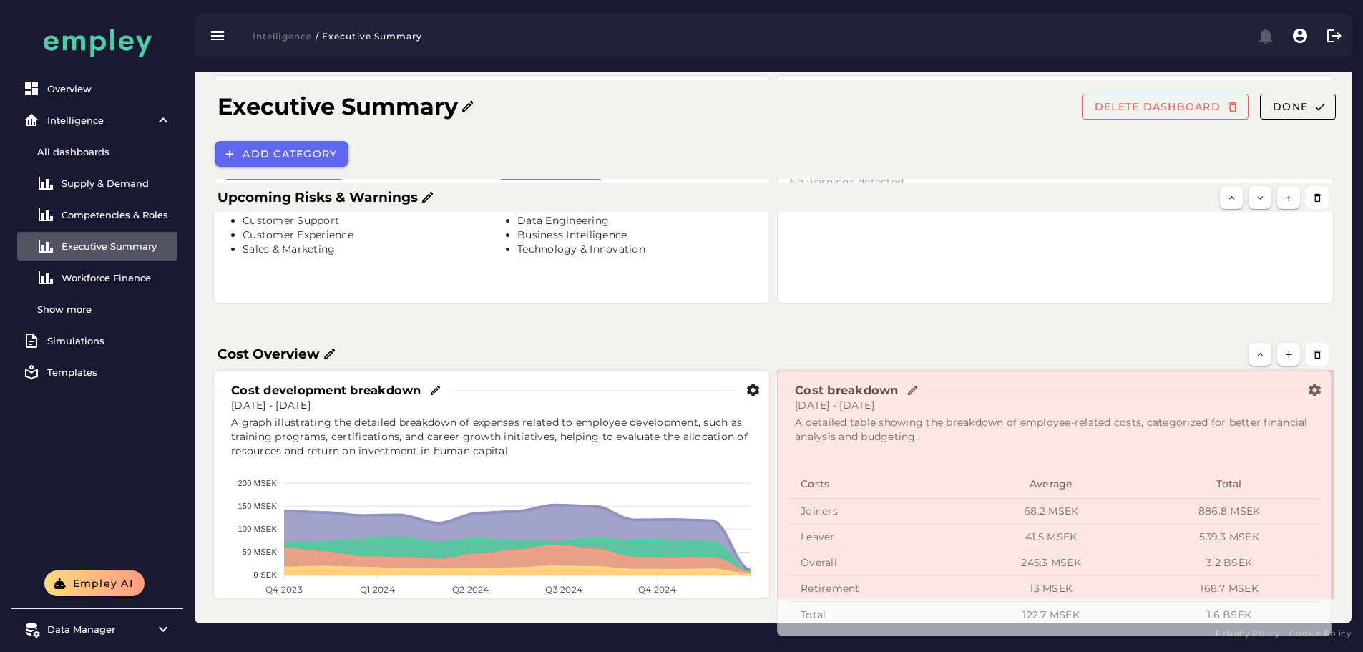
scroll to position [548, 0]
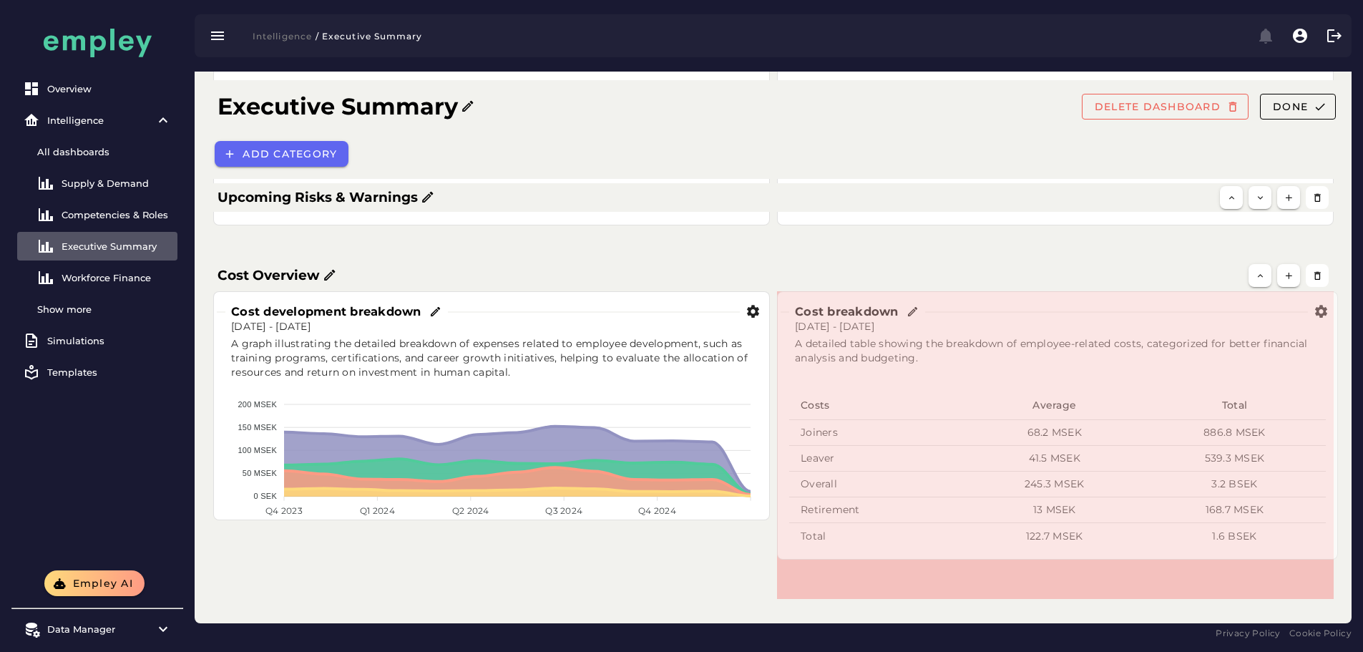
drag, startPoint x: 1329, startPoint y: 603, endPoint x: 1324, endPoint y: 609, distance: 7.6
click at [1331, 560] on span at bounding box center [1334, 555] width 7 height 7
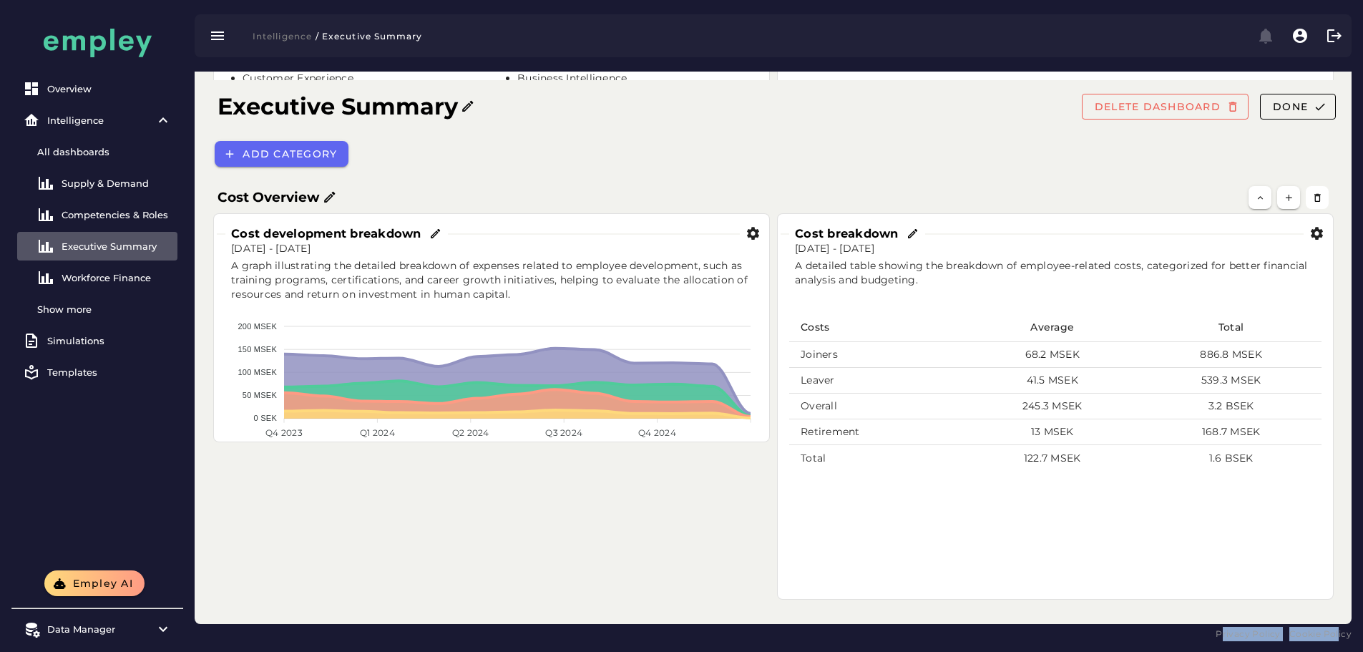
scroll to position [705, 0]
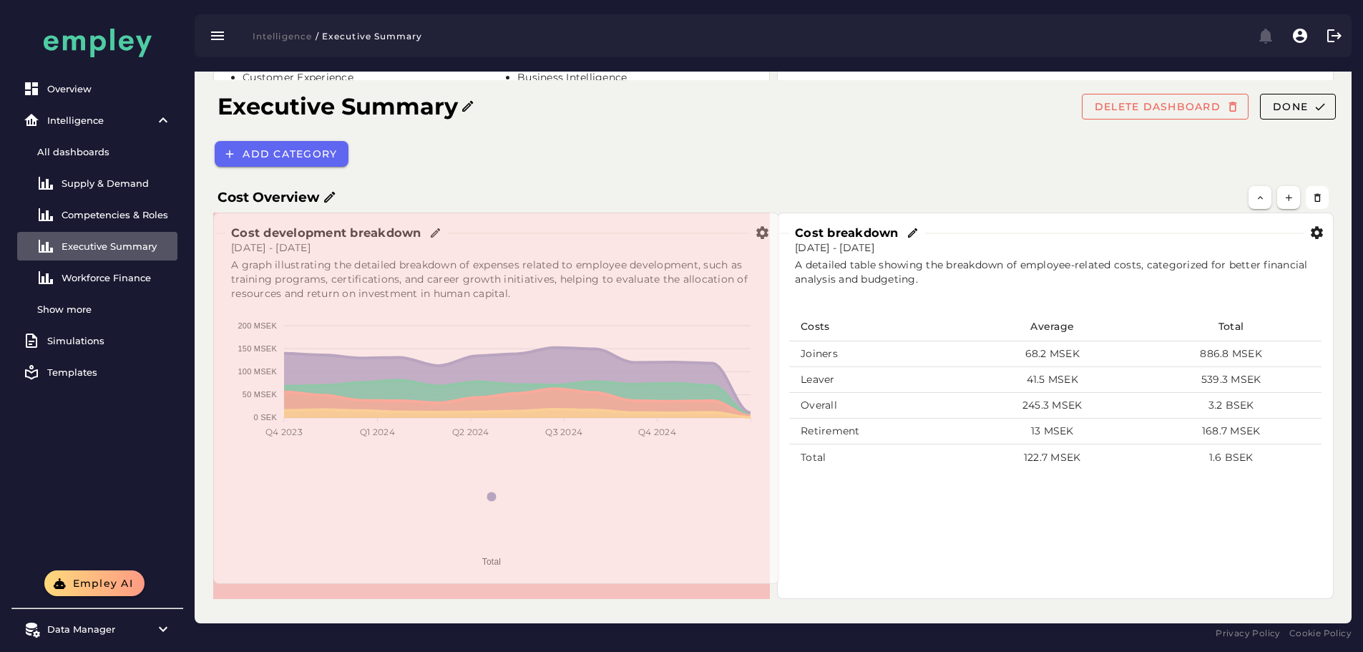
drag, startPoint x: 764, startPoint y: 435, endPoint x: 771, endPoint y: 578, distance: 143.3
click at [772, 578] on span at bounding box center [775, 580] width 7 height 7
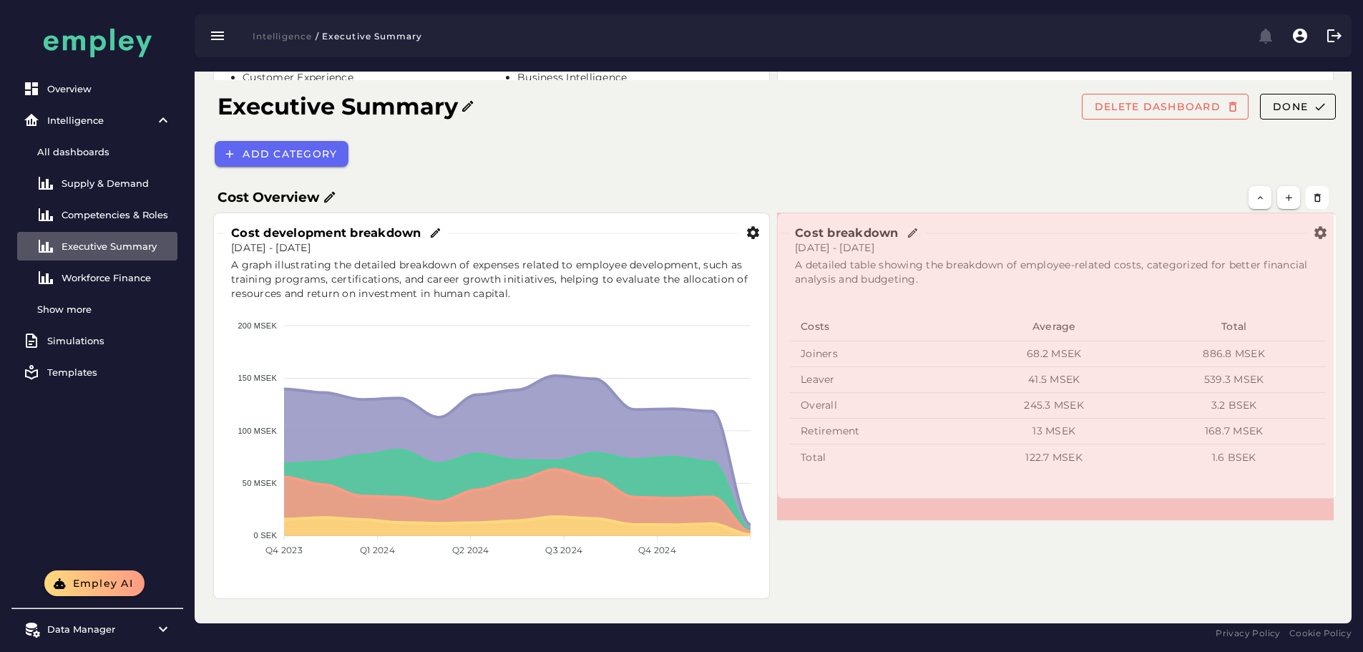
drag, startPoint x: 1328, startPoint y: 595, endPoint x: 1332, endPoint y: 509, distance: 86.0
click at [1332, 499] on span at bounding box center [1333, 495] width 7 height 7
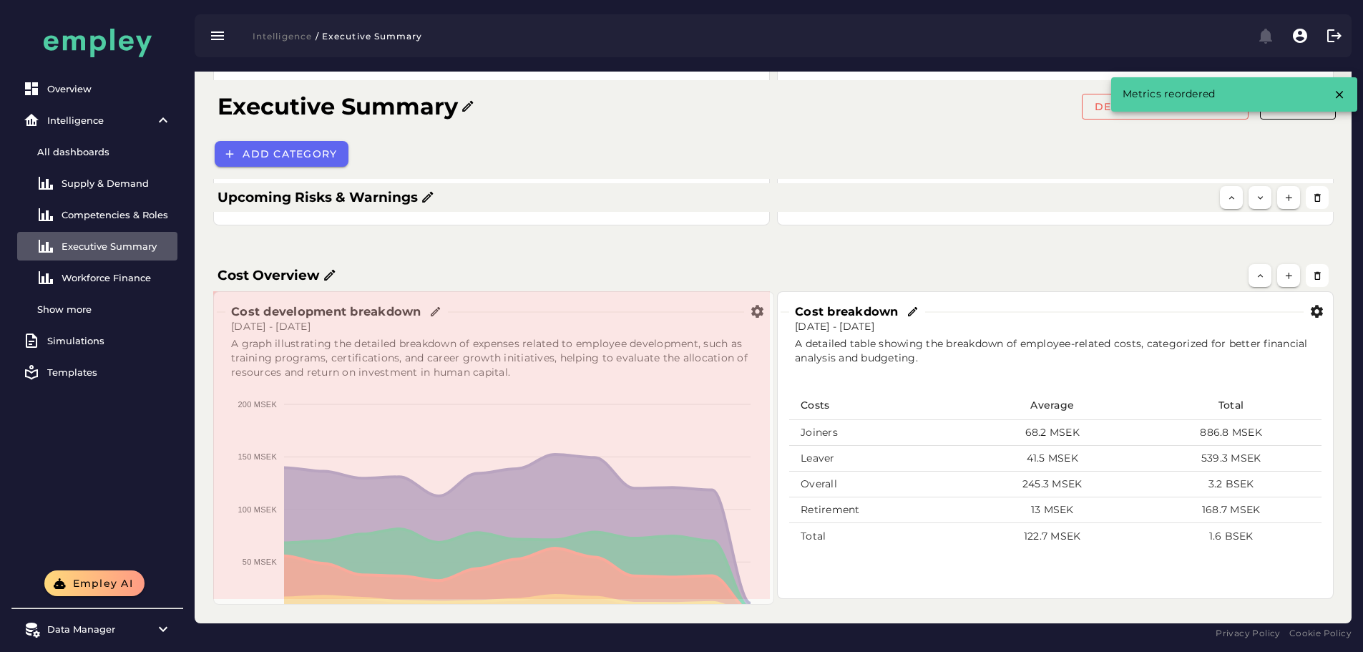
scroll to position [627, 0]
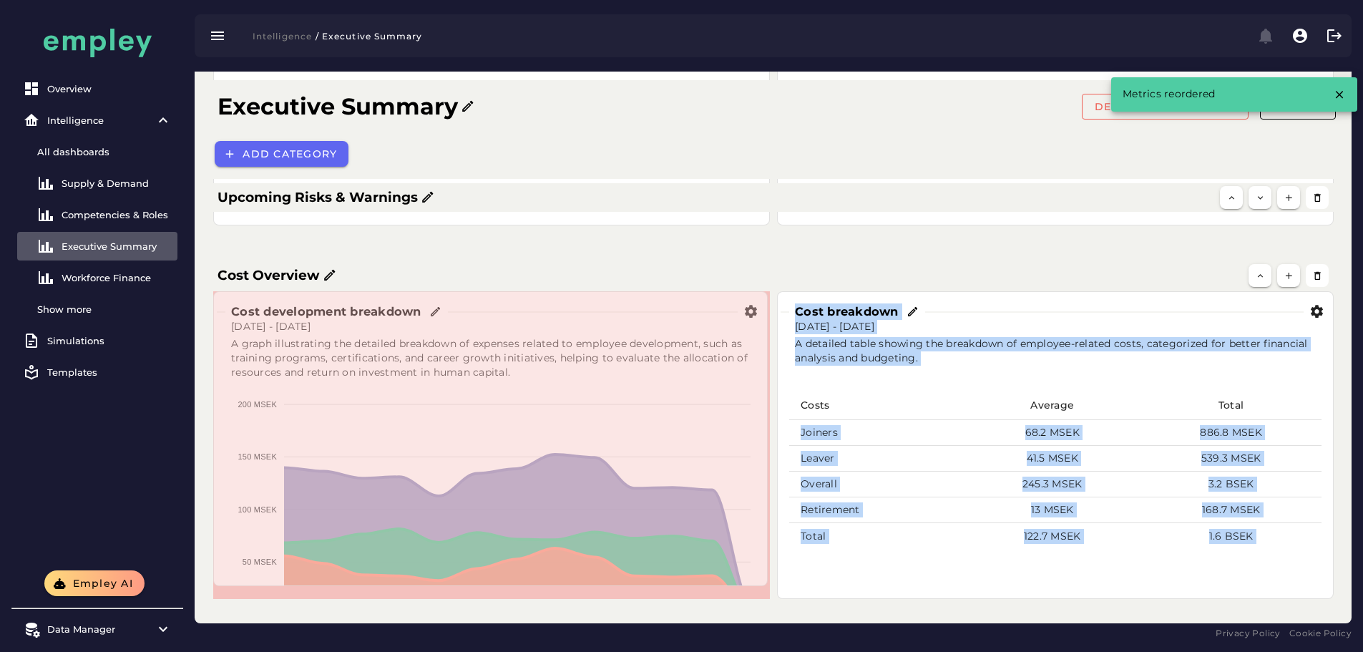
drag, startPoint x: 764, startPoint y: 595, endPoint x: 762, endPoint y: 582, distance: 13.1
click at [762, 582] on span at bounding box center [764, 582] width 7 height 7
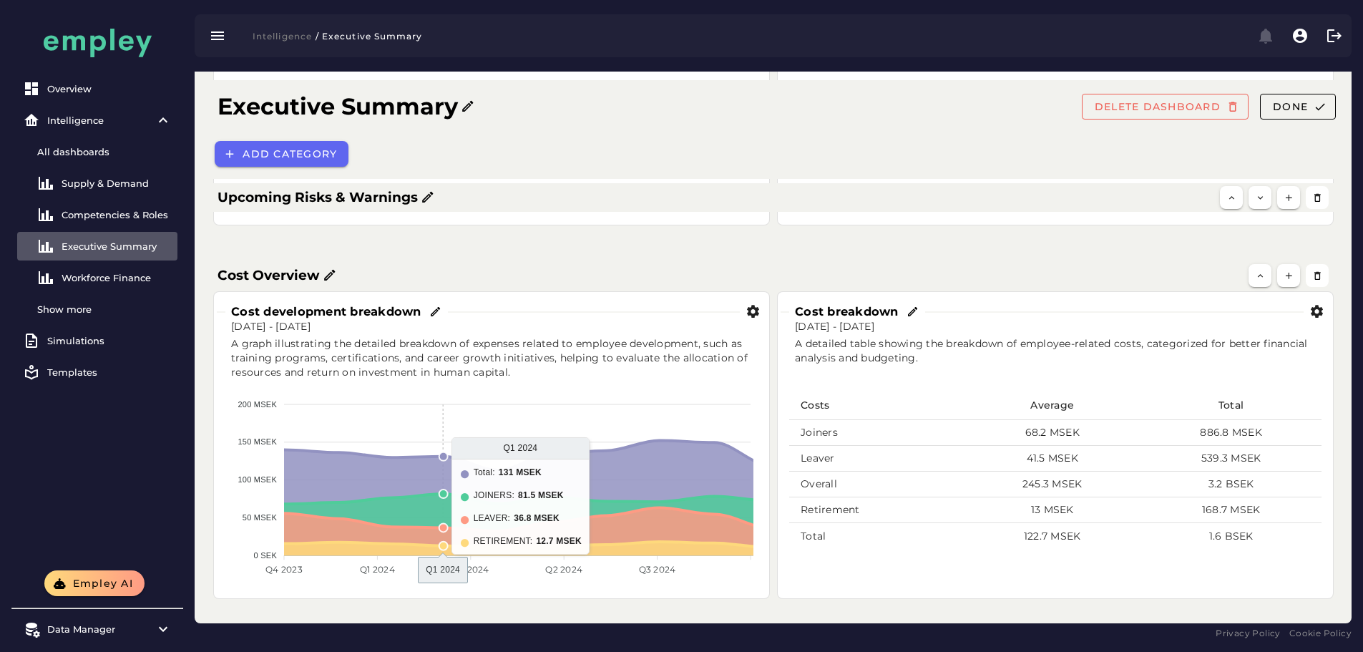
click at [773, 273] on div "Cost Overview" at bounding box center [733, 275] width 1048 height 20
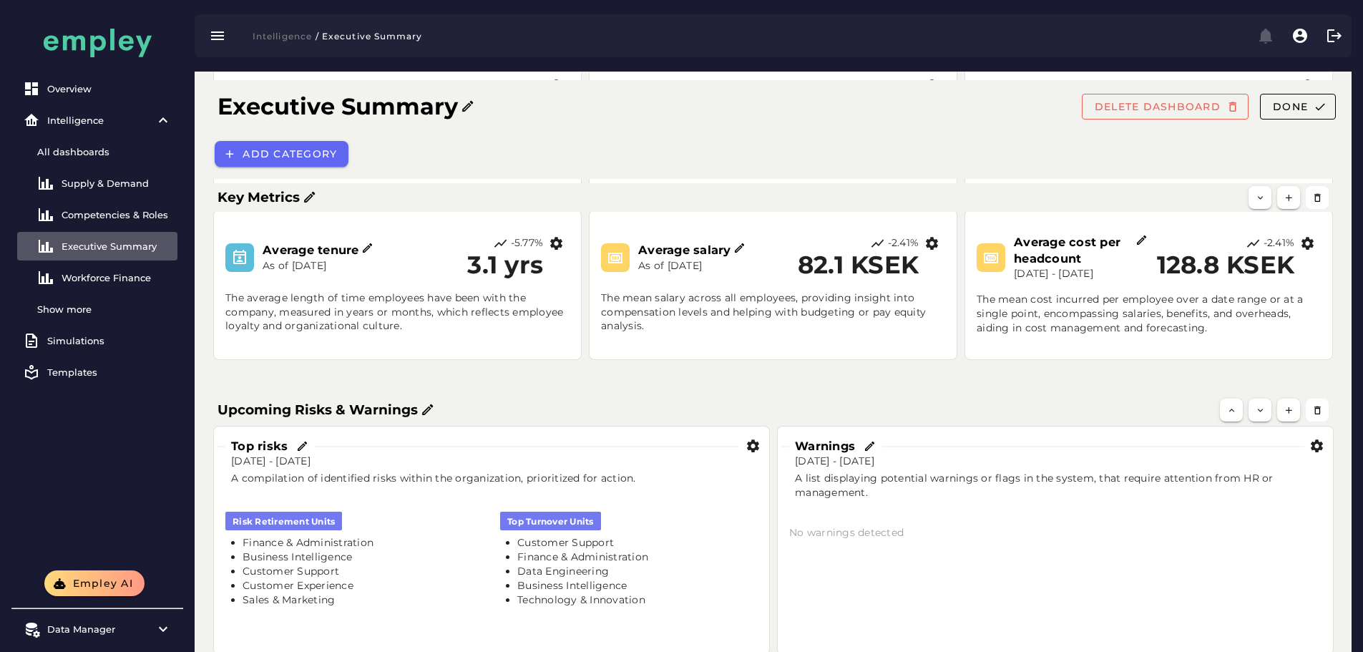
scroll to position [0, 0]
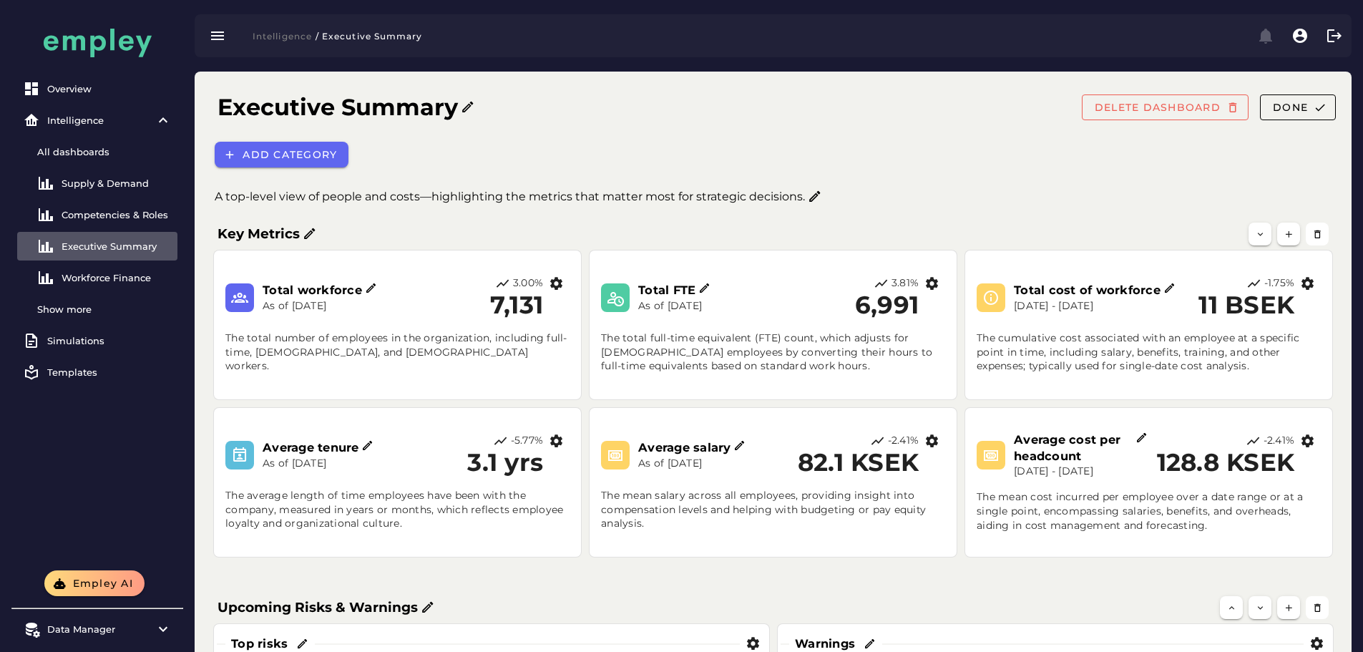
click at [371, 295] on icon at bounding box center [371, 288] width 13 height 13
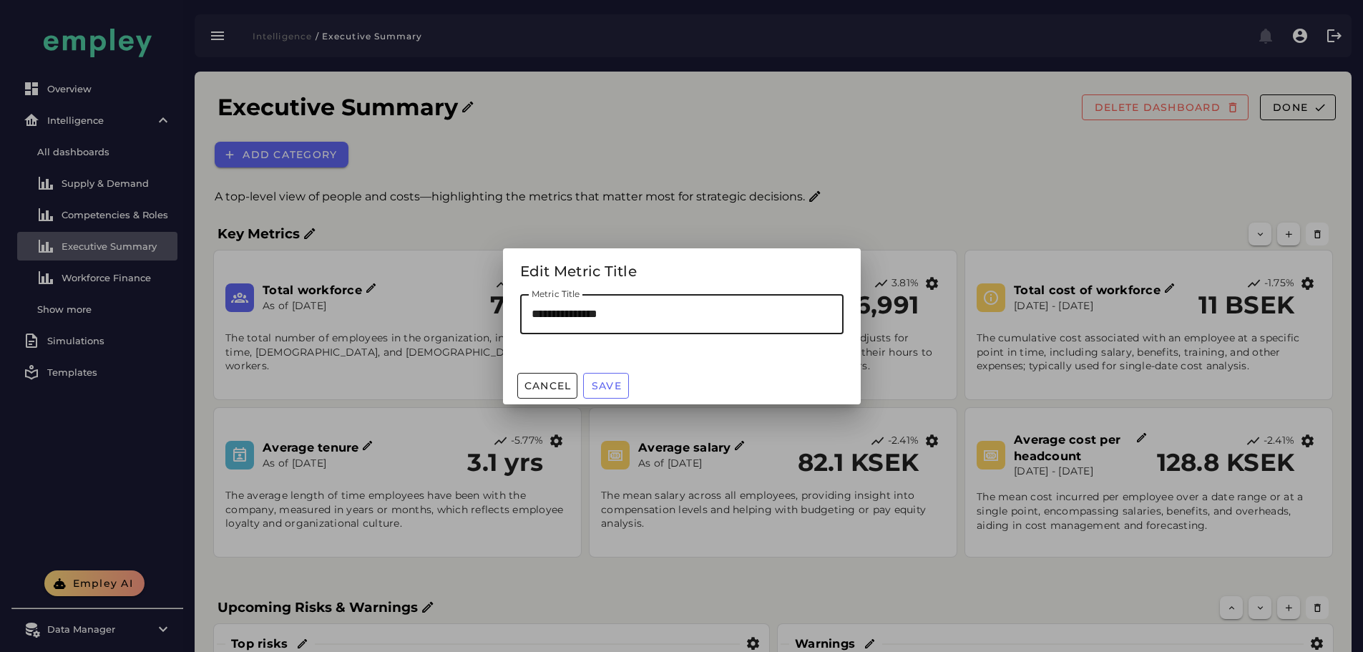
drag, startPoint x: 637, startPoint y: 321, endPoint x: 559, endPoint y: 323, distance: 78.7
click at [559, 323] on input "**********" at bounding box center [681, 314] width 323 height 40
type input "**********"
click at [620, 392] on button "Save" at bounding box center [606, 386] width 46 height 26
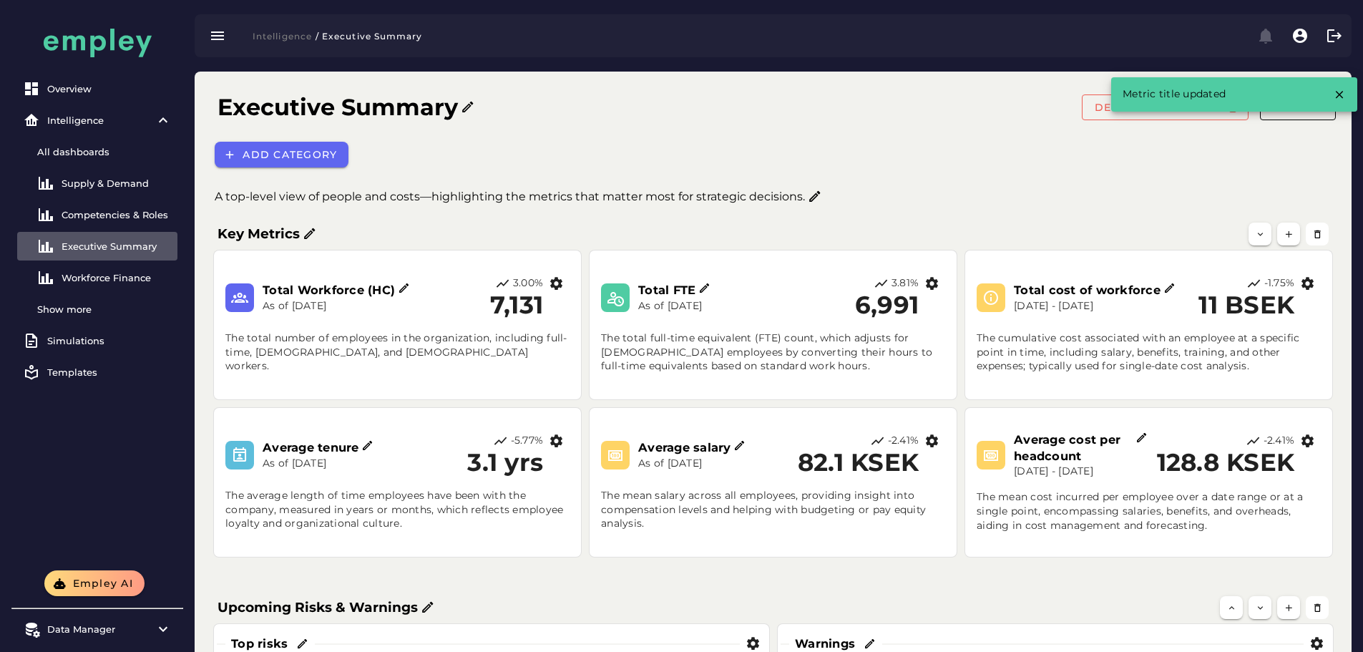
click at [1168, 289] on icon at bounding box center [1169, 288] width 13 height 13
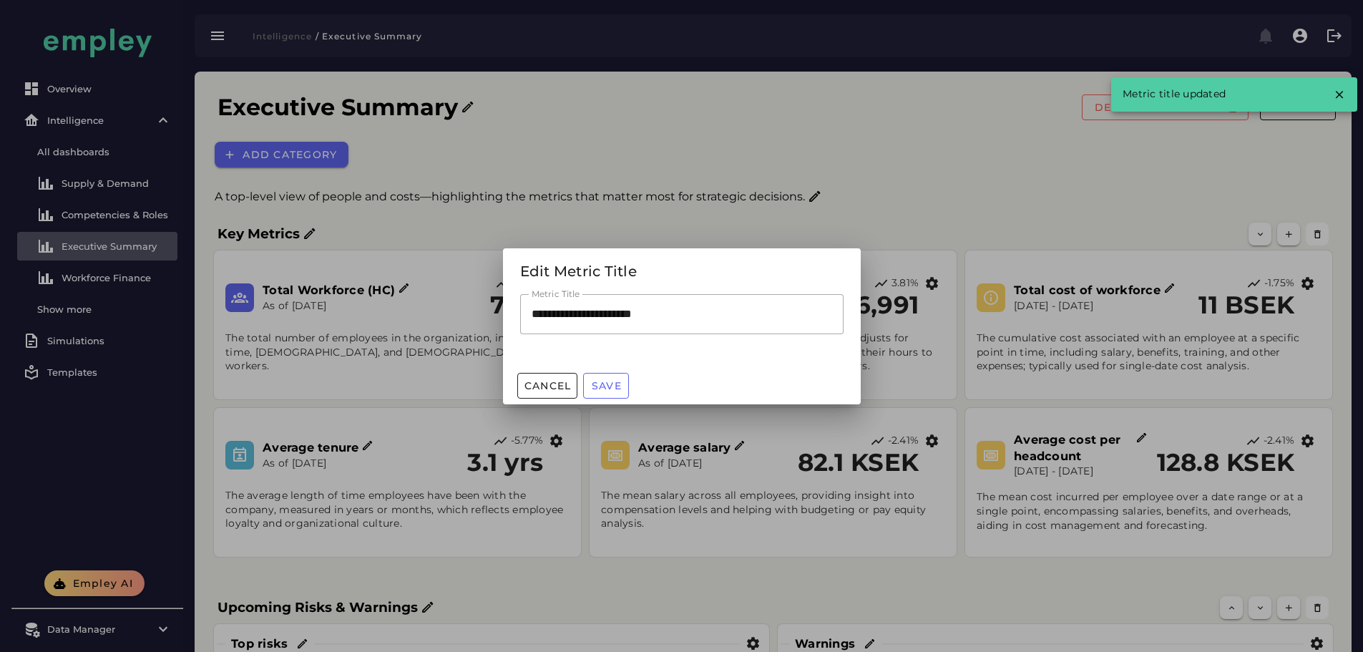
drag, startPoint x: 694, startPoint y: 313, endPoint x: 253, endPoint y: 313, distance: 440.7
click at [253, 313] on div "**********" at bounding box center [681, 326] width 1363 height 652
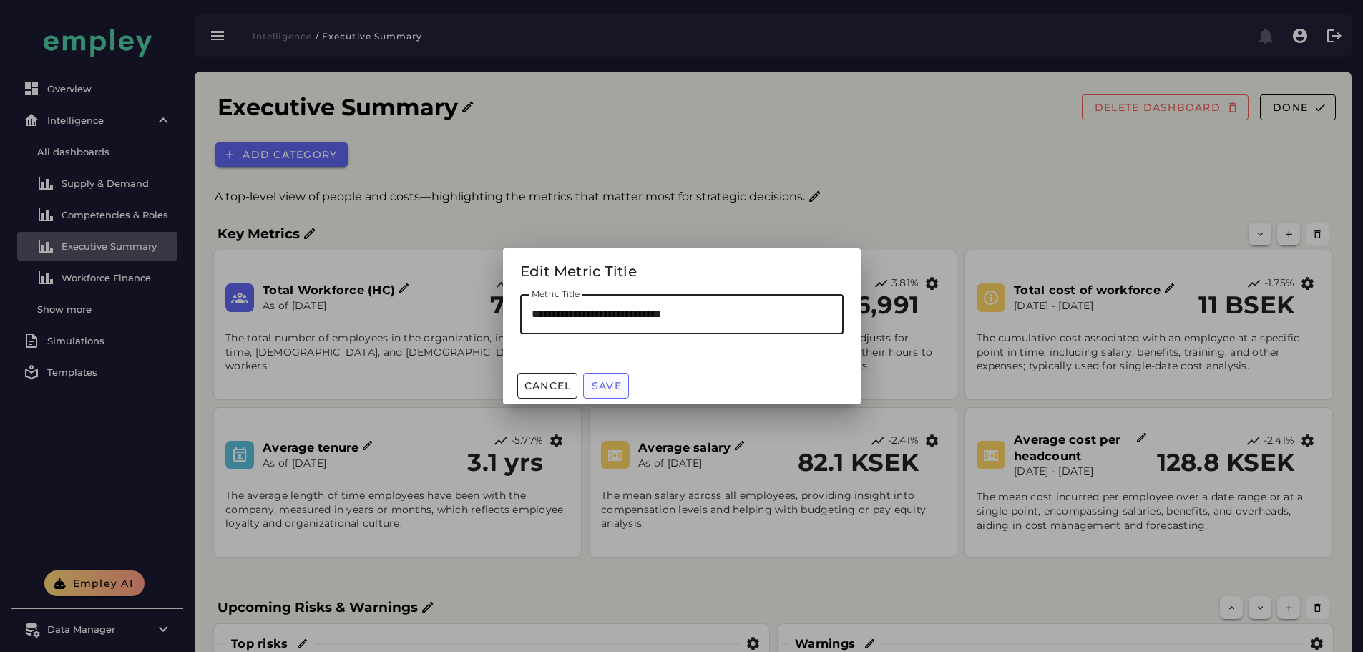
type input "**********"
click at [605, 395] on button "Save" at bounding box center [606, 386] width 46 height 26
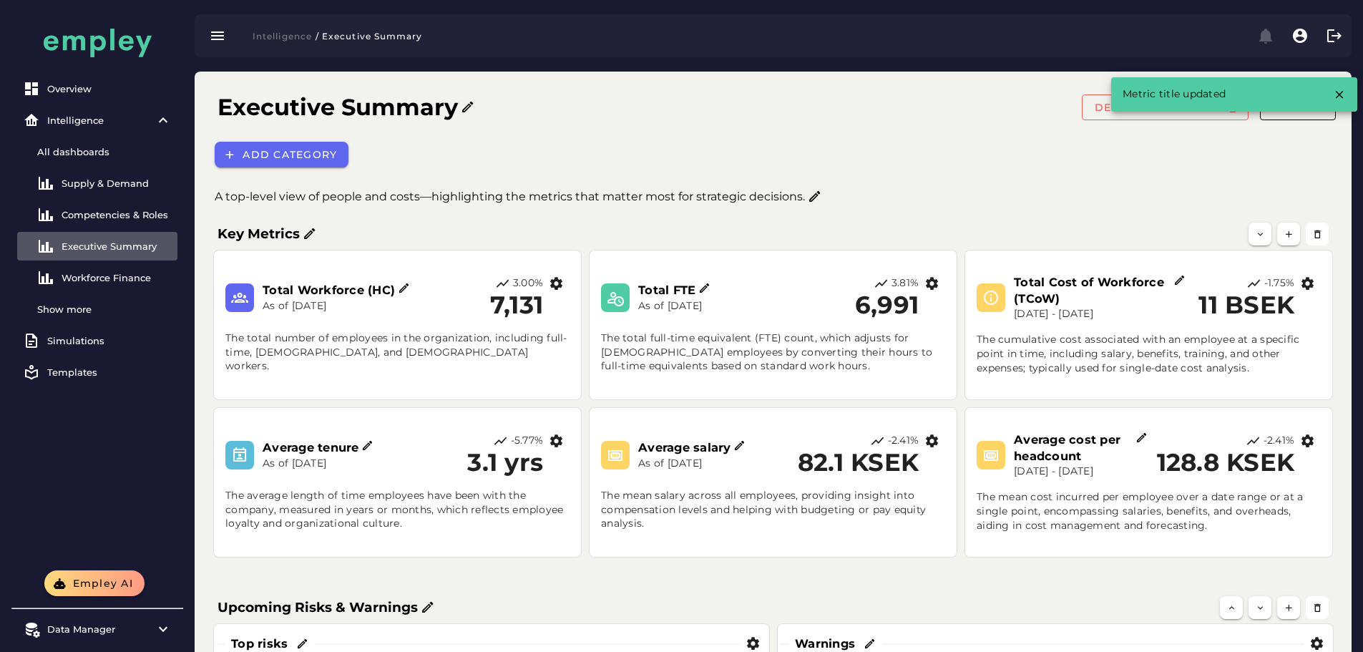
click at [368, 448] on icon at bounding box center [368, 445] width 13 height 13
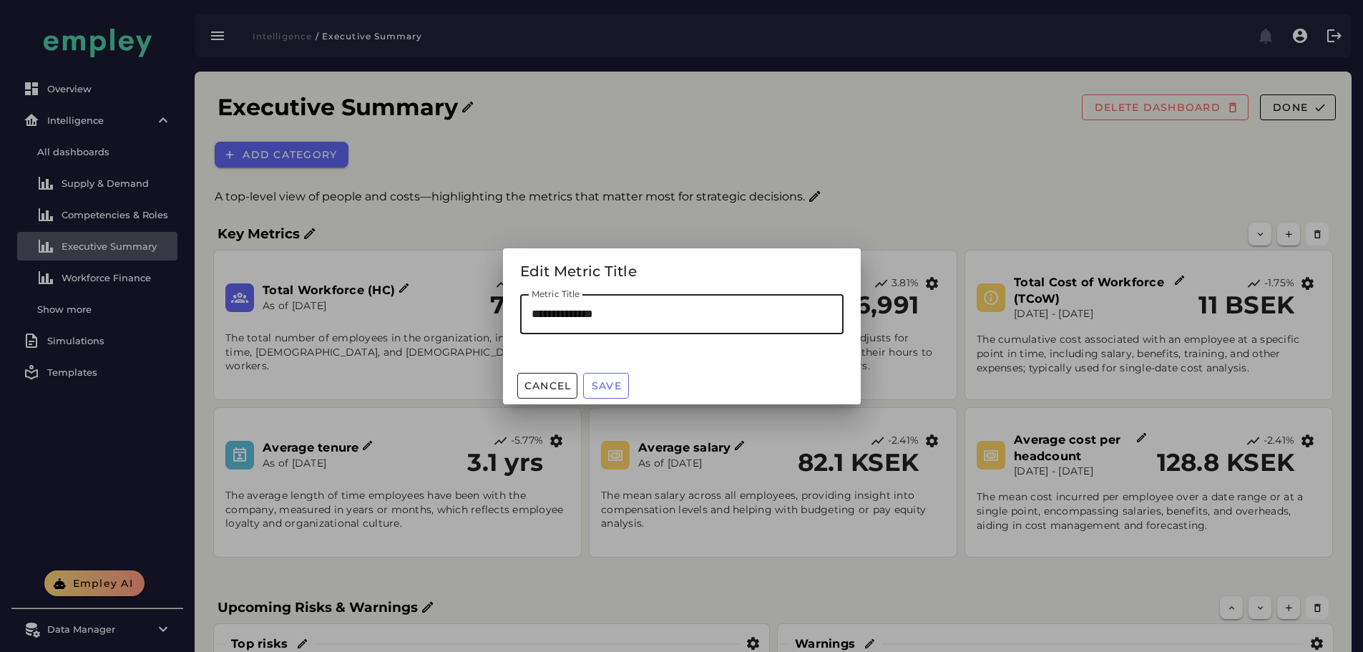
drag, startPoint x: 589, startPoint y: 316, endPoint x: 582, endPoint y: 314, distance: 7.5
click at [582, 314] on input "**********" at bounding box center [681, 314] width 323 height 40
type input "**********"
click at [622, 379] on span "Save" at bounding box center [606, 385] width 31 height 13
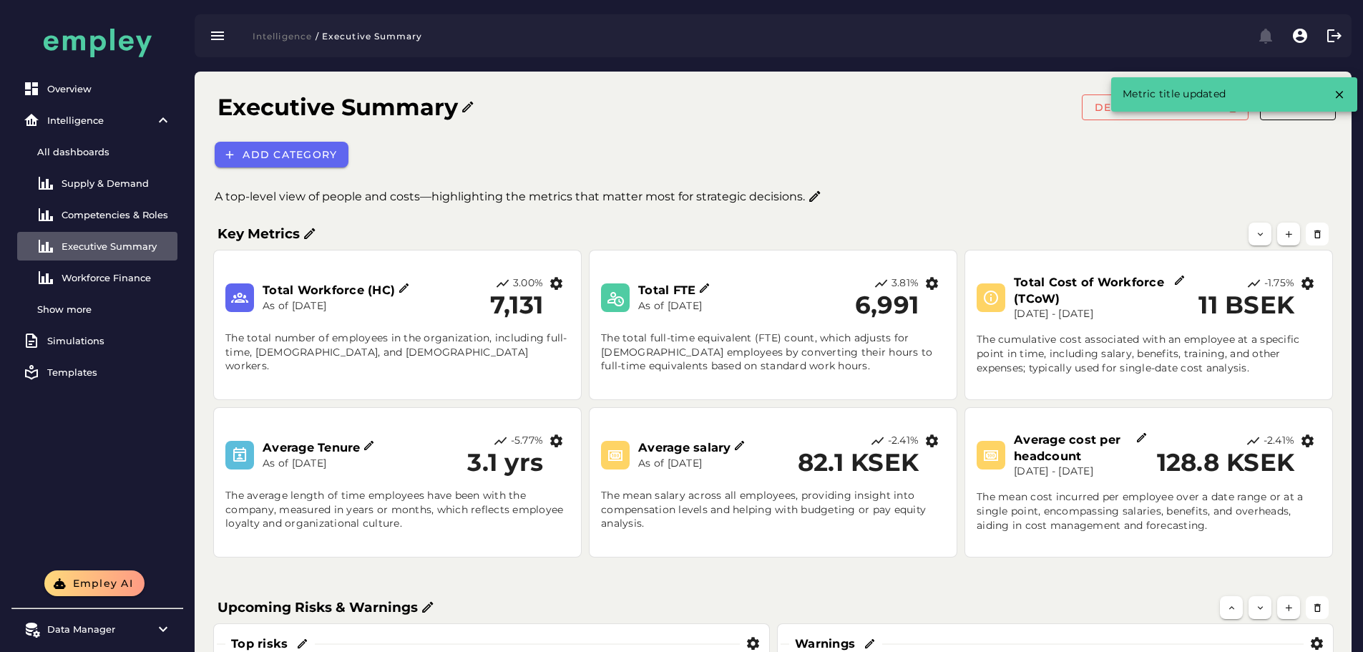
click at [736, 439] on icon at bounding box center [740, 445] width 13 height 13
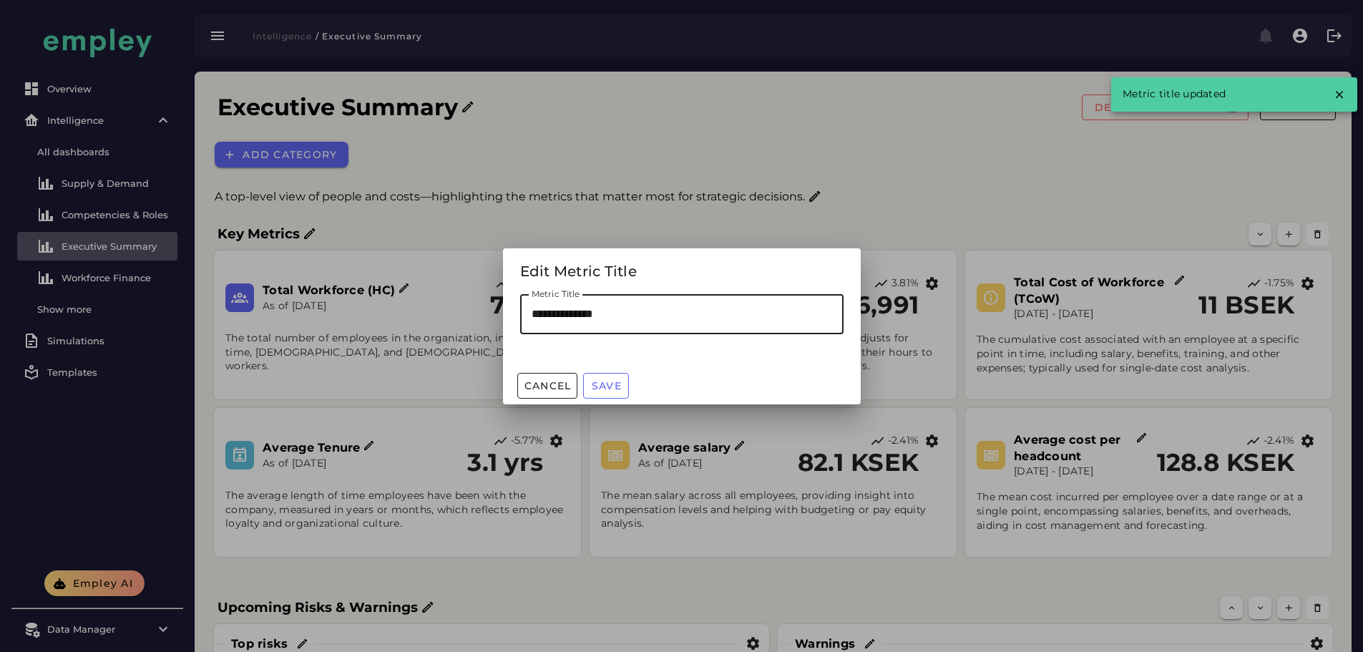
click at [582, 316] on input "**********" at bounding box center [681, 314] width 323 height 40
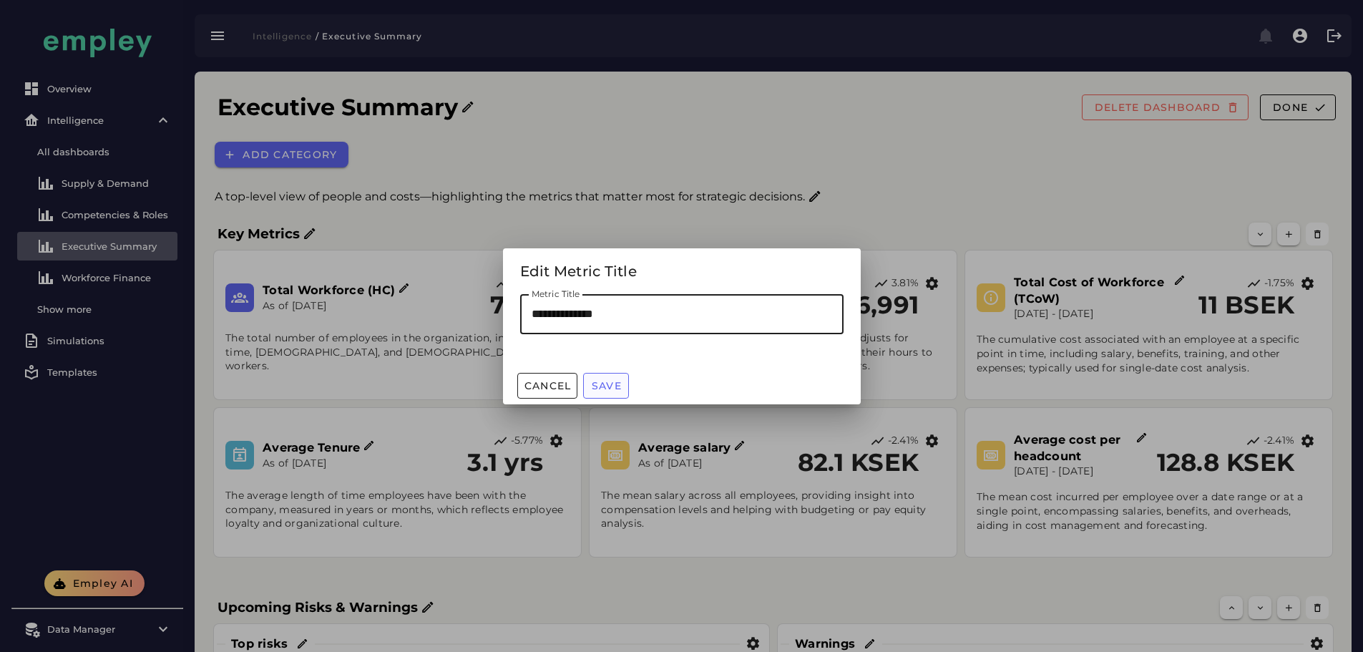
type input "**********"
click at [615, 373] on button "Save" at bounding box center [606, 386] width 46 height 26
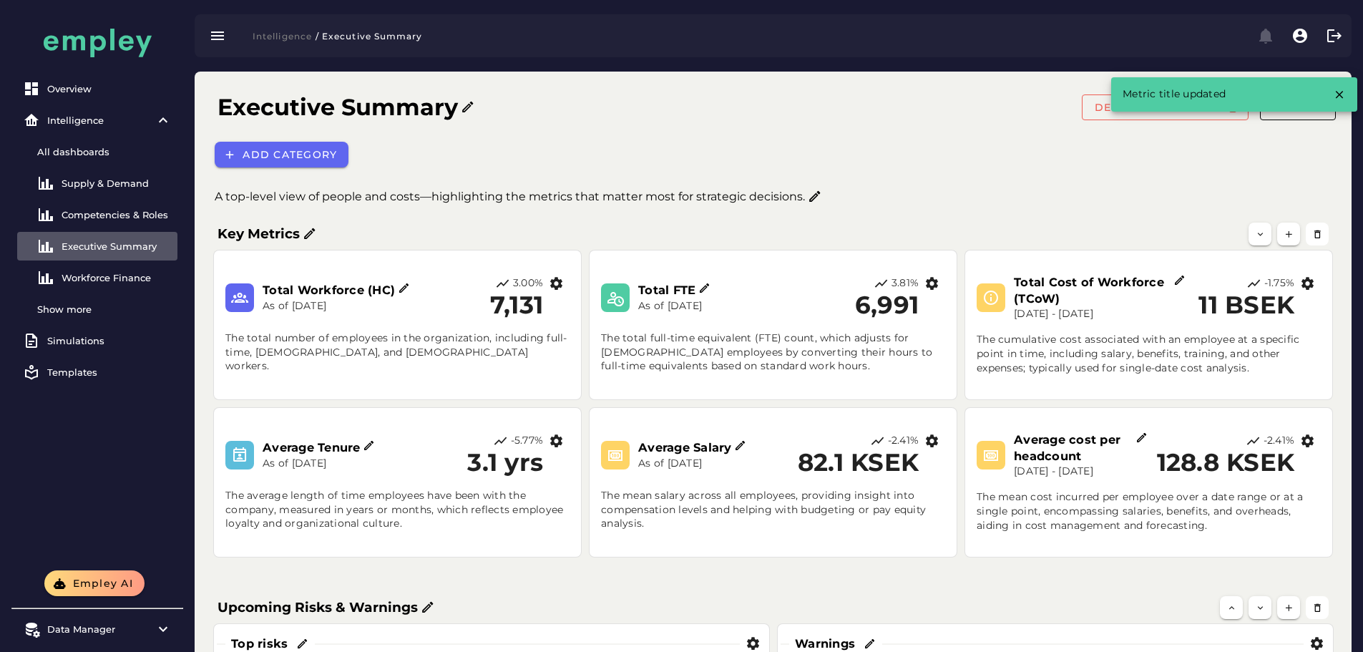
click at [1144, 437] on icon at bounding box center [1141, 437] width 13 height 13
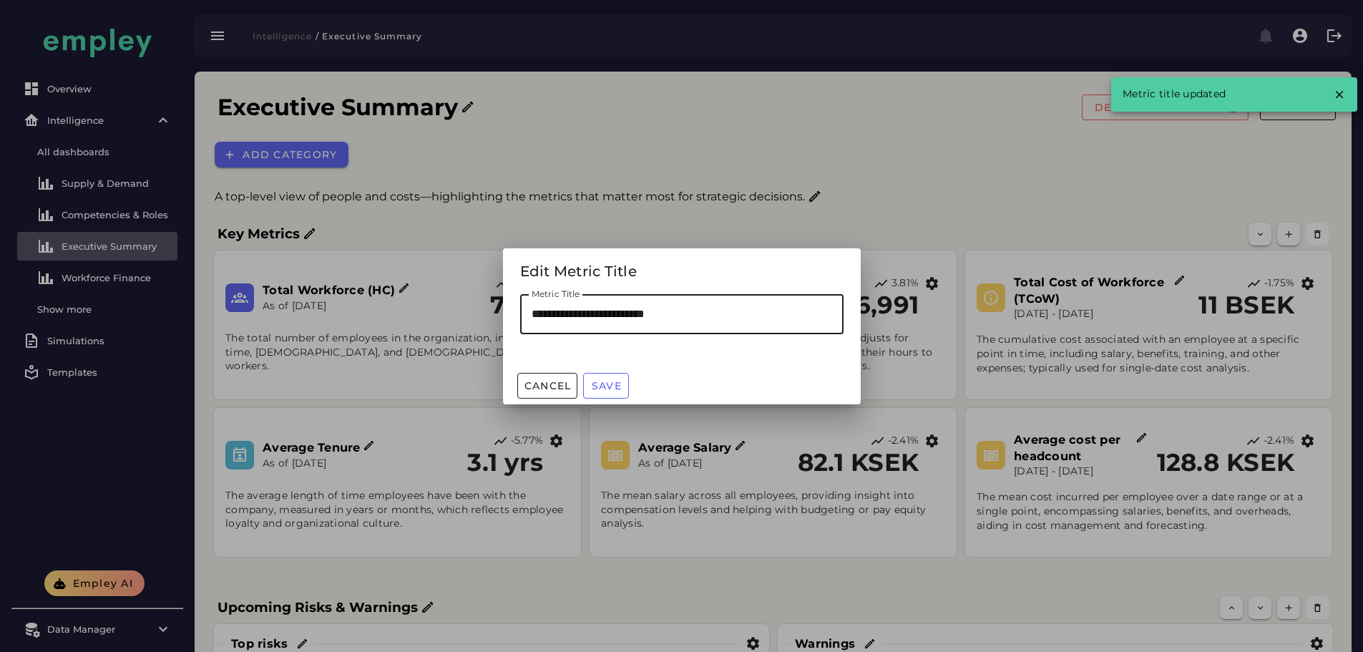
click at [581, 311] on input "**********" at bounding box center [681, 314] width 323 height 40
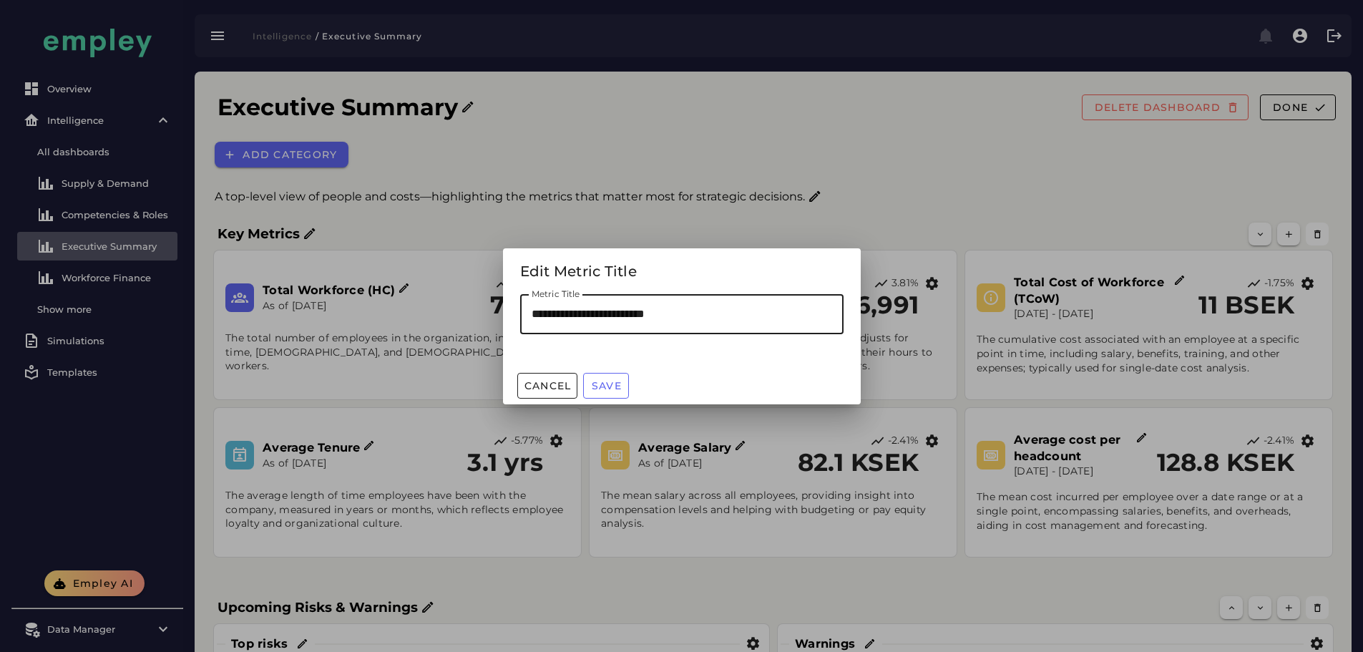
drag, startPoint x: 643, startPoint y: 311, endPoint x: 635, endPoint y: 311, distance: 7.9
click at [635, 311] on input "**********" at bounding box center [681, 314] width 323 height 40
type input "**********"
click at [619, 379] on span "Save" at bounding box center [606, 385] width 31 height 13
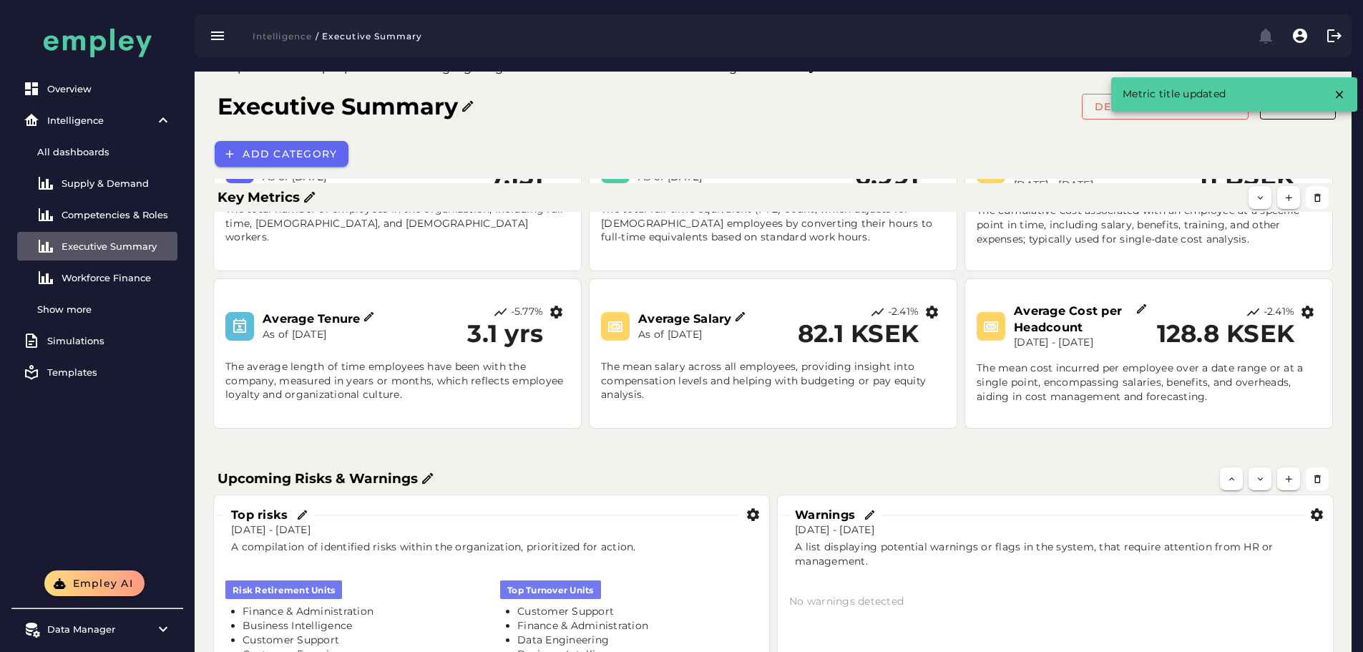
scroll to position [286, 0]
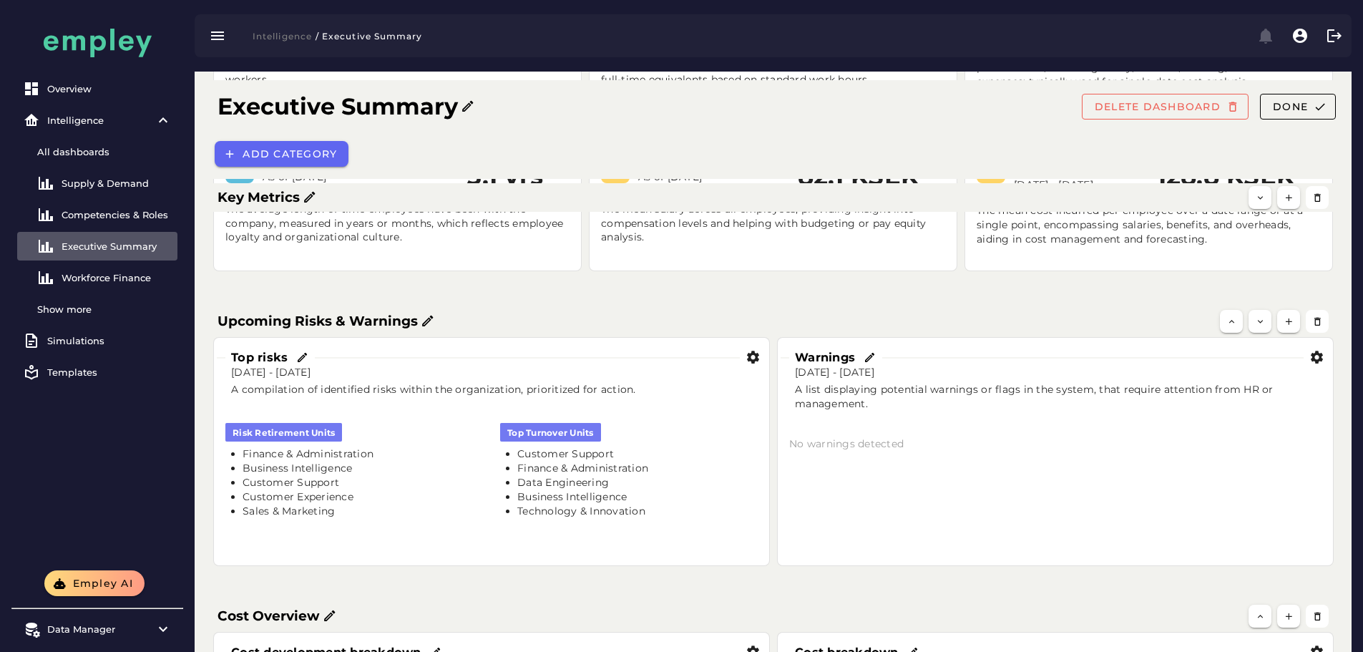
click at [298, 359] on icon at bounding box center [302, 357] width 13 height 13
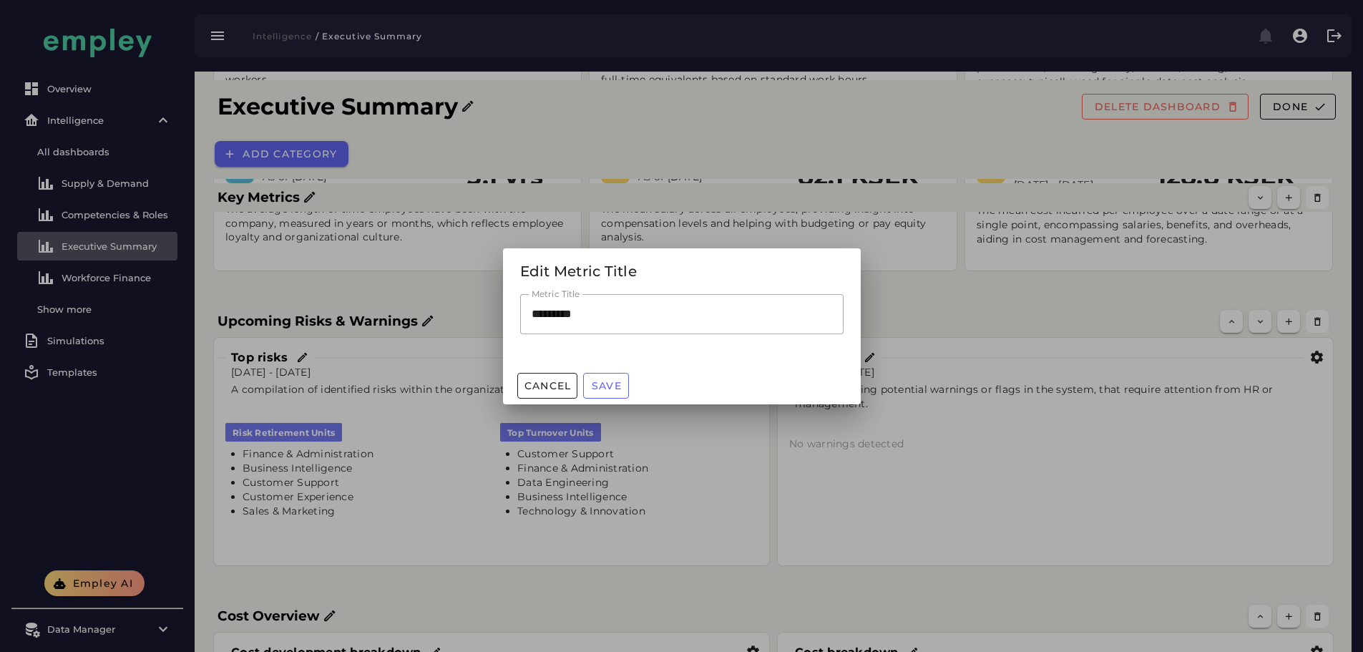
scroll to position [0, 0]
drag, startPoint x: 585, startPoint y: 319, endPoint x: 556, endPoint y: 320, distance: 29.3
click at [556, 320] on input "*********" at bounding box center [681, 314] width 323 height 40
drag, startPoint x: 554, startPoint y: 313, endPoint x: 522, endPoint y: 313, distance: 31.5
click at [522, 313] on input "**********" at bounding box center [681, 314] width 323 height 40
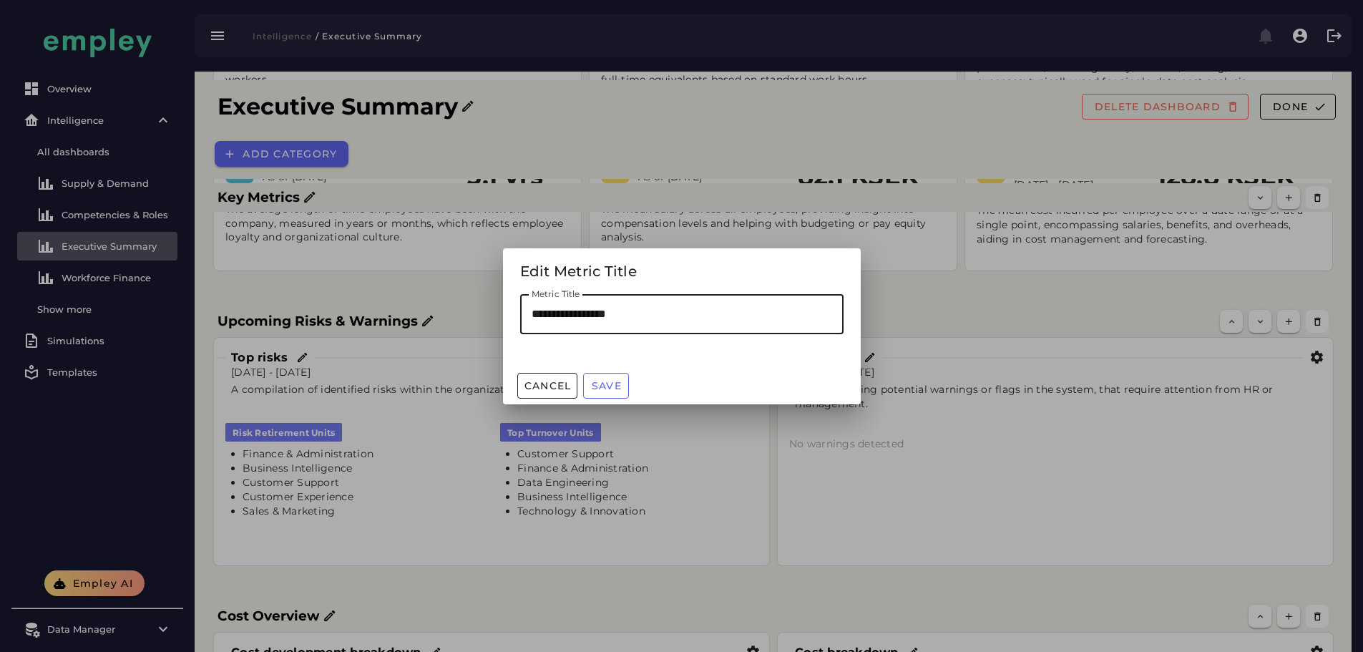
click at [535, 314] on input "**********" at bounding box center [681, 314] width 323 height 40
type input "**********"
click at [608, 381] on span "Save" at bounding box center [606, 385] width 31 height 13
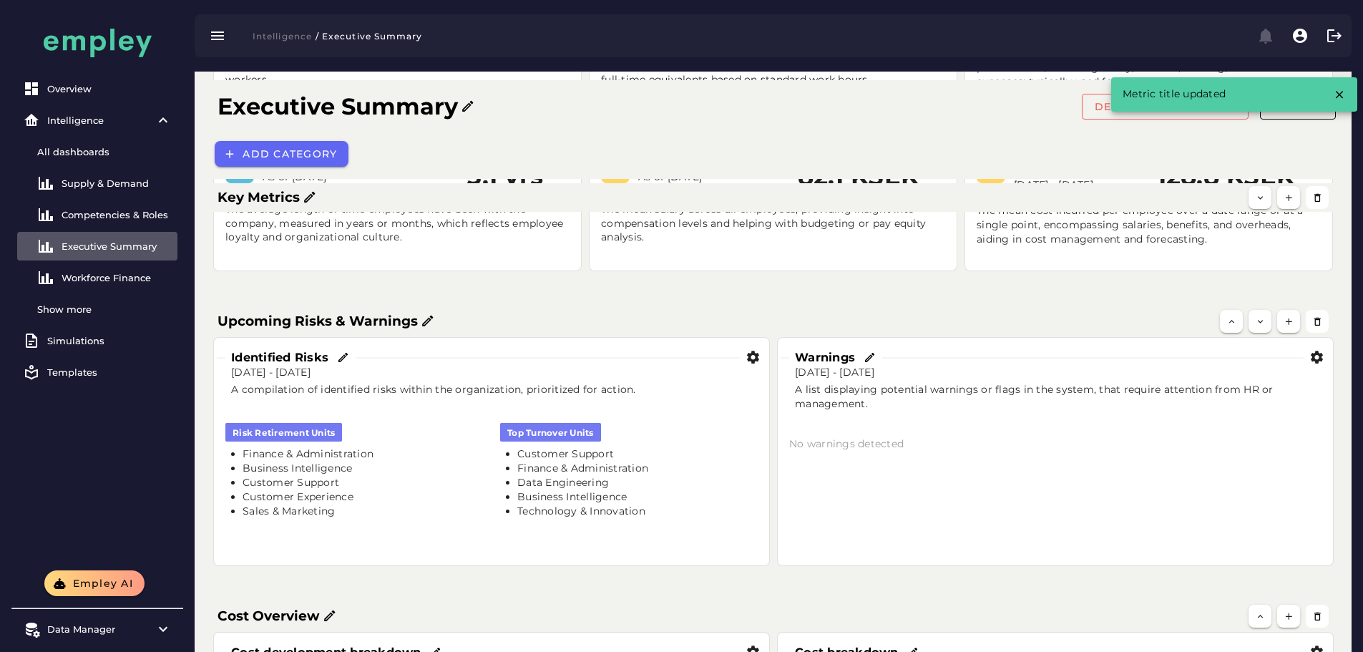
click at [870, 363] on icon at bounding box center [870, 357] width 13 height 13
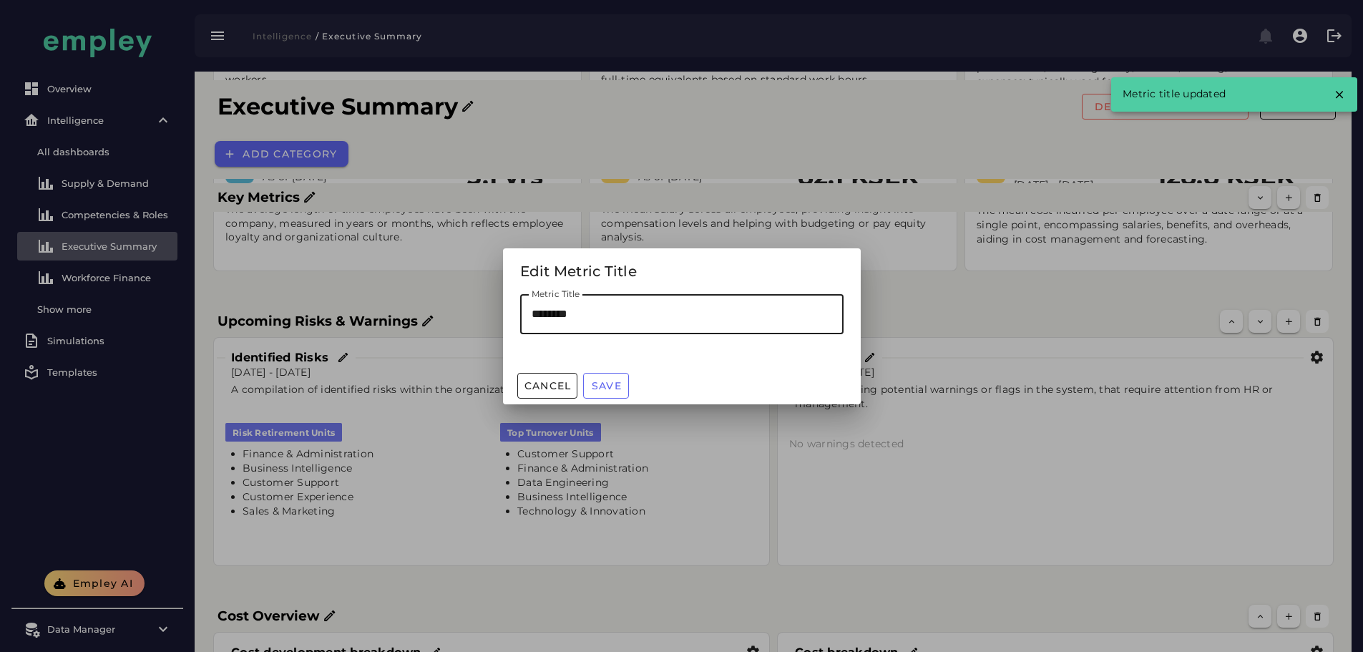
click at [532, 309] on input "********" at bounding box center [681, 314] width 323 height 40
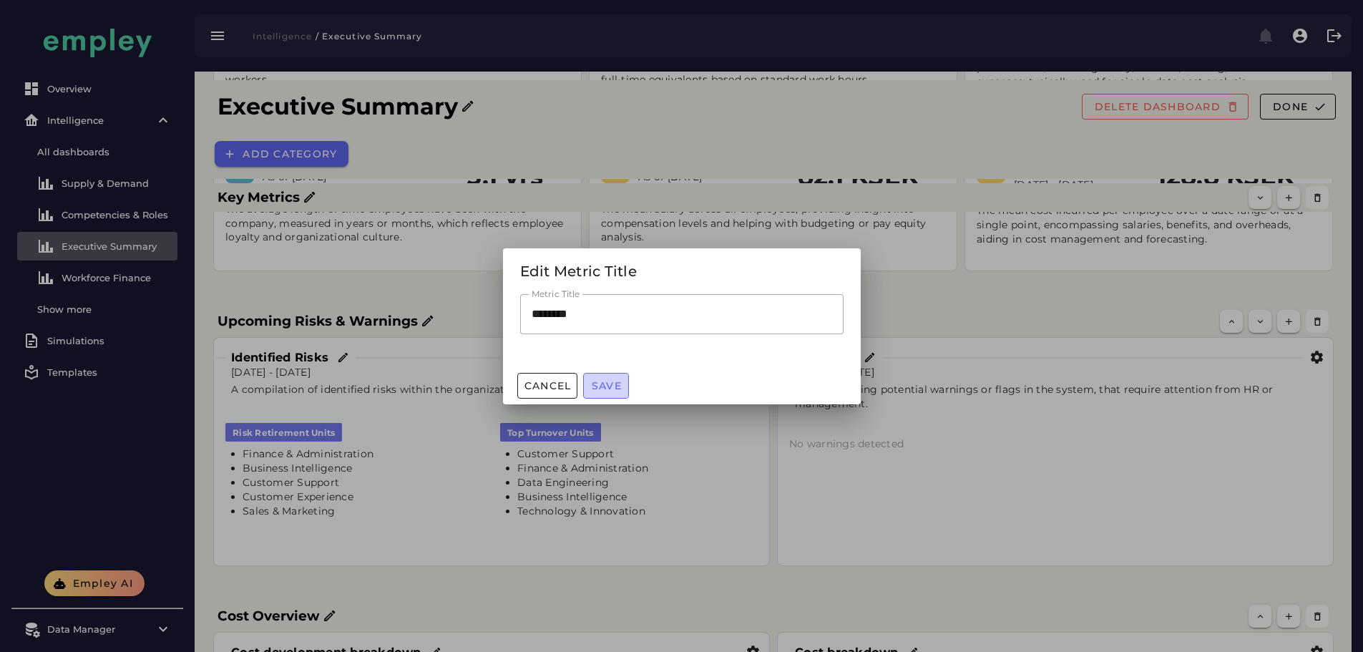
click at [607, 381] on span "Save" at bounding box center [606, 385] width 31 height 13
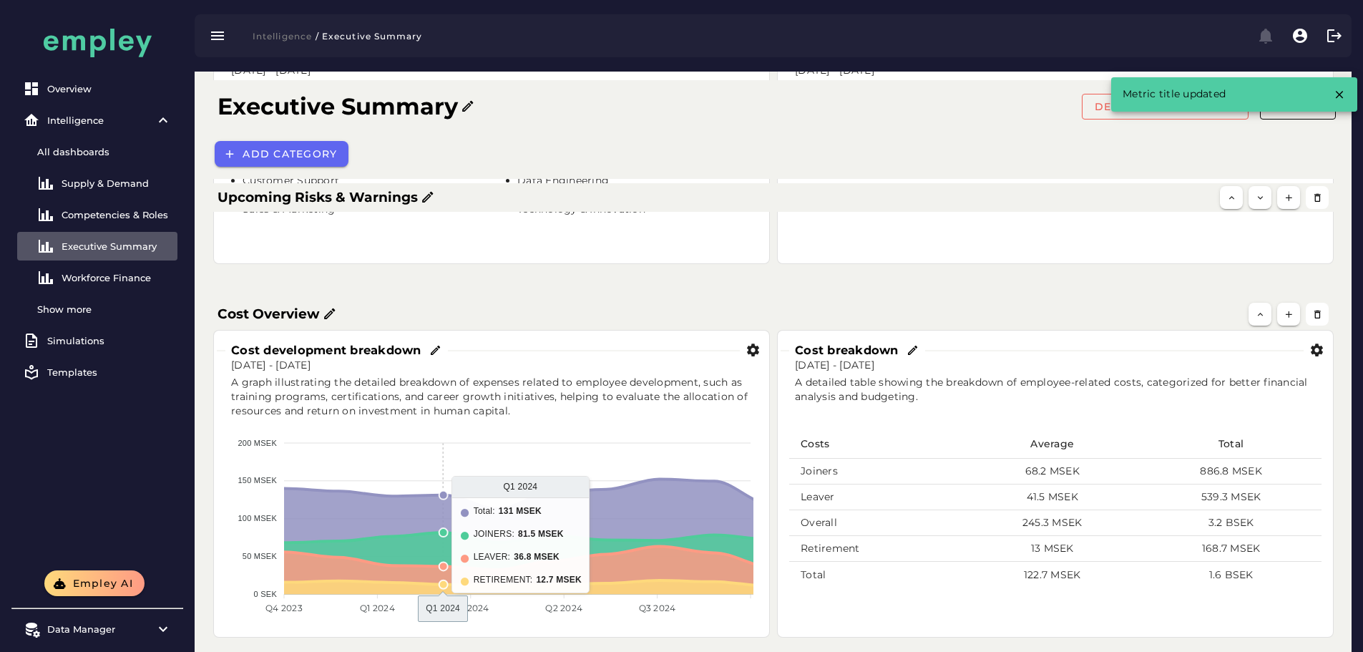
scroll to position [627, 0]
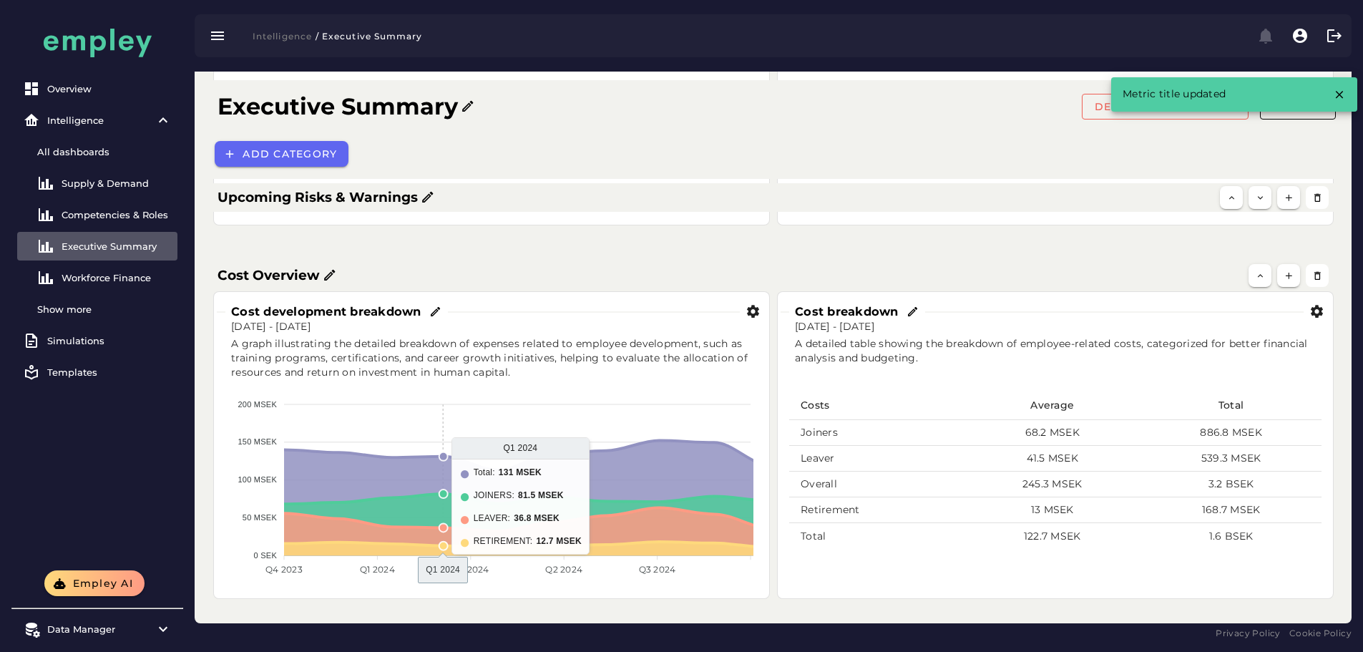
click at [434, 311] on icon at bounding box center [436, 312] width 13 height 13
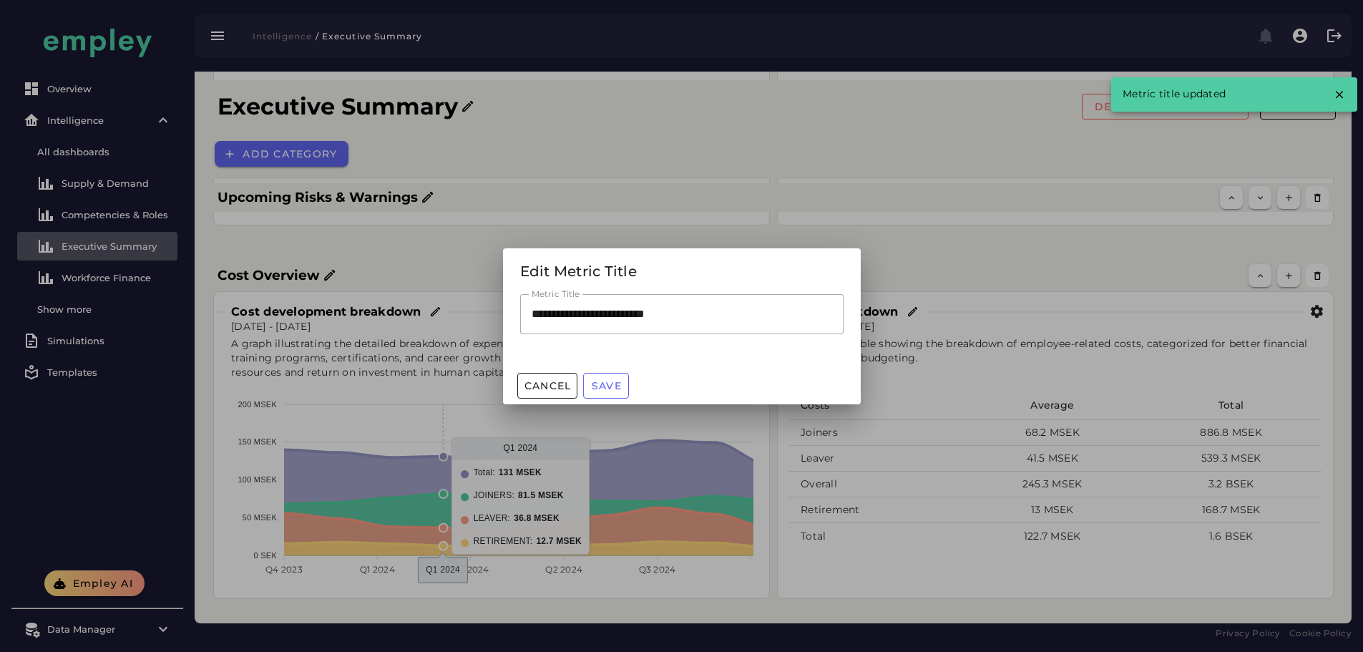
scroll to position [0, 0]
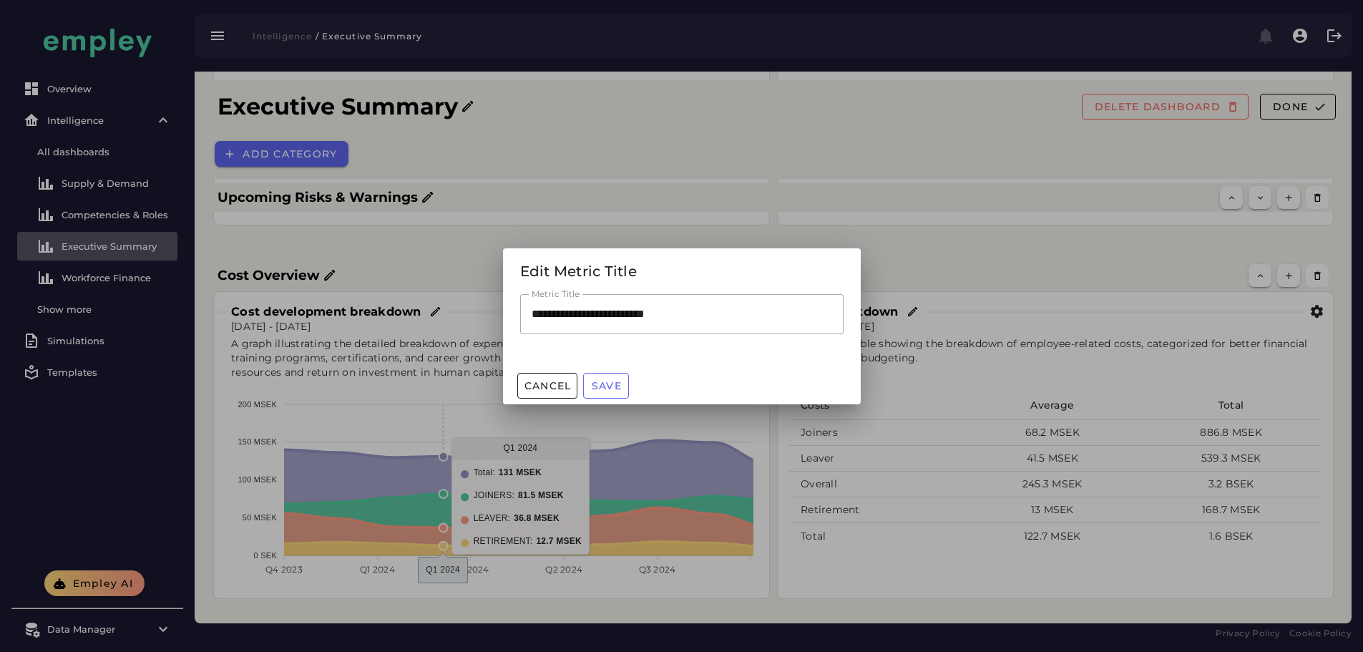
click at [441, 248] on div at bounding box center [681, 326] width 1363 height 652
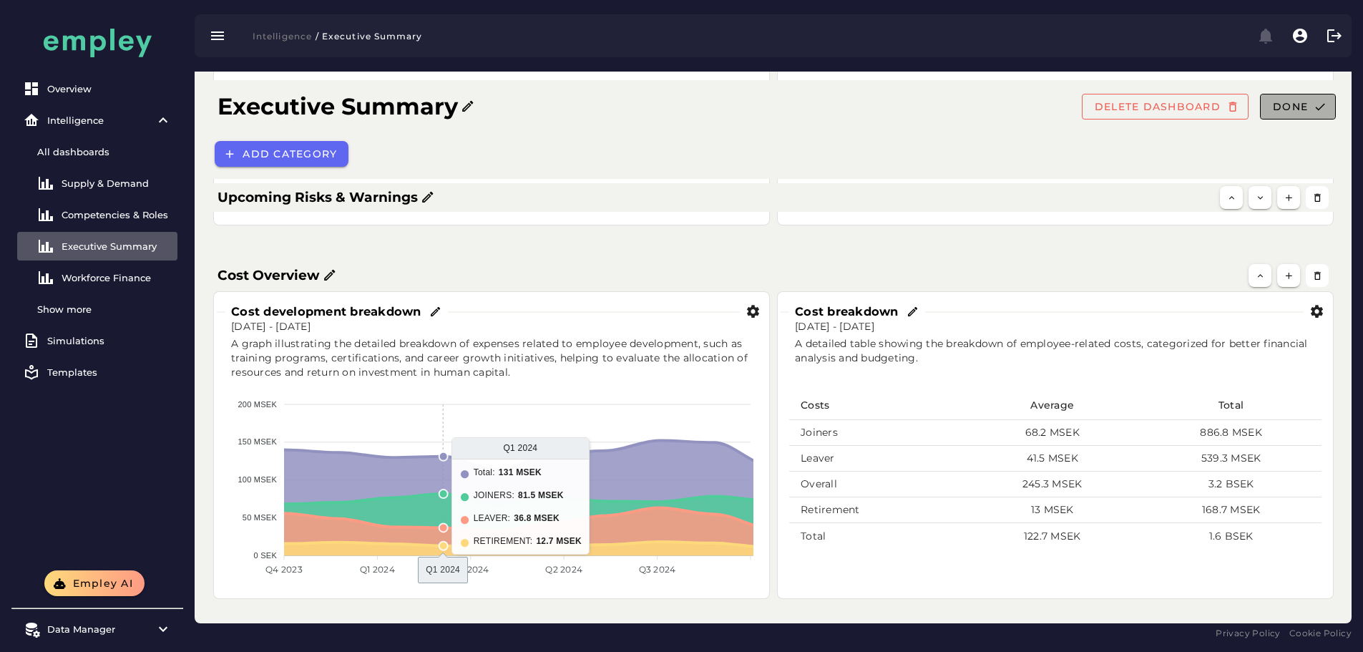
click at [1296, 110] on span "Done" at bounding box center [1290, 106] width 36 height 13
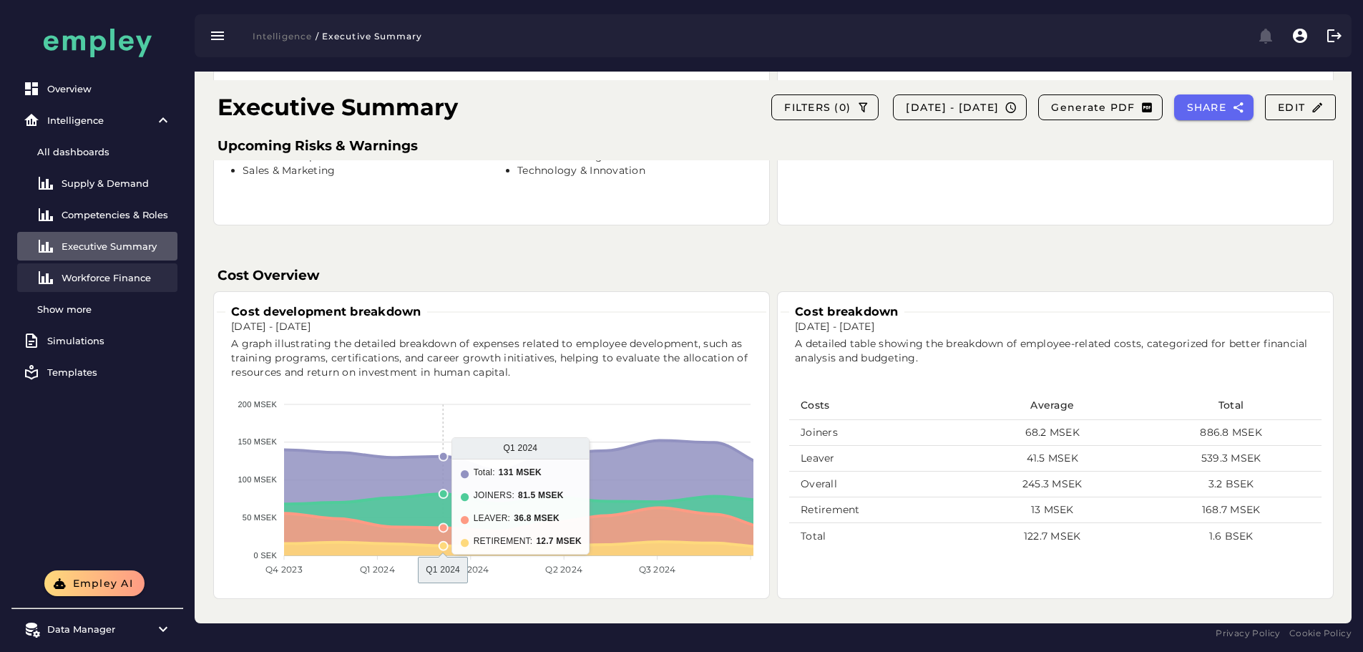
click at [124, 275] on div "Workforce Finance" at bounding box center [117, 277] width 110 height 11
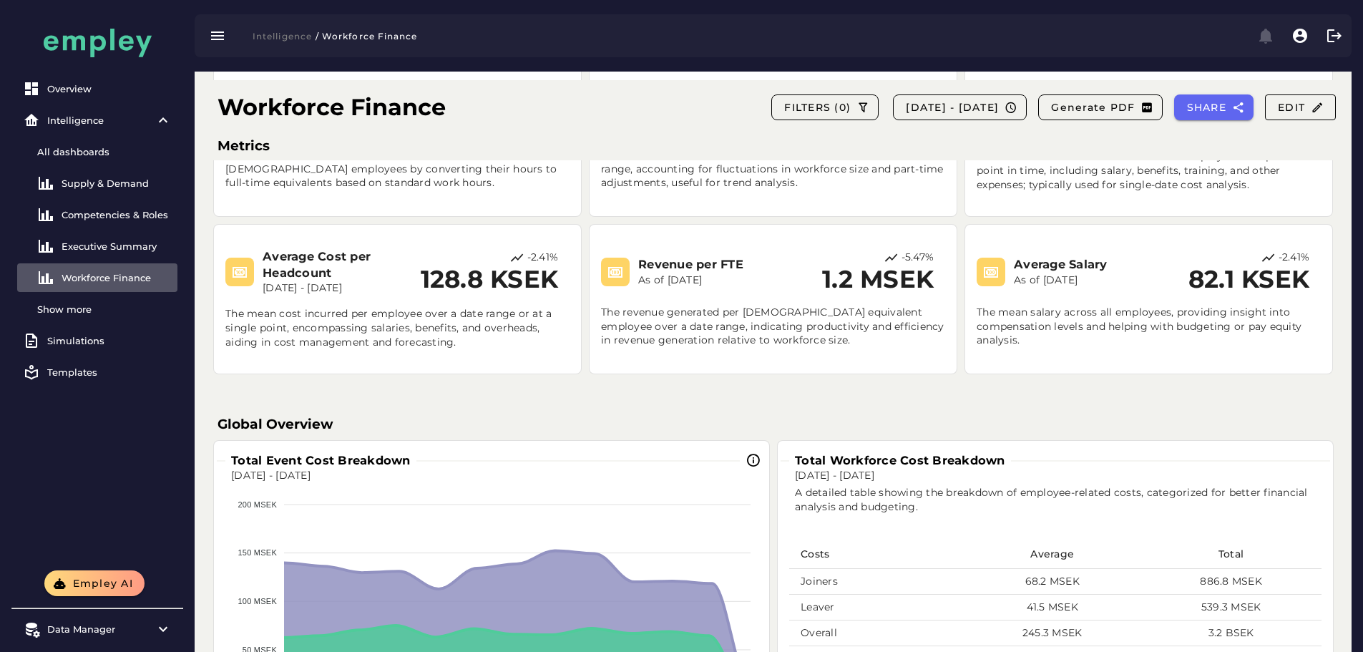
scroll to position [358, 0]
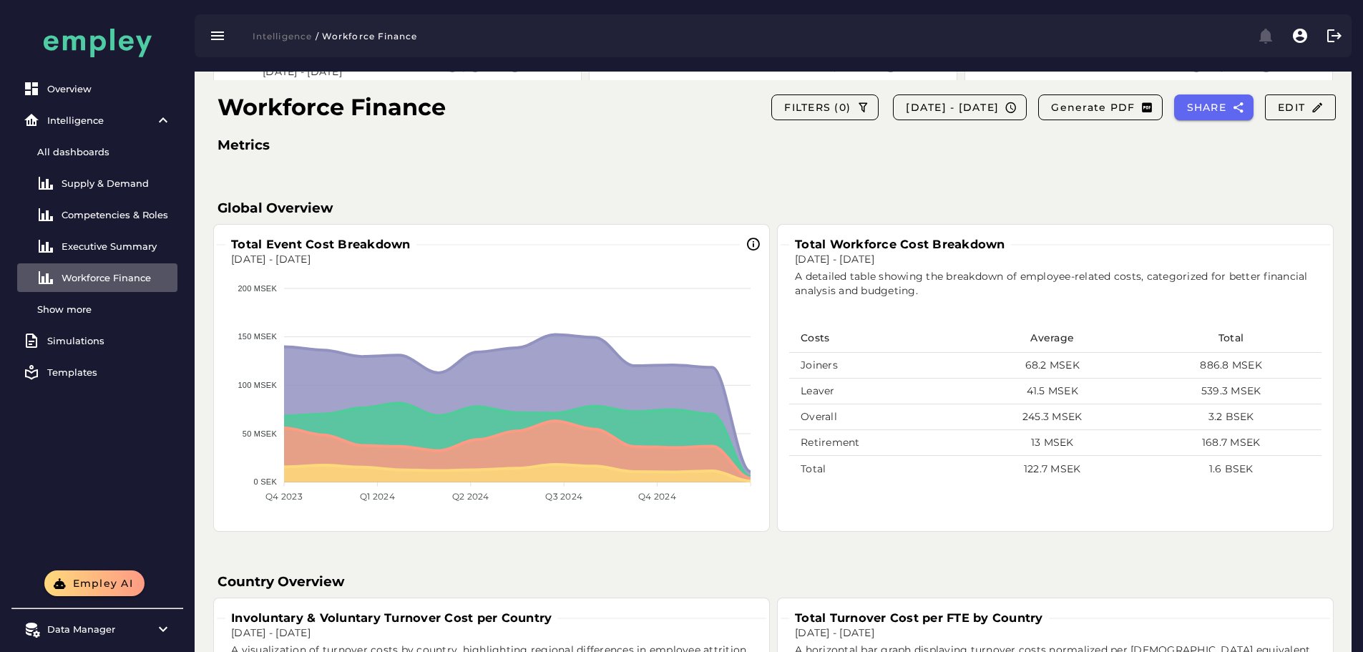
click at [344, 243] on h3 "Total Event Cost Breakdown" at bounding box center [320, 244] width 191 height 16
copy div "Total Event Cost Breakdown"
click at [107, 241] on div "Executive Summary" at bounding box center [117, 245] width 110 height 11
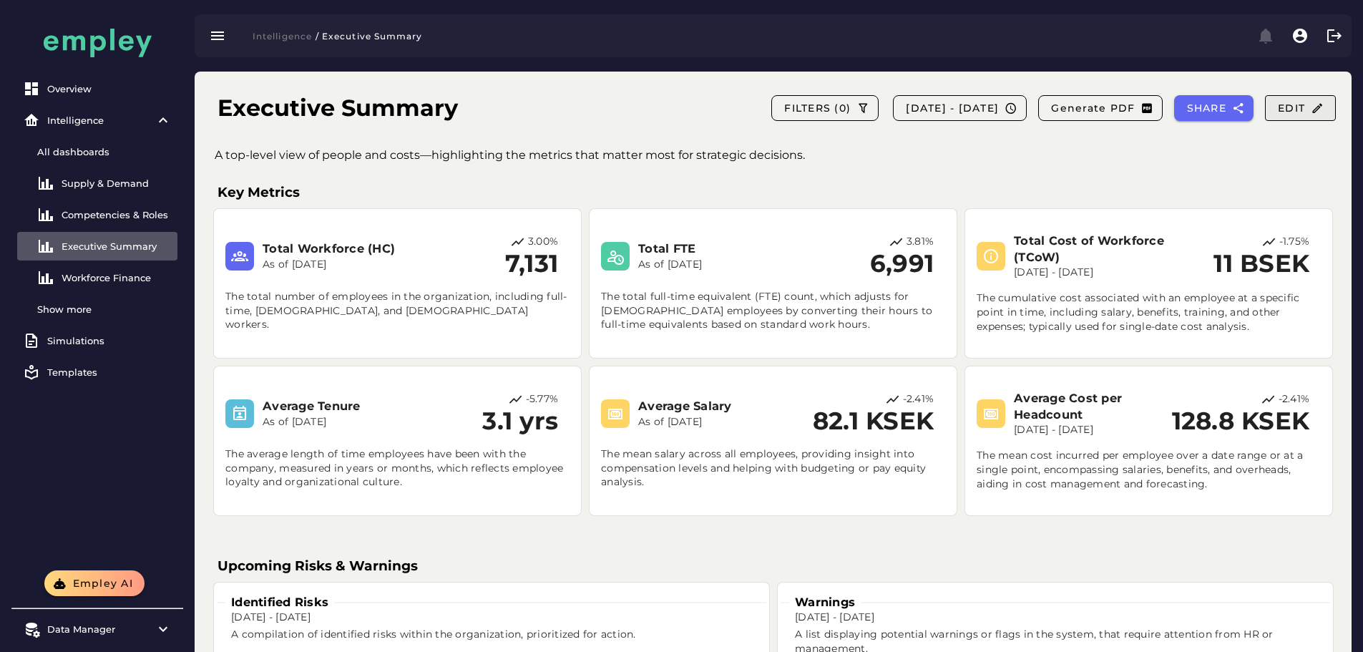
click at [1304, 112] on span "Edit" at bounding box center [1300, 108] width 47 height 13
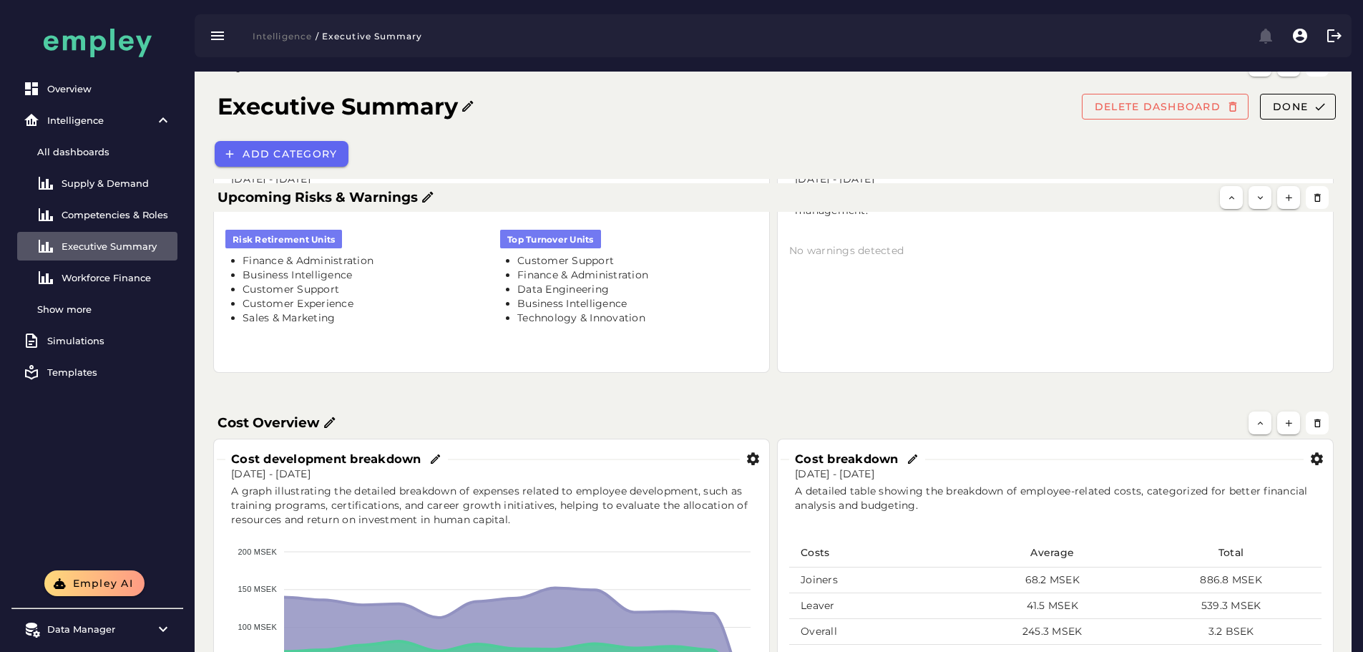
scroll to position [627, 0]
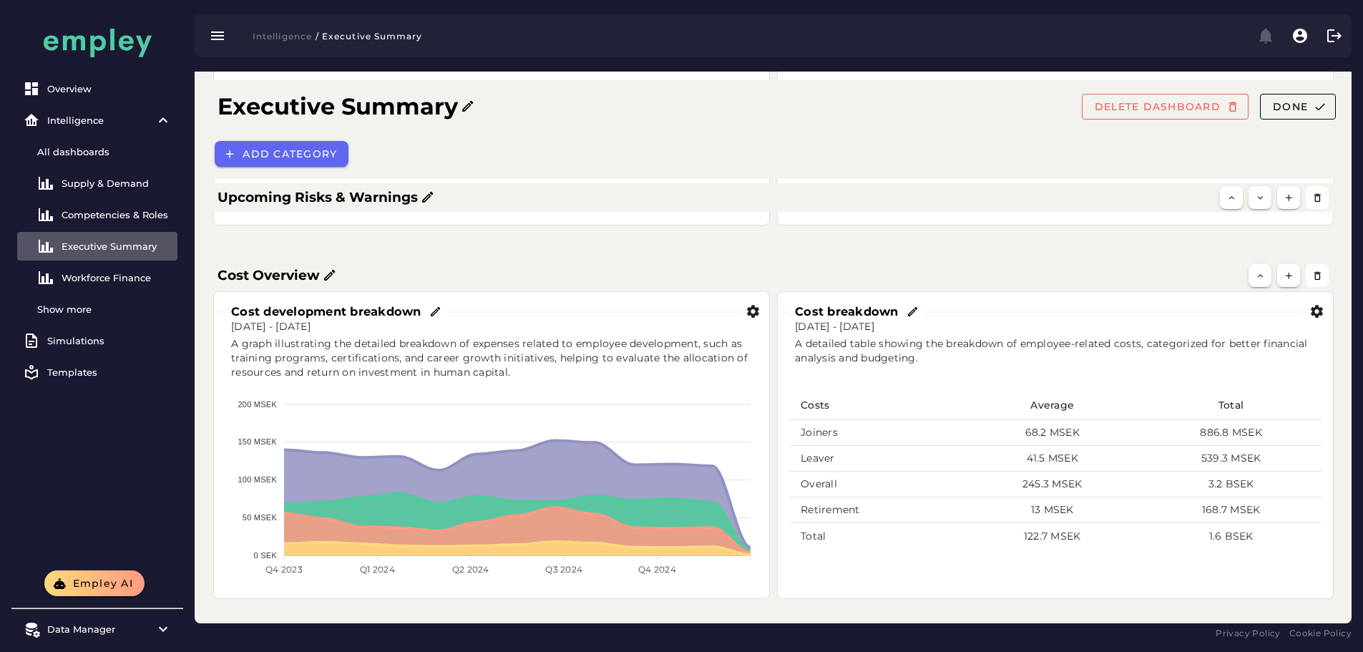
click at [435, 314] on icon at bounding box center [436, 312] width 13 height 13
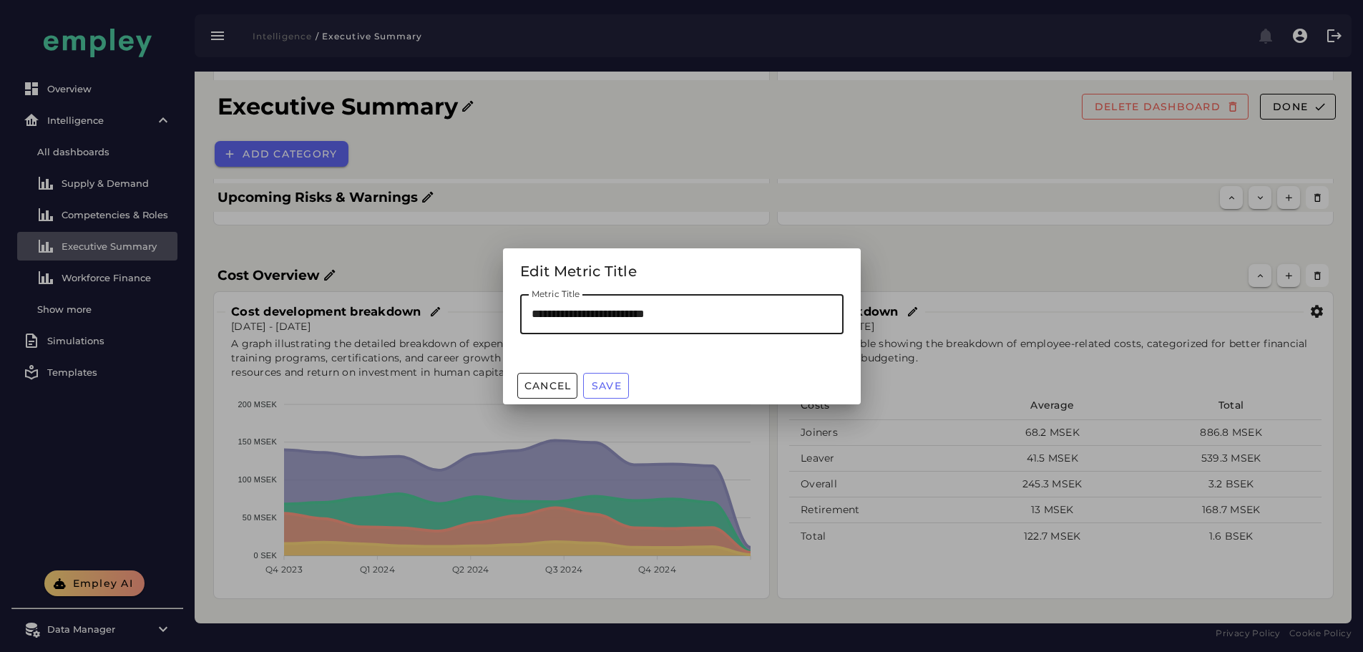
click at [586, 311] on input "**********" at bounding box center [681, 314] width 323 height 40
paste input "text"
type input "**********"
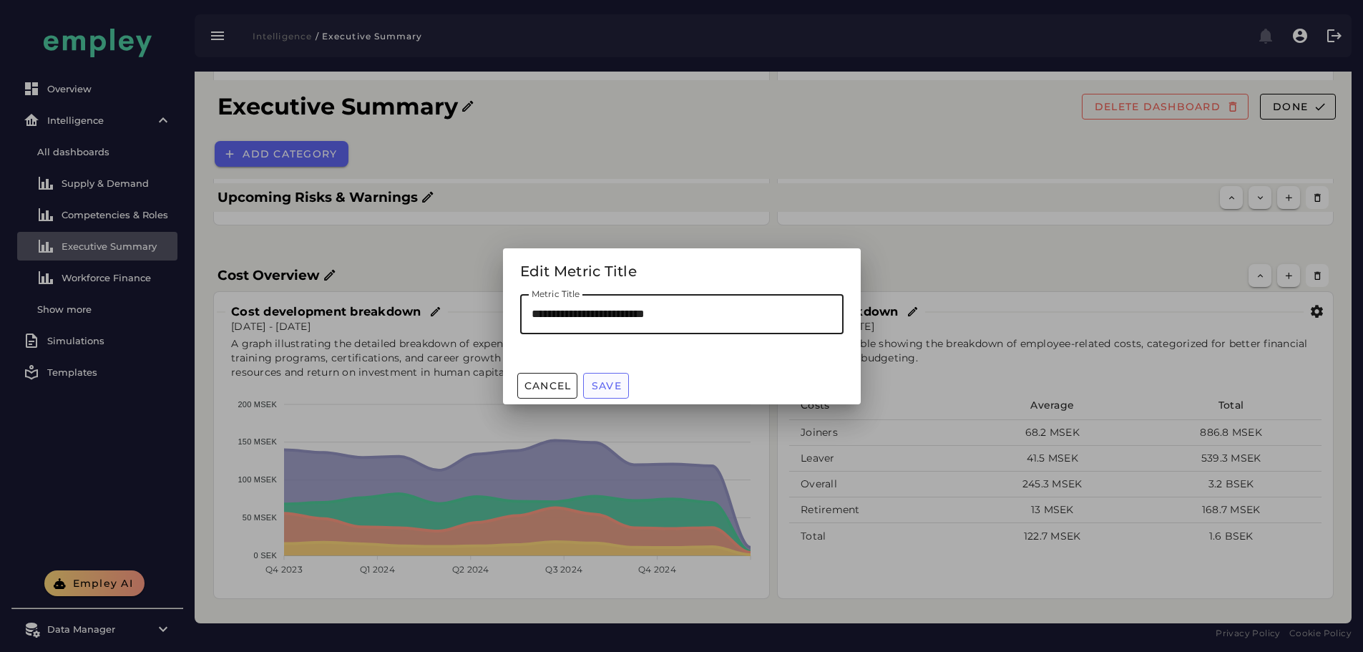
click at [622, 387] on span "Save" at bounding box center [606, 385] width 31 height 13
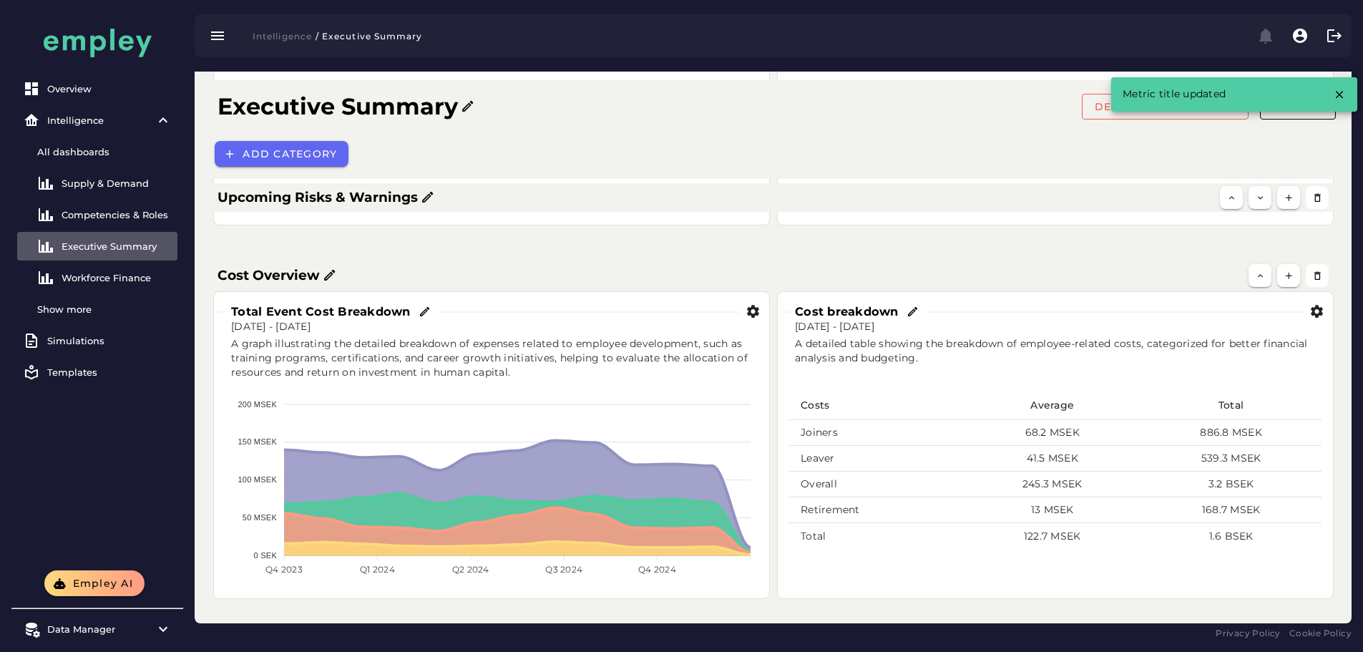
click at [909, 314] on icon at bounding box center [913, 312] width 13 height 13
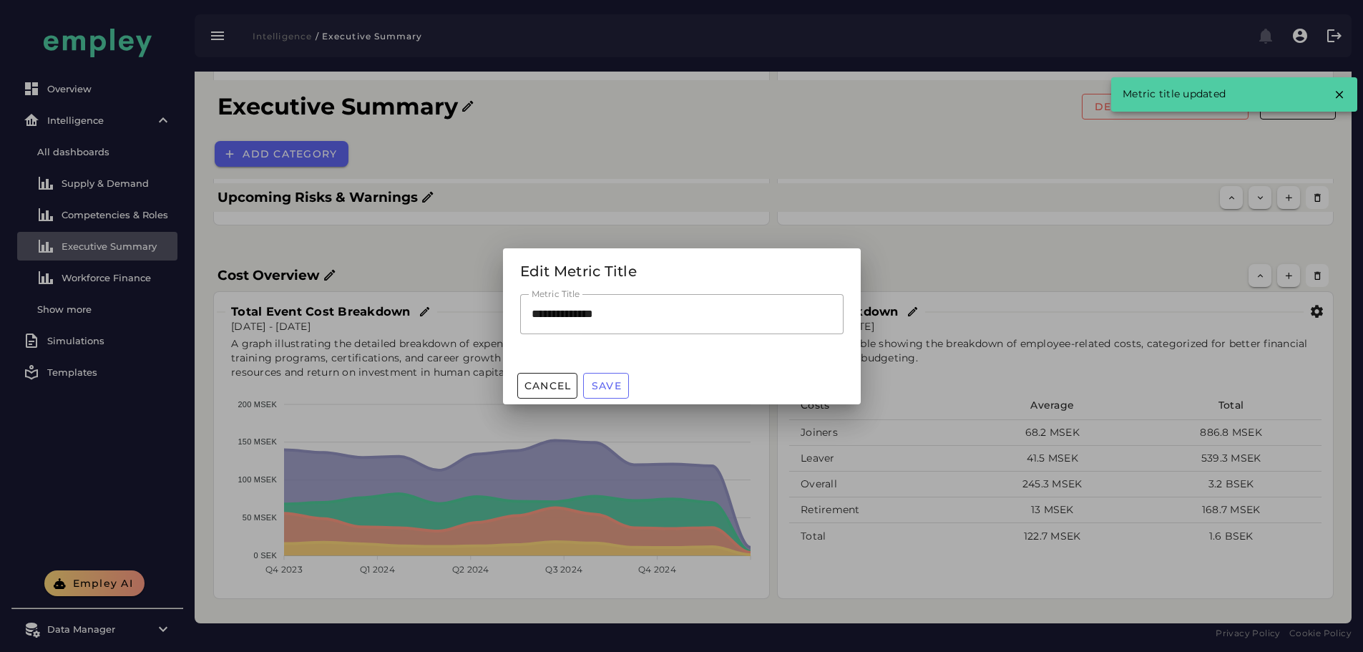
scroll to position [0, 0]
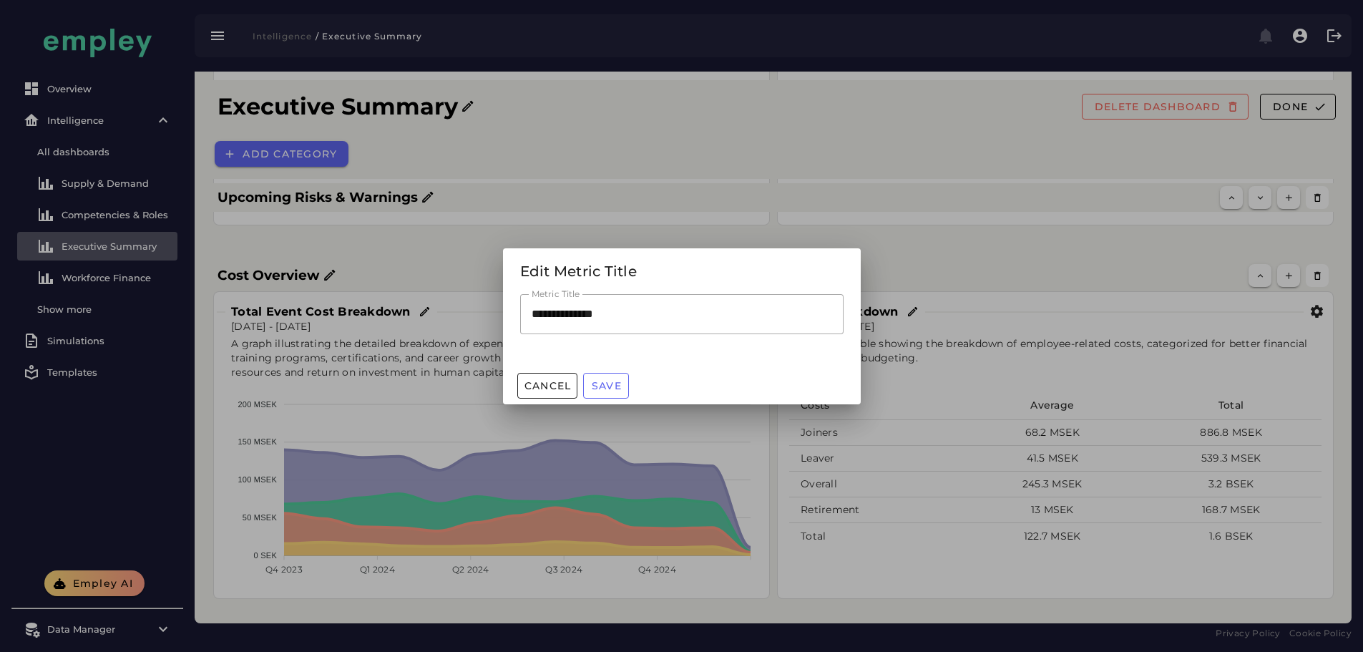
click at [528, 313] on input "**********" at bounding box center [681, 314] width 323 height 40
click at [595, 322] on input "**********" at bounding box center [681, 314] width 323 height 40
type input "**********"
click at [611, 379] on span "Save" at bounding box center [606, 385] width 31 height 13
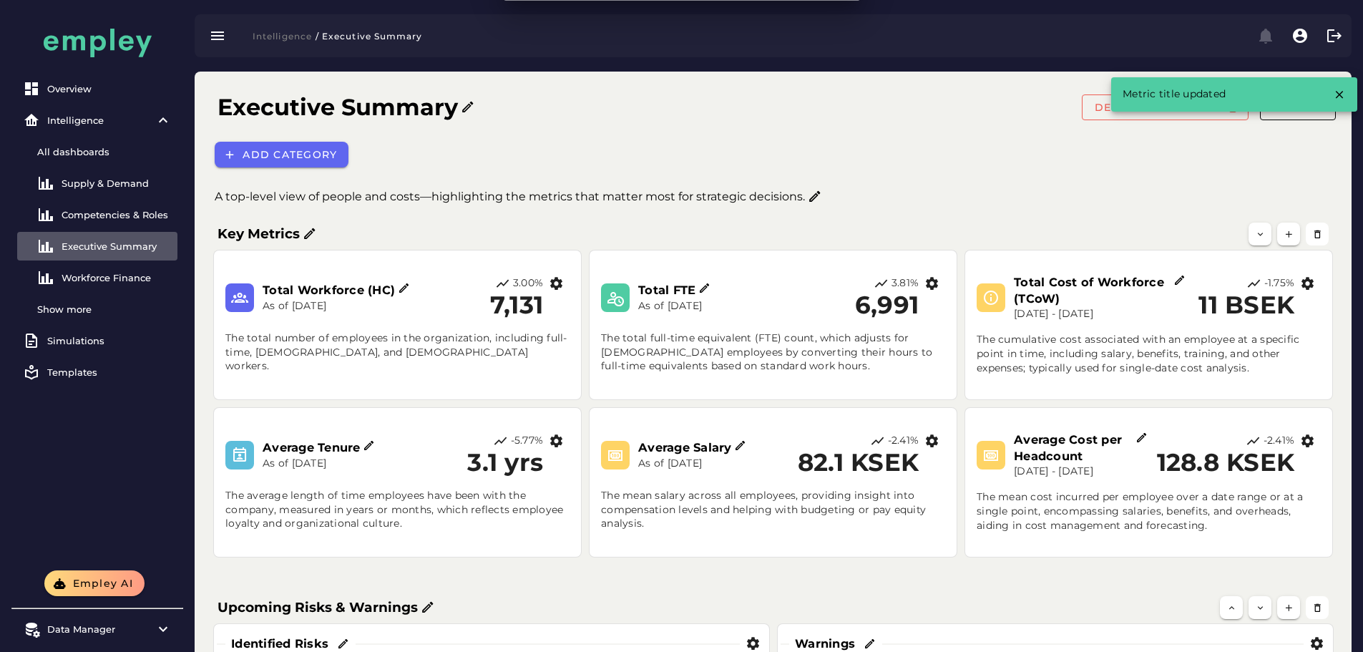
scroll to position [627, 0]
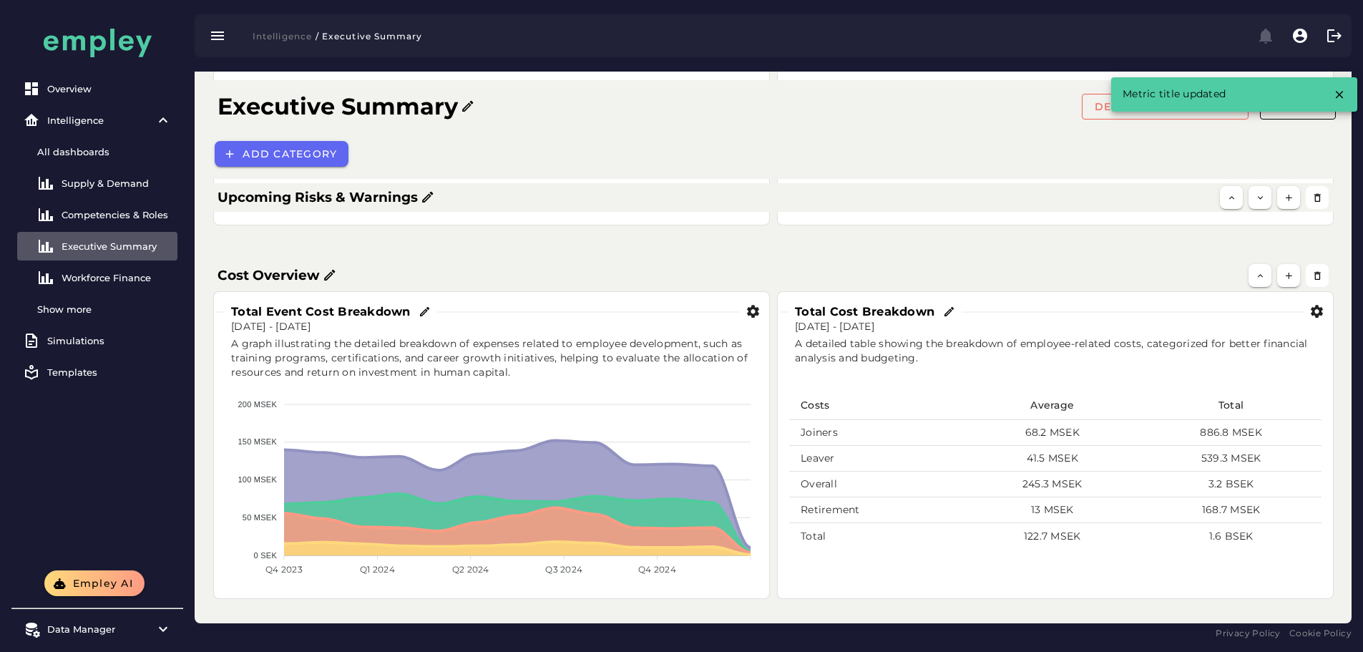
click at [822, 283] on div "Cost Overview" at bounding box center [733, 275] width 1048 height 20
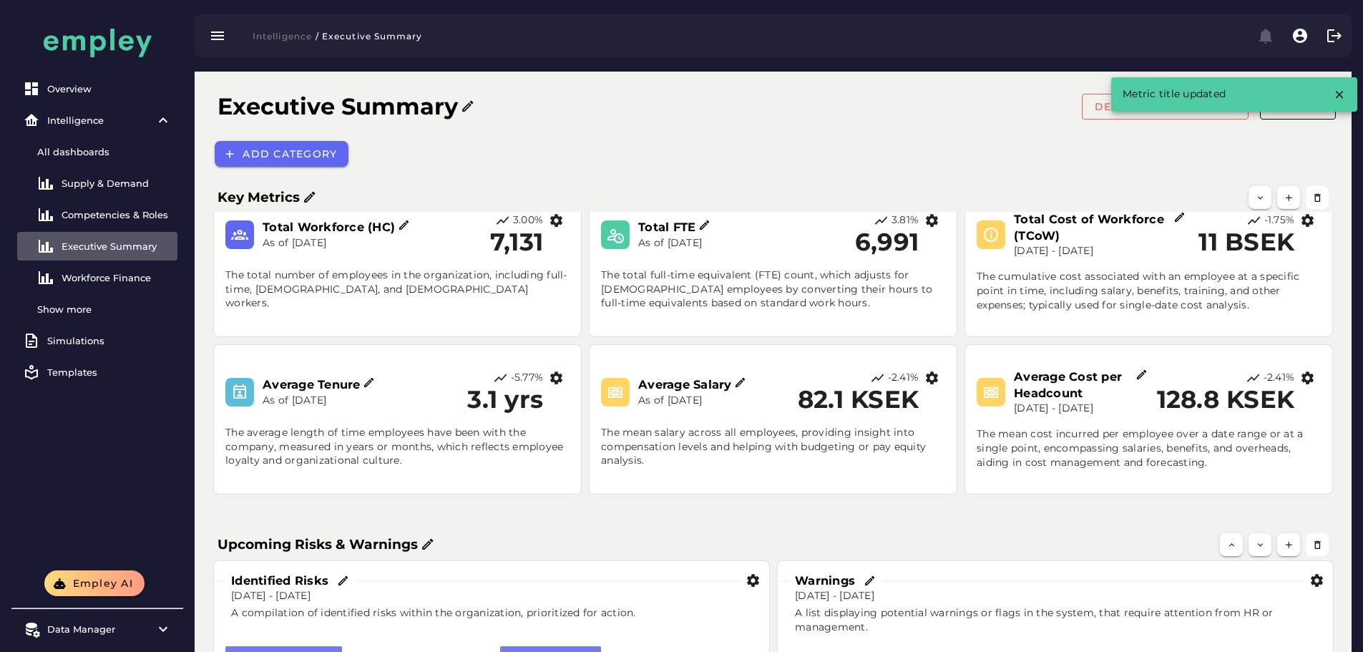
scroll to position [0, 0]
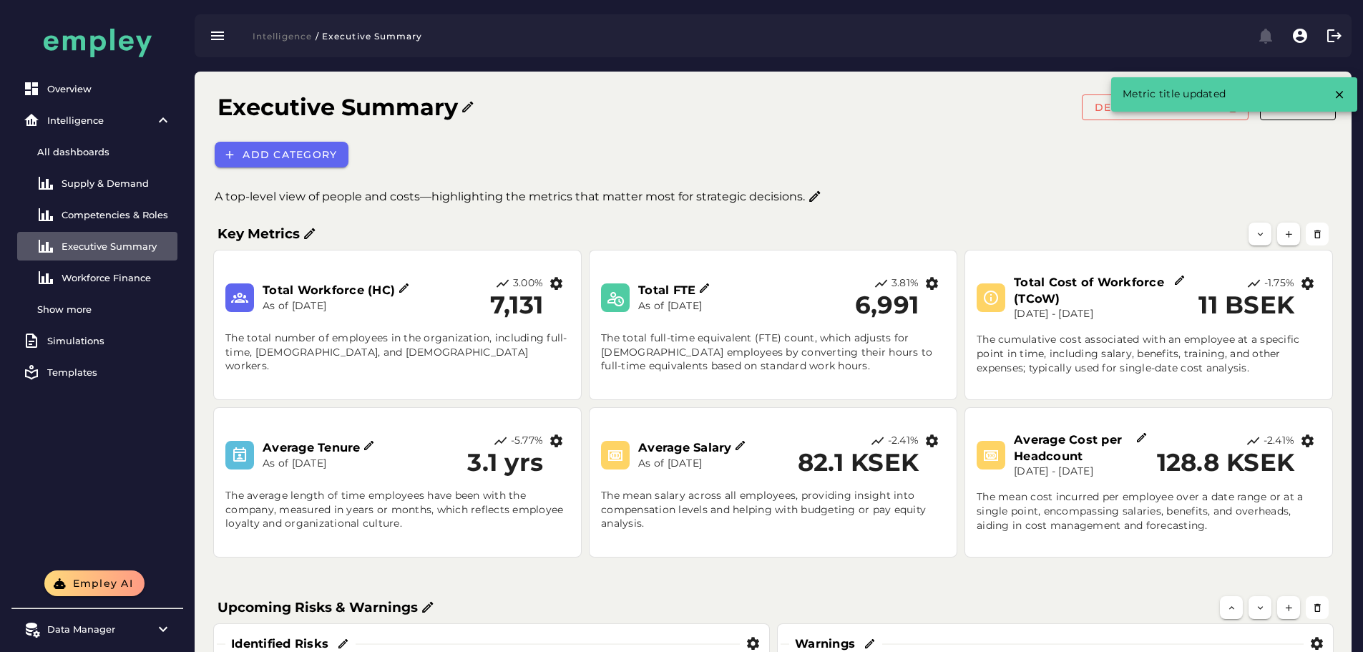
drag, startPoint x: 1346, startPoint y: 93, endPoint x: 1324, endPoint y: 102, distance: 23.8
click at [1346, 93] on button "button" at bounding box center [1339, 95] width 24 height 26
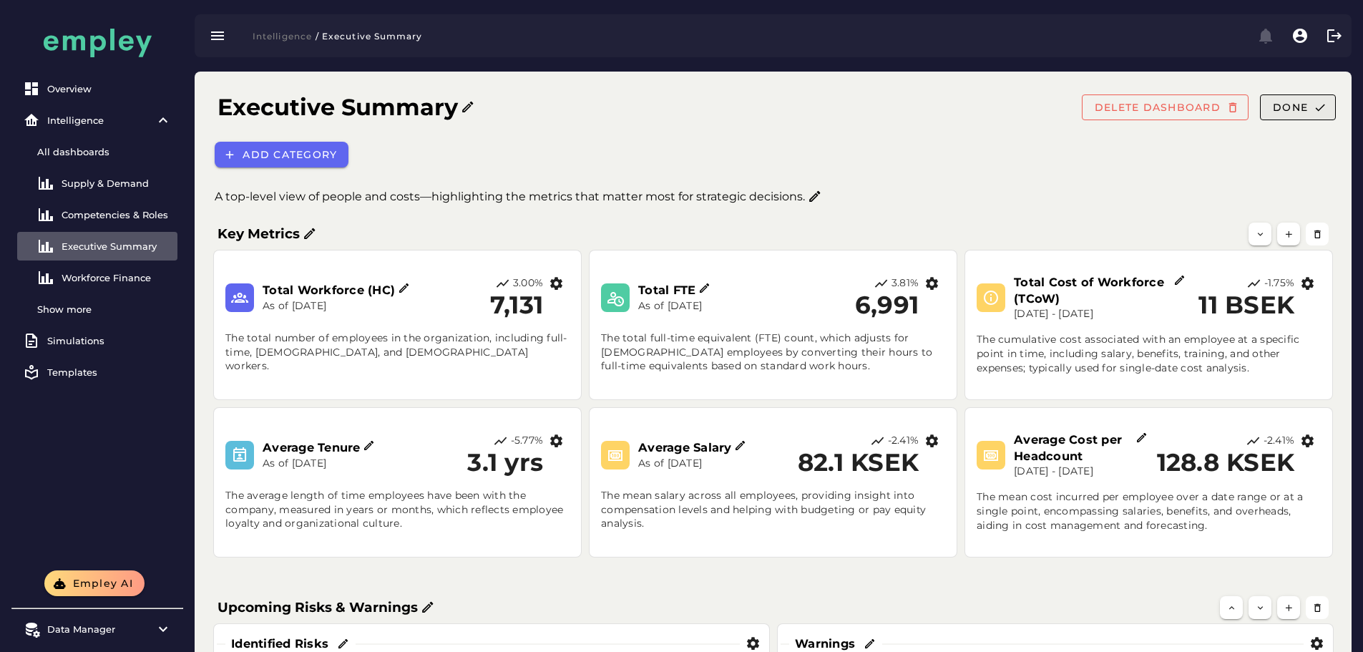
click at [1323, 102] on icon "button" at bounding box center [1320, 107] width 13 height 13
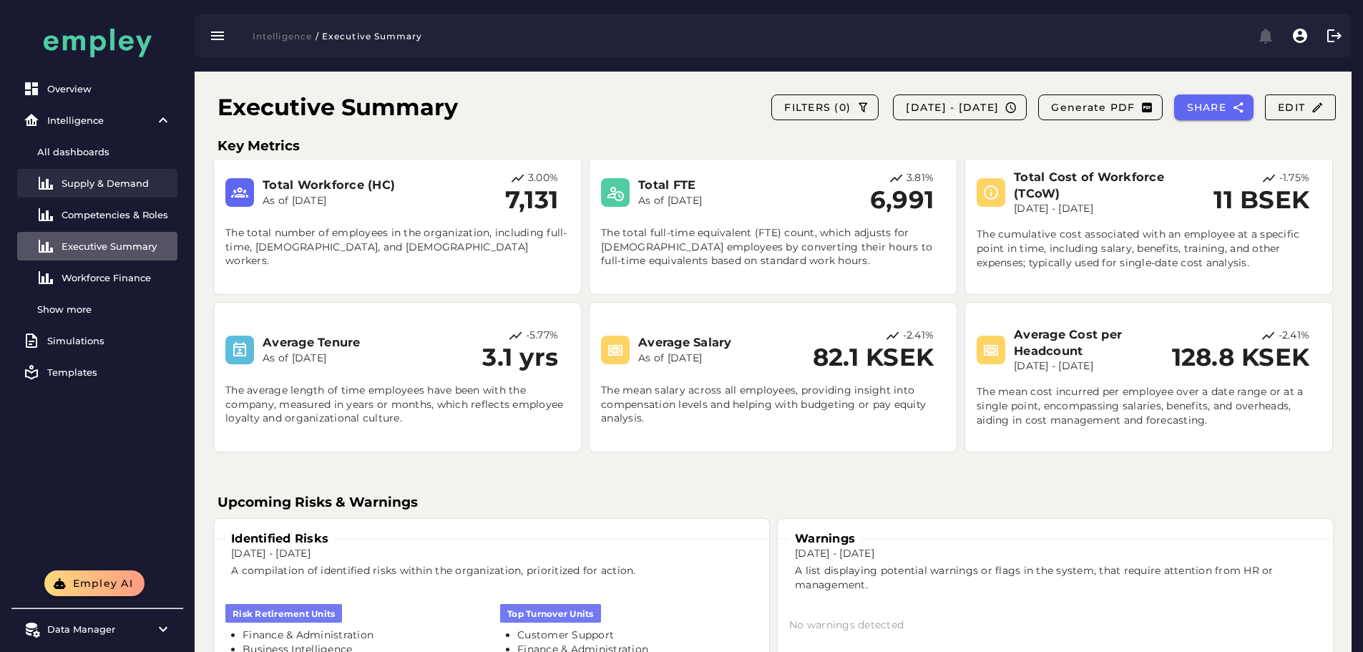
scroll to position [13, 0]
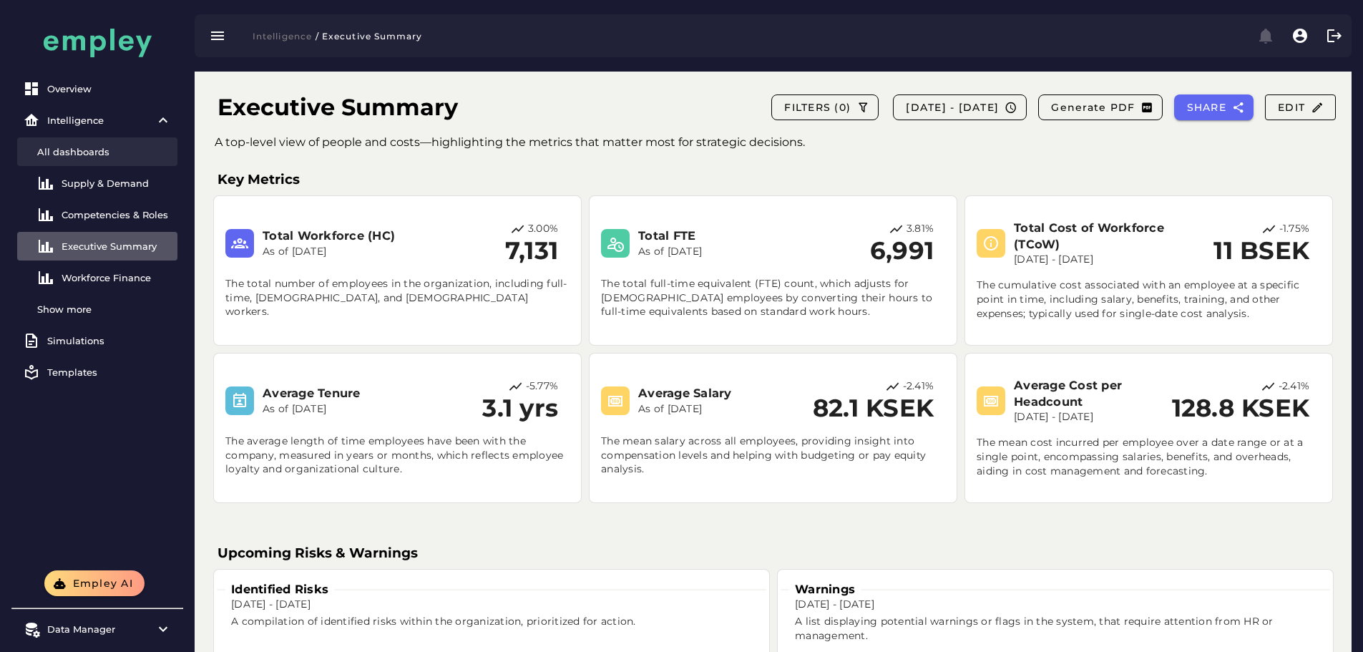
click at [94, 142] on link "All dashboards" at bounding box center [97, 151] width 160 height 29
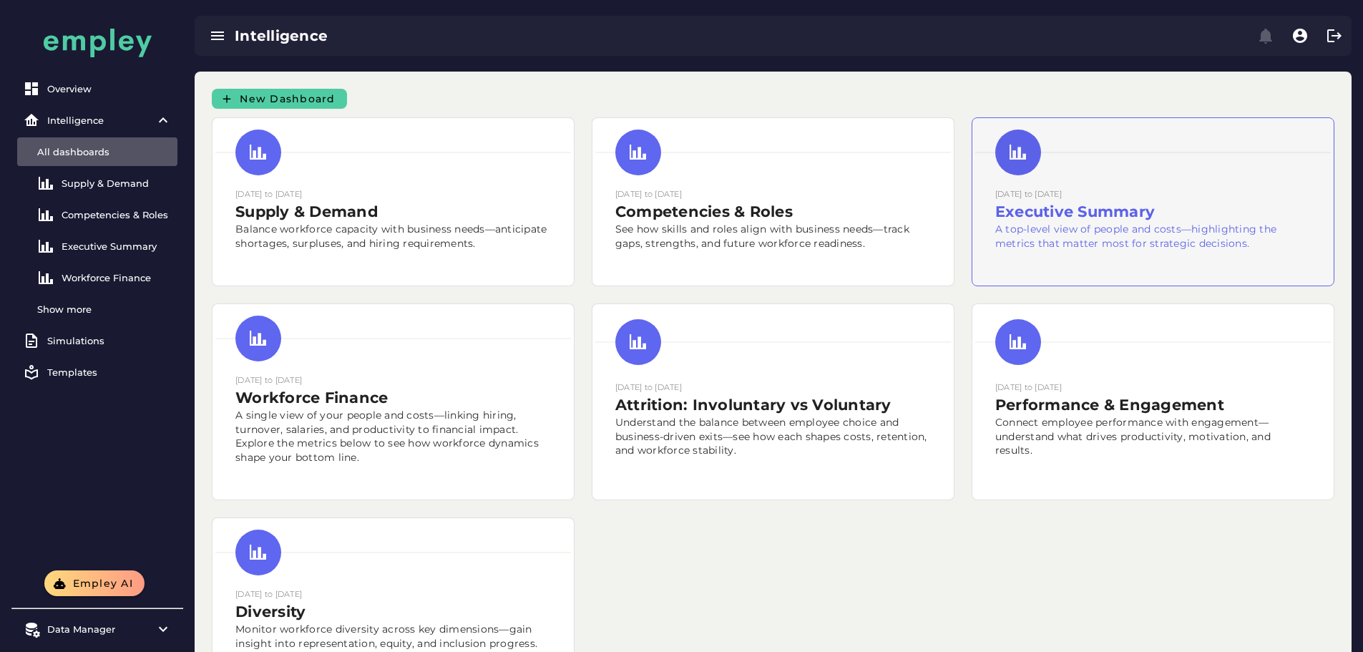
click at [972, 285] on div "30 December 2023 to 31 December 2024 Executive Summary A top-level view of peop…" at bounding box center [1152, 201] width 361 height 167
